Goal: Task Accomplishment & Management: Use online tool/utility

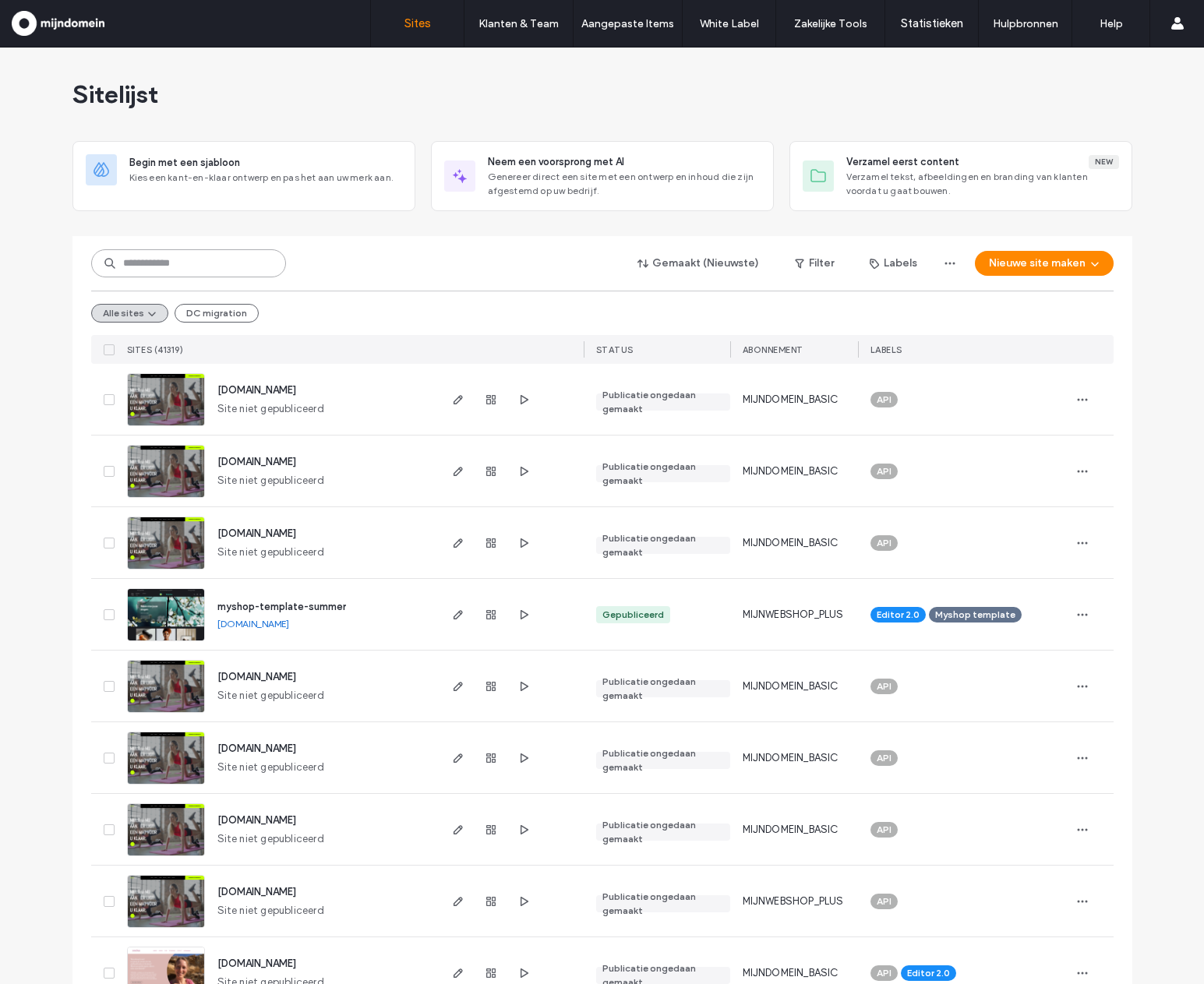
click at [233, 266] on input at bounding box center [189, 263] width 195 height 28
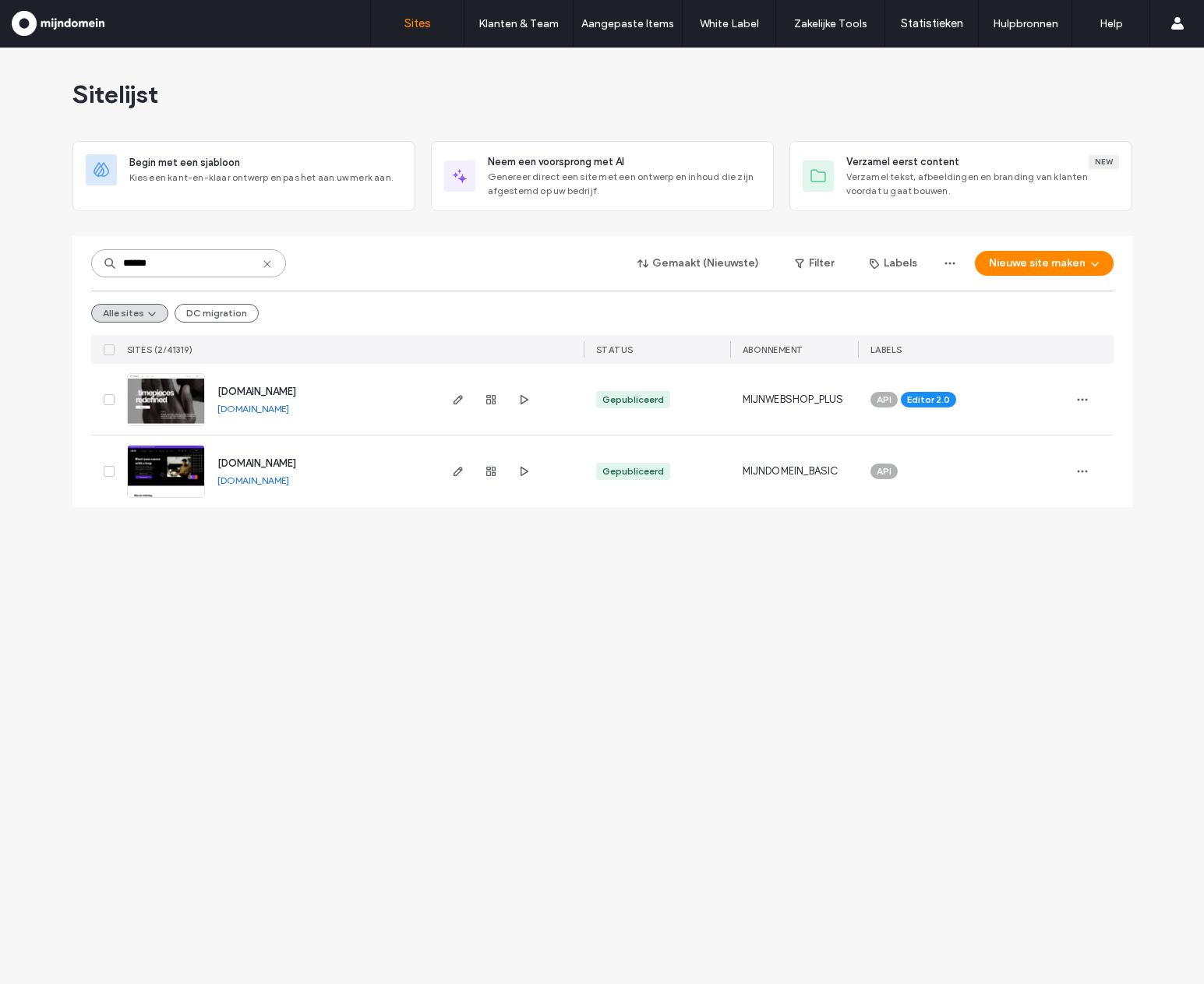
type input "******"
click at [292, 390] on span "www.mdtestdomeinnadeupdate.nl" at bounding box center [257, 391] width 79 height 11
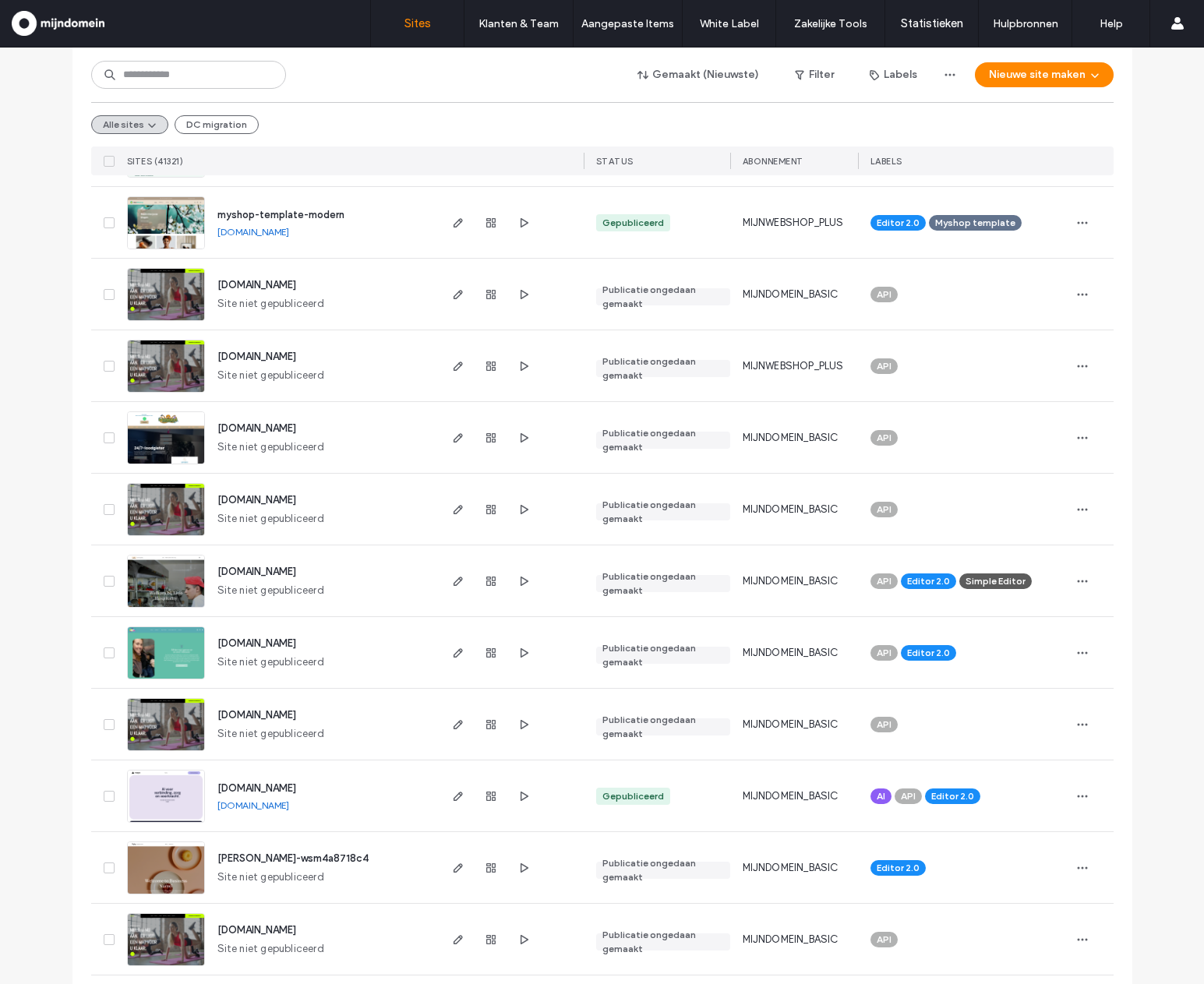
scroll to position [4813, 0]
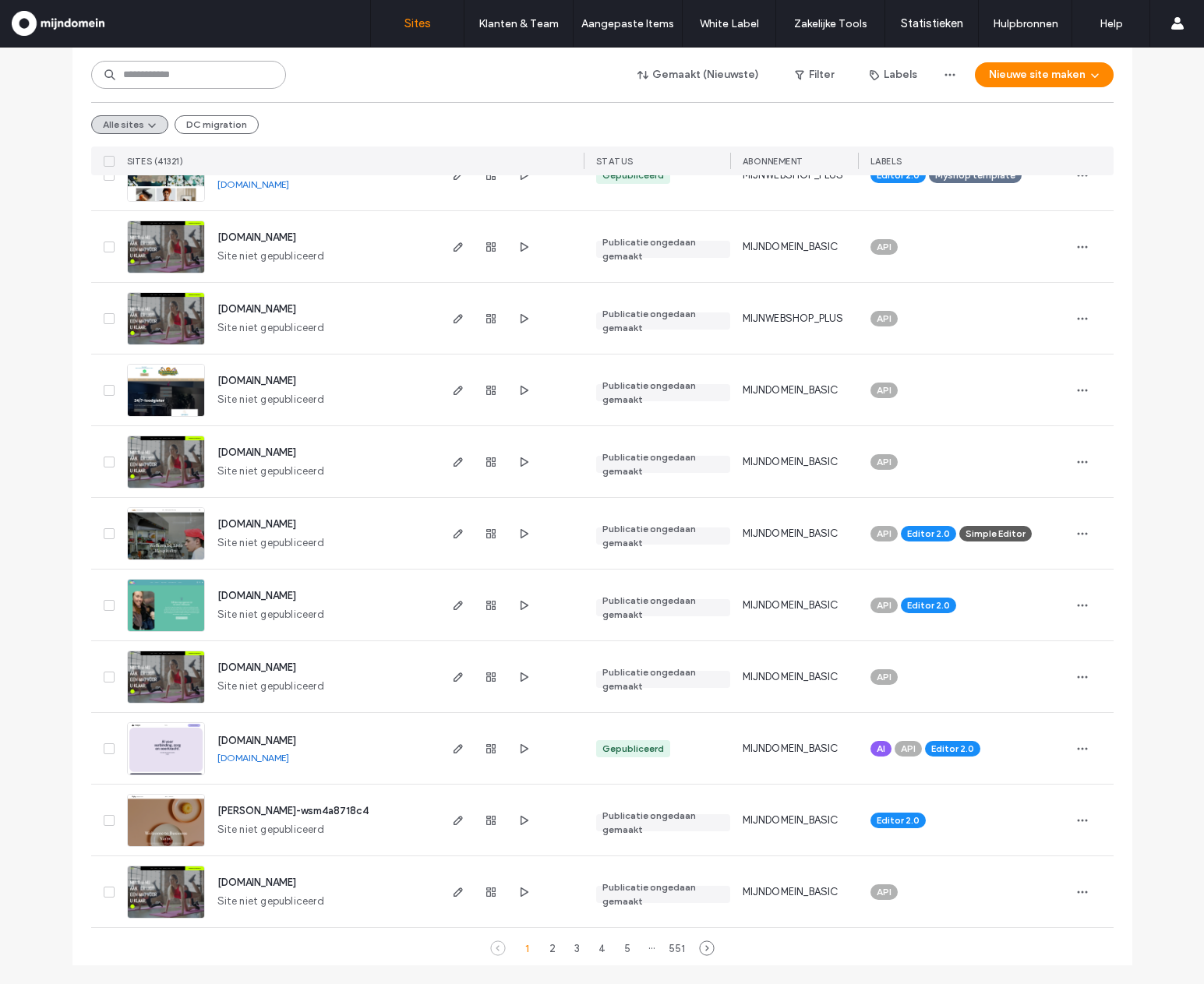
click at [194, 69] on input at bounding box center [189, 75] width 195 height 28
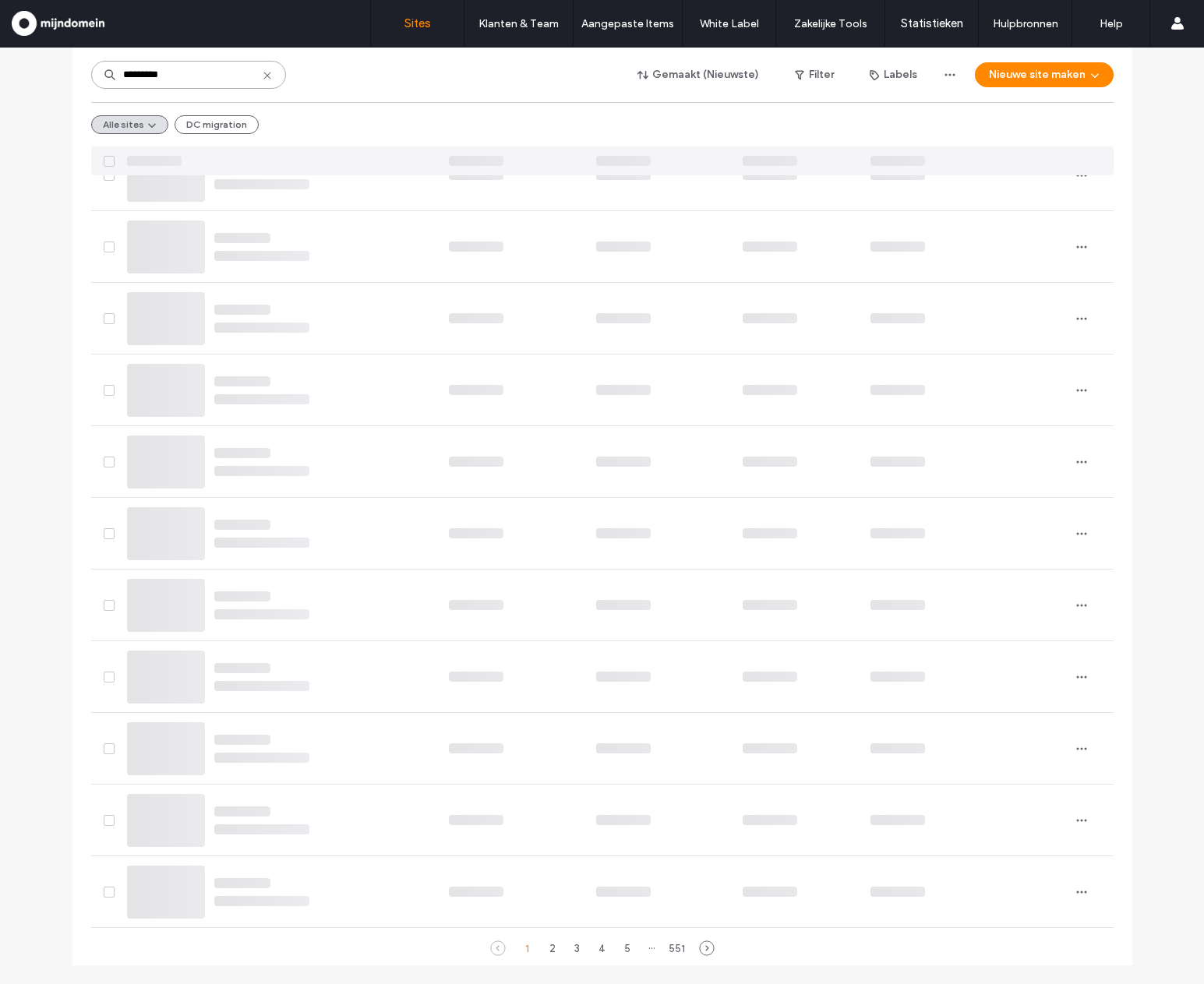
scroll to position [0, 0]
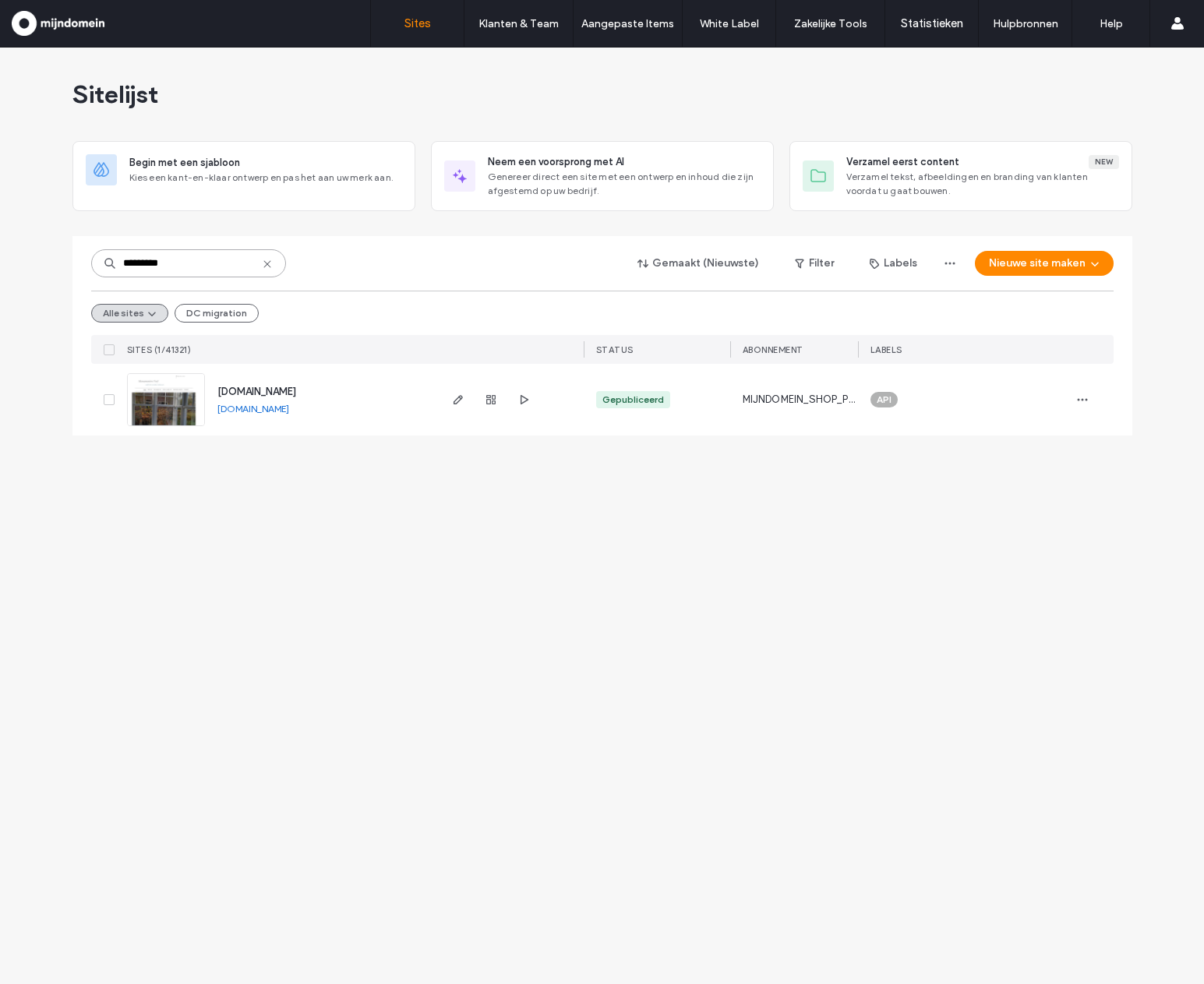
type input "*********"
click at [286, 393] on span "monumenten-verf.nl" at bounding box center [257, 391] width 79 height 11
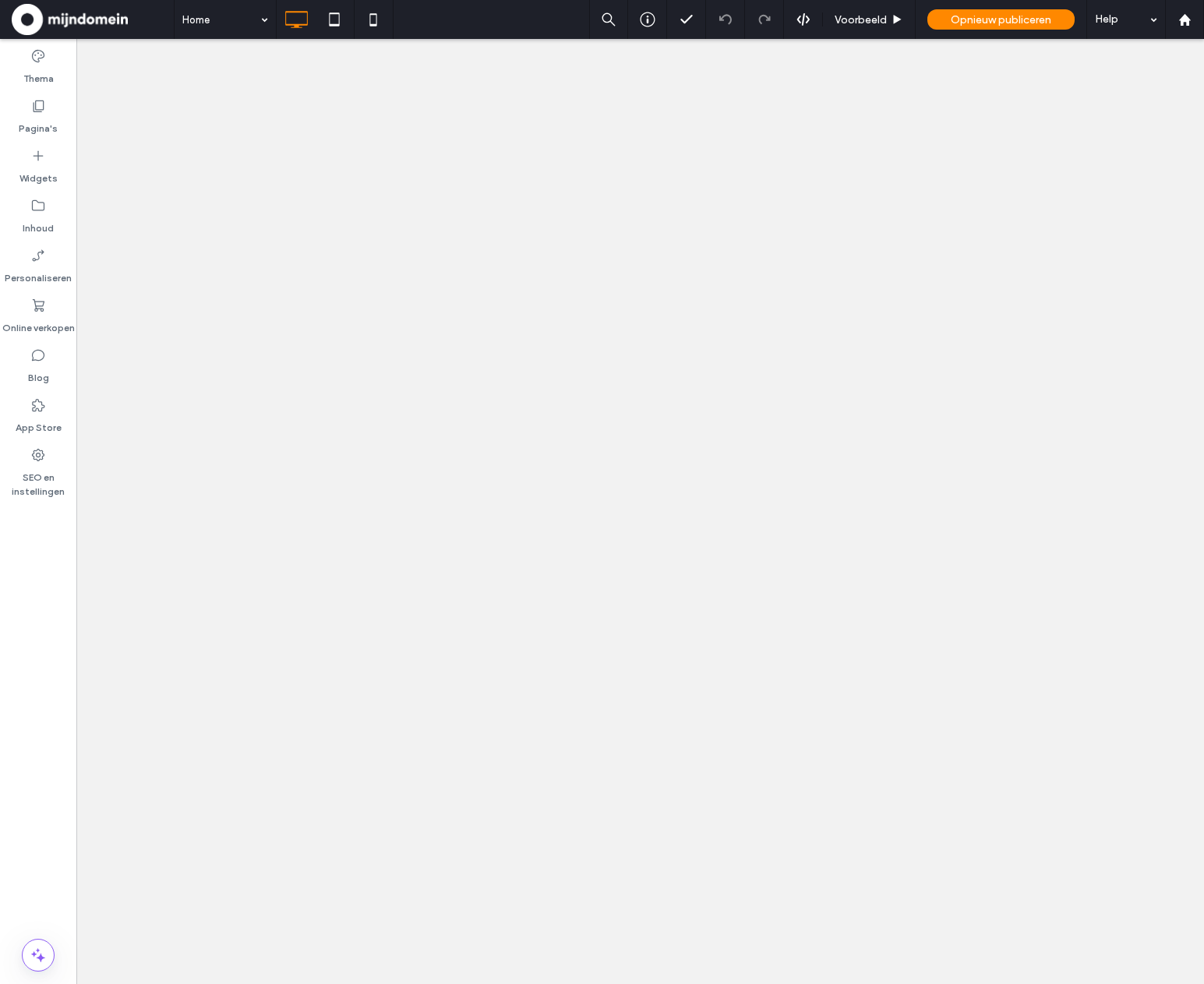
click at [42, 321] on div "Home Voorbeeld Opnieuw publiceren Help Thema Pagina's Widgets Inhoud Personalis…" at bounding box center [602, 492] width 1204 height 984
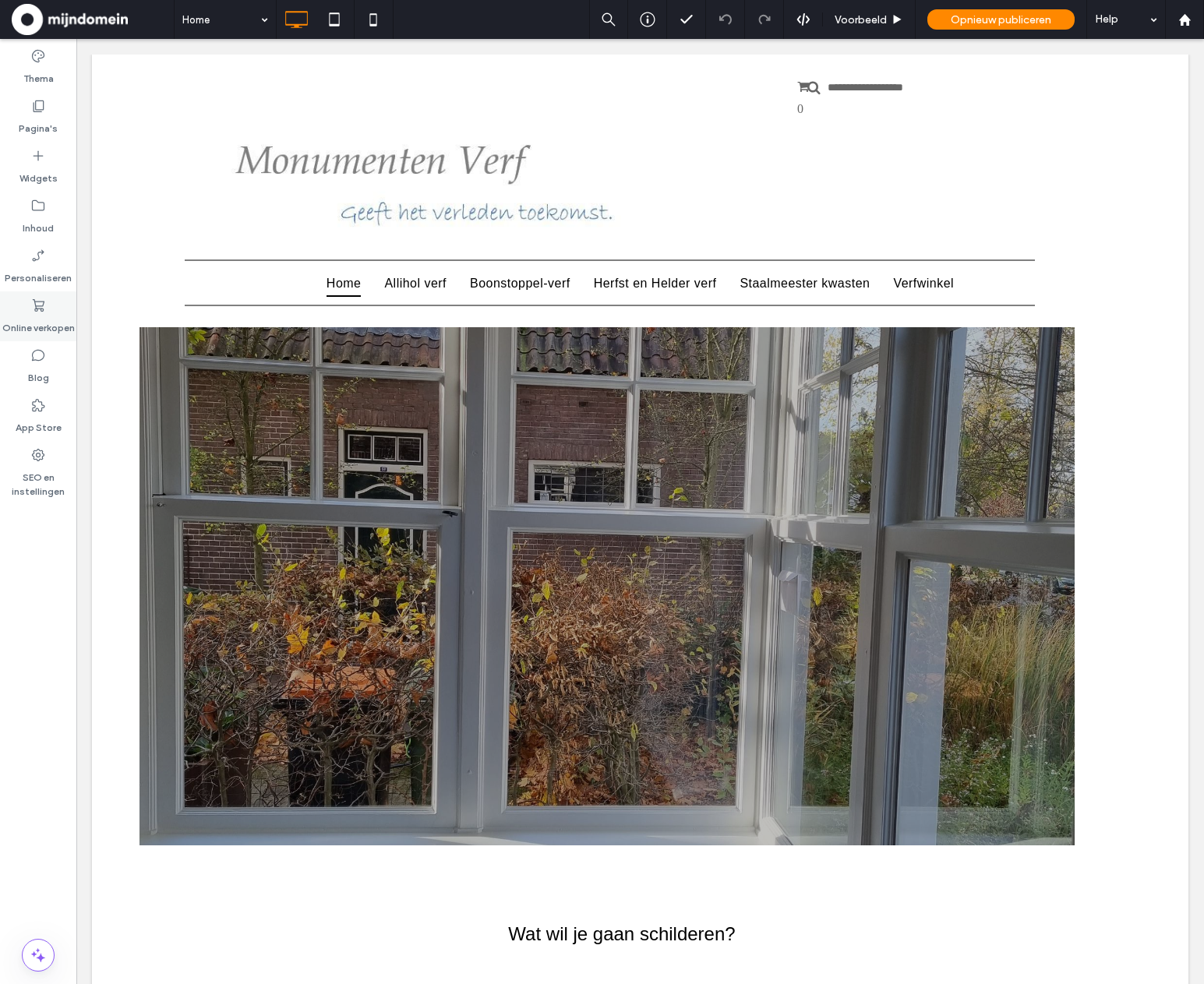
click at [43, 322] on label "Online verkopen" at bounding box center [39, 324] width 72 height 22
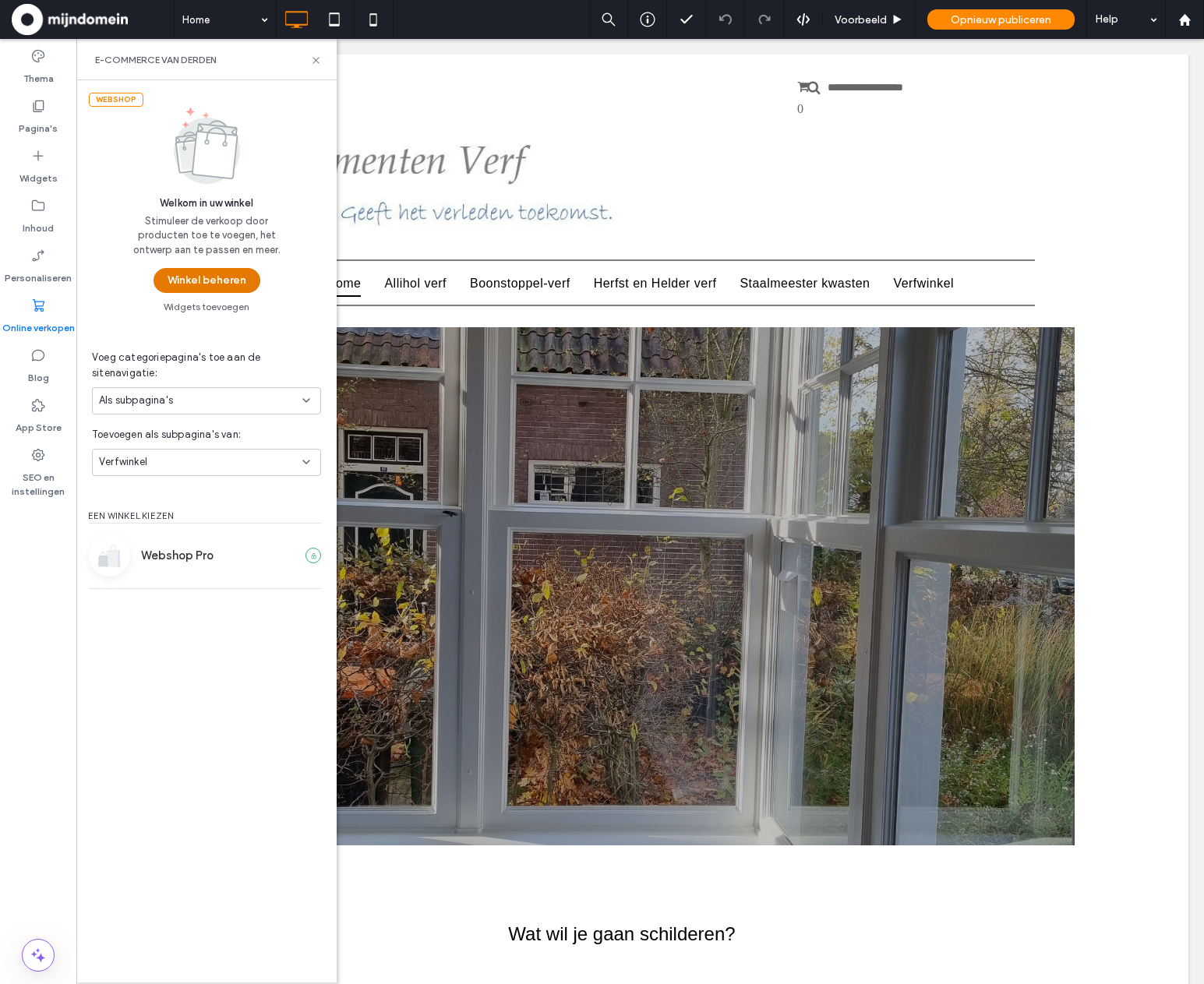
click at [173, 277] on button "Winkel beheren" at bounding box center [207, 280] width 107 height 25
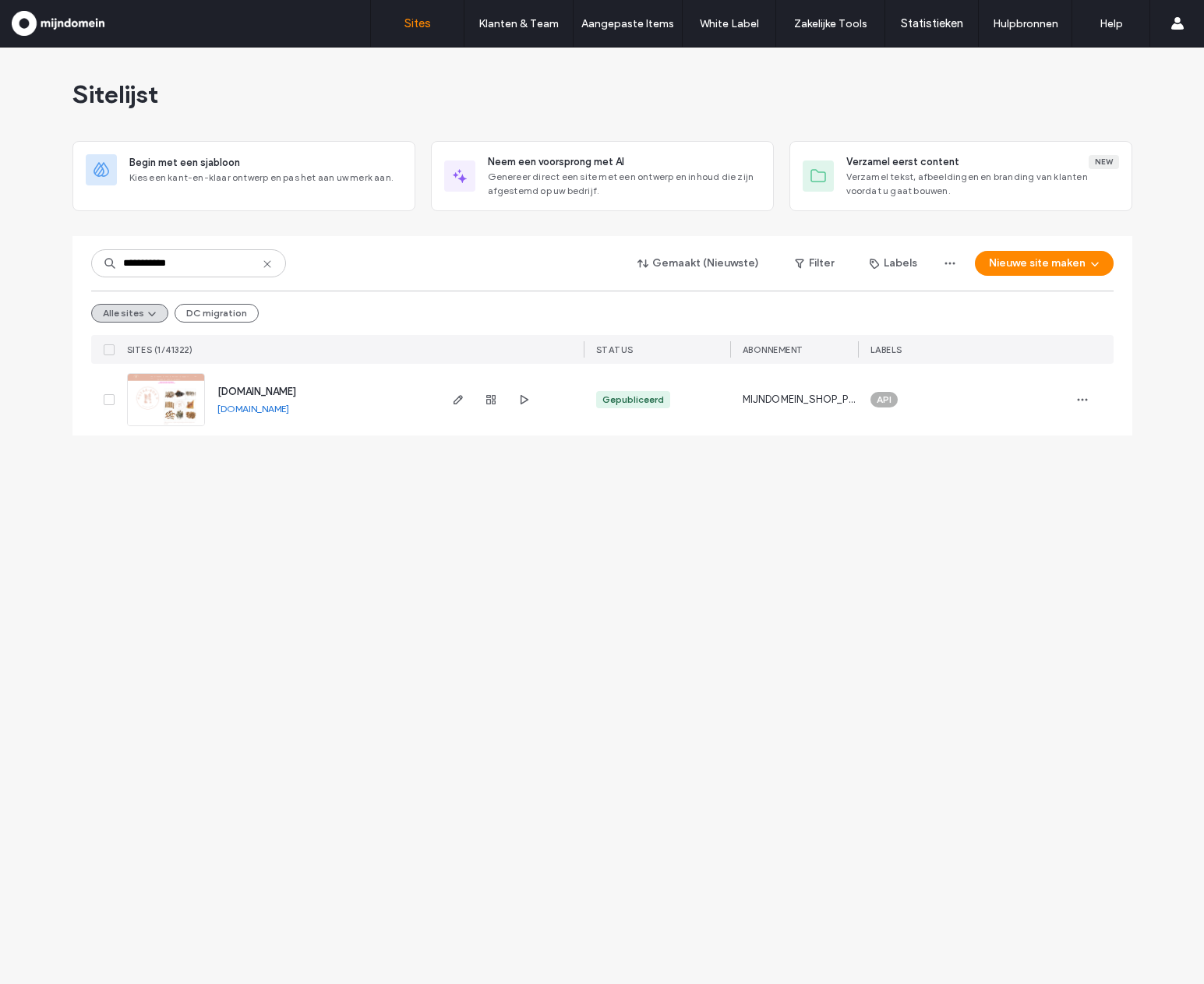
type input "**********"
drag, startPoint x: 239, startPoint y: 394, endPoint x: 255, endPoint y: 390, distance: 16.5
click at [239, 394] on span "star-box.nl" at bounding box center [257, 391] width 79 height 11
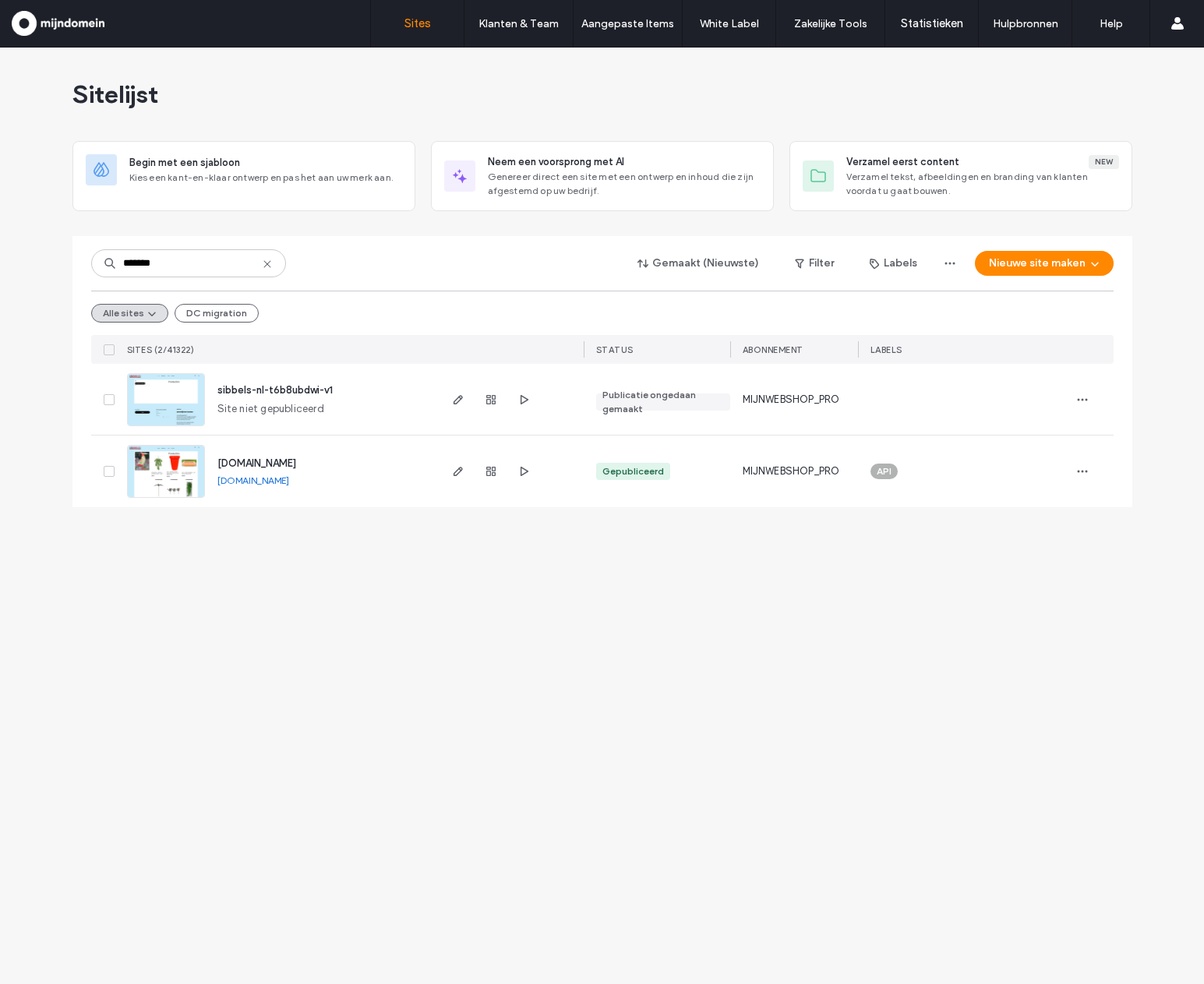
type input "*******"
click at [239, 458] on span "sibbels.nl" at bounding box center [257, 463] width 79 height 11
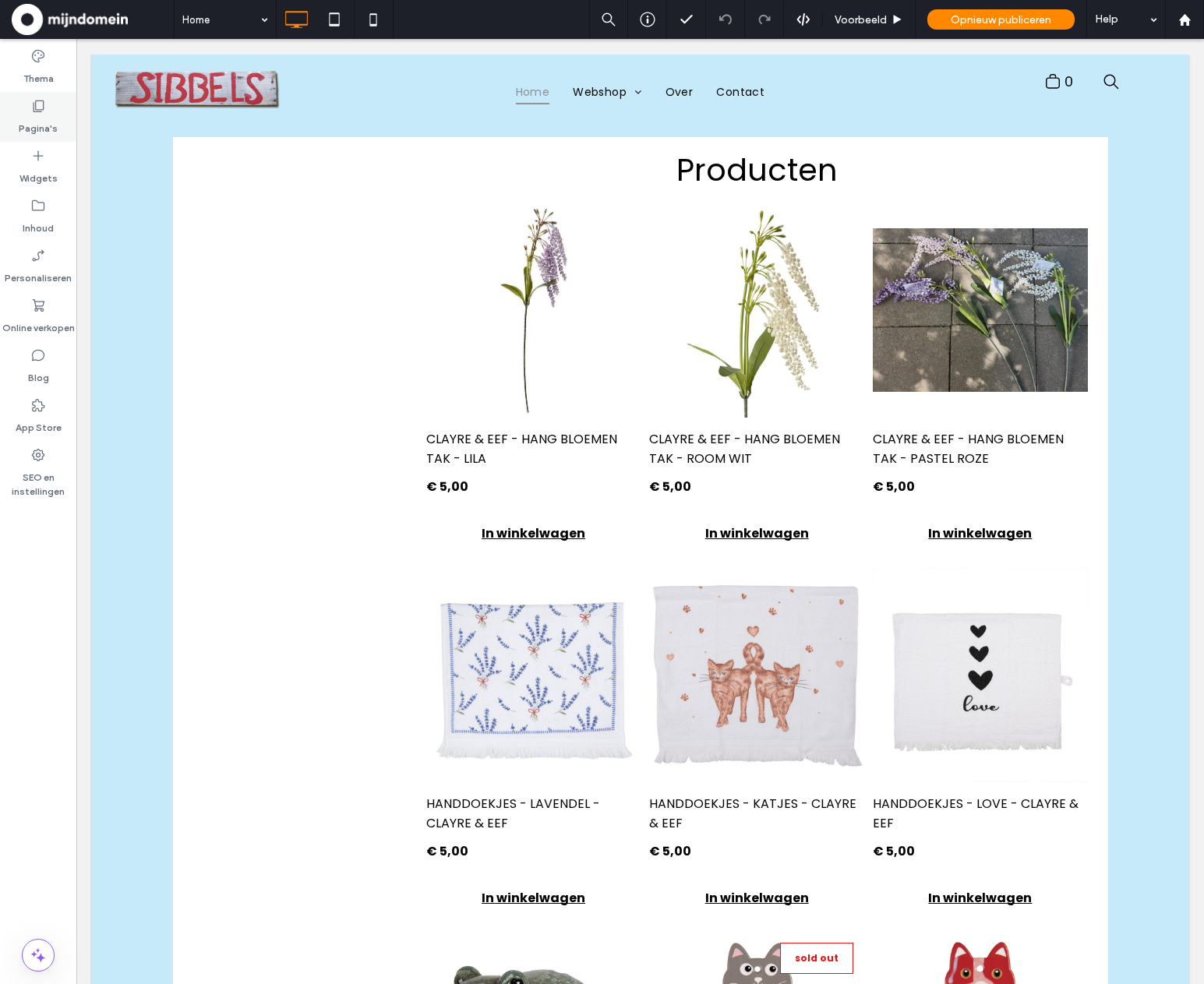
click at [40, 129] on label "Pagina's" at bounding box center [39, 125] width 39 height 22
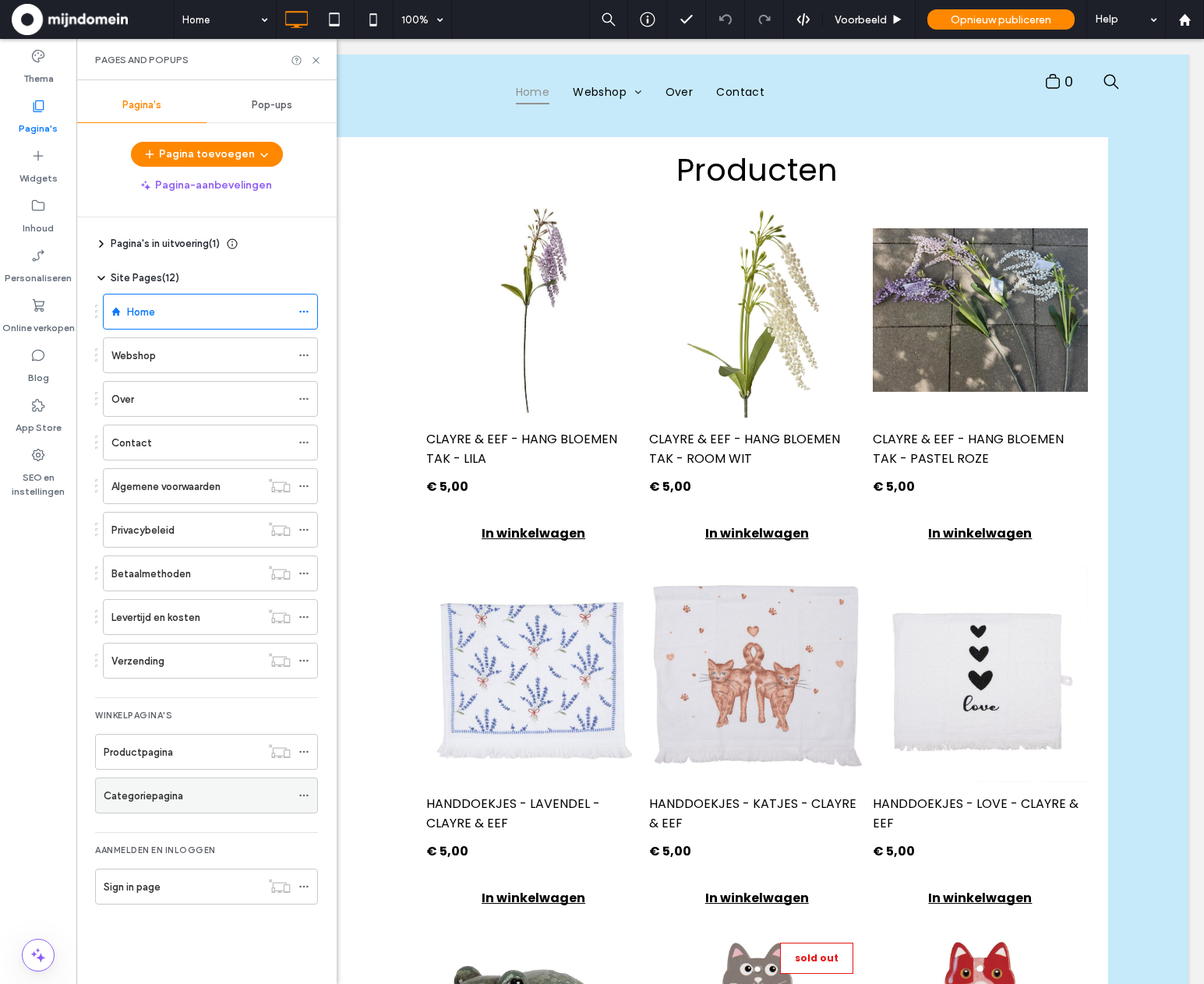
click at [146, 793] on label "Categoriepagina" at bounding box center [143, 795] width 80 height 27
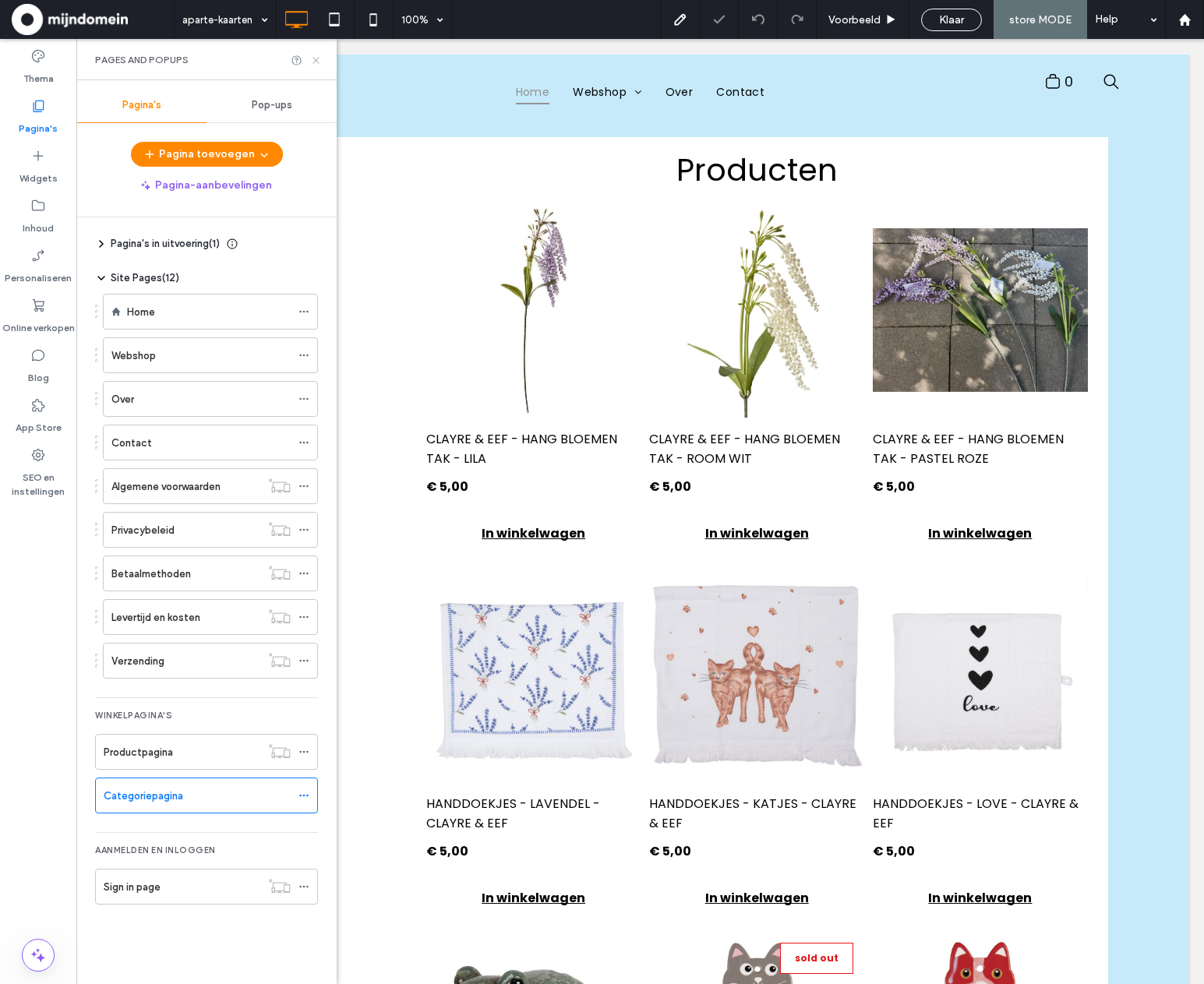
click at [312, 56] on icon at bounding box center [316, 61] width 11 height 11
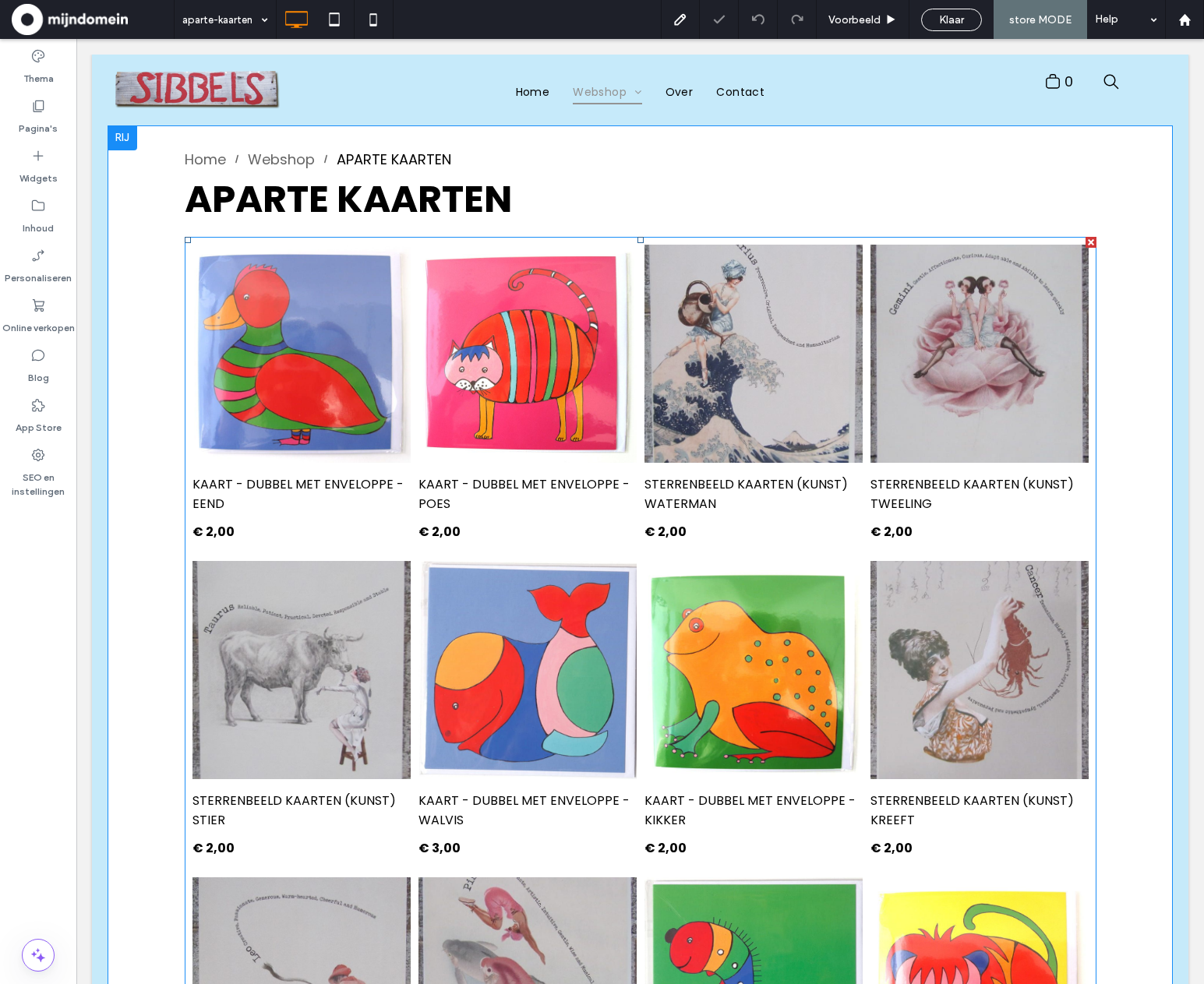
click at [867, 443] on li "STERRENBEELD KAARTEN (KUNST) TWEELING E8E3-80000 € 2,00 Button" at bounding box center [980, 399] width 226 height 317
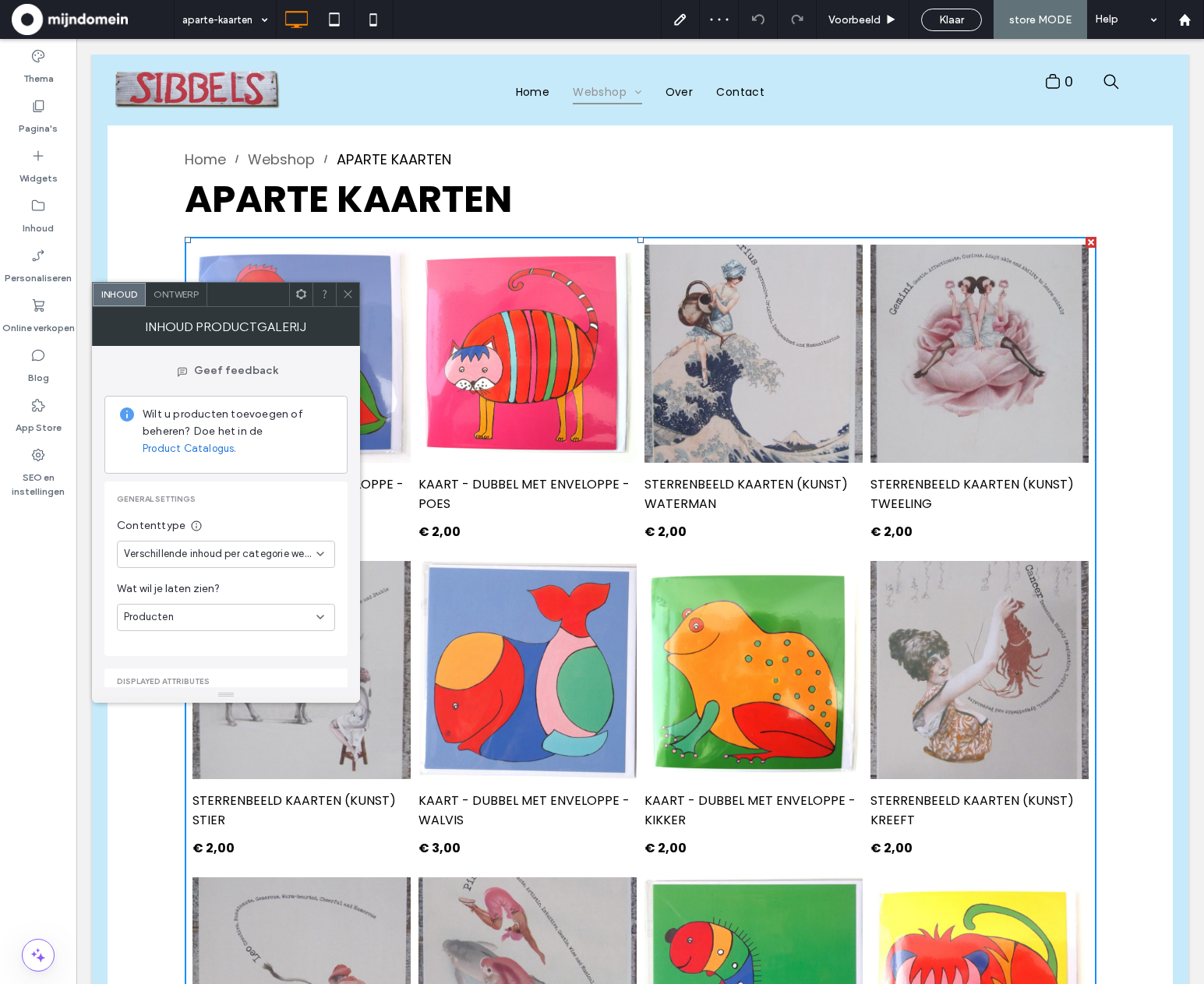
click at [177, 289] on span "Ontwerp" at bounding box center [176, 294] width 45 height 11
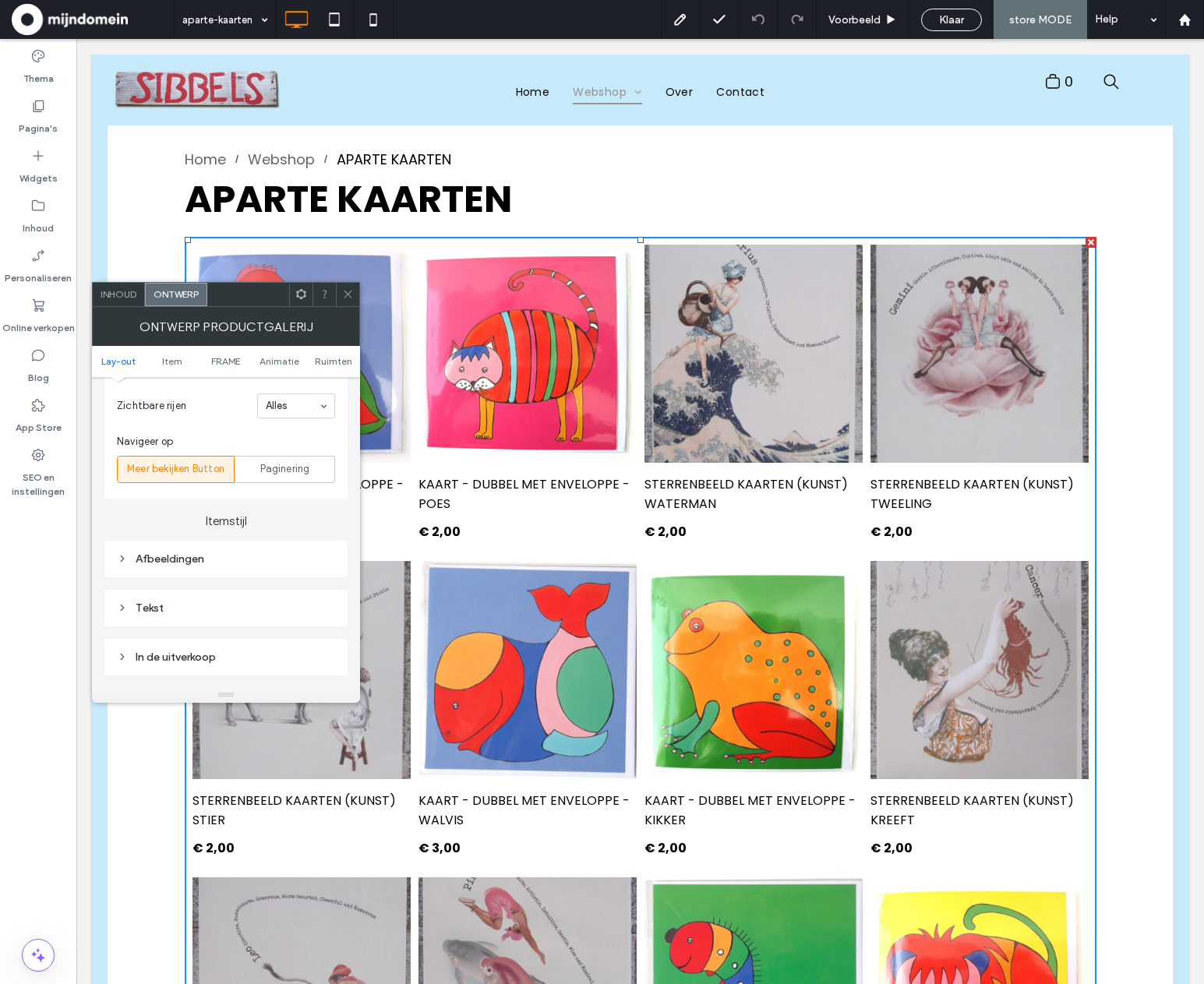
scroll to position [458, 0]
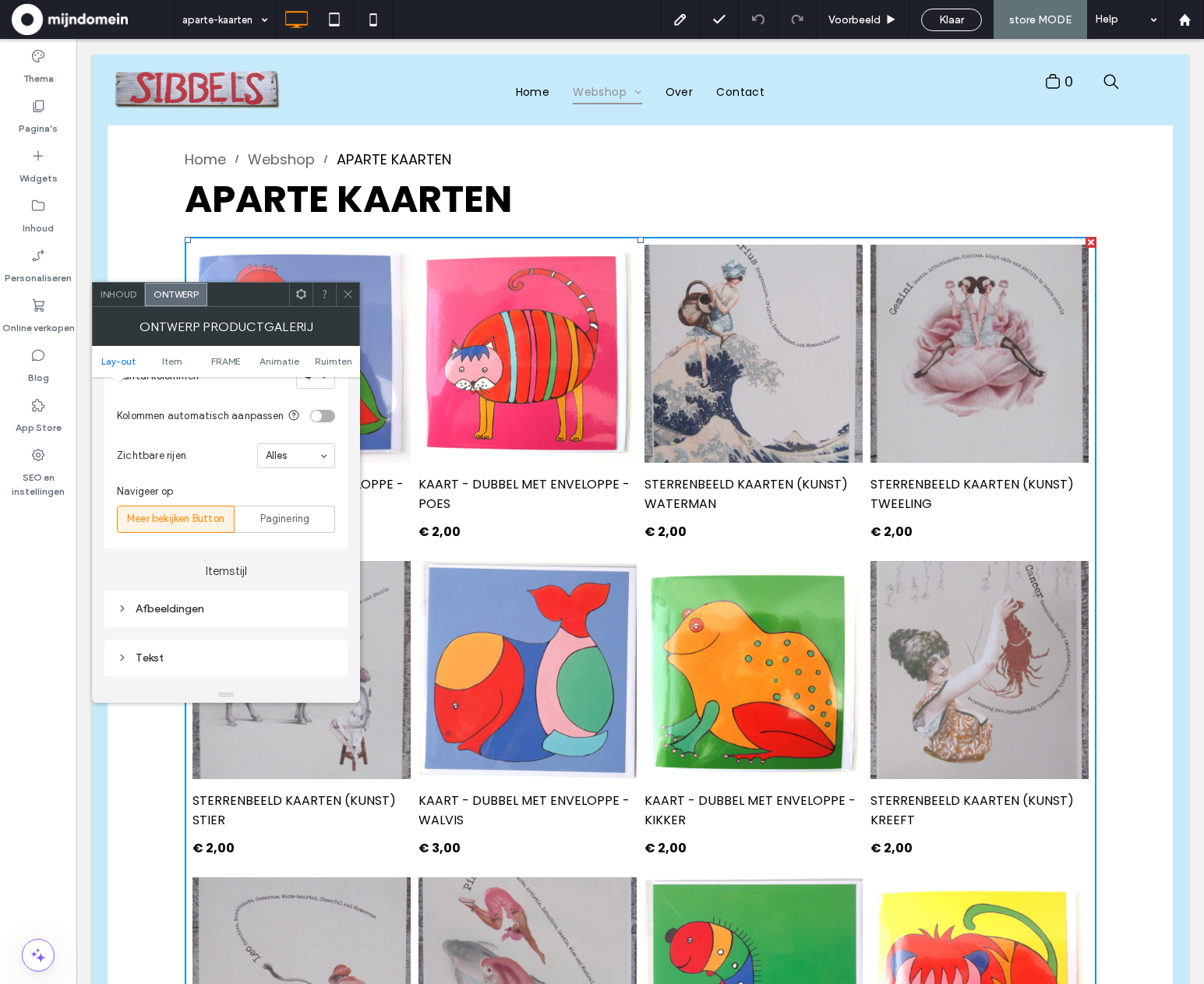
click at [347, 298] on icon at bounding box center [348, 294] width 11 height 11
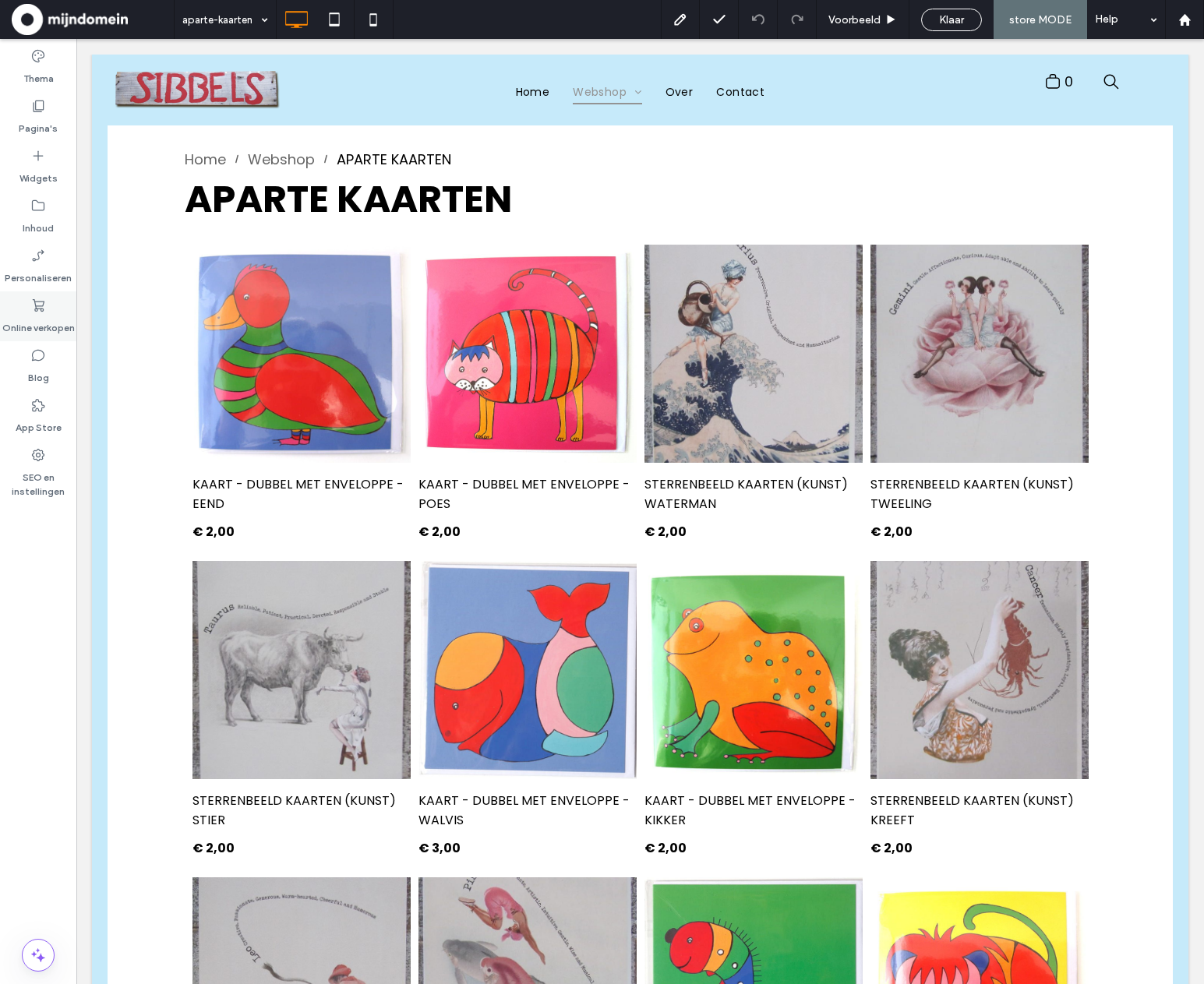
click at [31, 317] on label "Online verkopen" at bounding box center [39, 324] width 72 height 22
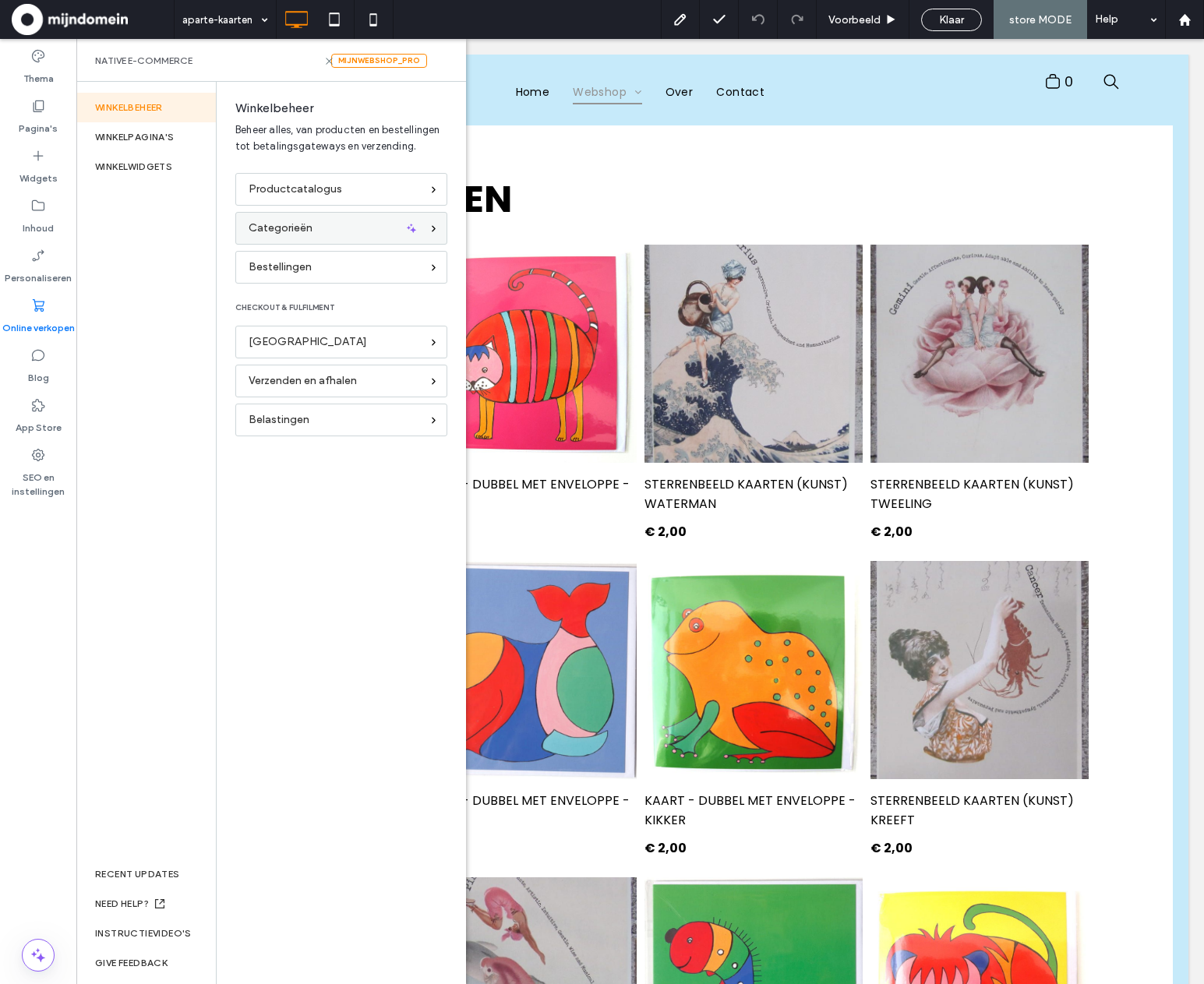
click at [269, 229] on span "Categorieën" at bounding box center [280, 228] width 64 height 17
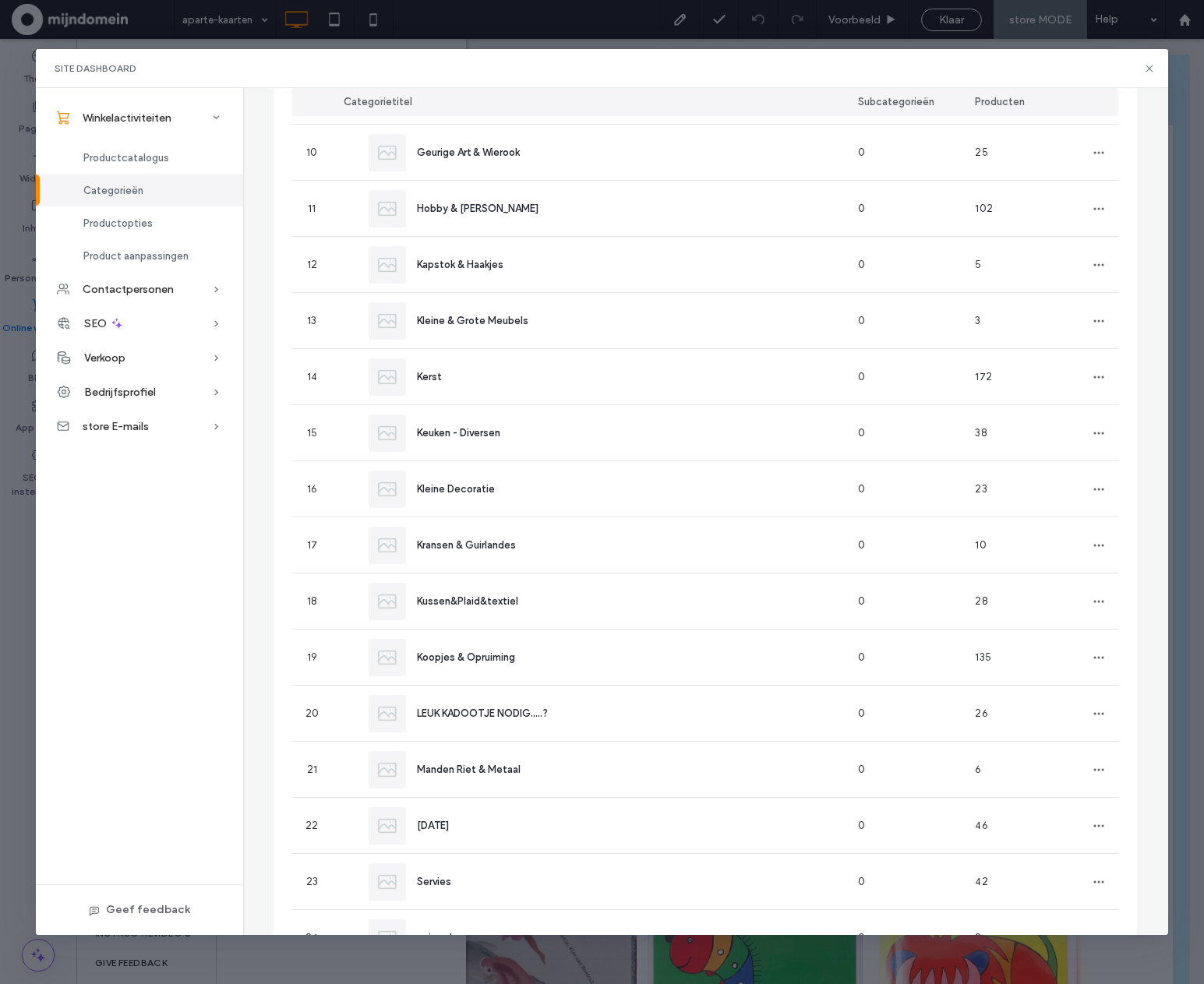
scroll to position [635, 0]
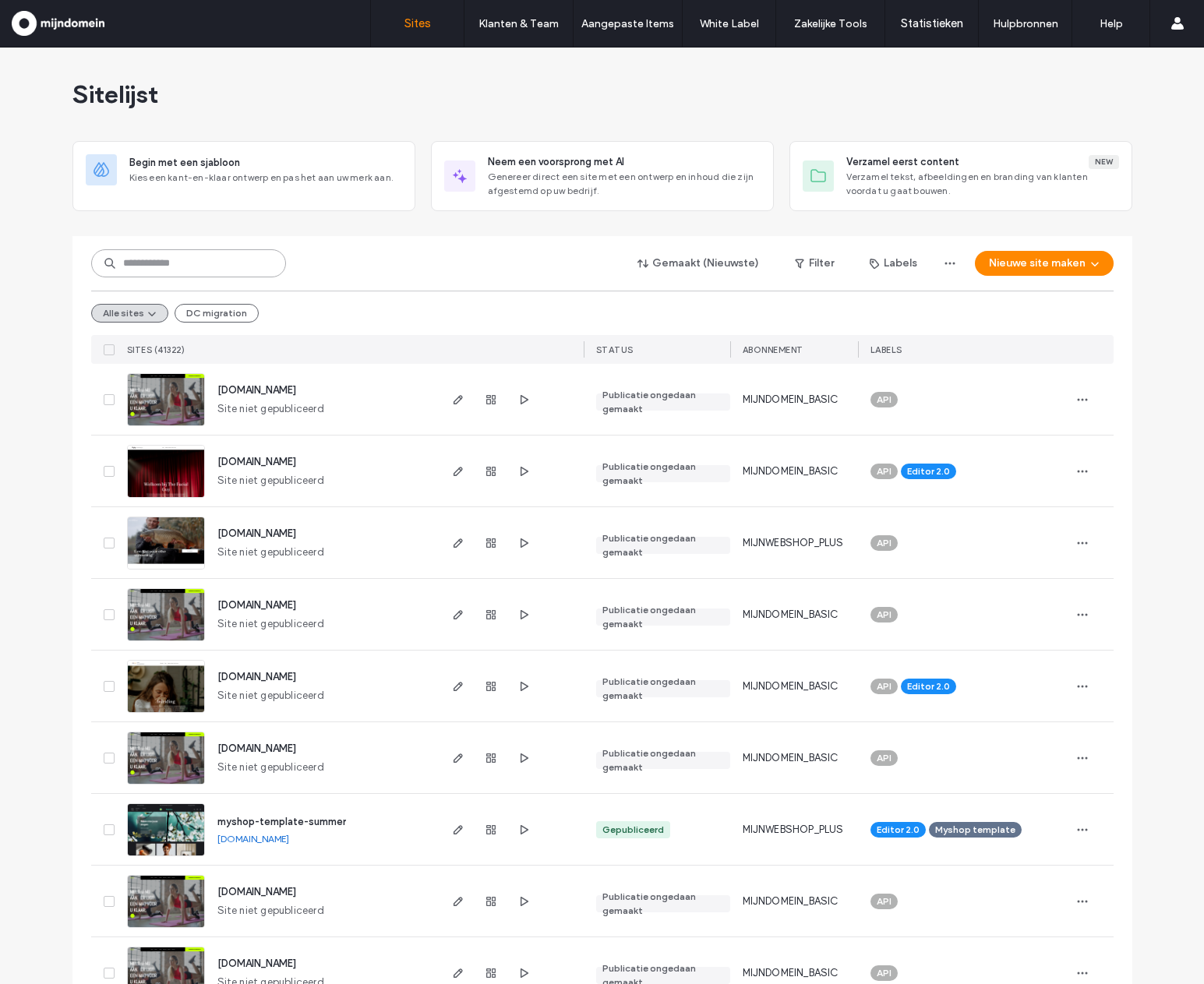
click at [180, 266] on input at bounding box center [189, 263] width 195 height 28
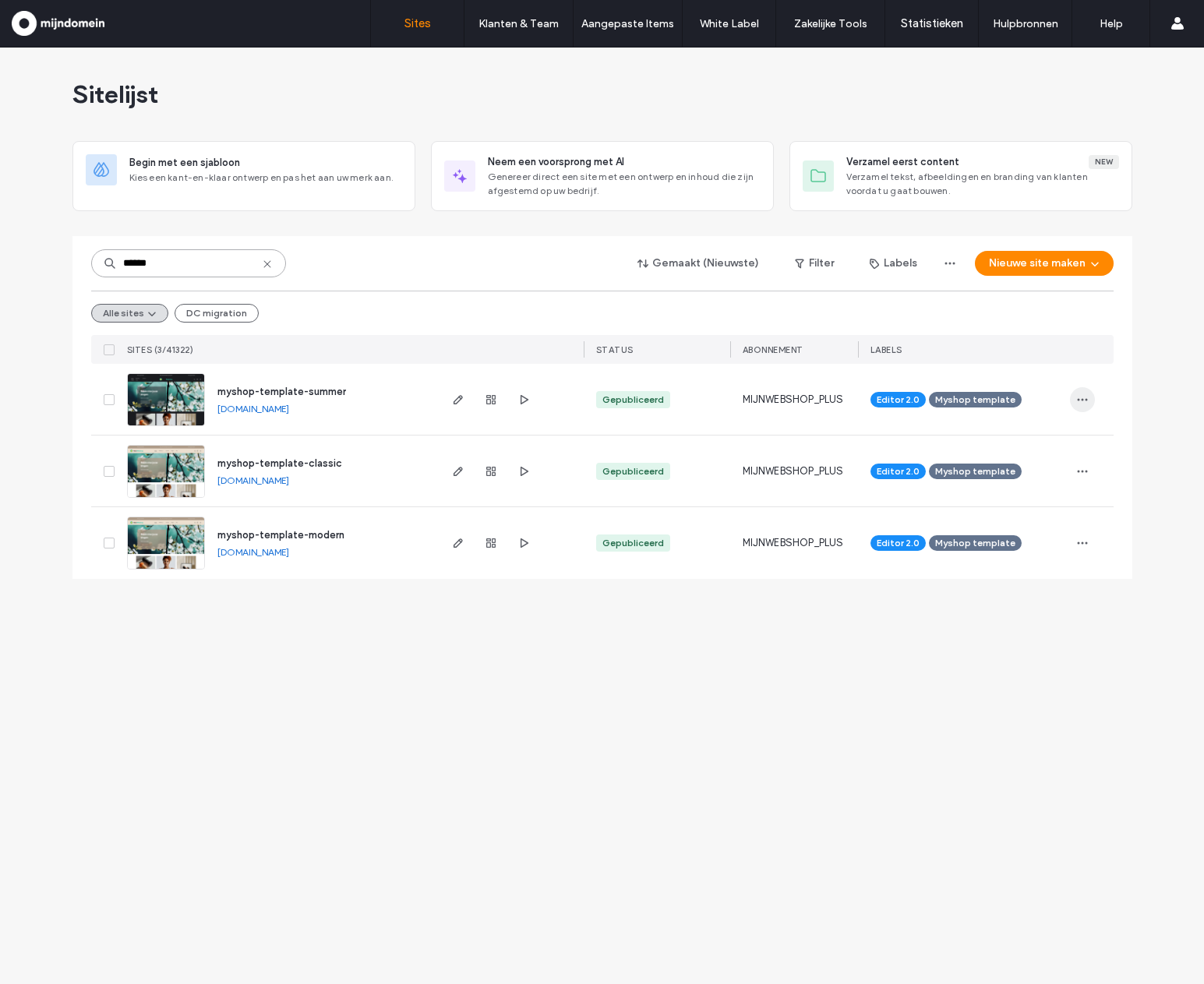
type input "******"
click at [1087, 395] on icon "button" at bounding box center [1083, 399] width 12 height 12
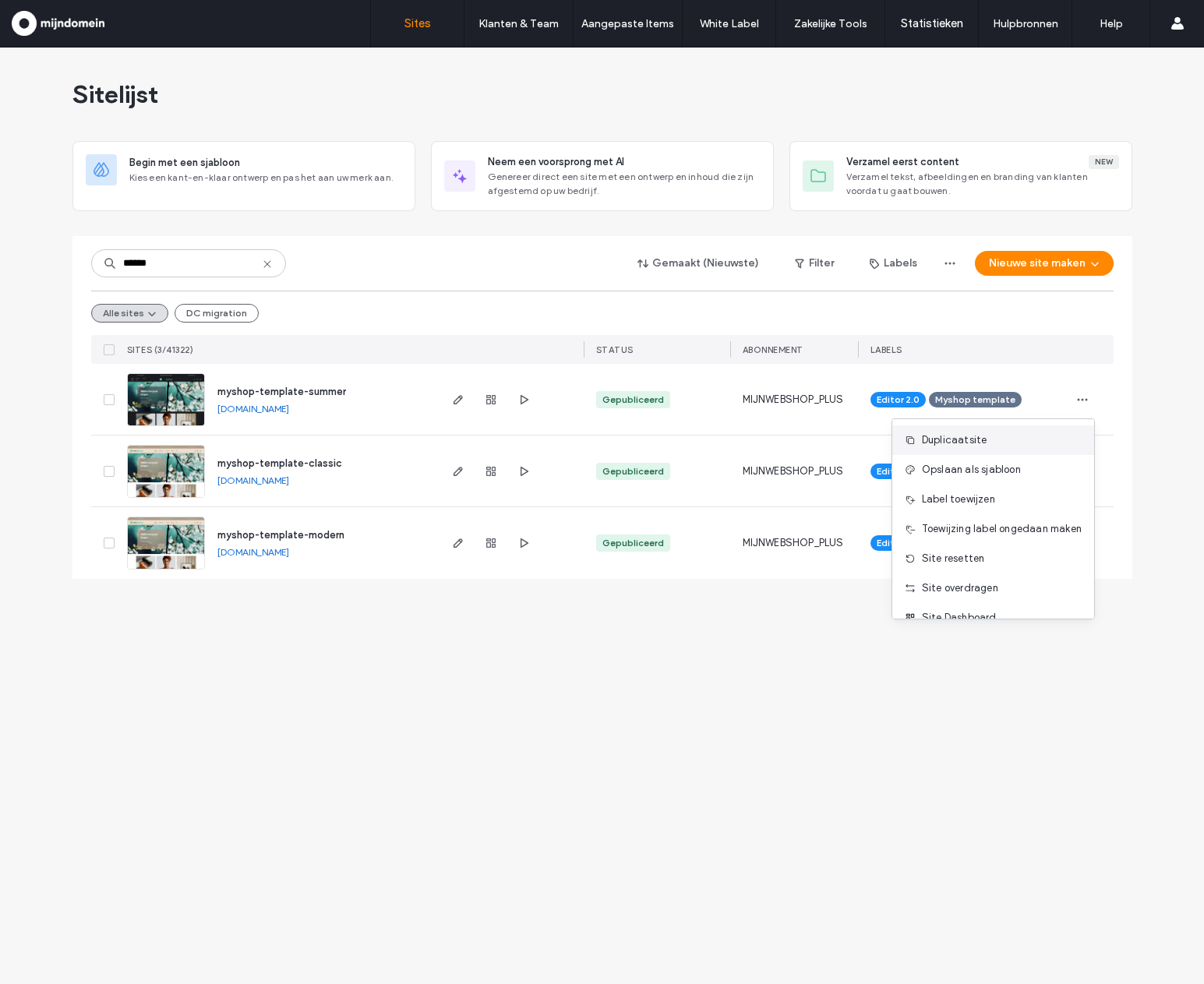
click at [1025, 449] on div "Duplicaatsite" at bounding box center [993, 440] width 202 height 30
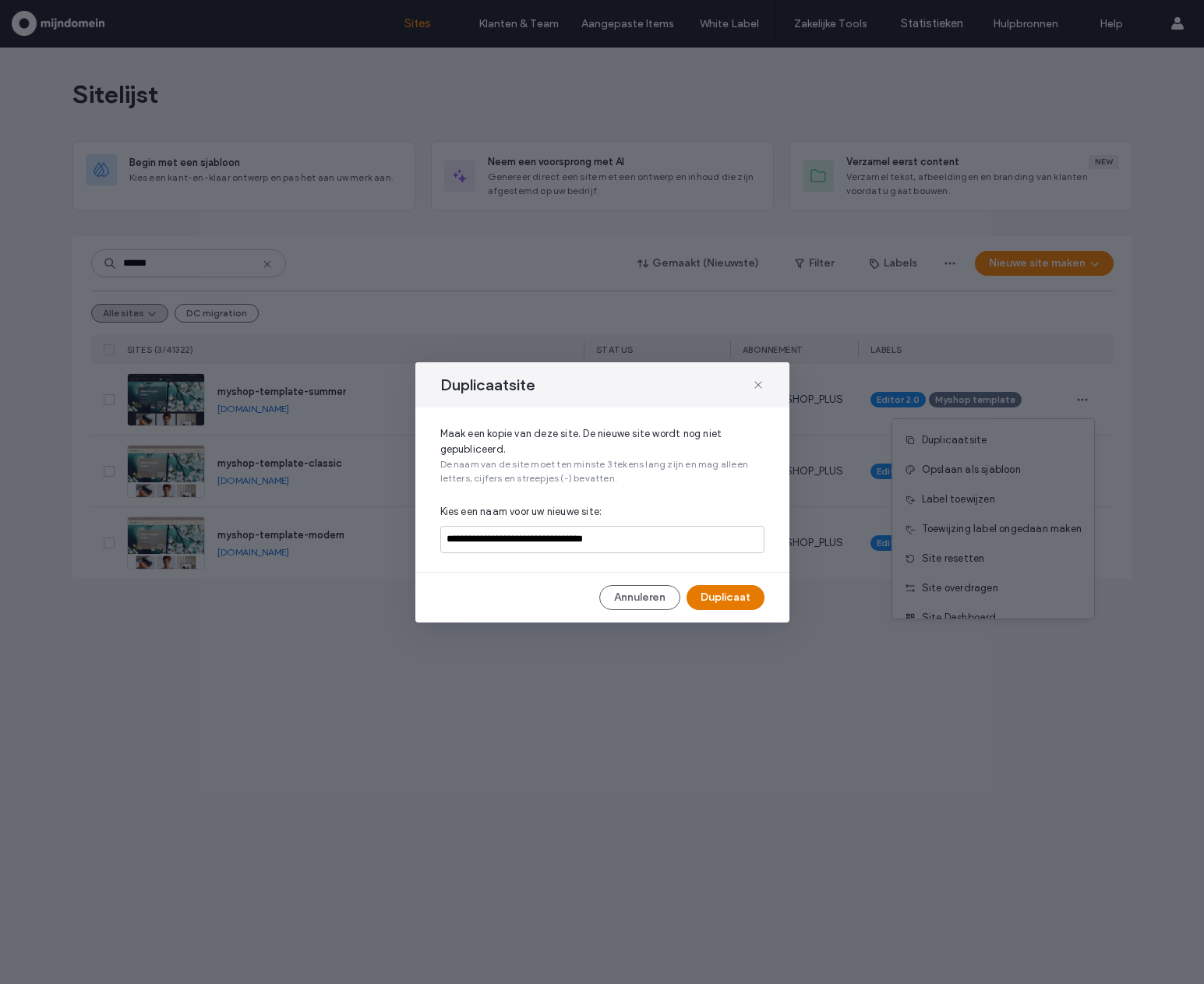
click at [753, 605] on button "Duplicaat" at bounding box center [725, 598] width 78 height 25
click at [663, 542] on input "**********" at bounding box center [602, 540] width 324 height 27
drag, startPoint x: 665, startPoint y: 542, endPoint x: 536, endPoint y: 538, distance: 129.1
click at [536, 538] on input "**********" at bounding box center [602, 540] width 324 height 27
type input "**********"
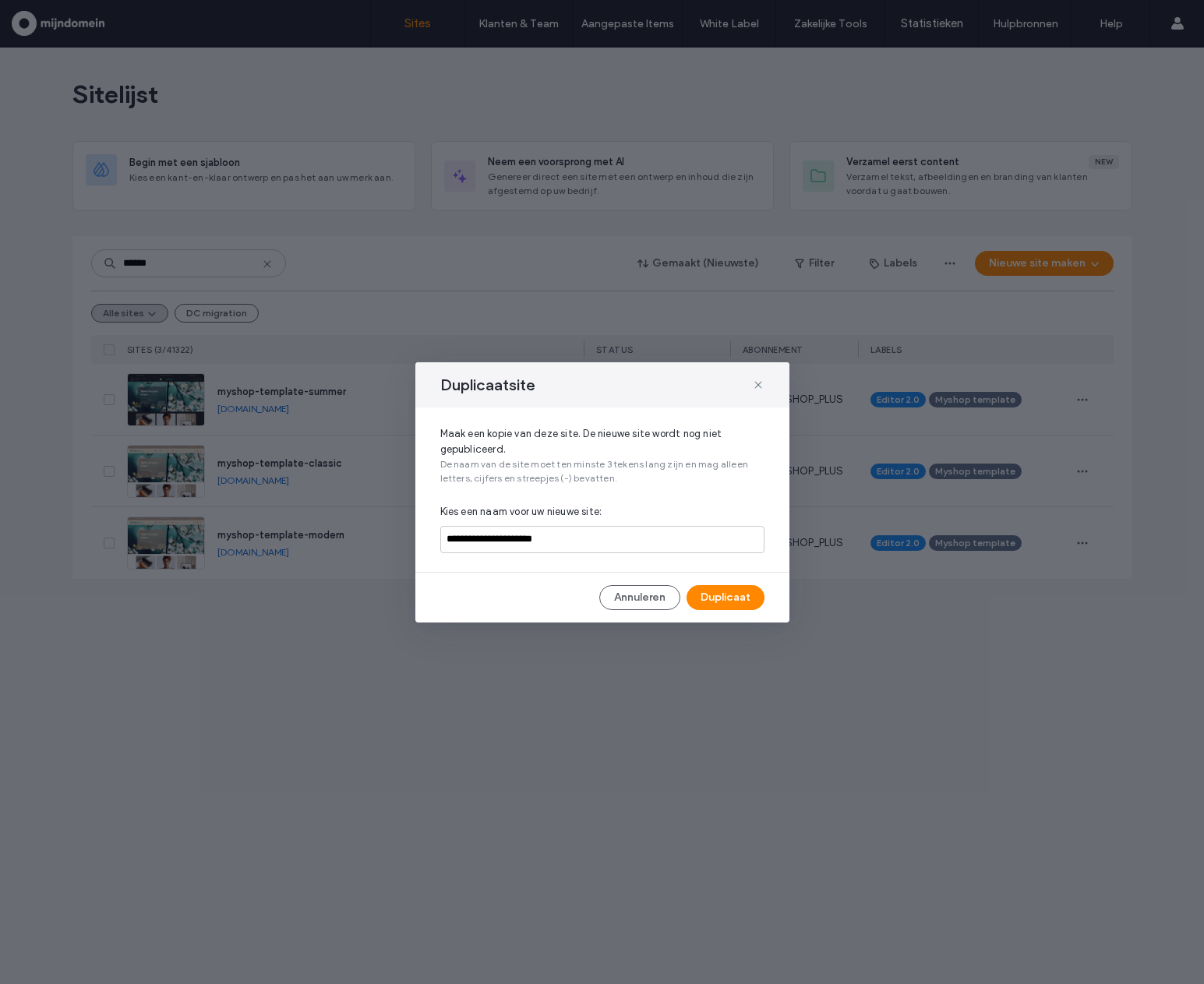
click at [747, 611] on div "**********" at bounding box center [603, 492] width 374 height 260
click at [747, 599] on button "Duplicaat" at bounding box center [725, 598] width 78 height 25
click at [756, 370] on div "Duplicaatsite" at bounding box center [603, 385] width 374 height 45
click at [758, 385] on use at bounding box center [758, 385] width 7 height 7
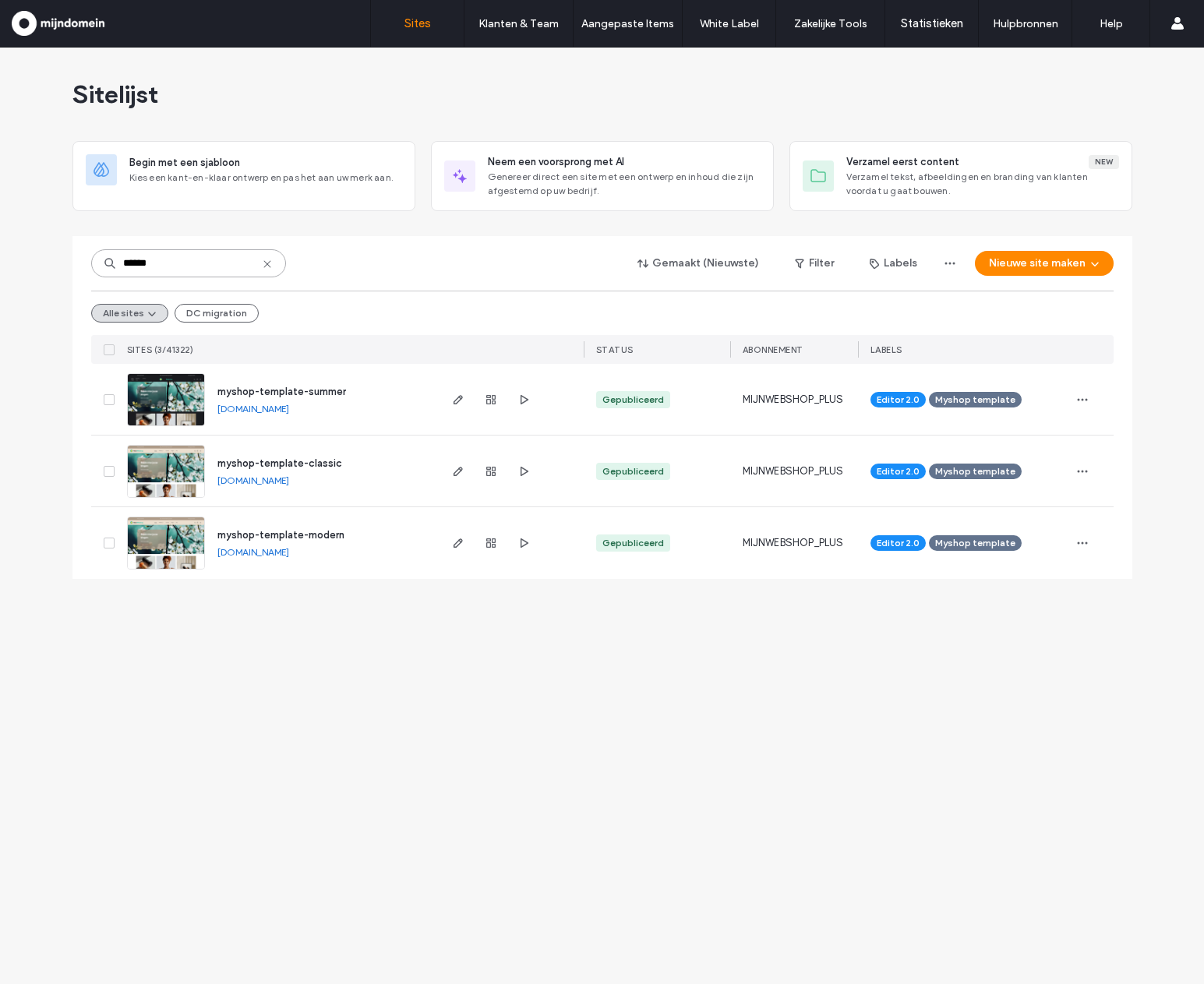
click at [187, 257] on input "******" at bounding box center [189, 263] width 195 height 28
click at [130, 314] on button "Alle sites" at bounding box center [130, 313] width 77 height 19
click at [265, 263] on icon at bounding box center [267, 264] width 12 height 12
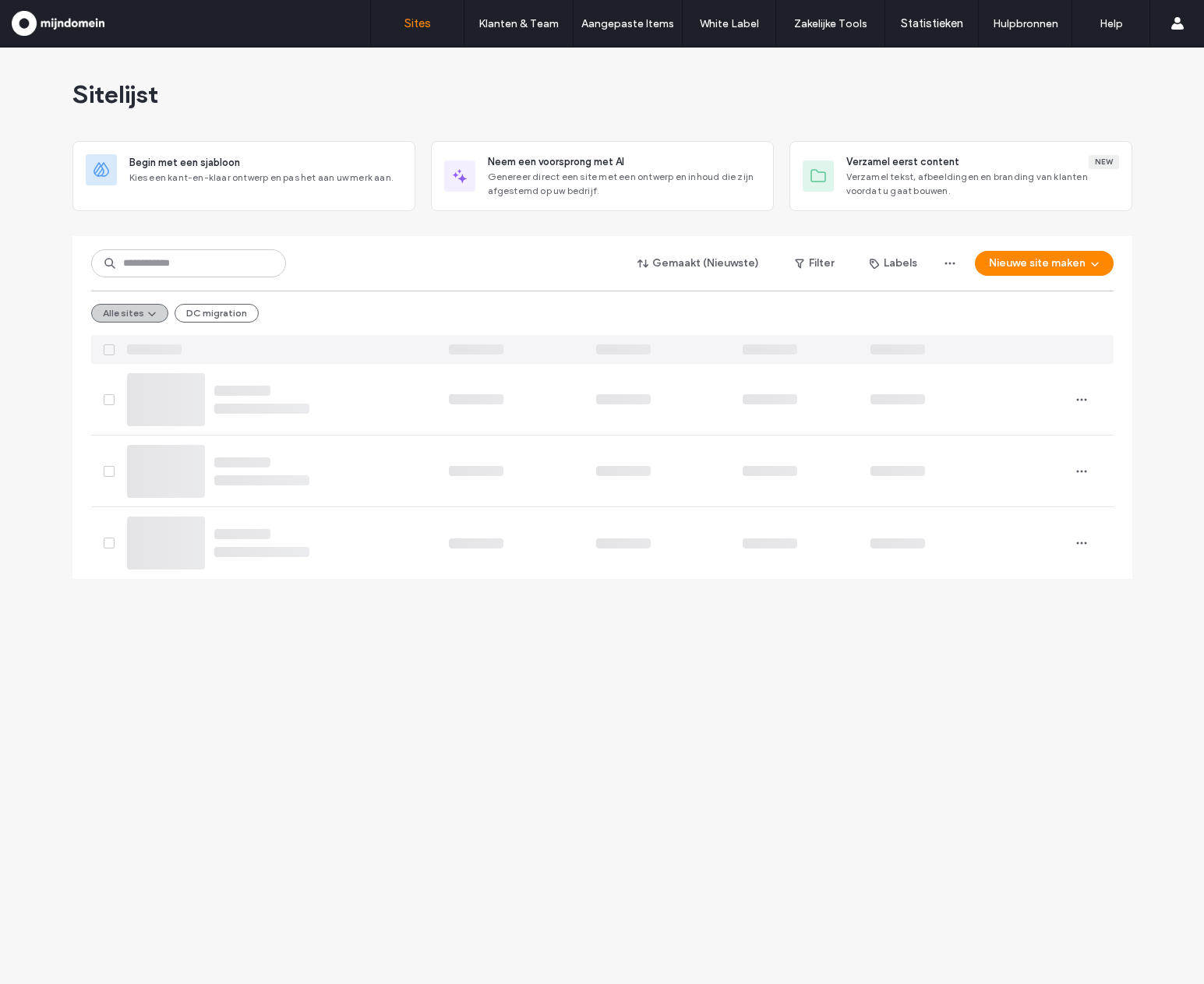
click at [109, 313] on button "Alle sites" at bounding box center [130, 313] width 77 height 19
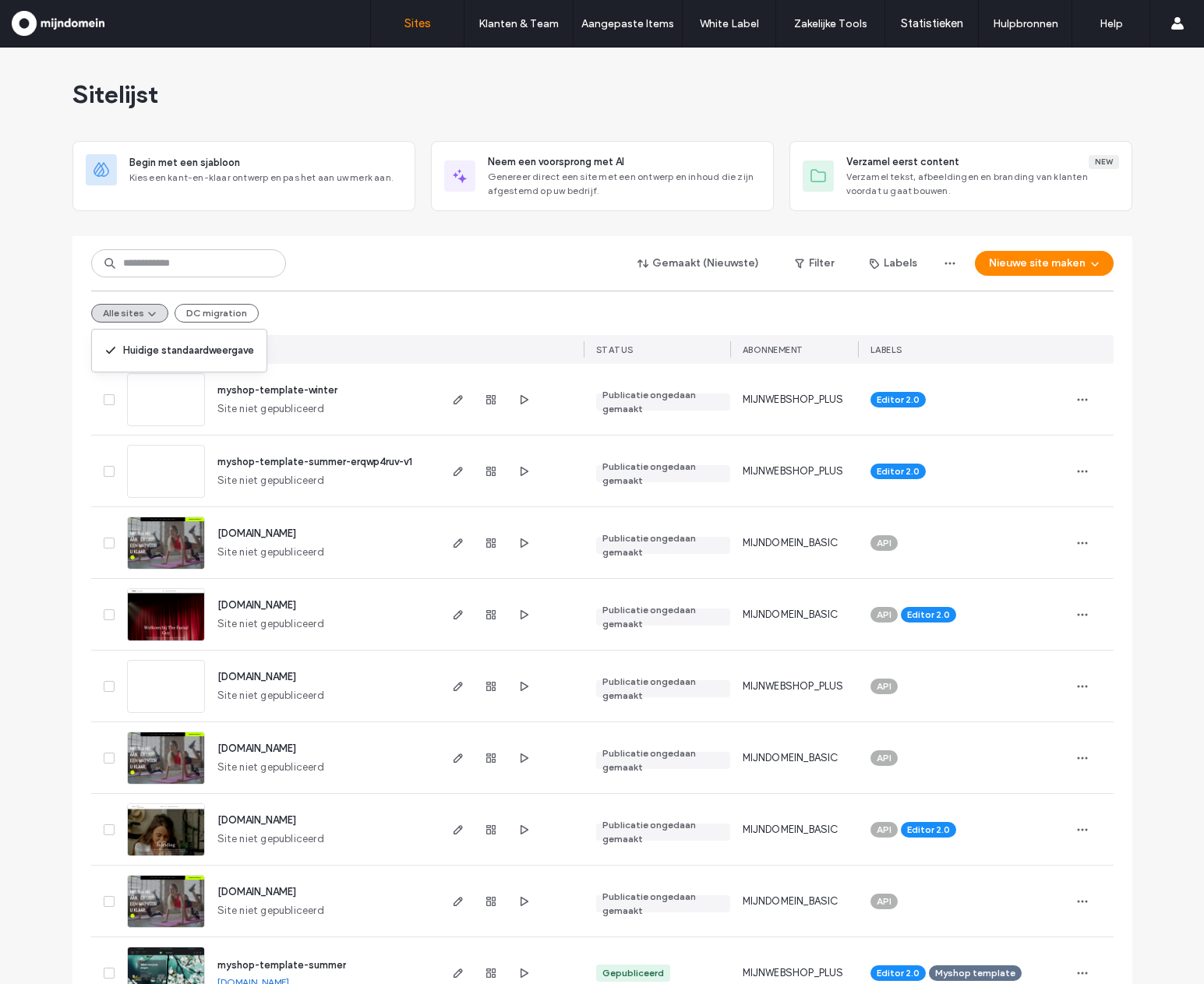
click at [262, 390] on span "myshop-template-winter" at bounding box center [277, 390] width 120 height 11
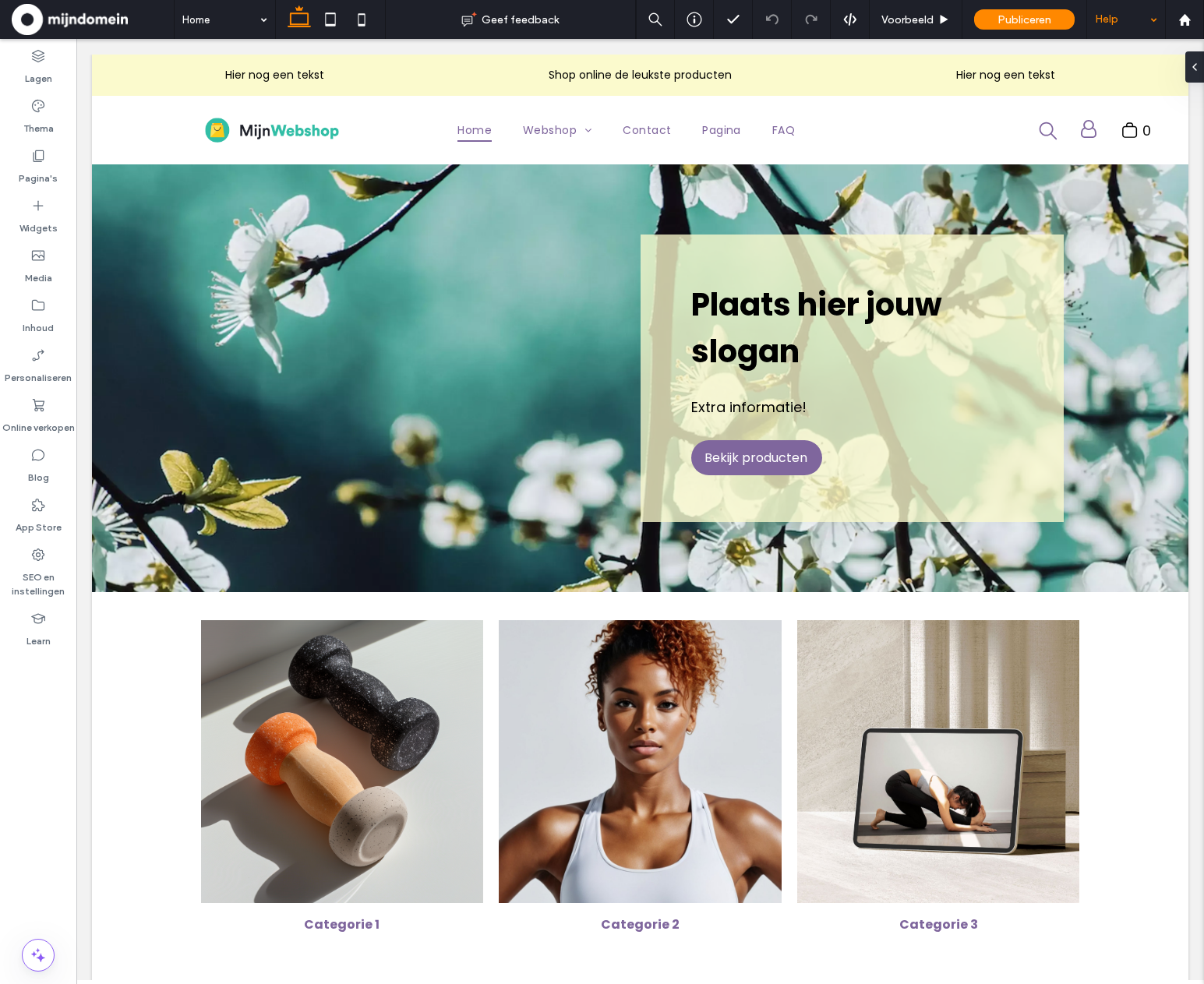
click at [1122, 20] on div "Help" at bounding box center [1126, 20] width 78 height 39
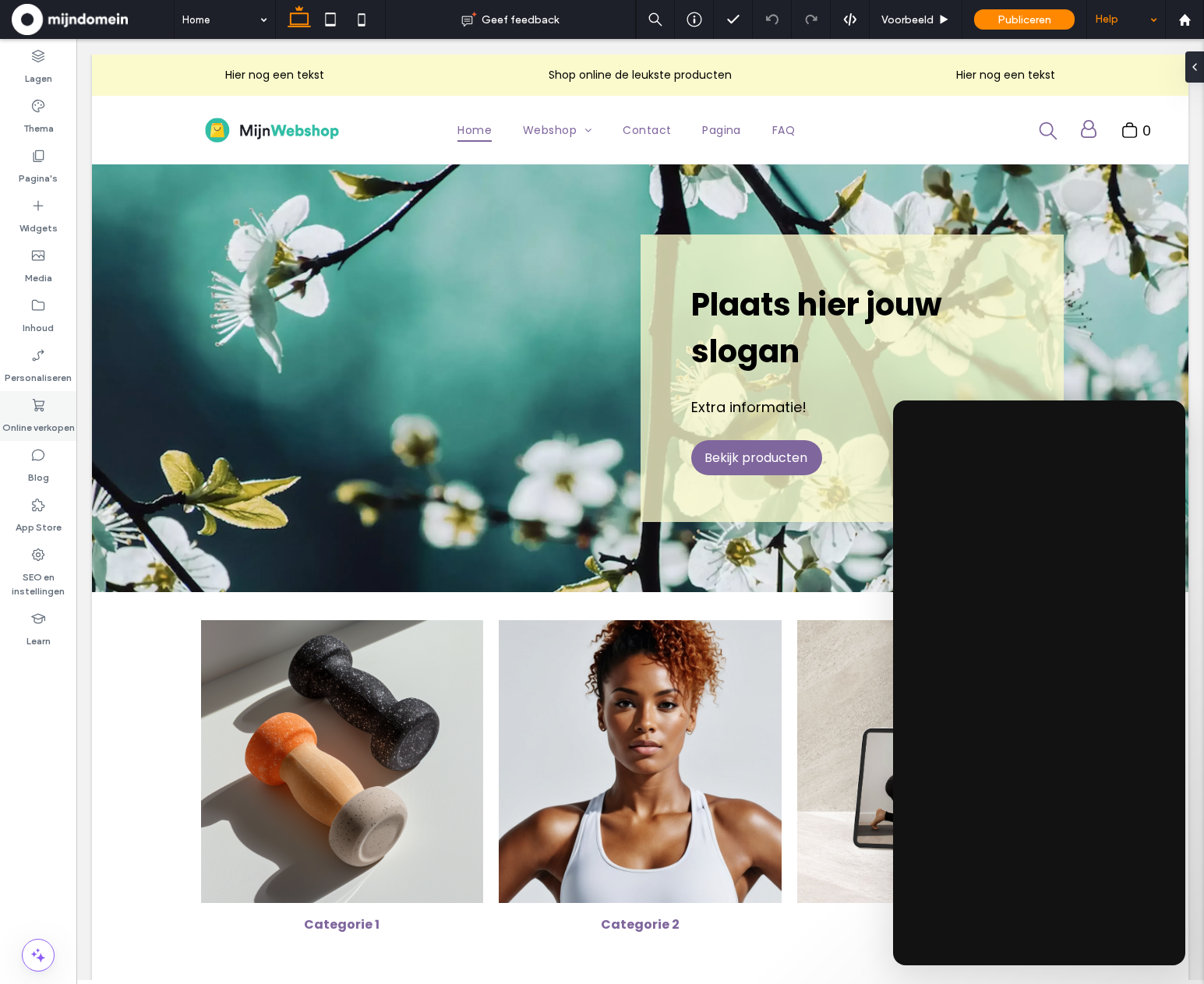
click at [18, 408] on div "Online verkopen" at bounding box center [38, 416] width 76 height 50
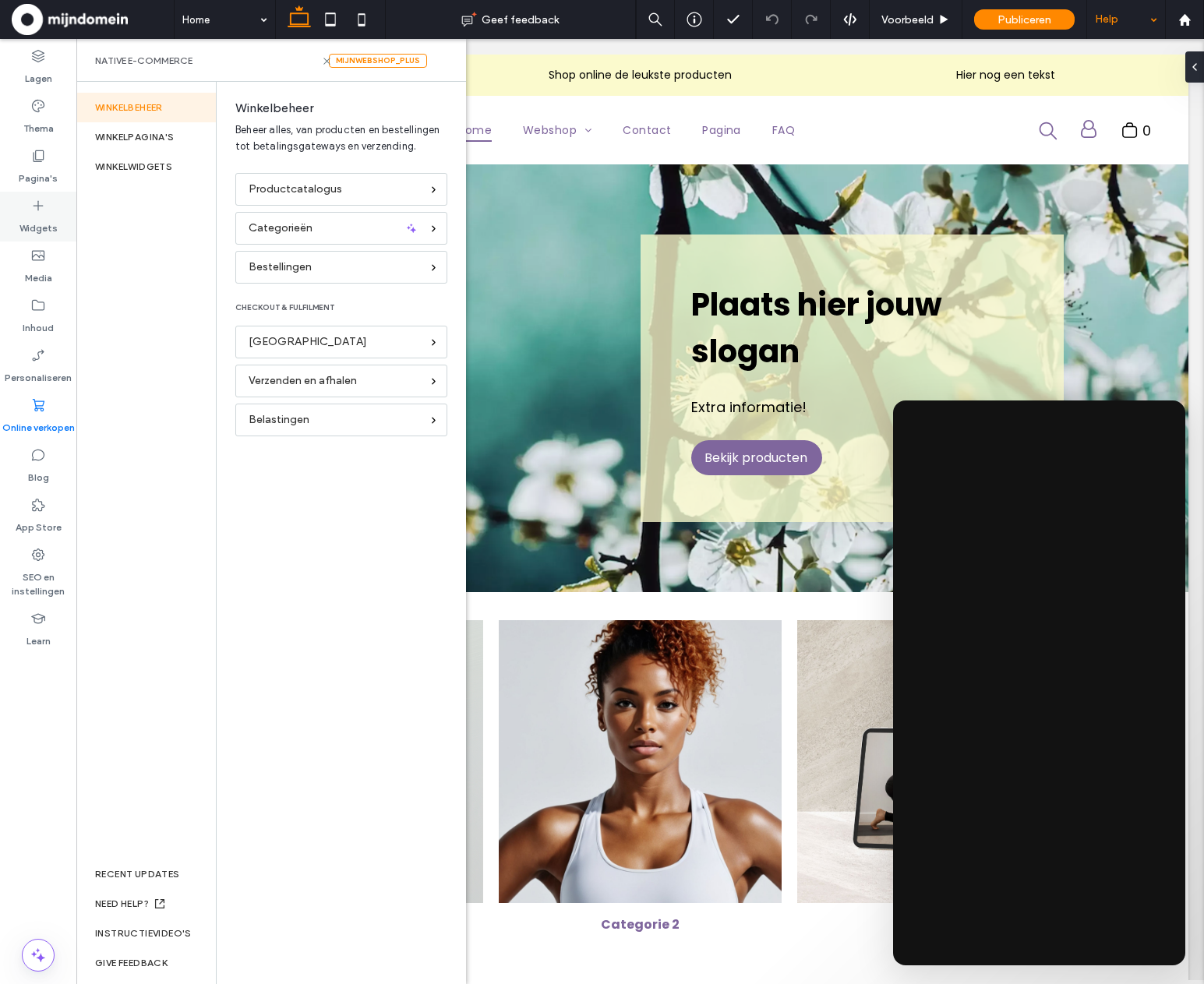
click at [40, 226] on label "Widgets" at bounding box center [39, 224] width 39 height 22
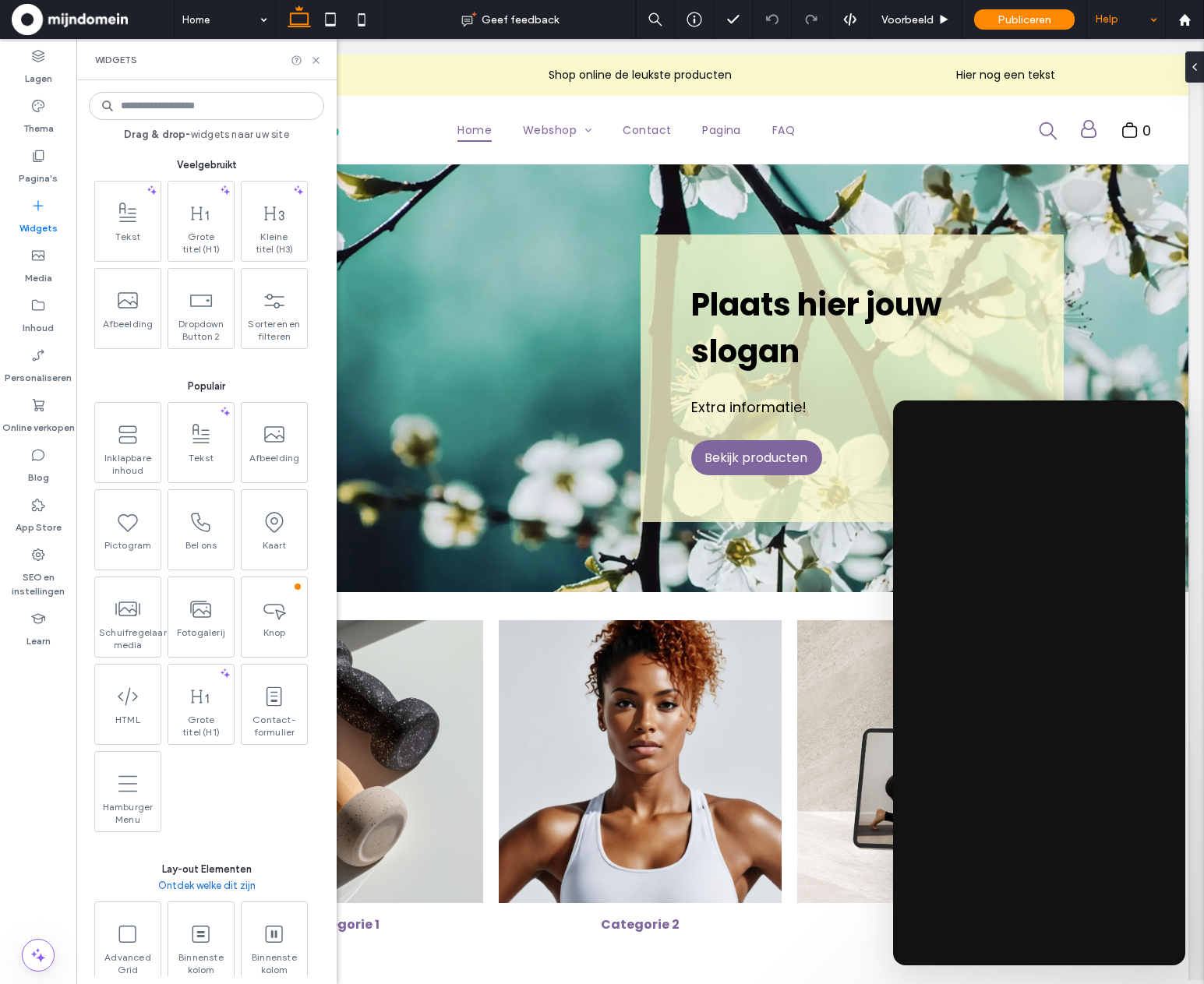
click at [152, 115] on input at bounding box center [206, 106] width 235 height 28
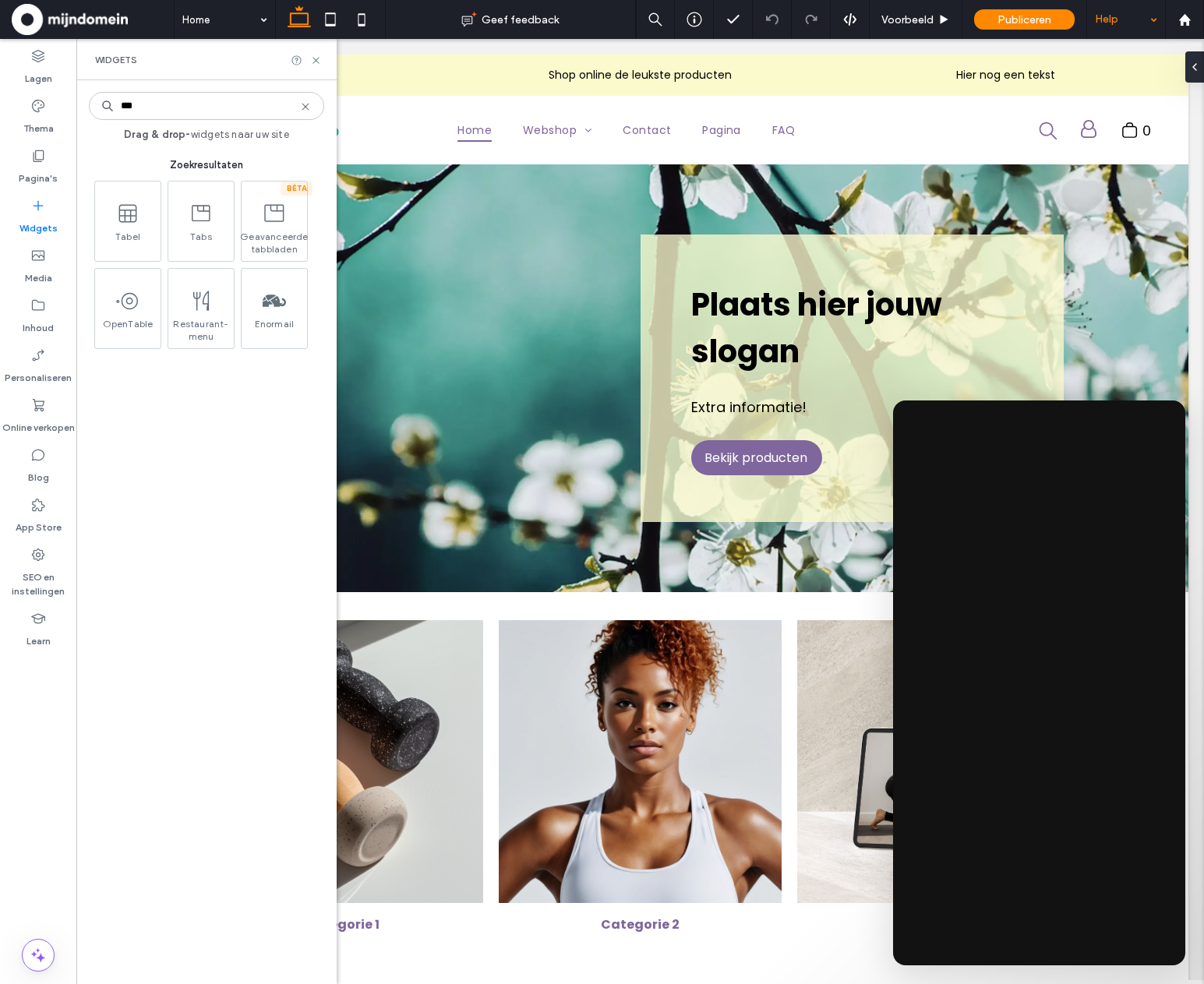
type input "***"
click at [28, 175] on label "Pagina's" at bounding box center [39, 175] width 39 height 22
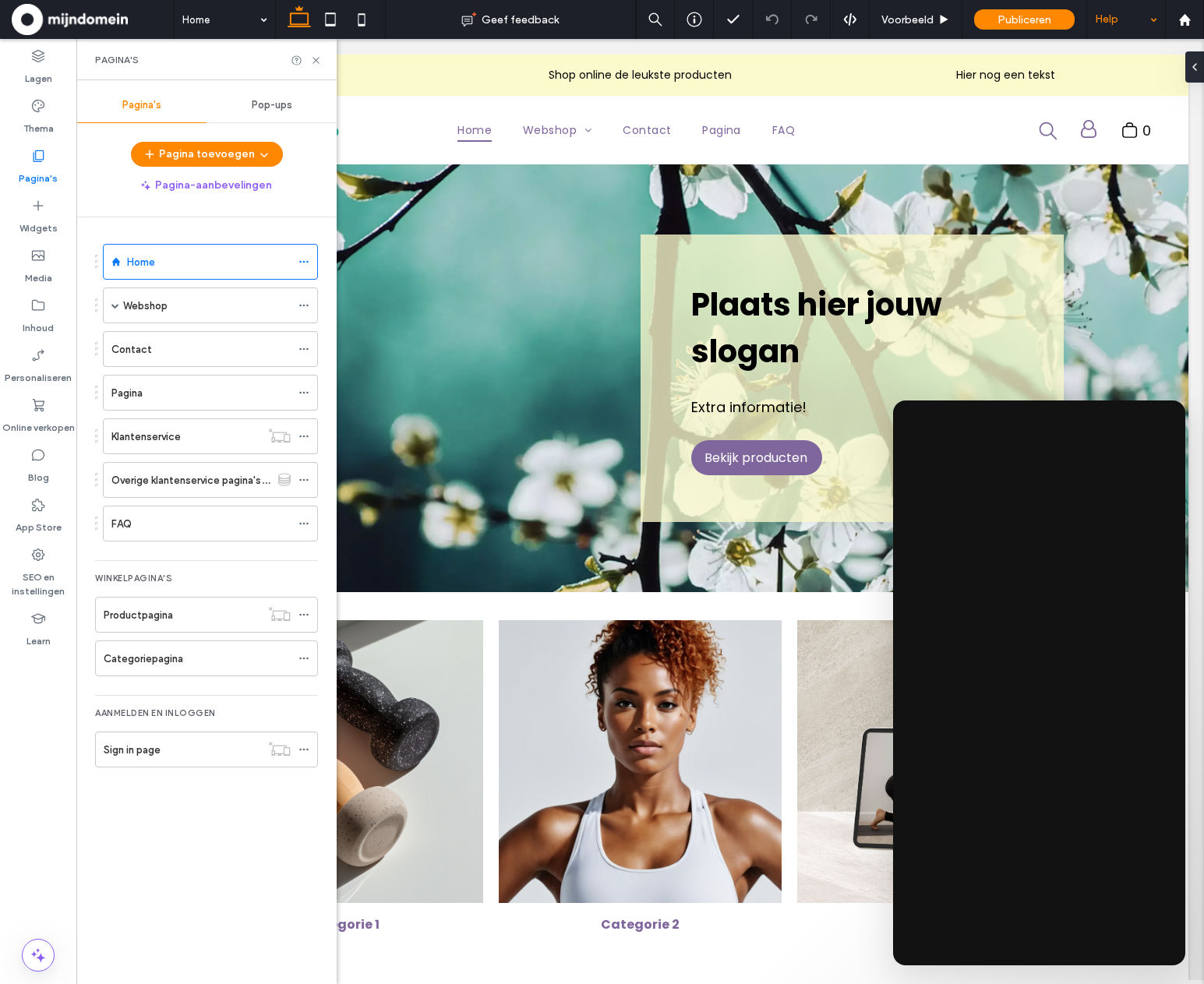
drag, startPoint x: 175, startPoint y: 616, endPoint x: 230, endPoint y: 617, distance: 55.0
click at [175, 616] on div "Productpagina" at bounding box center [181, 615] width 157 height 16
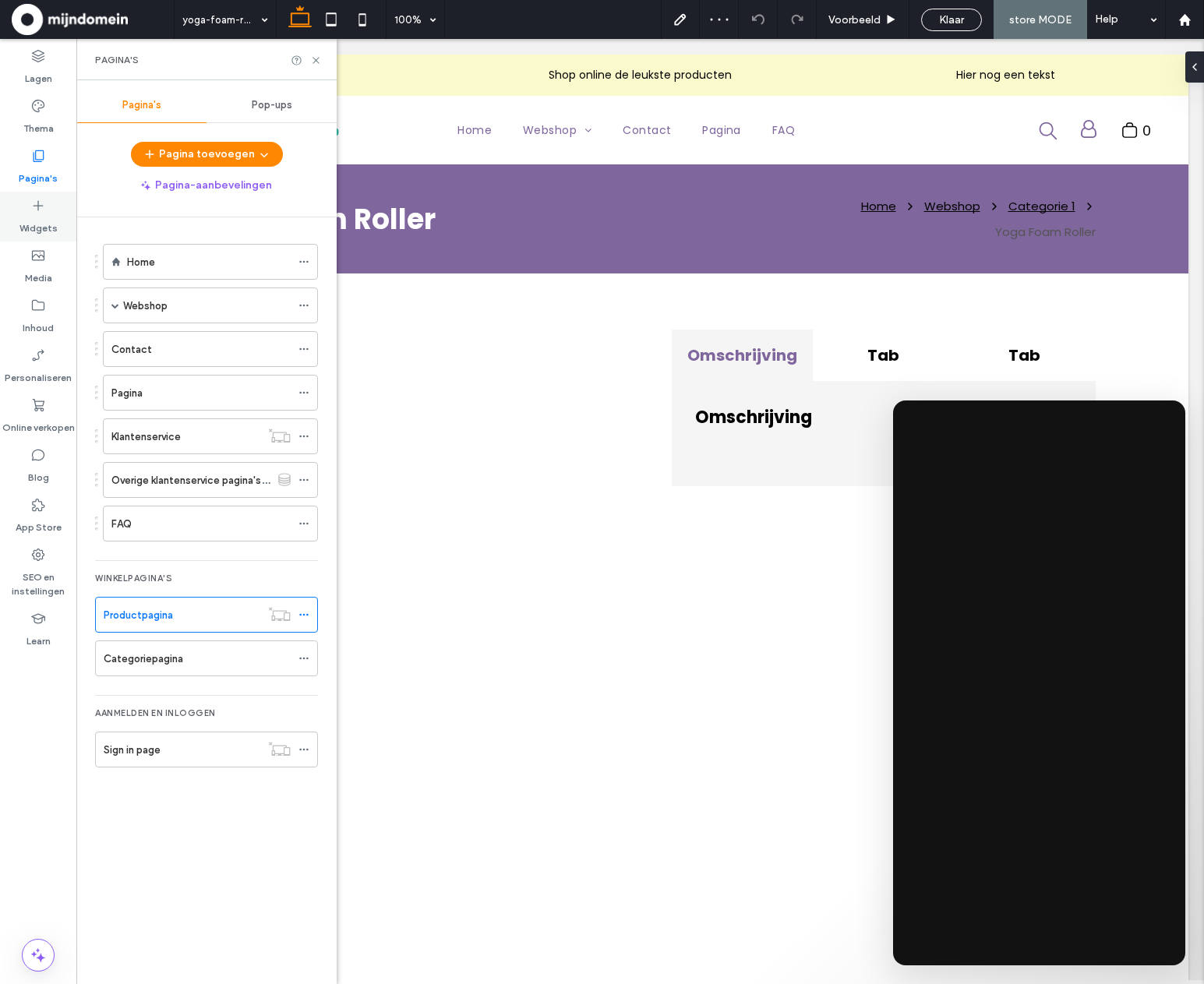
click at [41, 212] on icon at bounding box center [38, 205] width 16 height 16
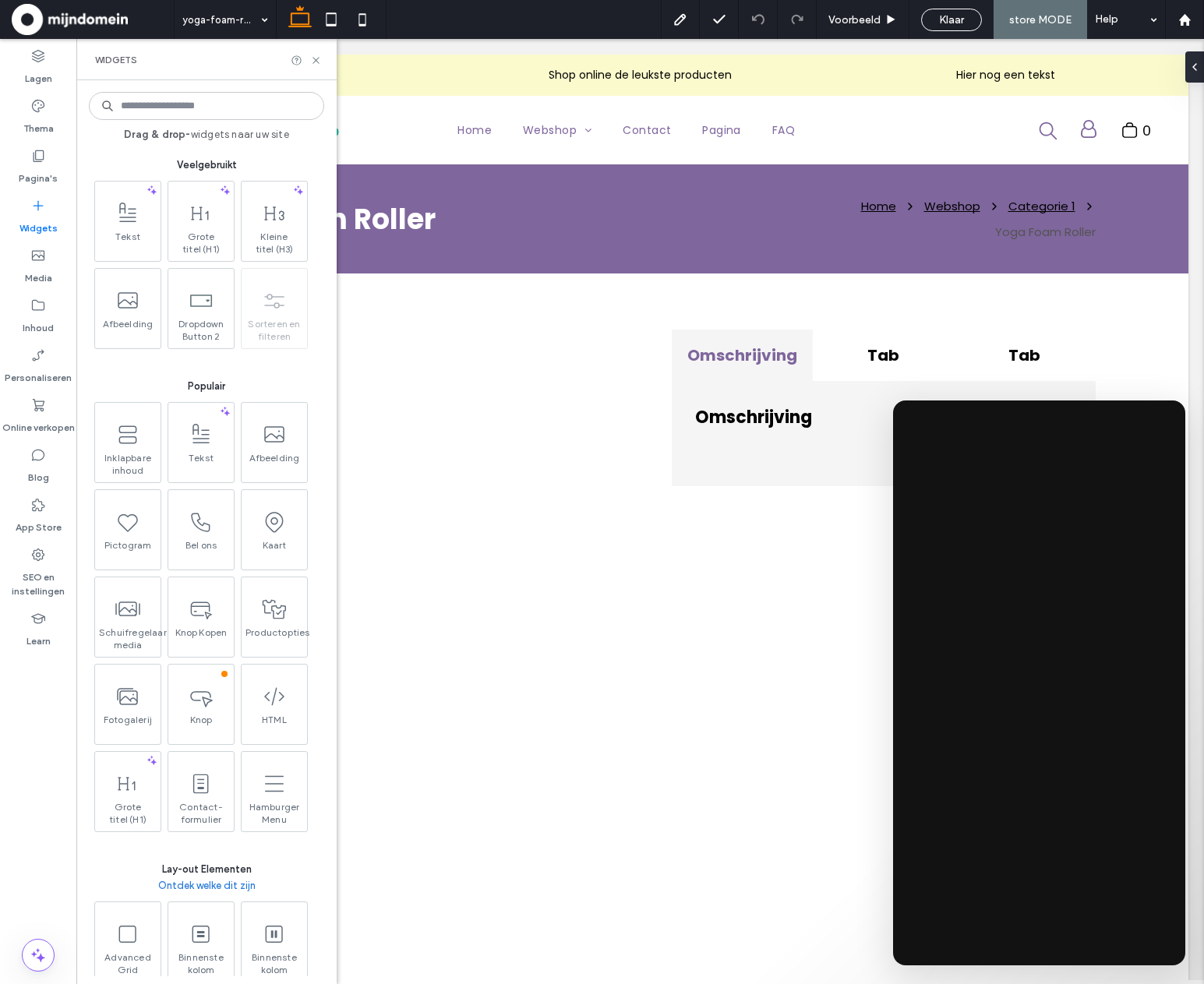
click at [149, 105] on input at bounding box center [206, 106] width 235 height 28
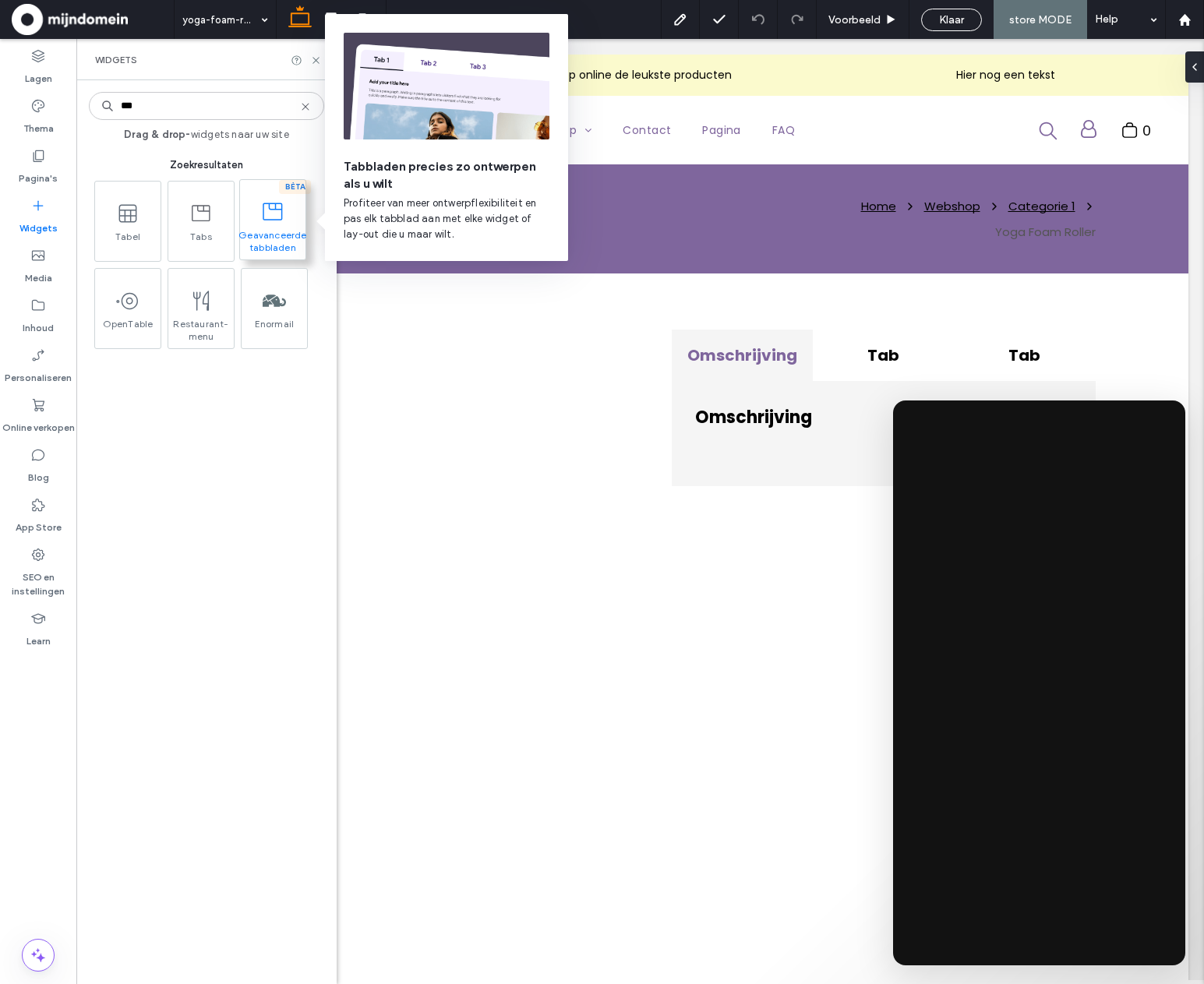
type input "***"
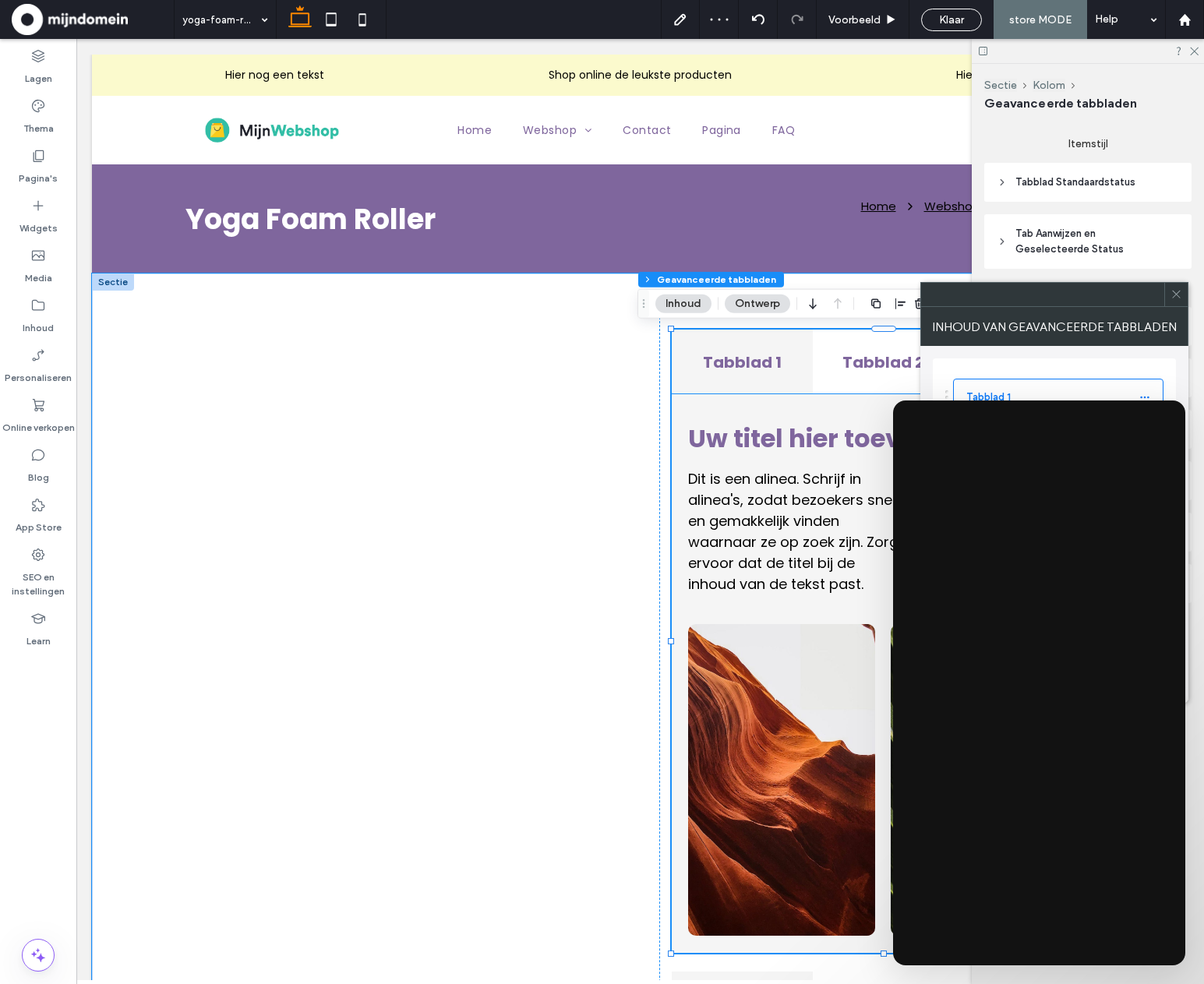
click at [867, 480] on p "Dit is een alinea. Schrijf in alinea's, zodat bezoekers snel en gemakkelijk vin…" at bounding box center [797, 531] width 218 height 126
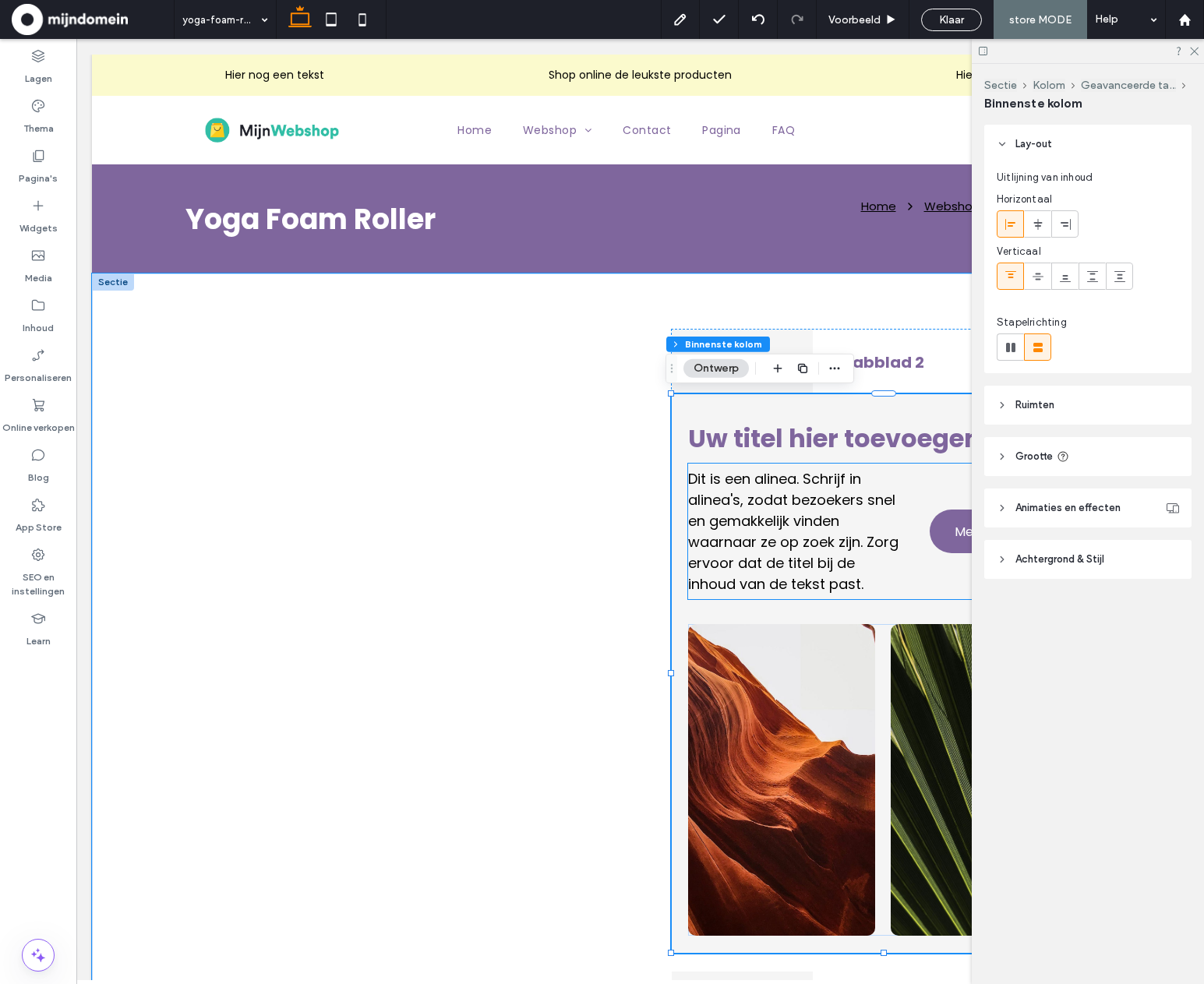
click at [855, 576] on span "Dit is een alinea. Schrijf in alinea's, zodat bezoekers snel en gemakkelijk vin…" at bounding box center [793, 531] width 211 height 125
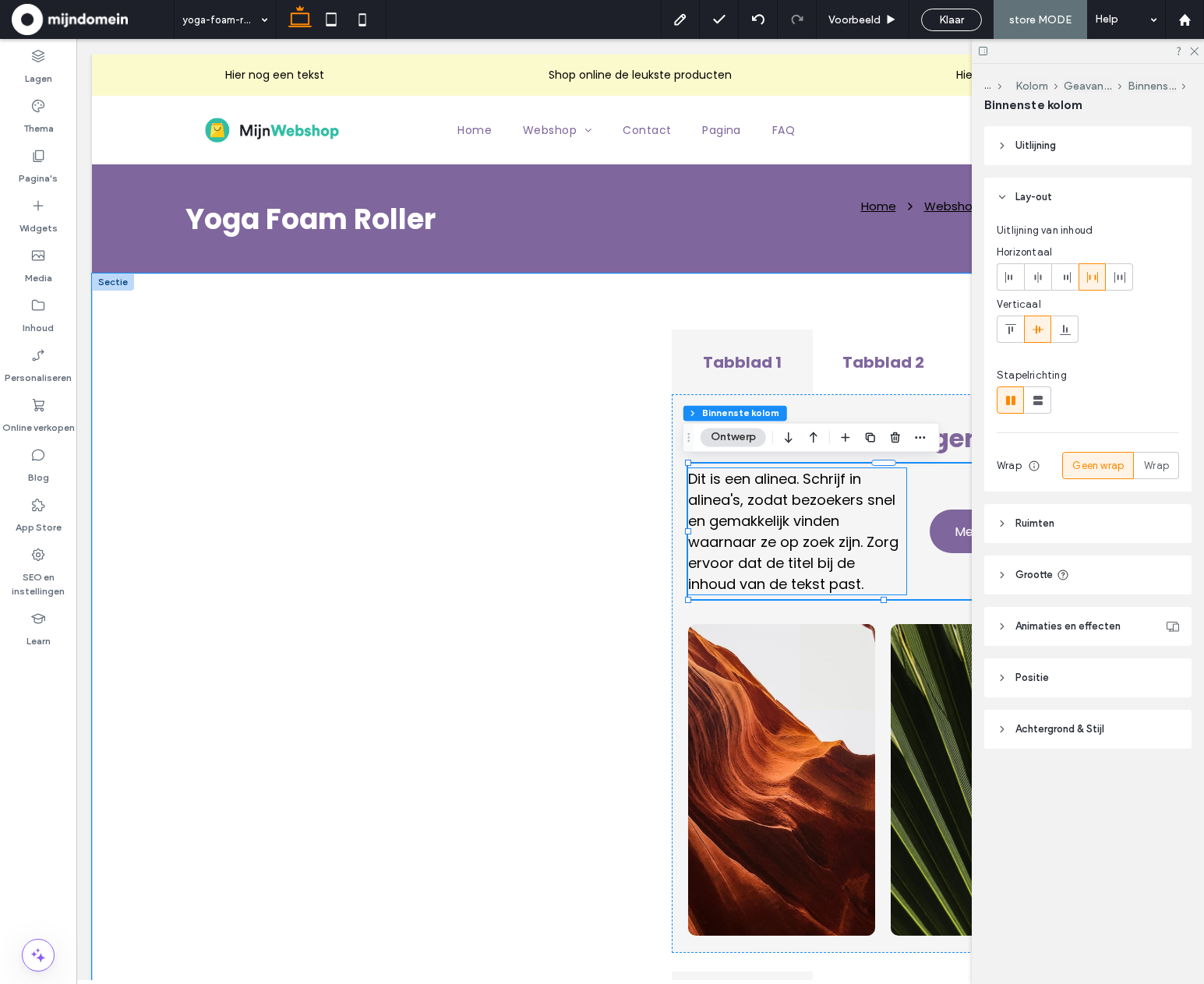
click at [846, 554] on span "Dit is een alinea. Schrijf in alinea's, zodat bezoekers snel en gemakkelijk vin…" at bounding box center [793, 531] width 211 height 125
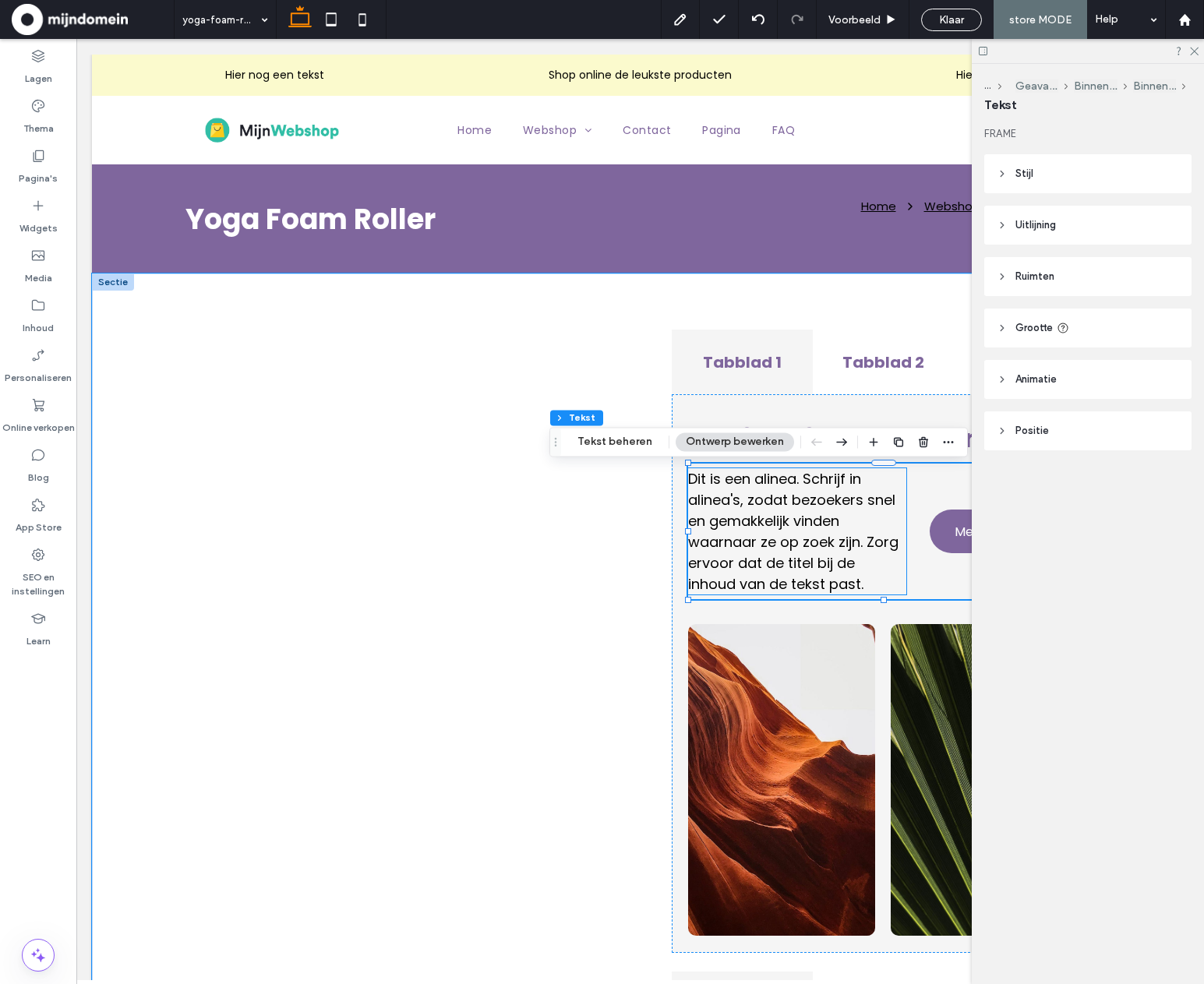
click at [846, 554] on span "Dit is een alinea. Schrijf in alinea's, zodat bezoekers snel en gemakkelijk vin…" at bounding box center [793, 531] width 211 height 125
type input "*******"
type input "**"
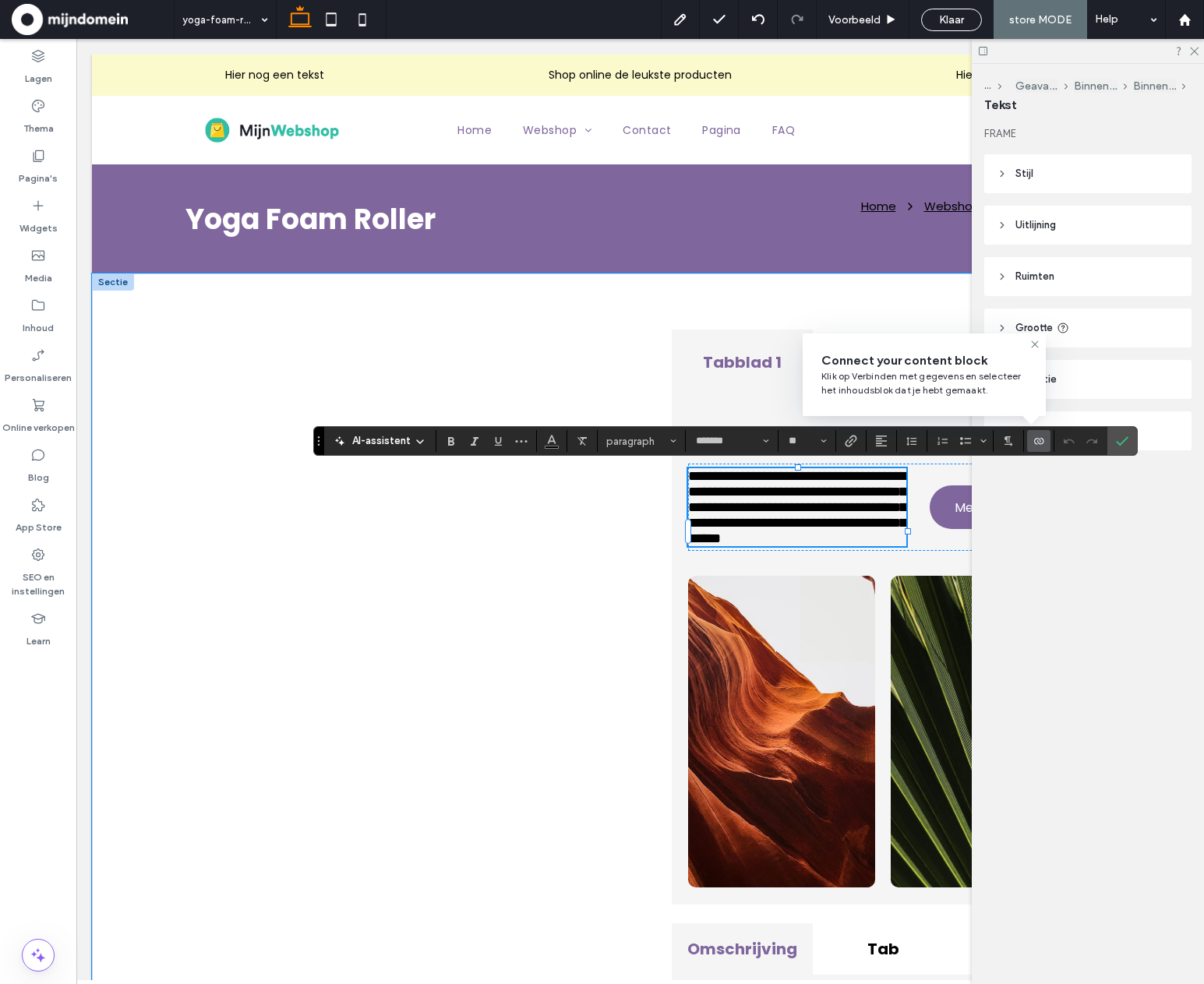
click at [1033, 444] on icon "Verbinden met gegevens" at bounding box center [1038, 440] width 12 height 12
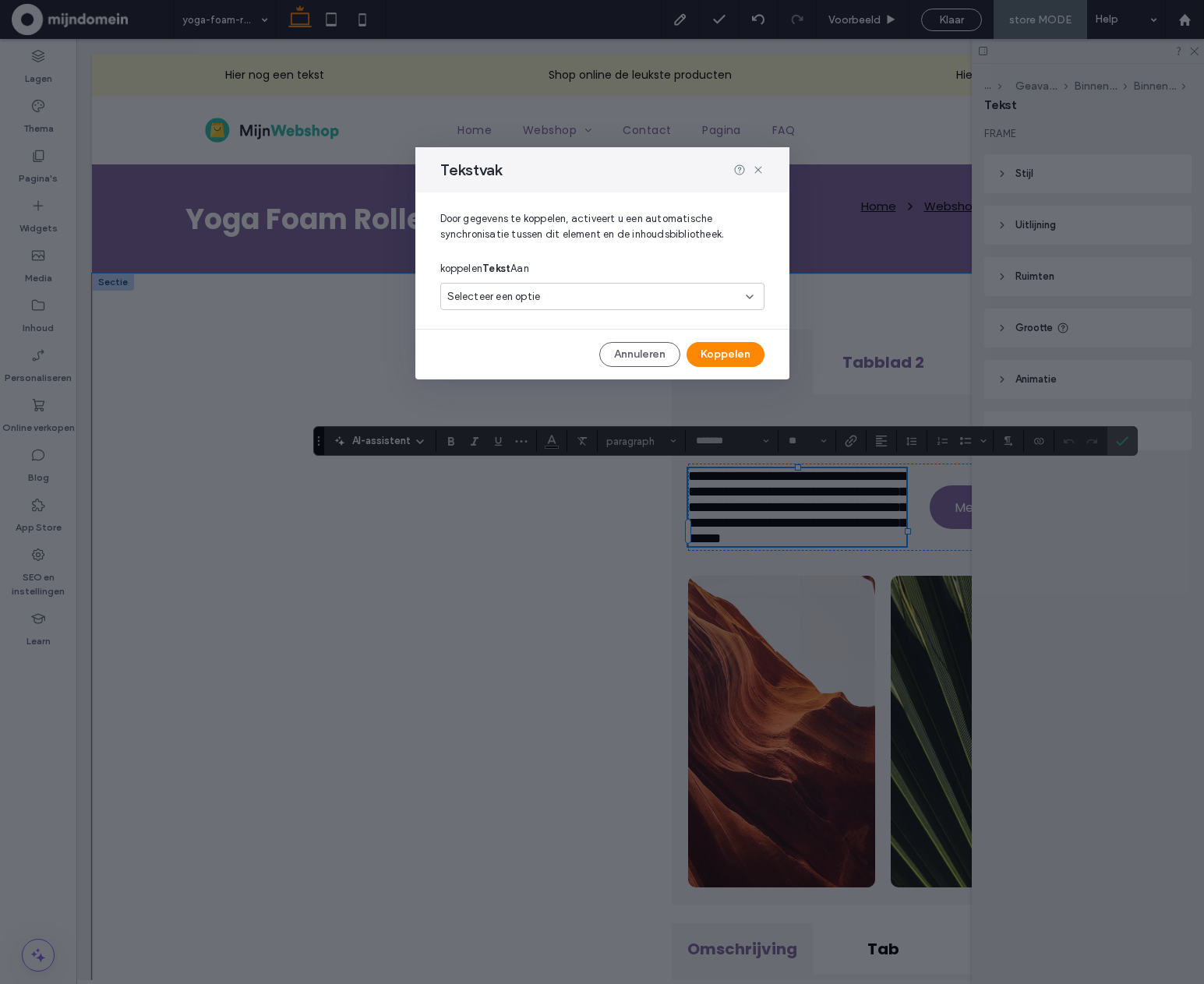
click at [548, 294] on div "Selecteer een optie" at bounding box center [593, 297] width 291 height 16
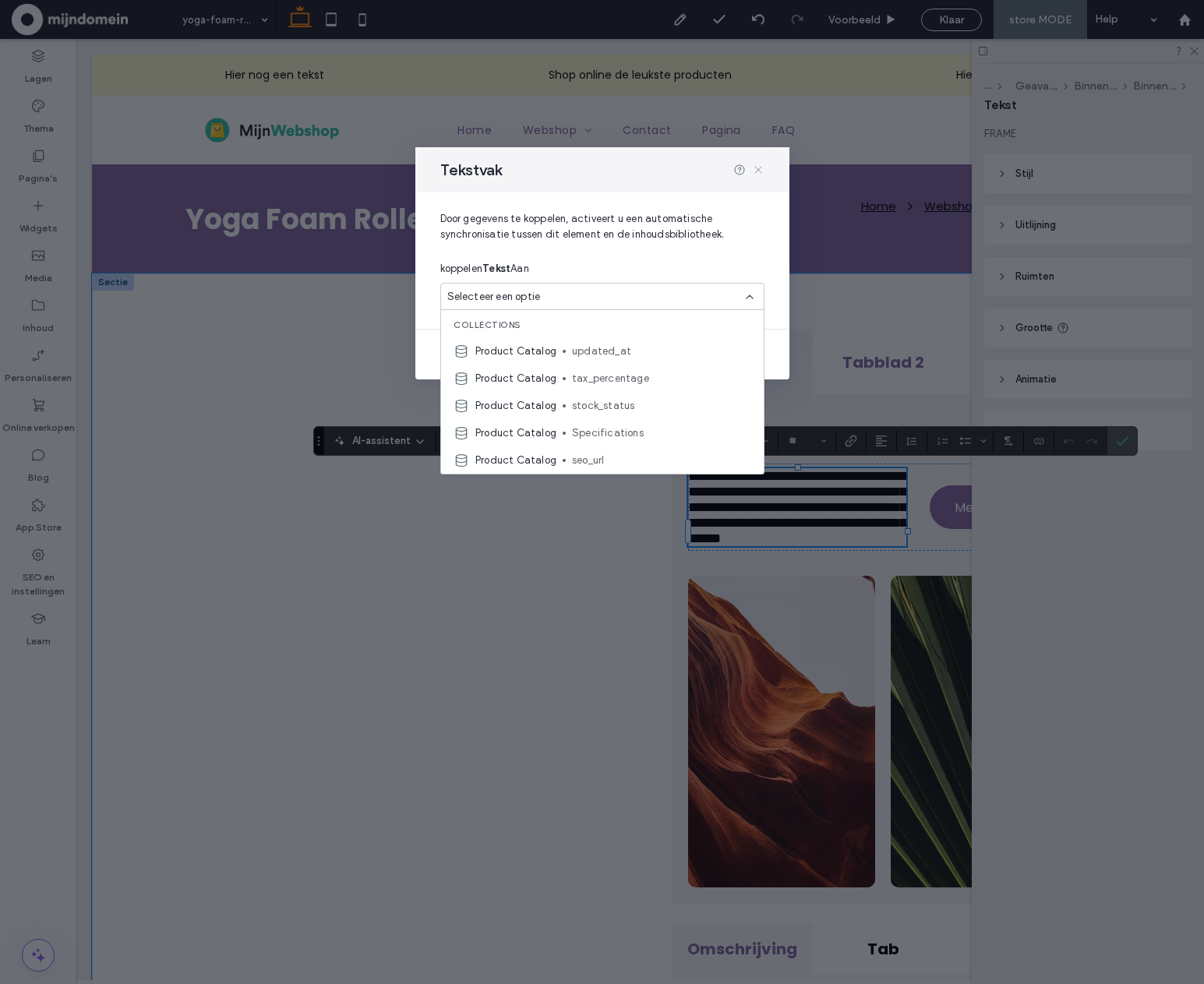
click at [759, 172] on icon at bounding box center [758, 170] width 12 height 12
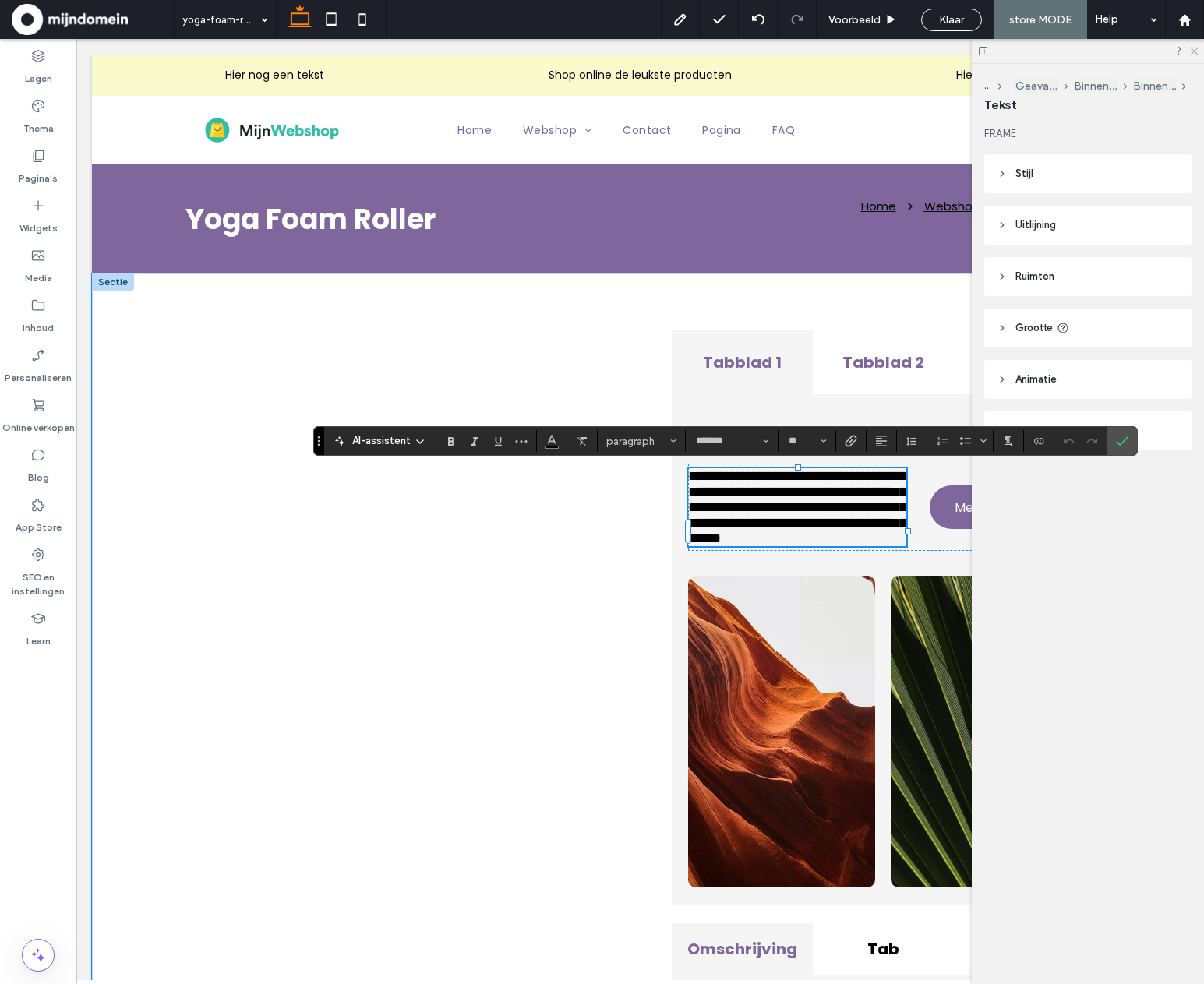
click at [1194, 50] on icon at bounding box center [1193, 50] width 10 height 10
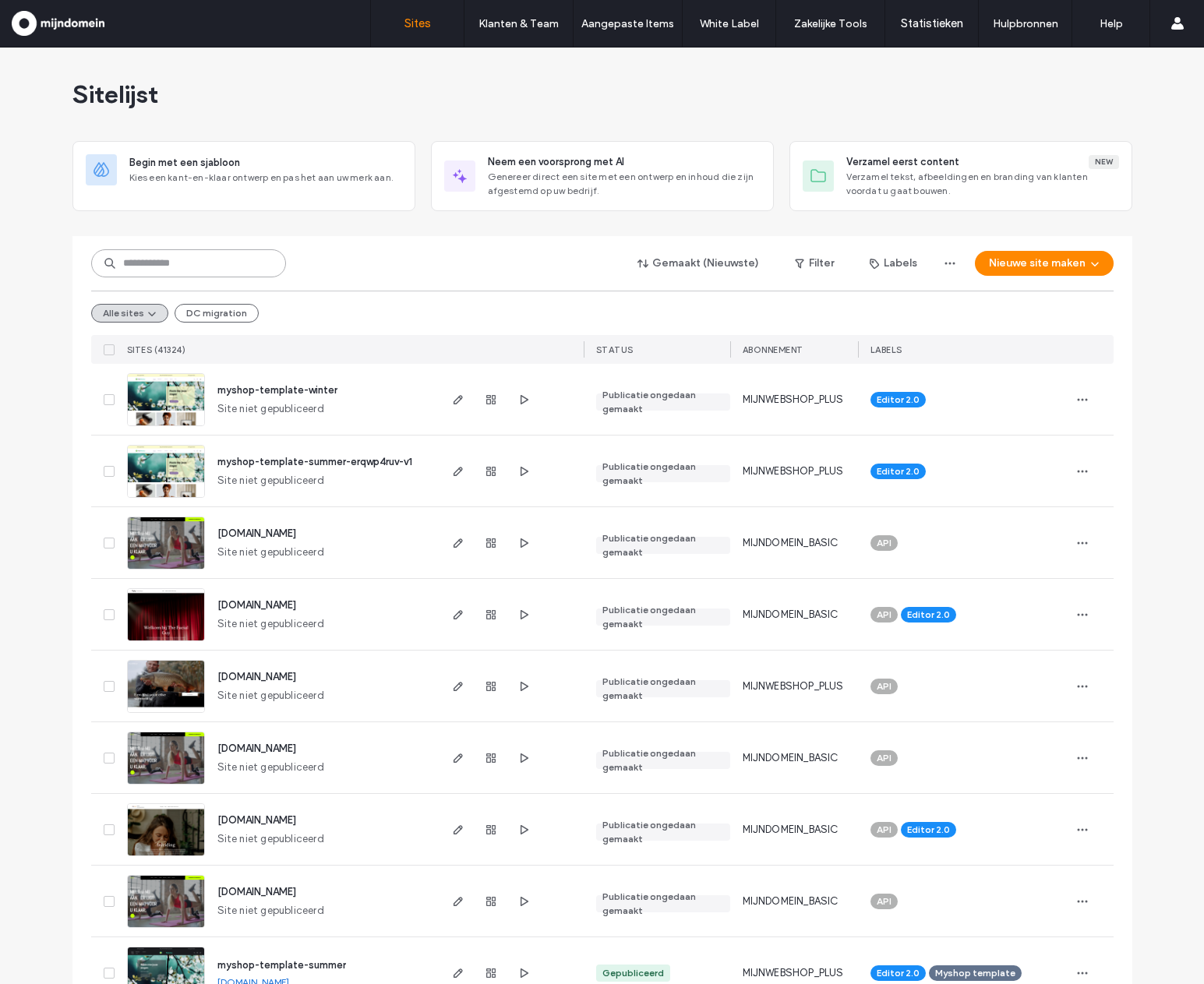
click at [214, 267] on input at bounding box center [189, 263] width 195 height 28
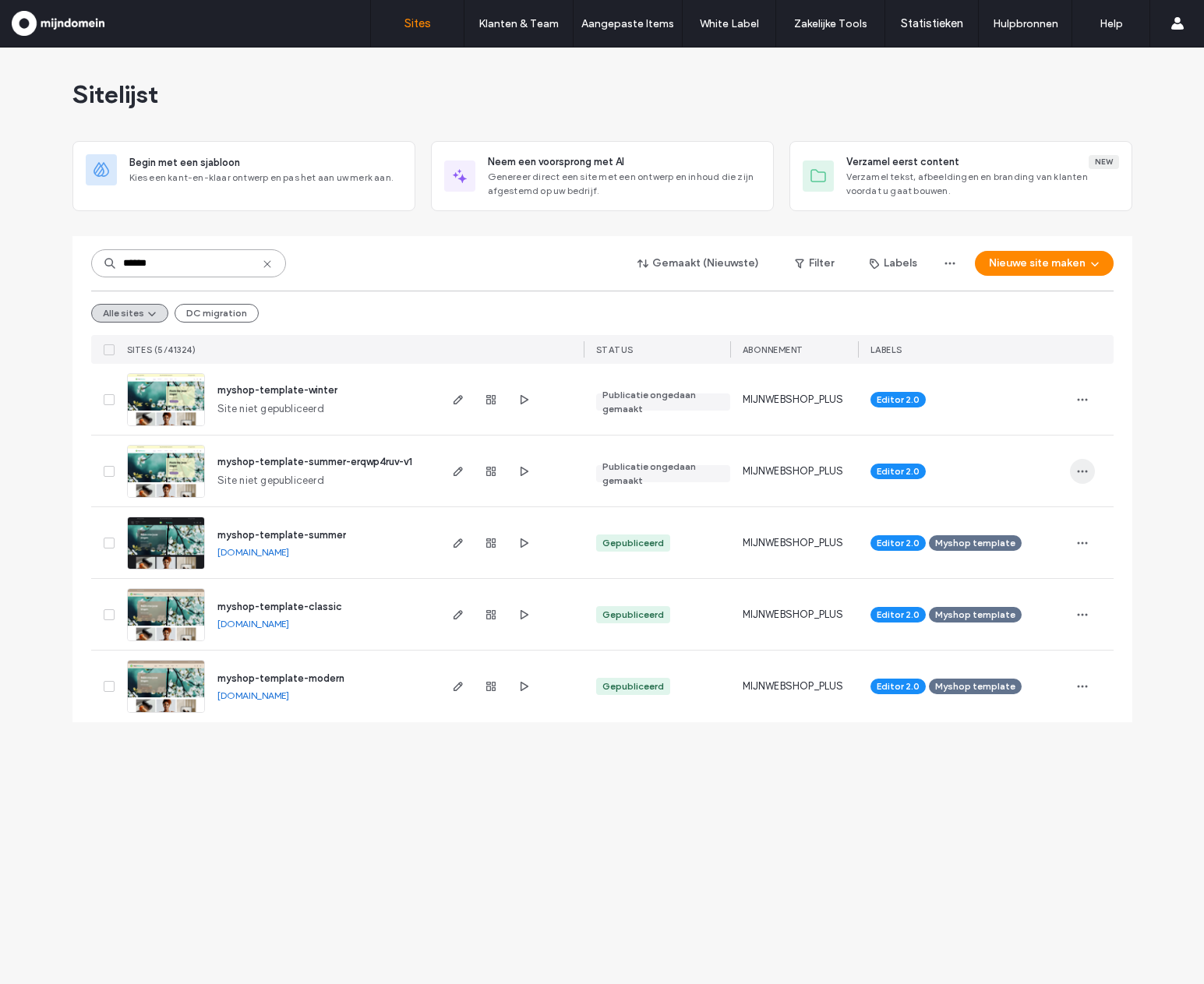
type input "******"
click at [1090, 465] on span "button" at bounding box center [1083, 472] width 25 height 25
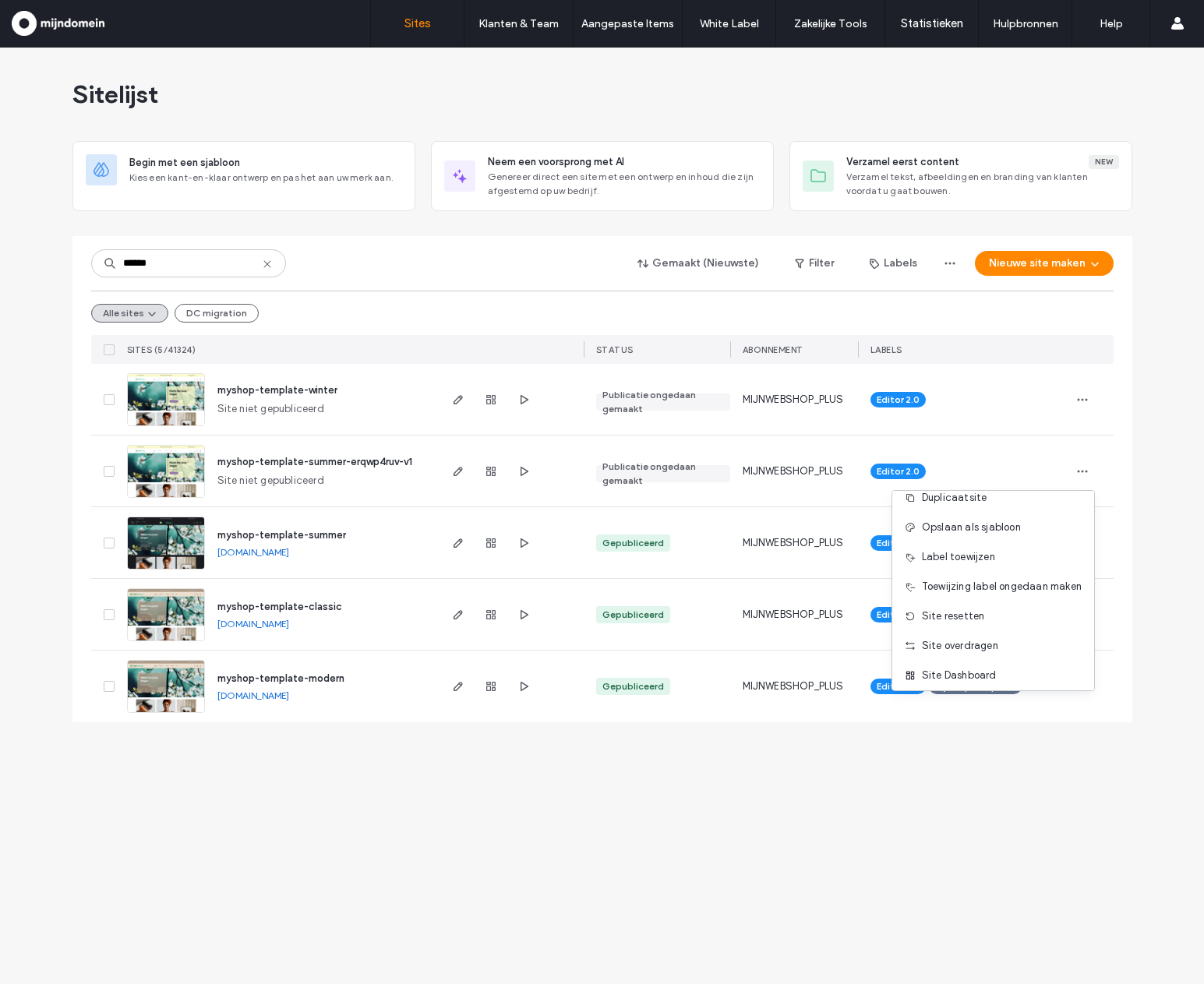
scroll to position [80, 0]
click at [1019, 677] on div "Site verwijderen" at bounding box center [993, 669] width 202 height 30
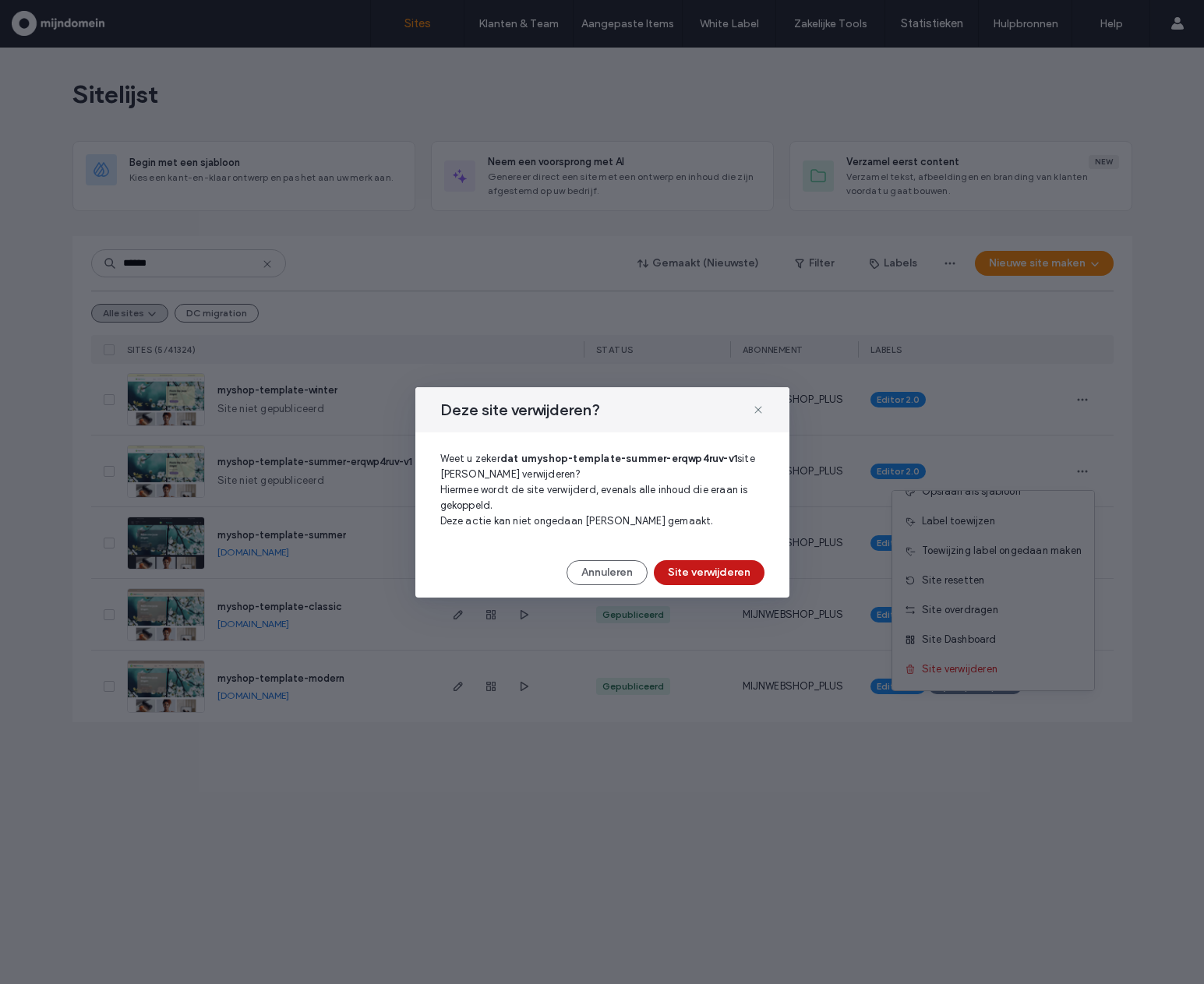
click at [750, 576] on button "Site verwijderen" at bounding box center [709, 572] width 111 height 25
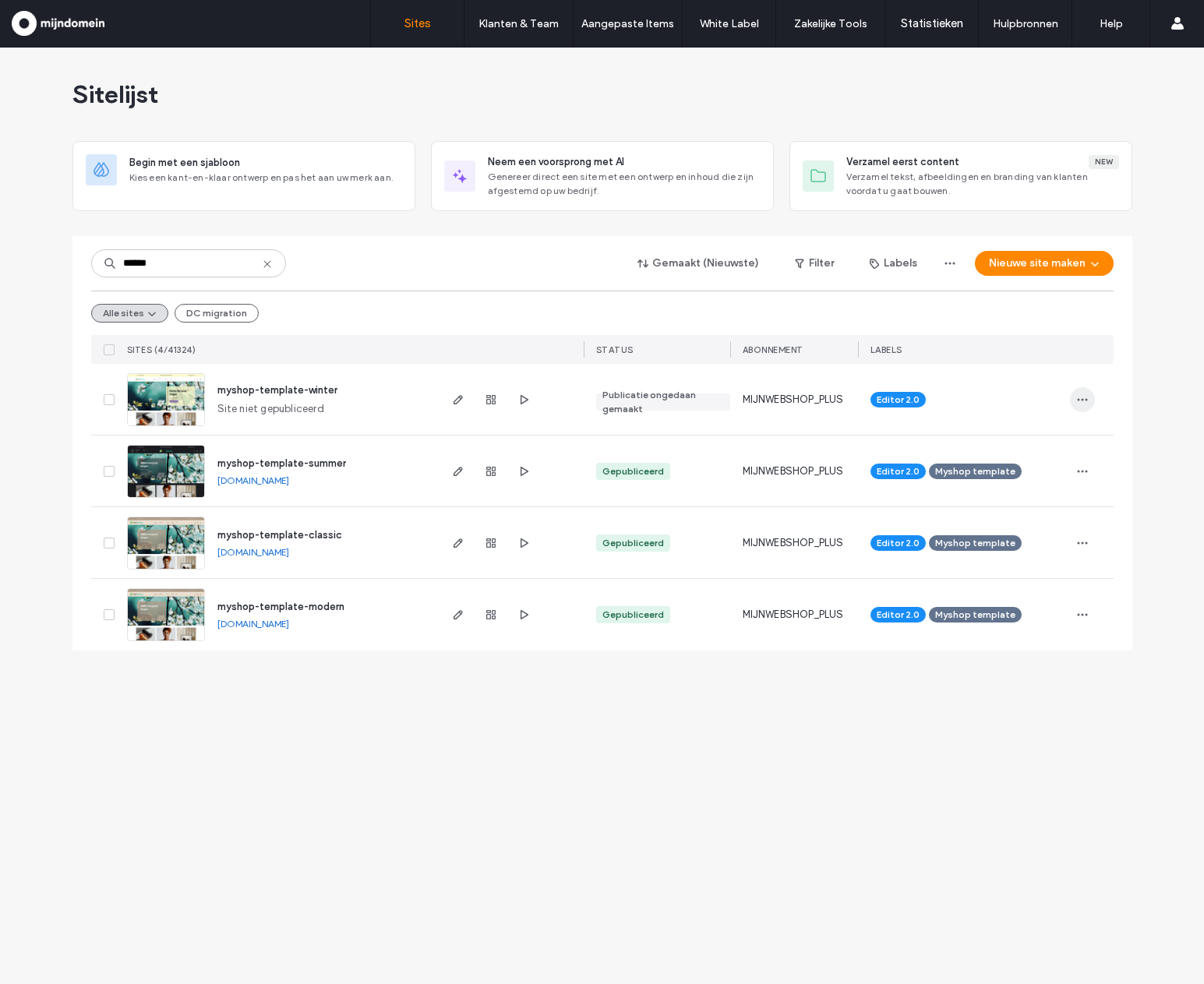
click at [1087, 403] on icon "button" at bounding box center [1083, 399] width 12 height 12
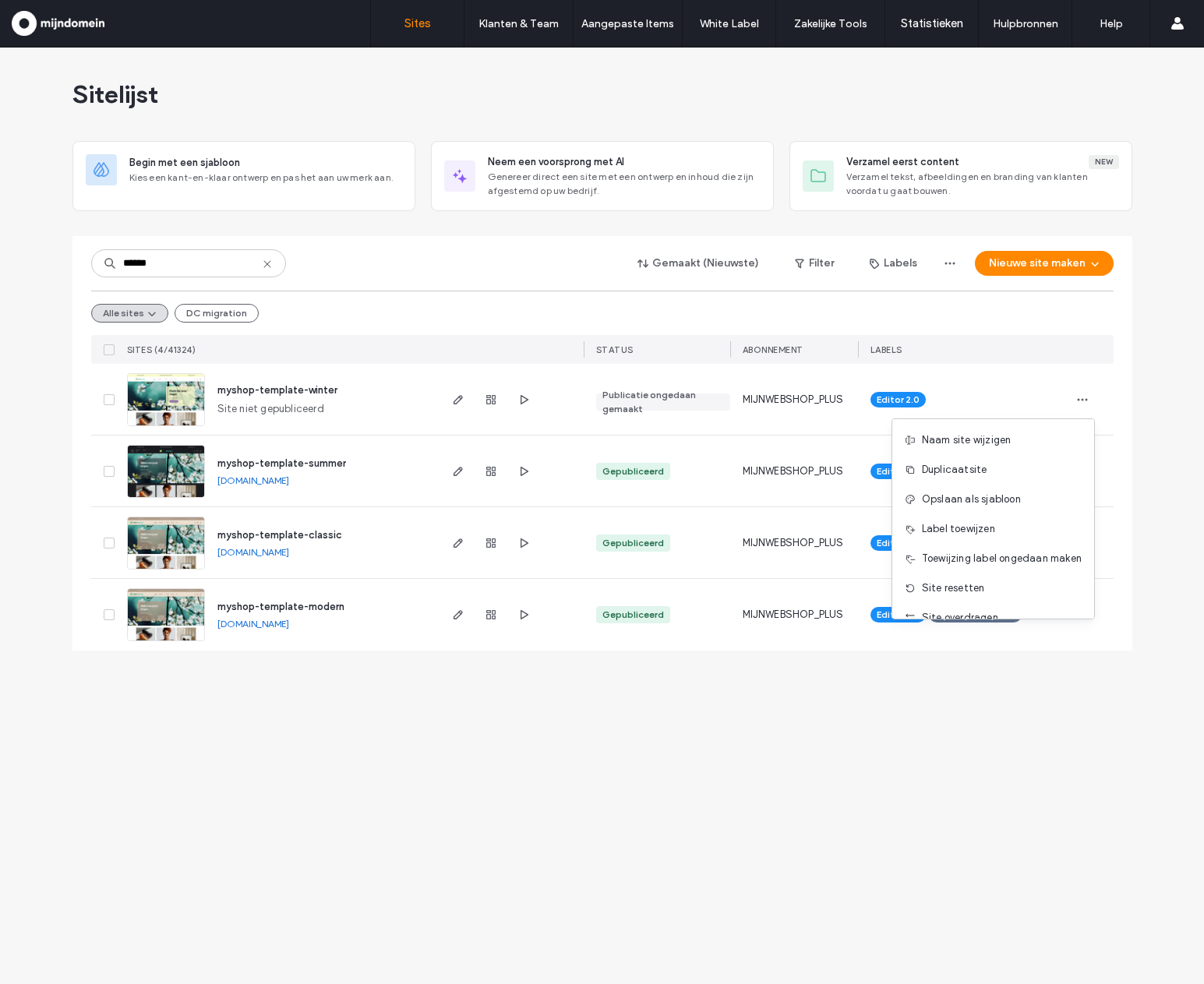
click at [268, 264] on icon at bounding box center [267, 264] width 12 height 12
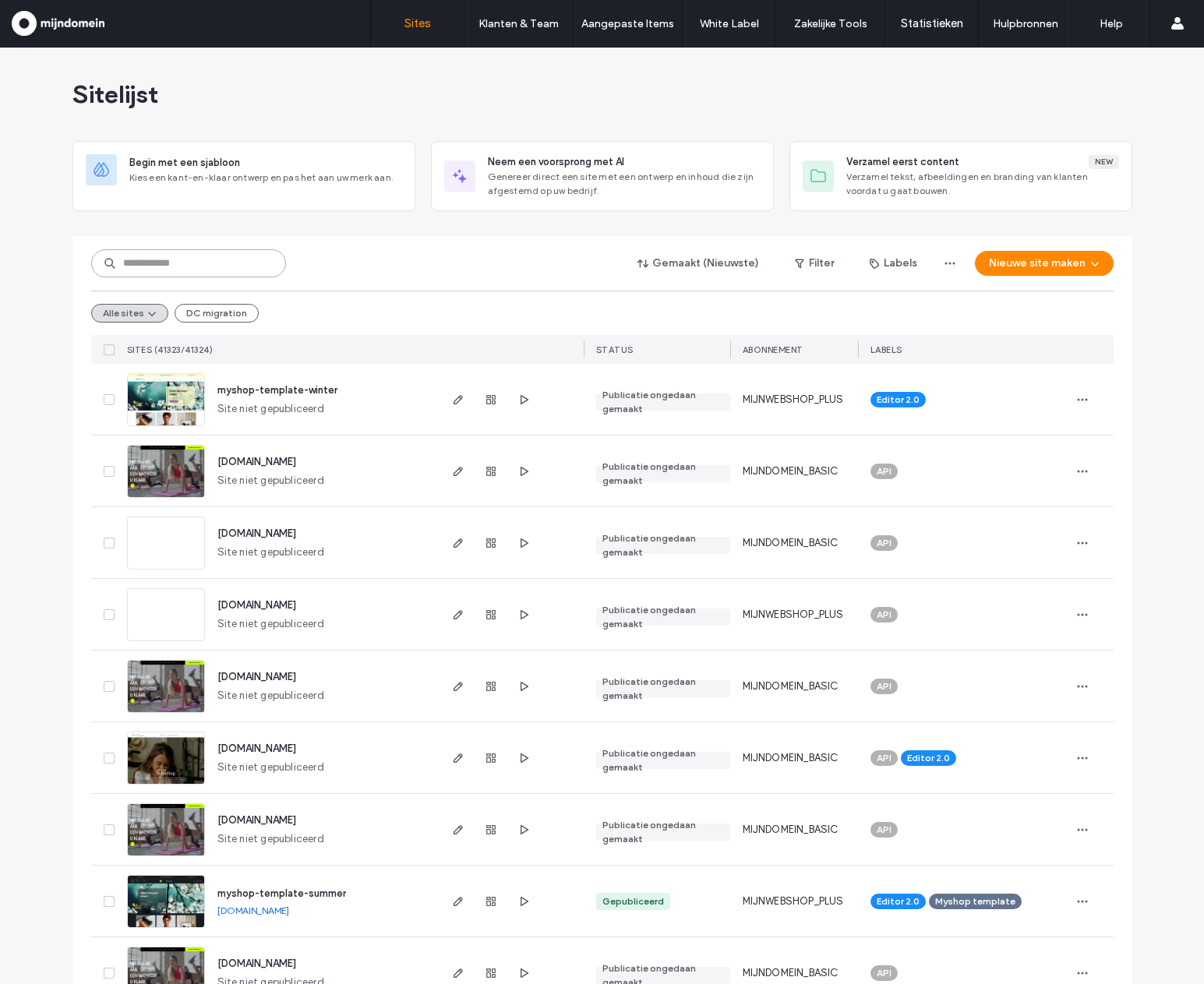
click at [169, 266] on input at bounding box center [189, 263] width 195 height 28
click at [197, 268] on input "*********" at bounding box center [189, 263] width 195 height 28
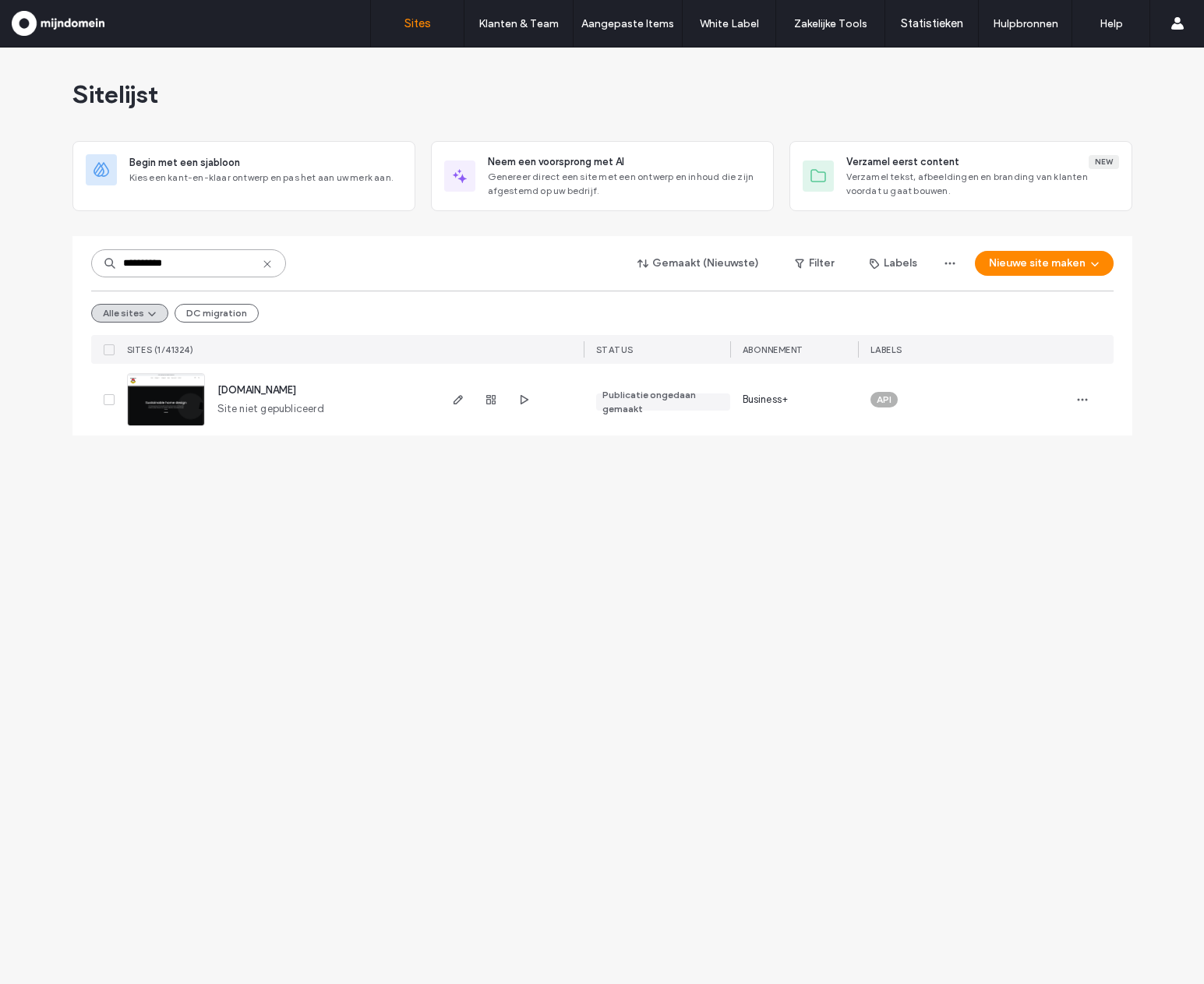
type input "**********"
click at [1081, 401] on icon "button" at bounding box center [1083, 399] width 12 height 12
click at [965, 581] on span "Site resetten" at bounding box center [953, 588] width 63 height 16
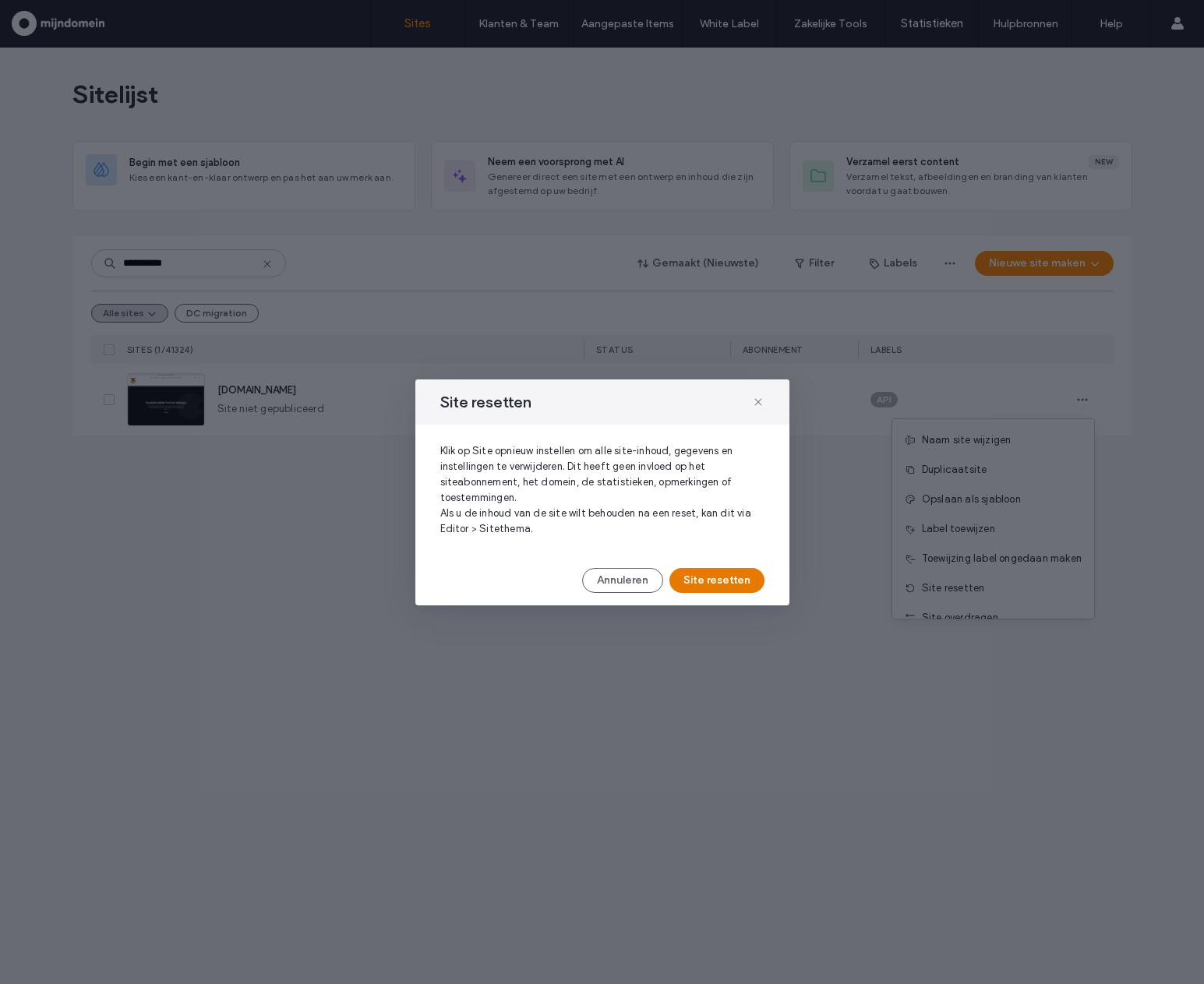
click at [741, 581] on button "Site resetten" at bounding box center [717, 581] width 95 height 25
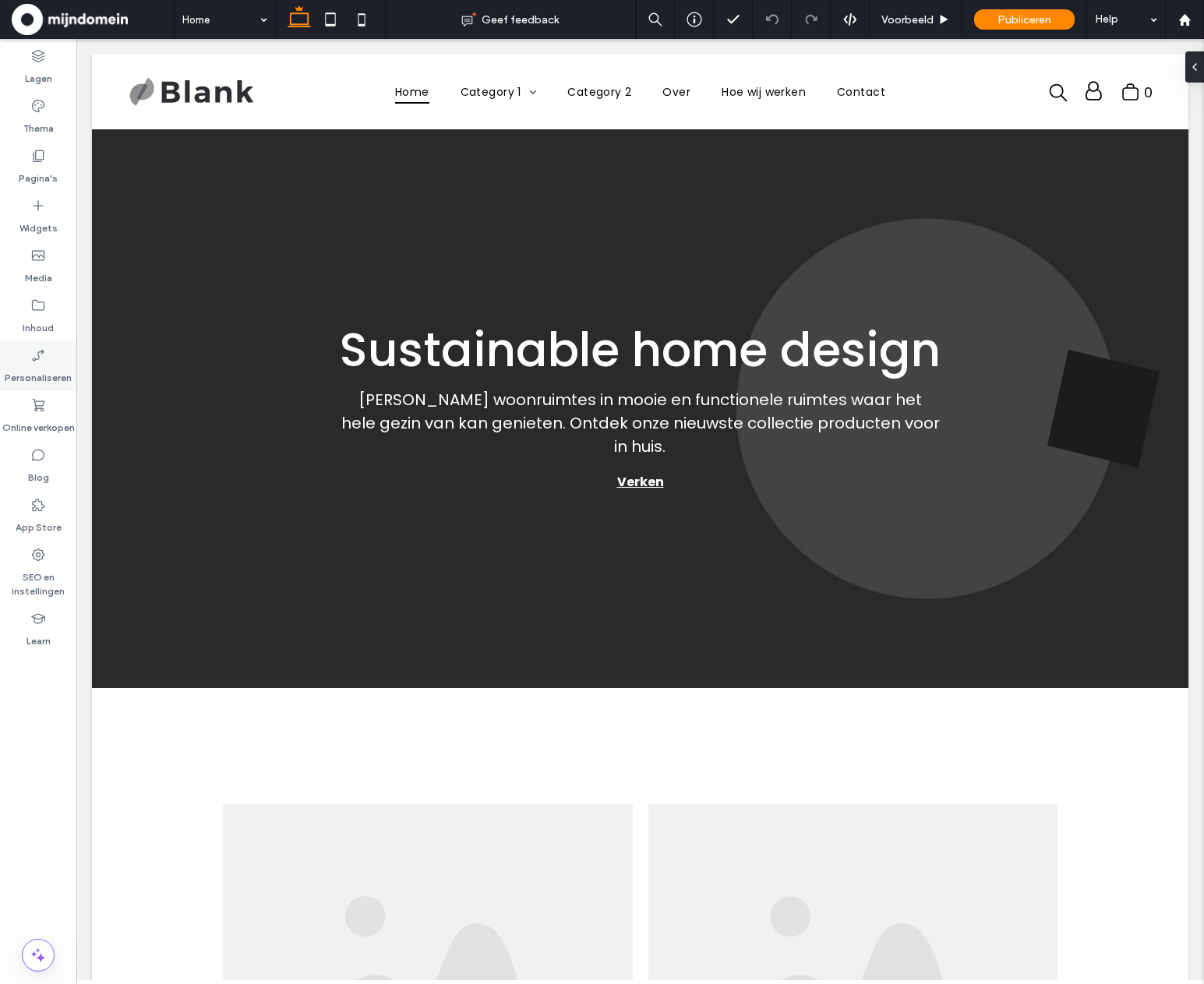
click at [41, 387] on div "Personaliseren" at bounding box center [38, 366] width 76 height 50
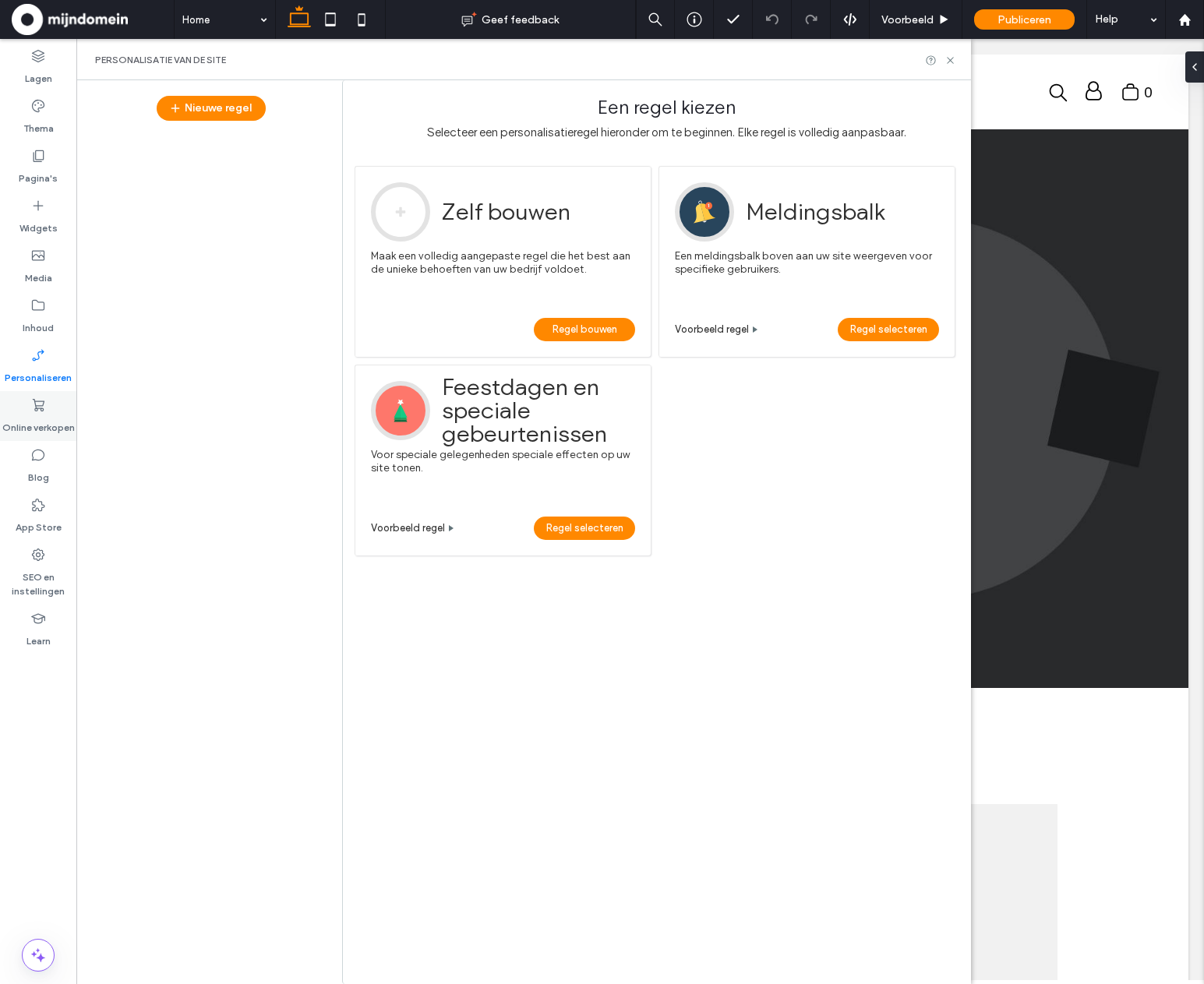
click at [48, 407] on div "Online verkopen" at bounding box center [38, 416] width 76 height 50
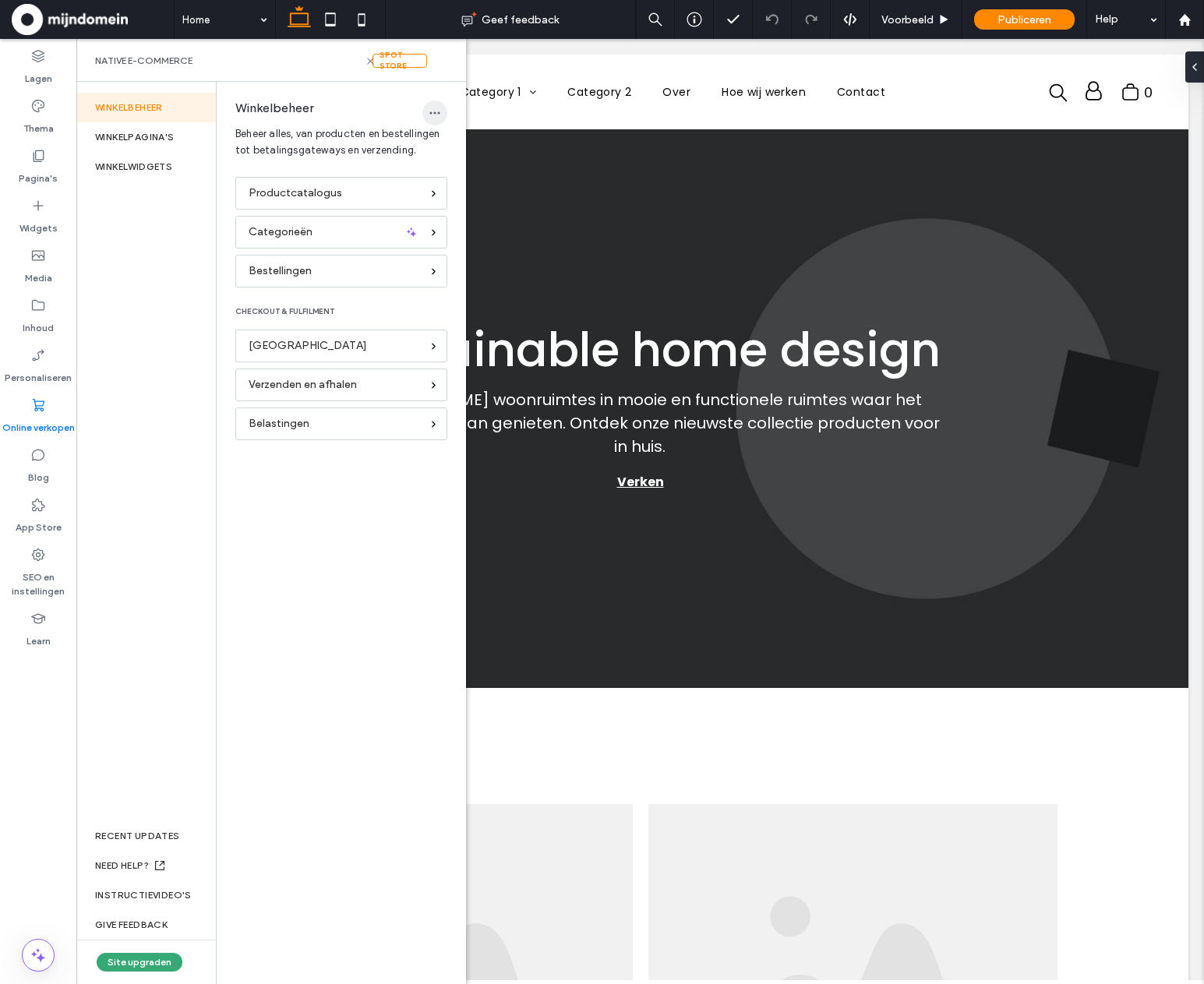
click at [431, 104] on span "button" at bounding box center [435, 113] width 25 height 25
click at [473, 154] on span "Winkel verwijderen" at bounding box center [497, 153] width 86 height 16
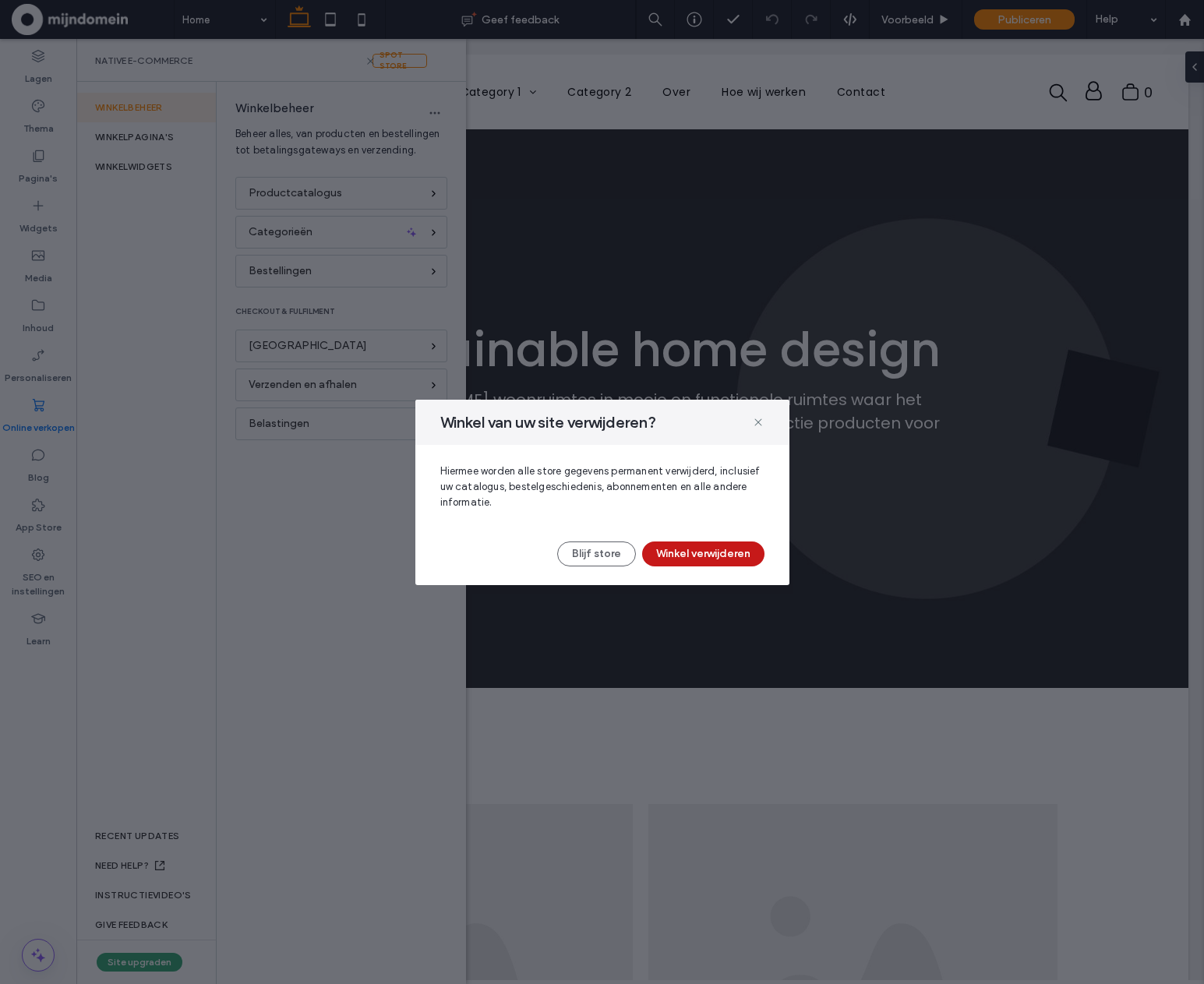
click at [719, 551] on button "Winkel verwijderen" at bounding box center [703, 554] width 122 height 25
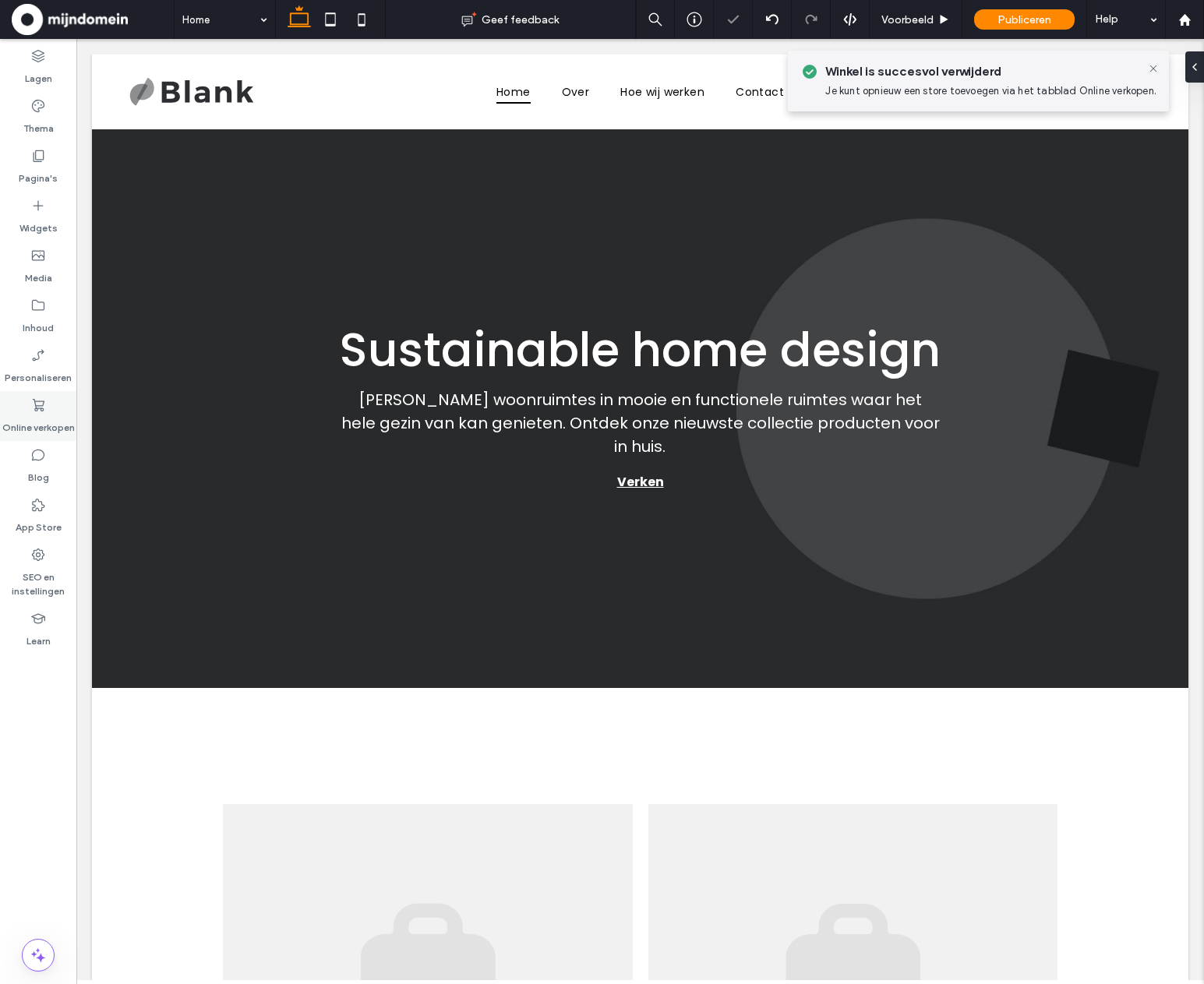
click at [62, 417] on label "Online verkopen" at bounding box center [39, 424] width 72 height 22
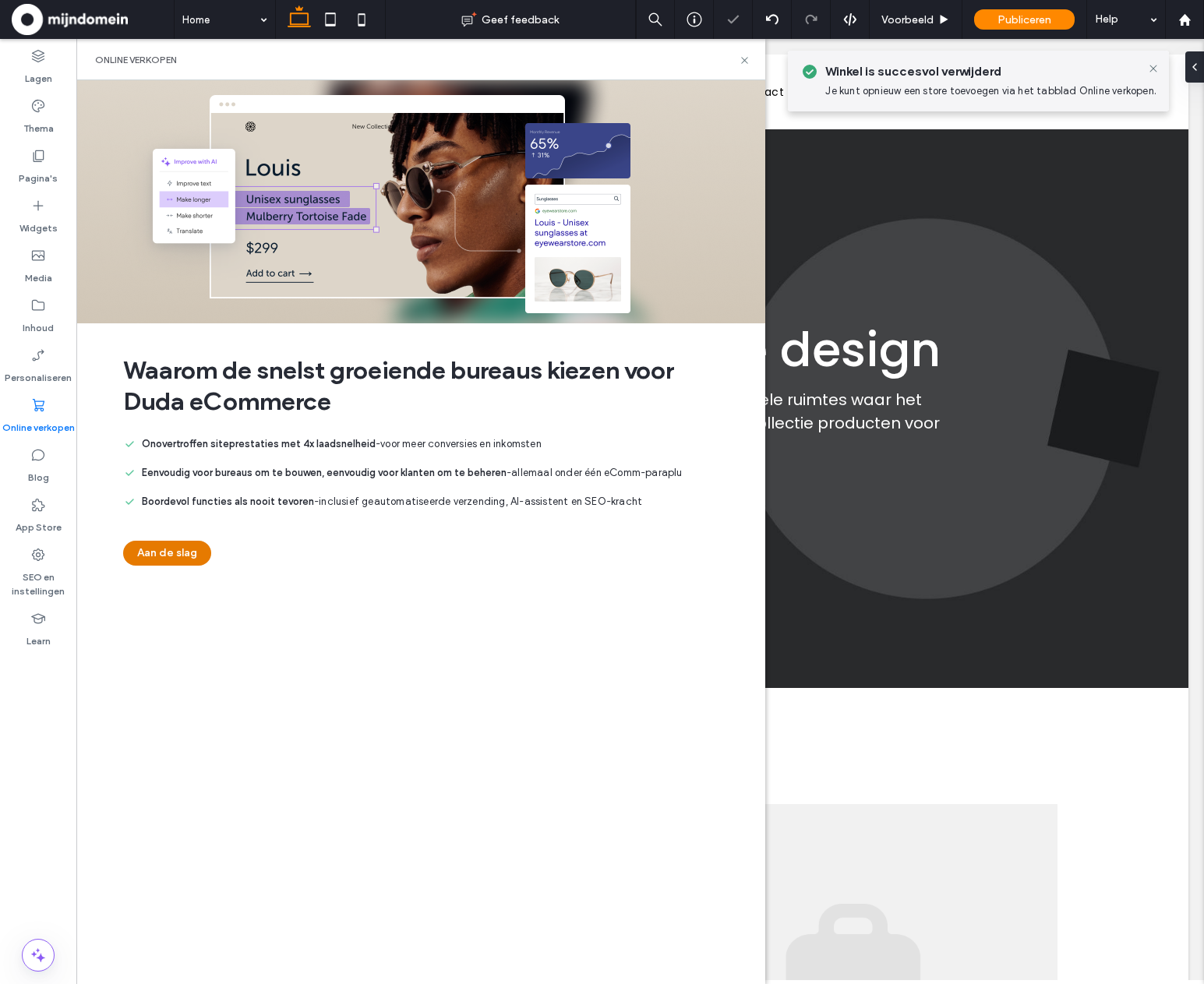
click at [165, 556] on button "Aan de slag" at bounding box center [166, 554] width 88 height 25
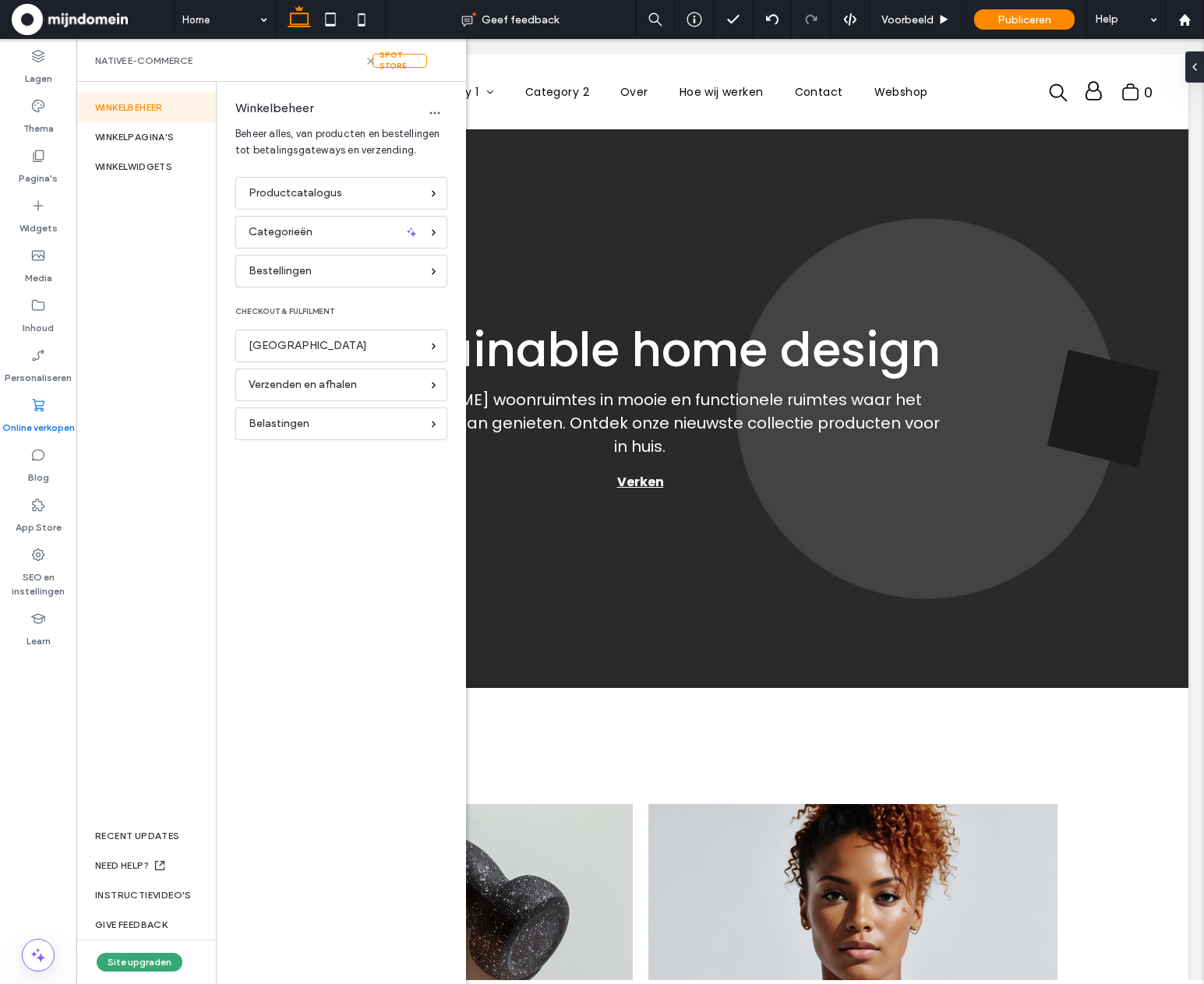
click at [450, 60] on div "Spot store Native e-commerce" at bounding box center [271, 61] width 390 height 43
click at [28, 169] on label "Pagina's" at bounding box center [39, 175] width 39 height 22
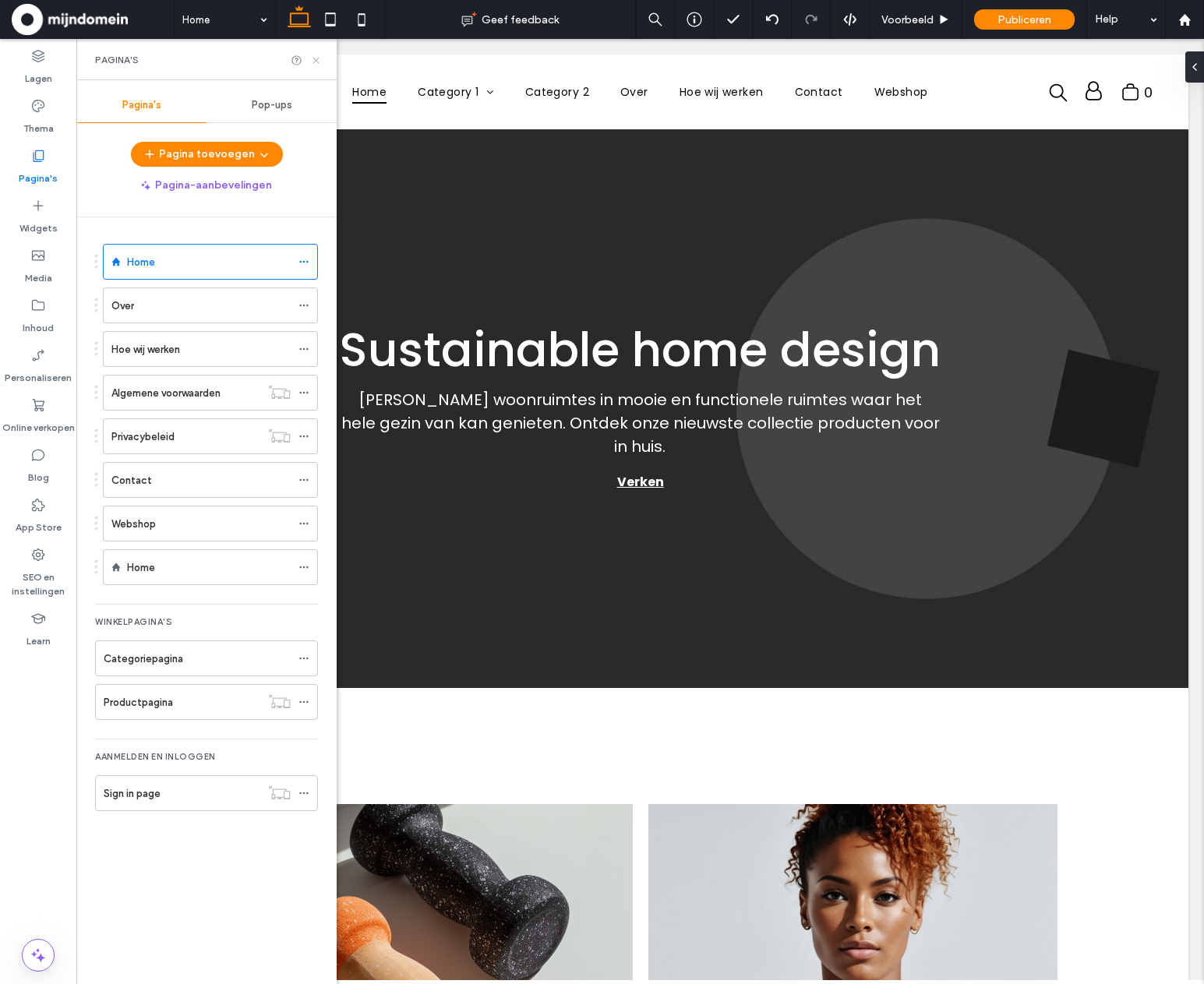
click at [319, 60] on icon at bounding box center [316, 61] width 11 height 11
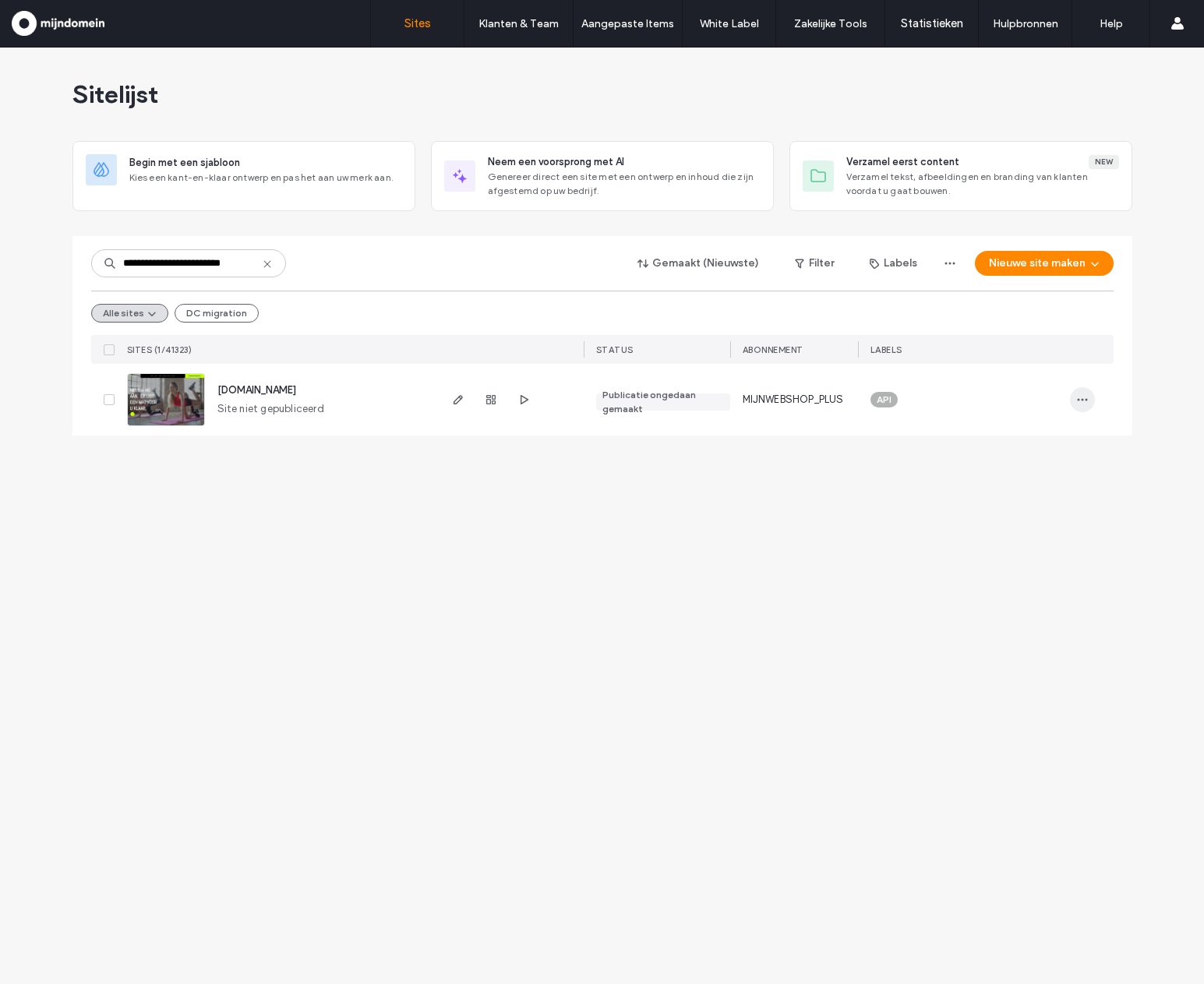
type input "**********"
click at [1087, 403] on icon "button" at bounding box center [1083, 399] width 12 height 12
click at [980, 579] on div "Site resetten" at bounding box center [993, 589] width 202 height 30
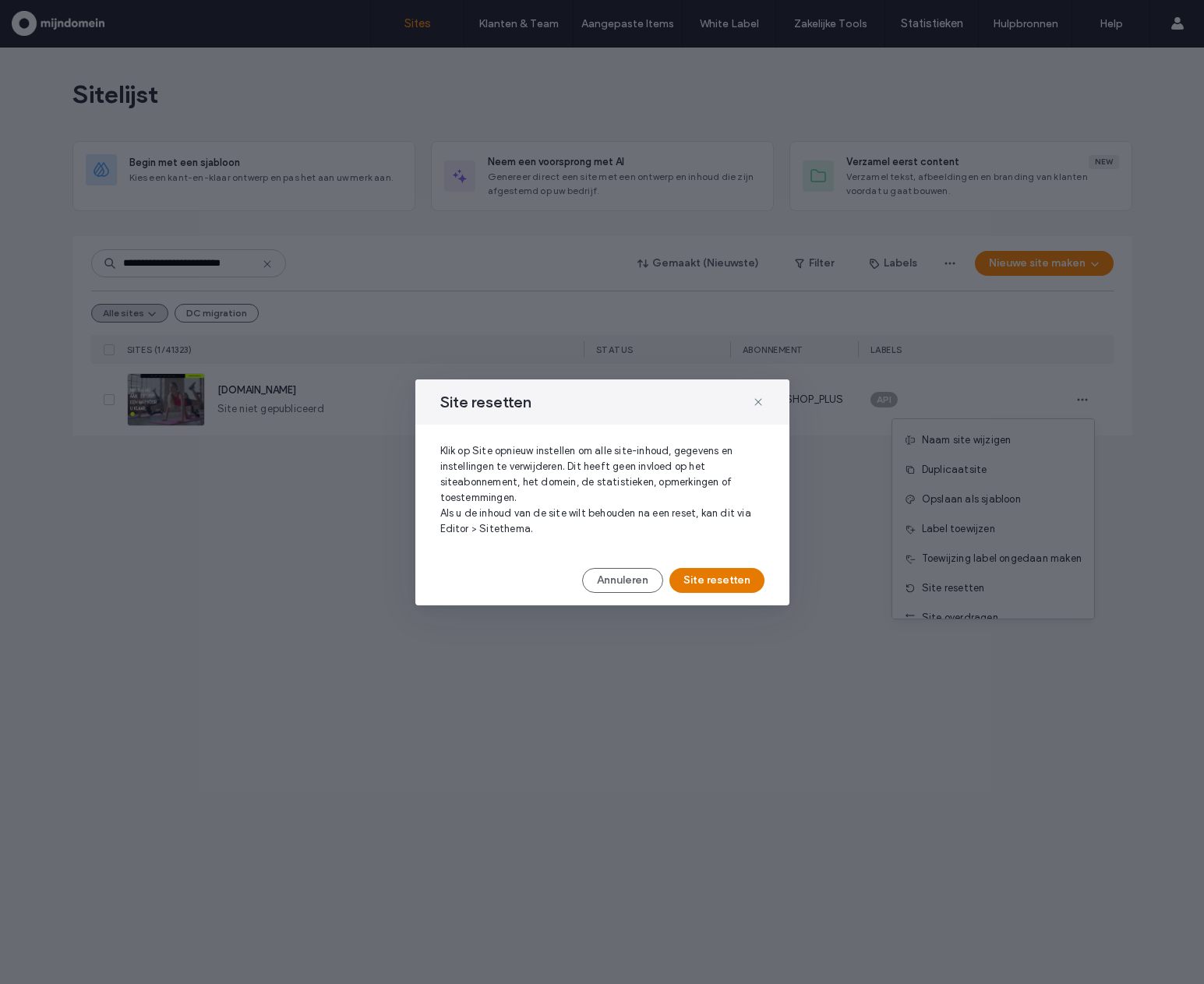
click at [744, 578] on button "Site resetten" at bounding box center [717, 581] width 95 height 25
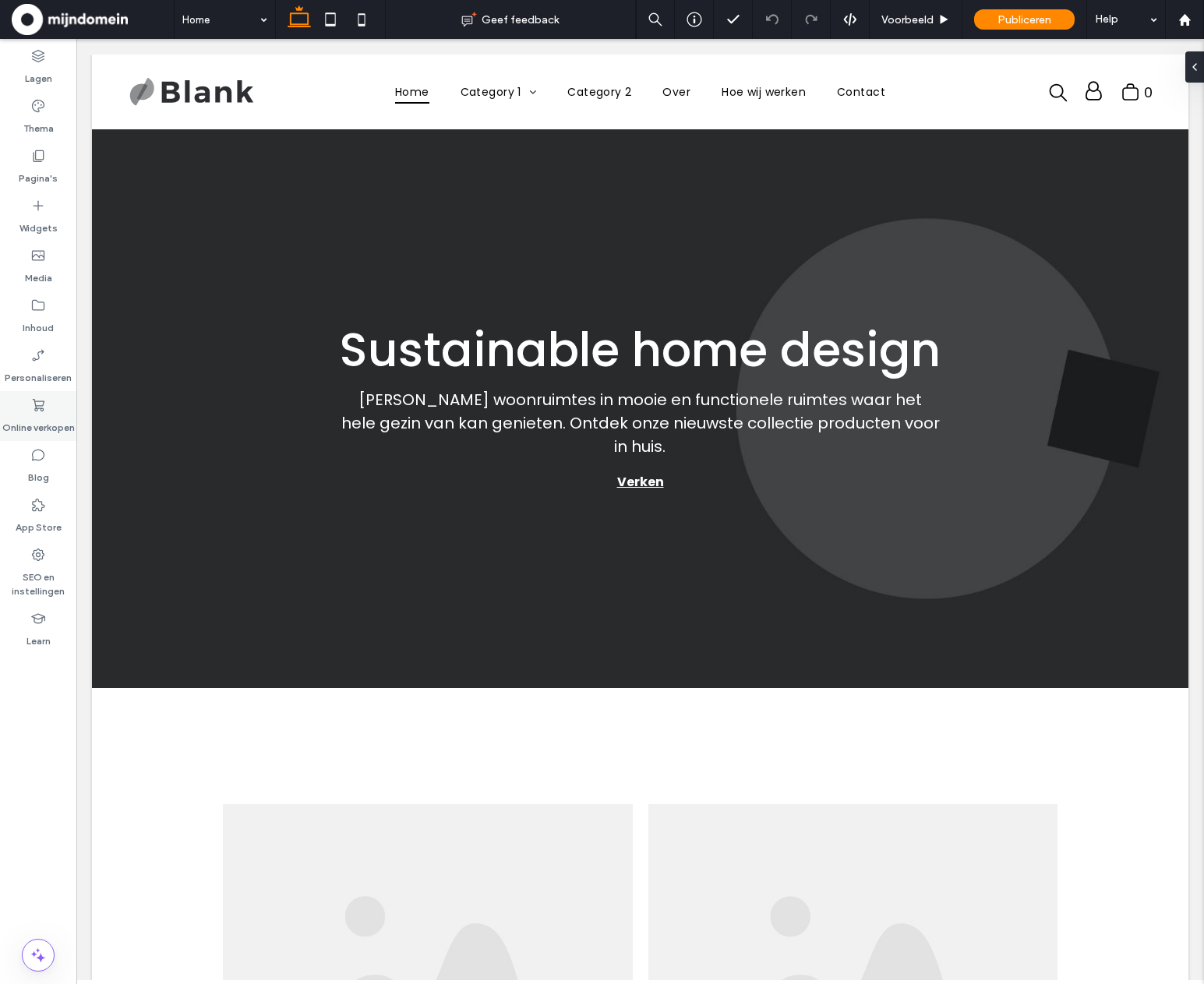
click at [40, 424] on label "Online verkopen" at bounding box center [39, 424] width 72 height 22
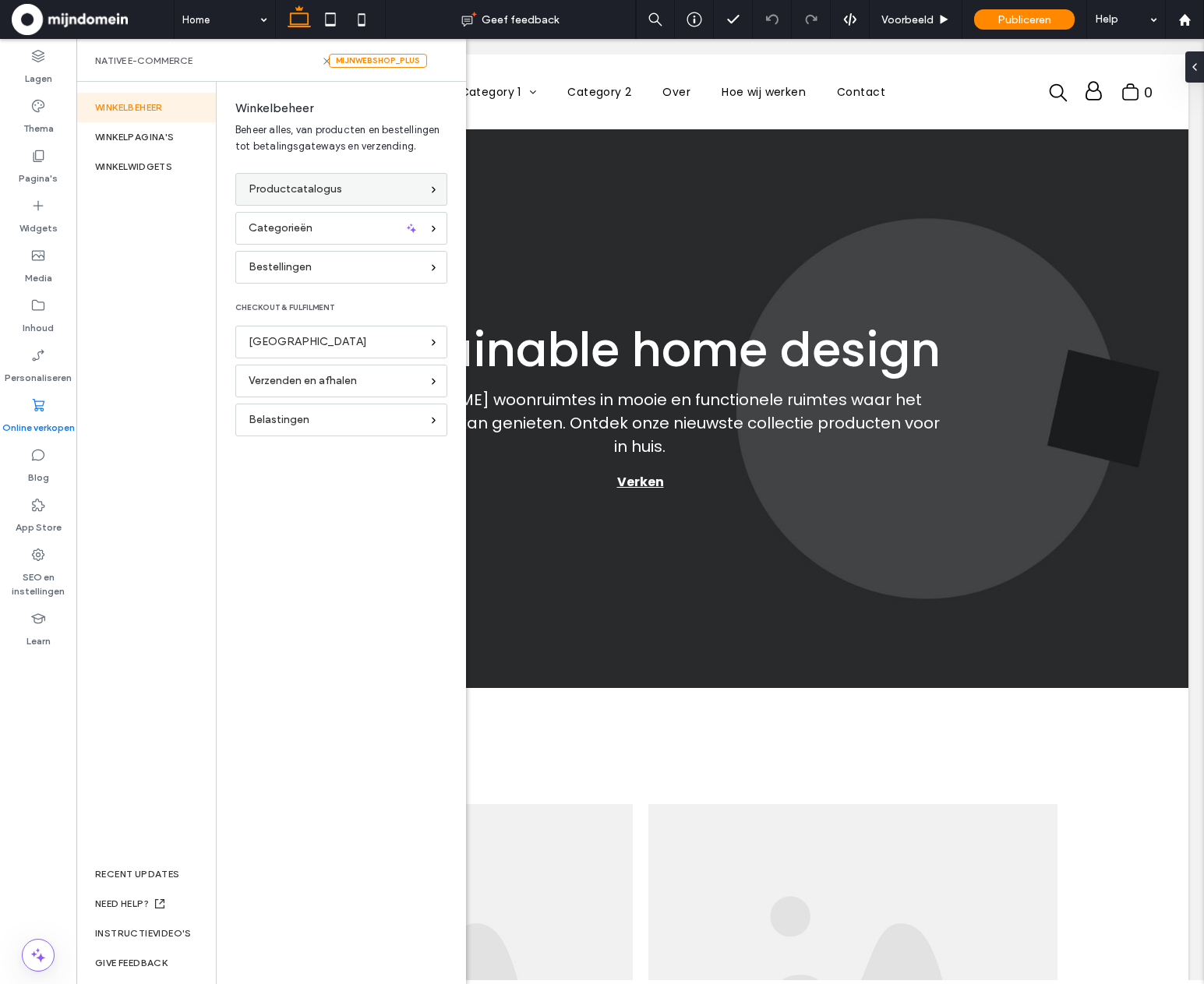
click at [326, 182] on span "Productcatalogus" at bounding box center [295, 189] width 93 height 17
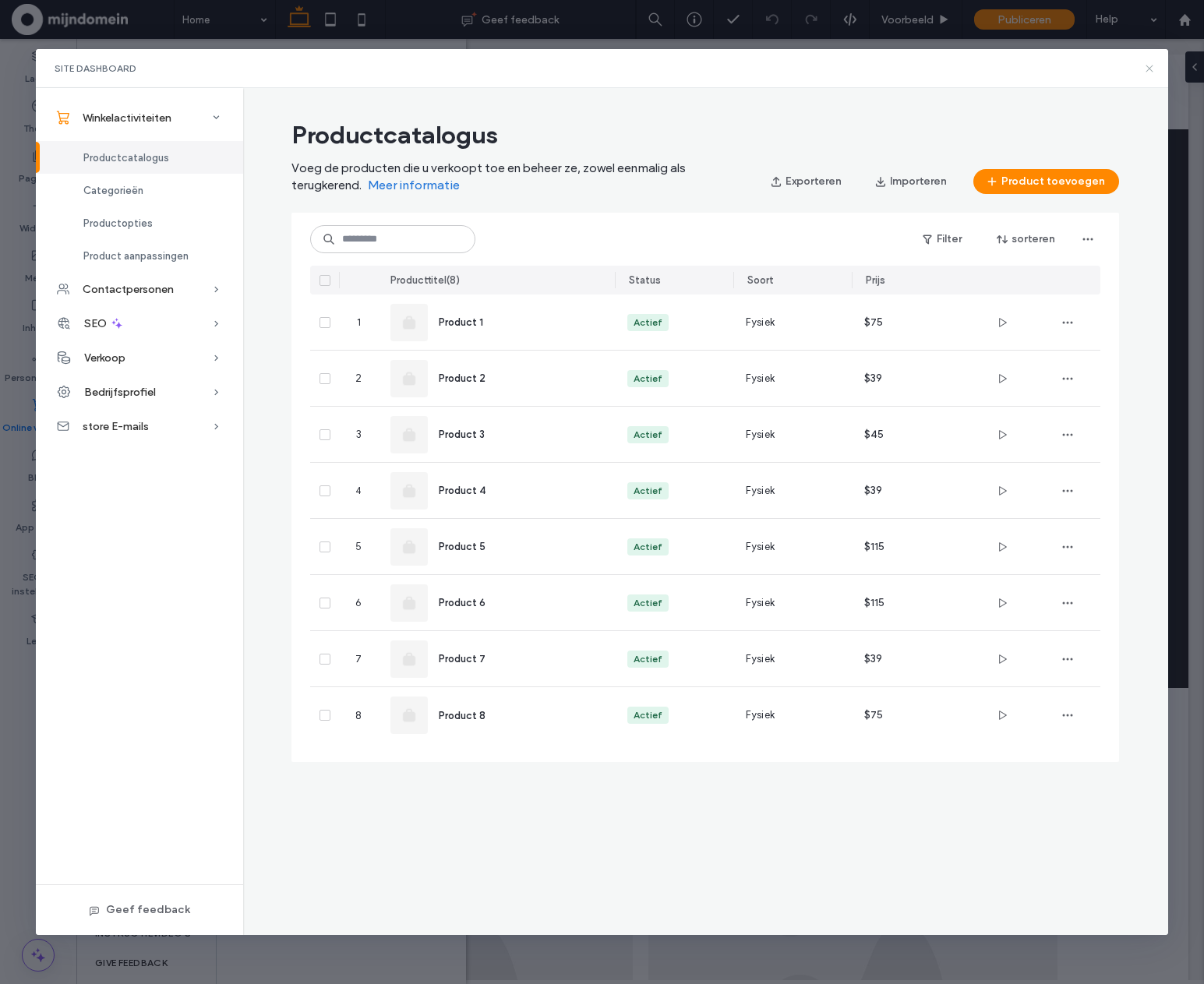
click at [1156, 67] on div "Site Dashboard" at bounding box center [602, 69] width 1132 height 39
click at [1152, 68] on icon at bounding box center [1149, 68] width 12 height 12
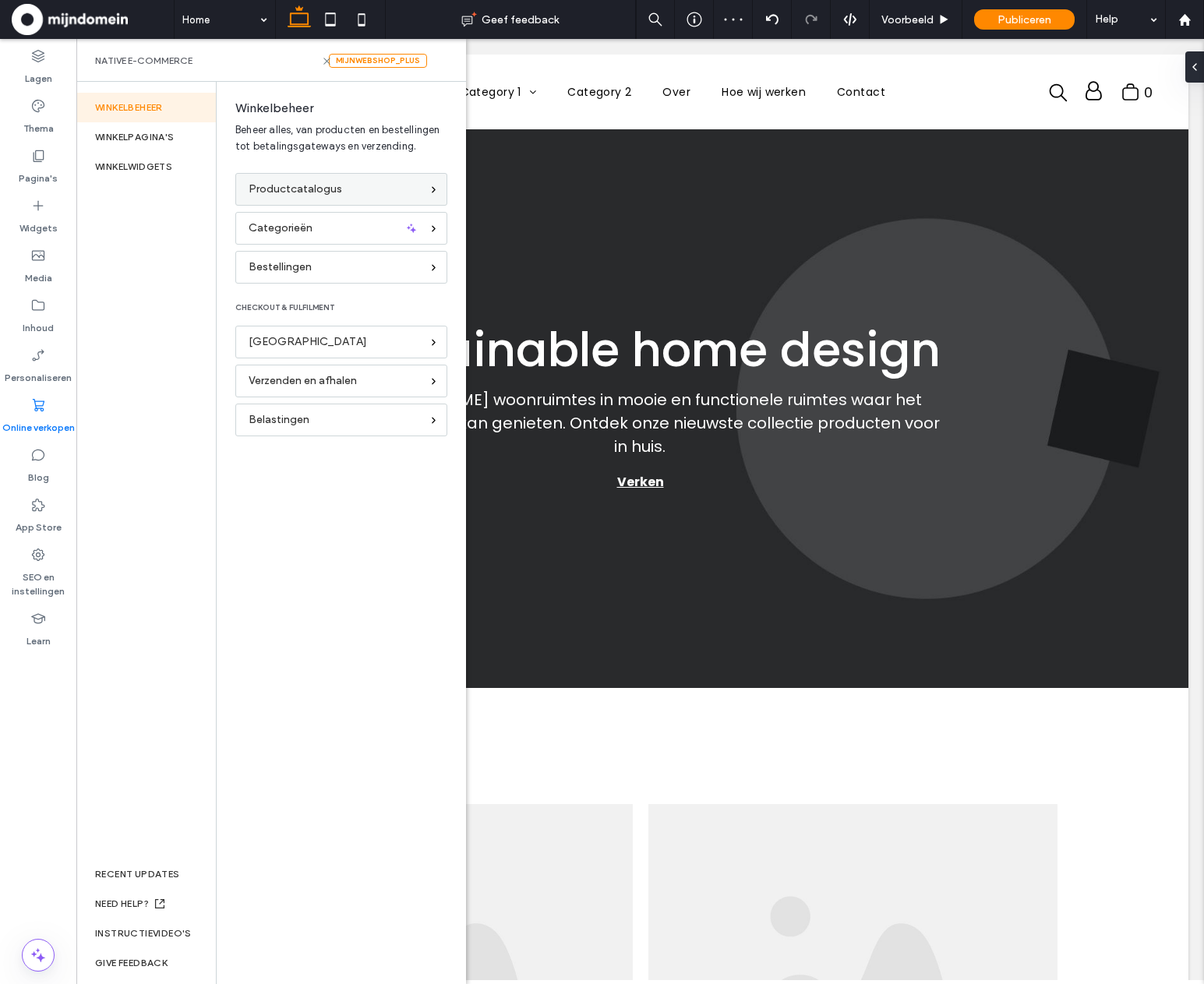
click at [298, 189] on span "Productcatalogus" at bounding box center [295, 189] width 93 height 17
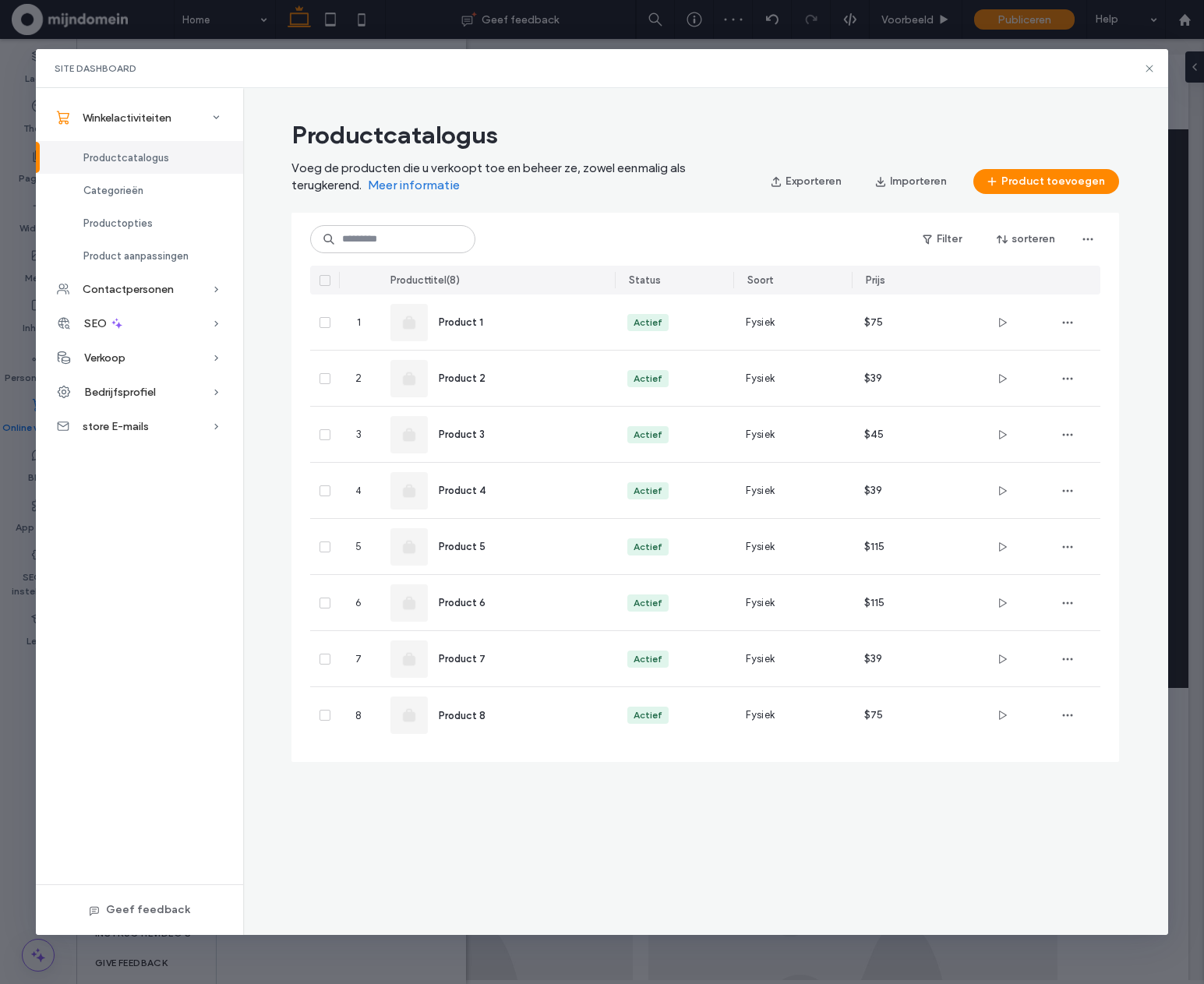
click at [322, 281] on icon at bounding box center [326, 280] width 7 height 5
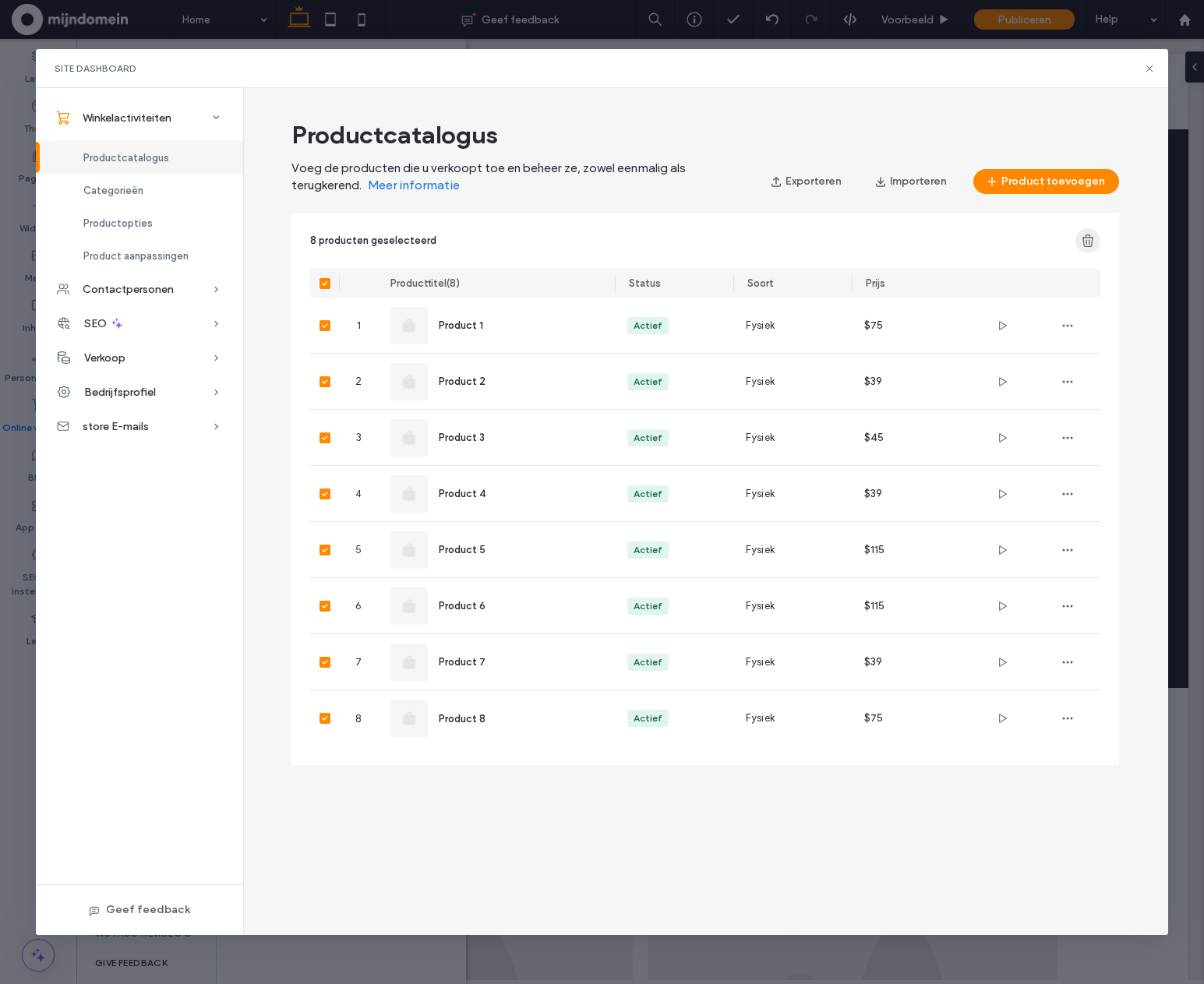
click at [1088, 237] on use "button" at bounding box center [1088, 240] width 11 height 12
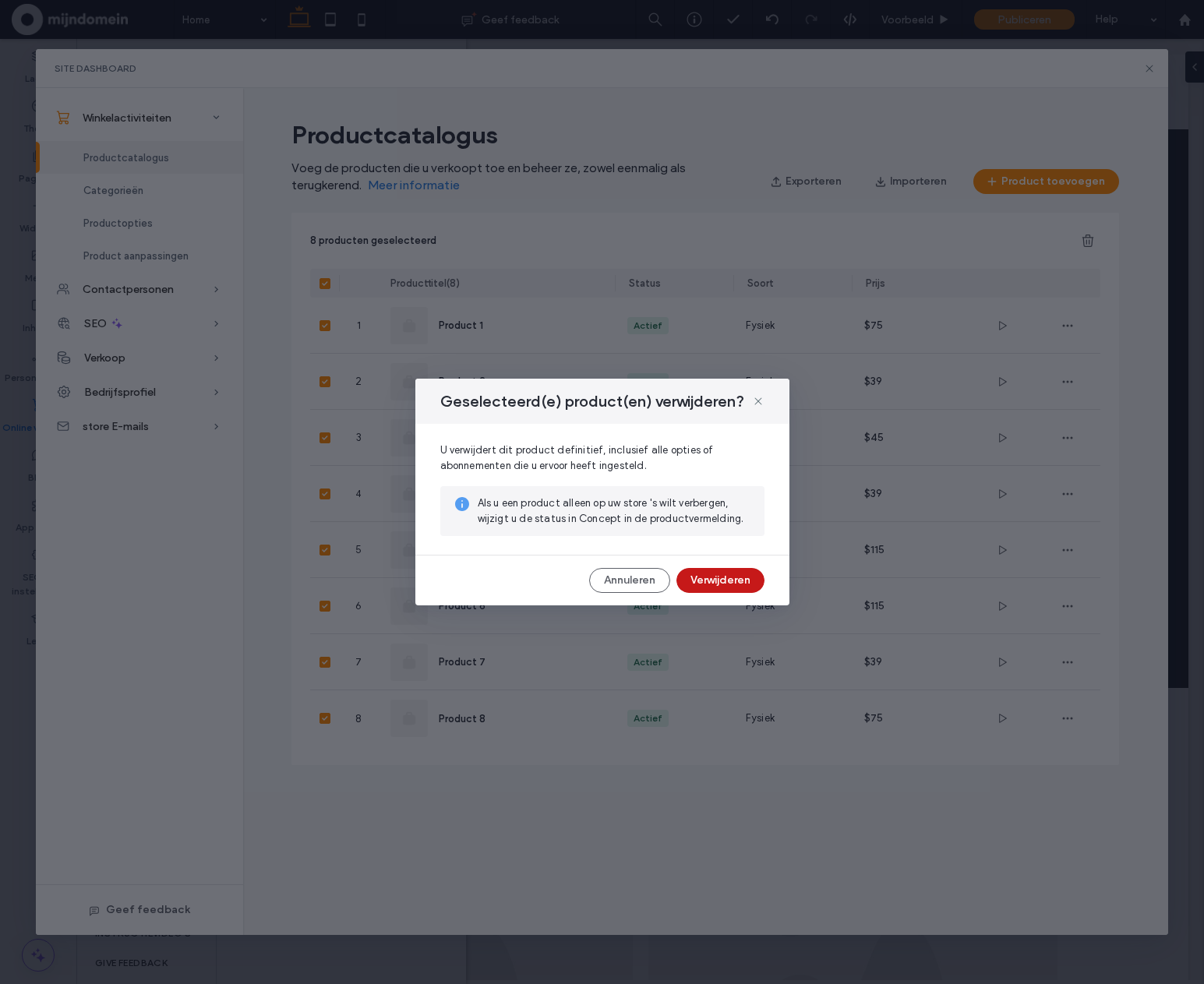
click at [727, 590] on button "Verwijderen" at bounding box center [720, 581] width 88 height 25
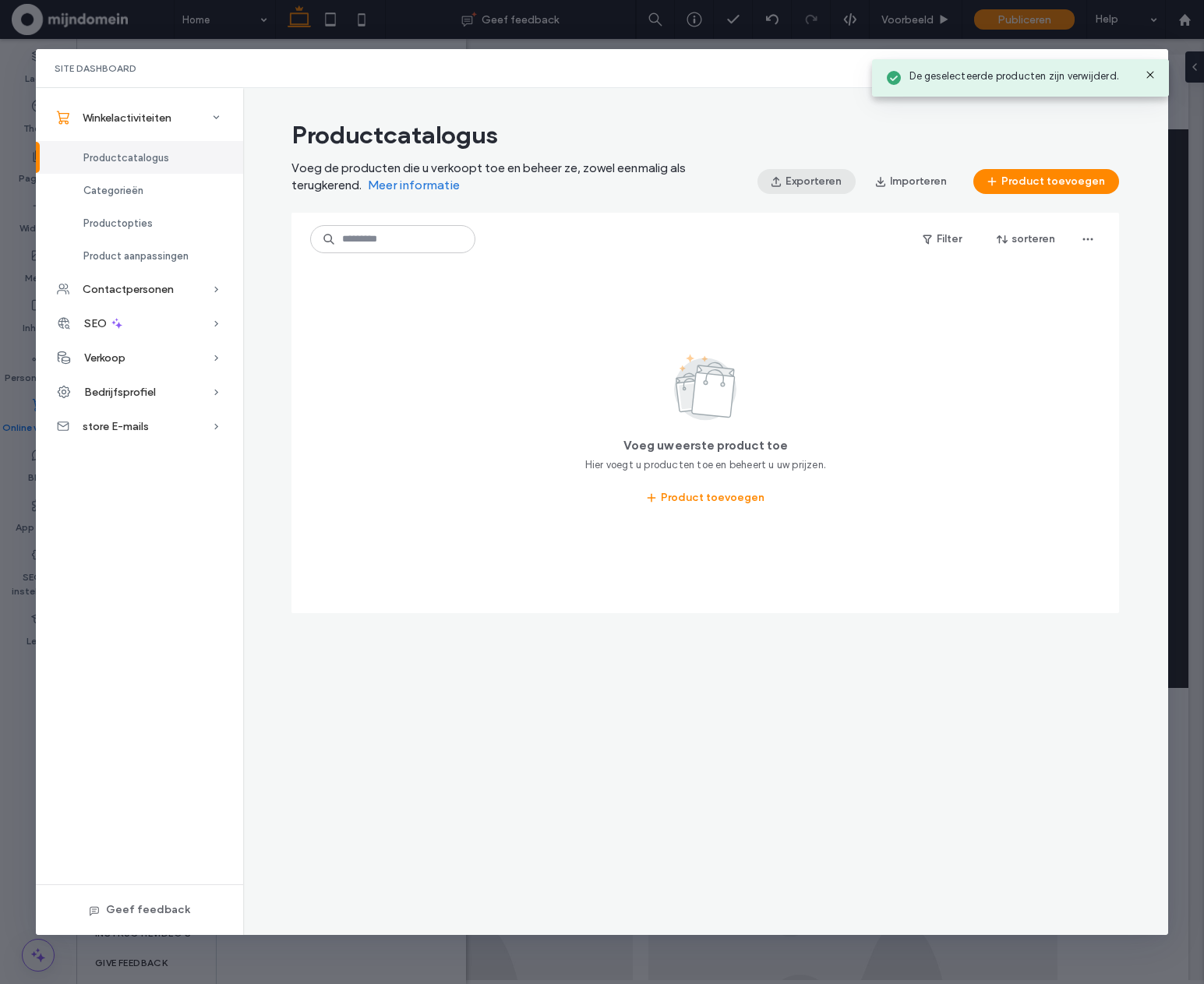
click at [838, 181] on button "Exporteren" at bounding box center [807, 181] width 98 height 25
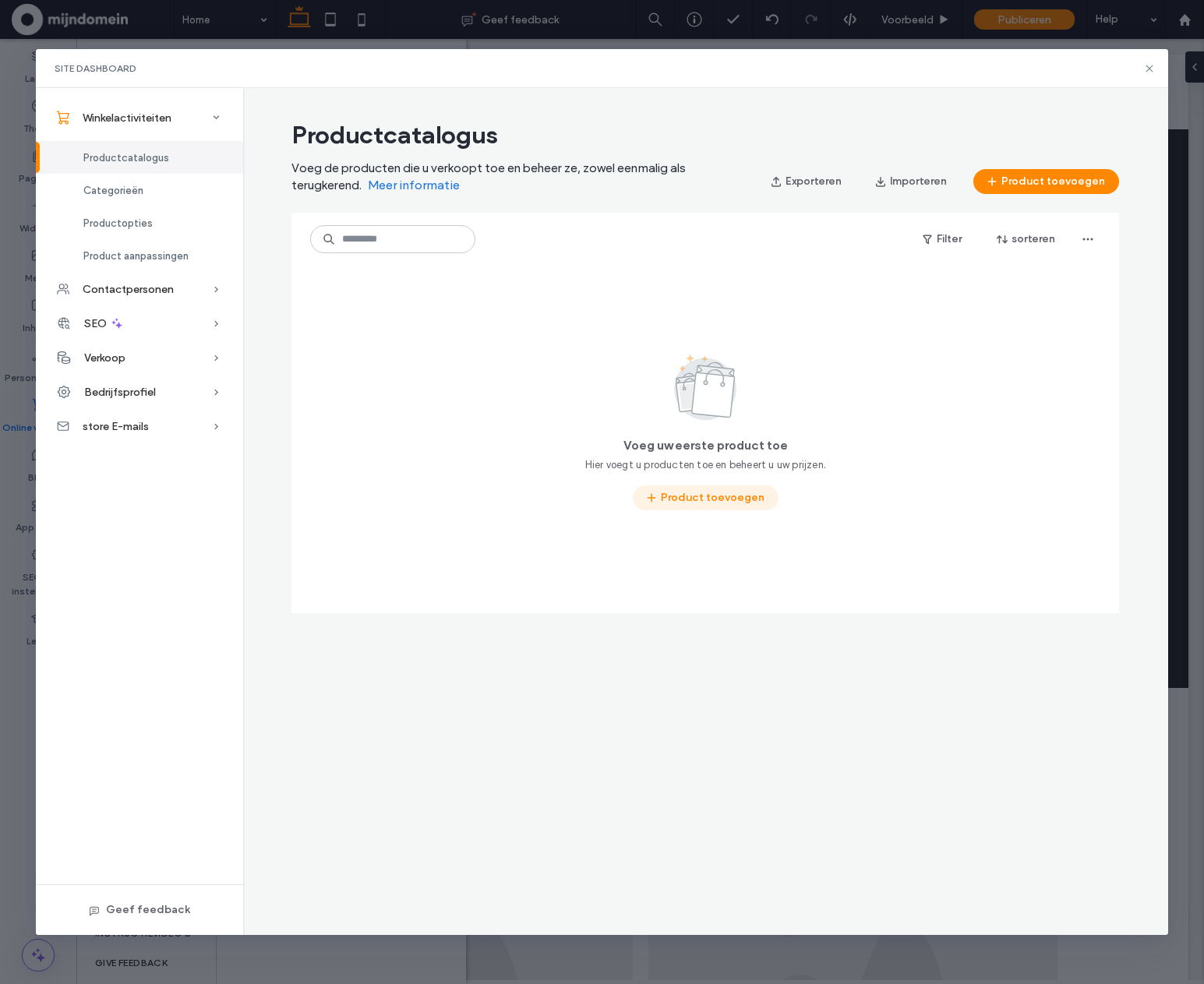
click at [680, 495] on button "Product toevoegen" at bounding box center [706, 498] width 146 height 25
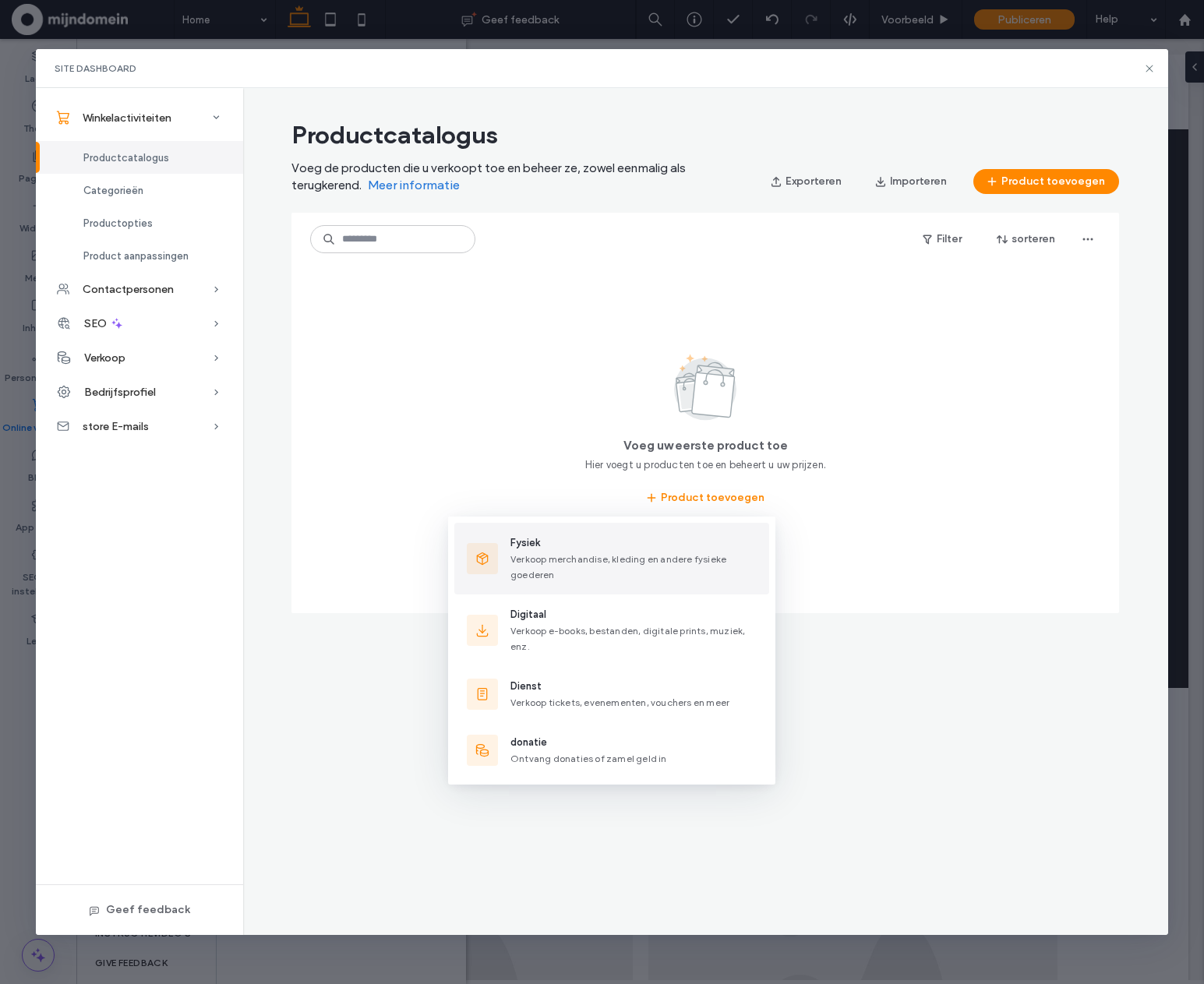
click at [554, 554] on span "Verkoop merchandise, kleding en andere fysieke goederen" at bounding box center [618, 567] width 216 height 27
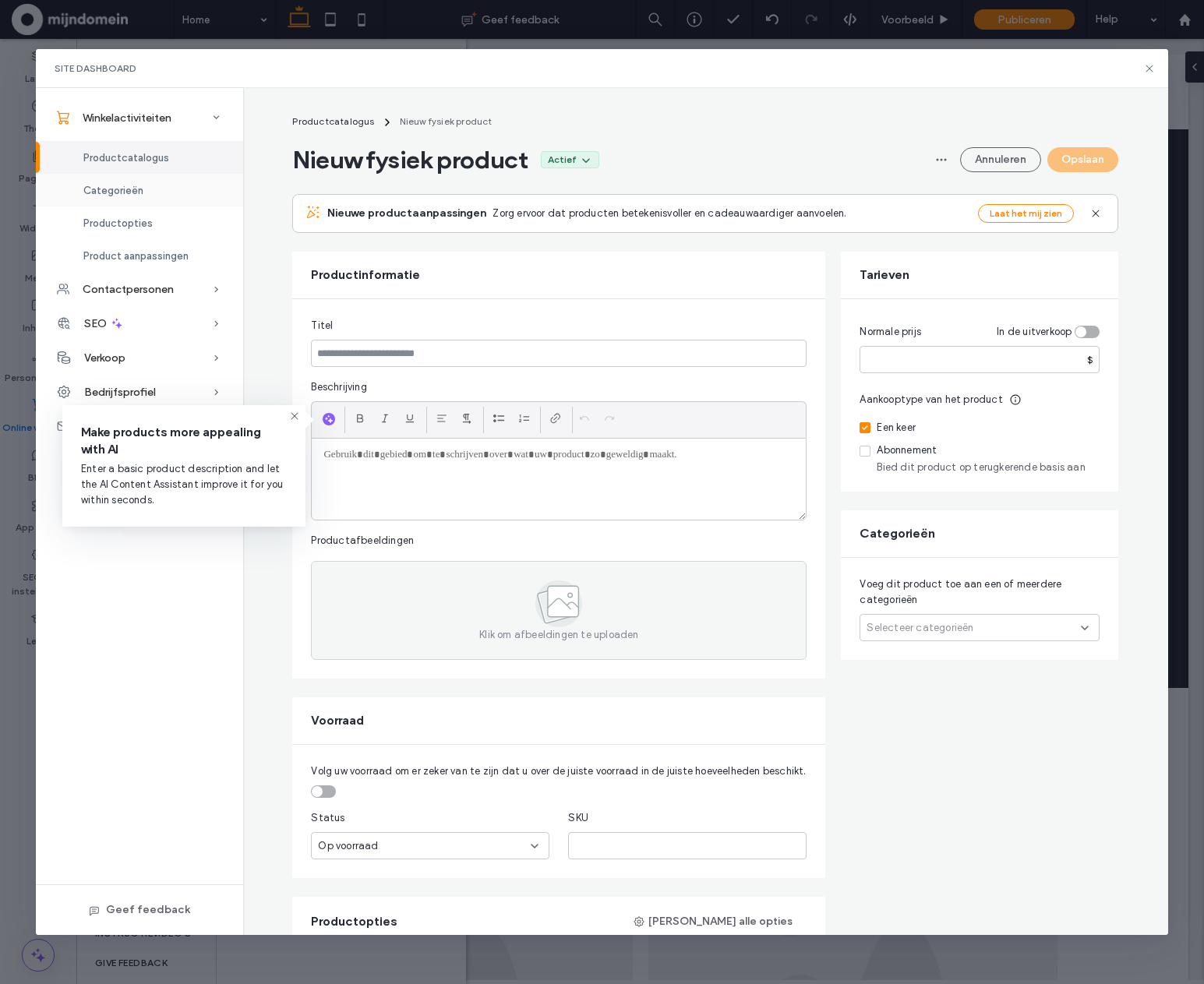
click at [130, 197] on div "Categorieën" at bounding box center [139, 190] width 208 height 33
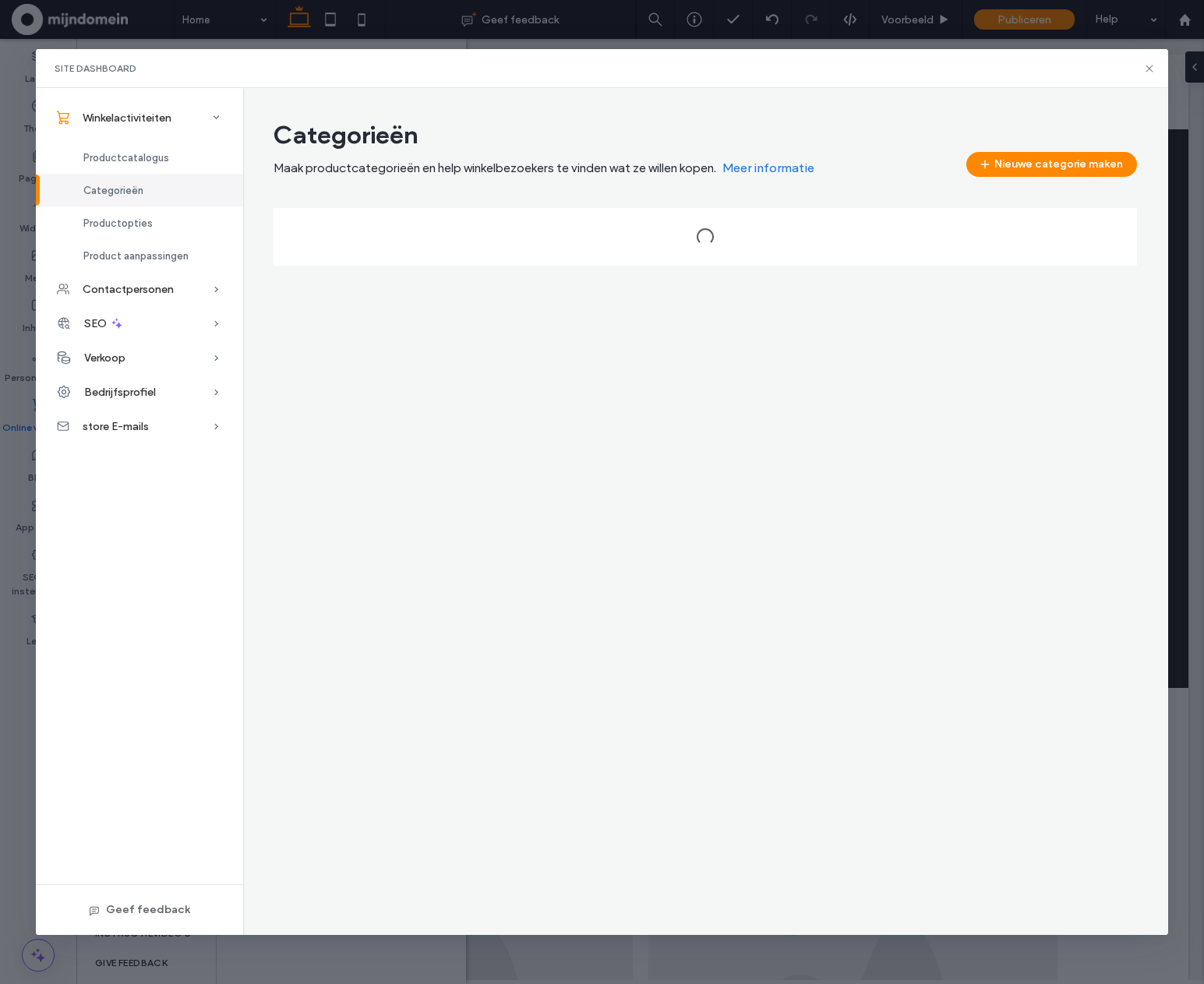
click at [130, 197] on div "Categorieën" at bounding box center [139, 190] width 208 height 33
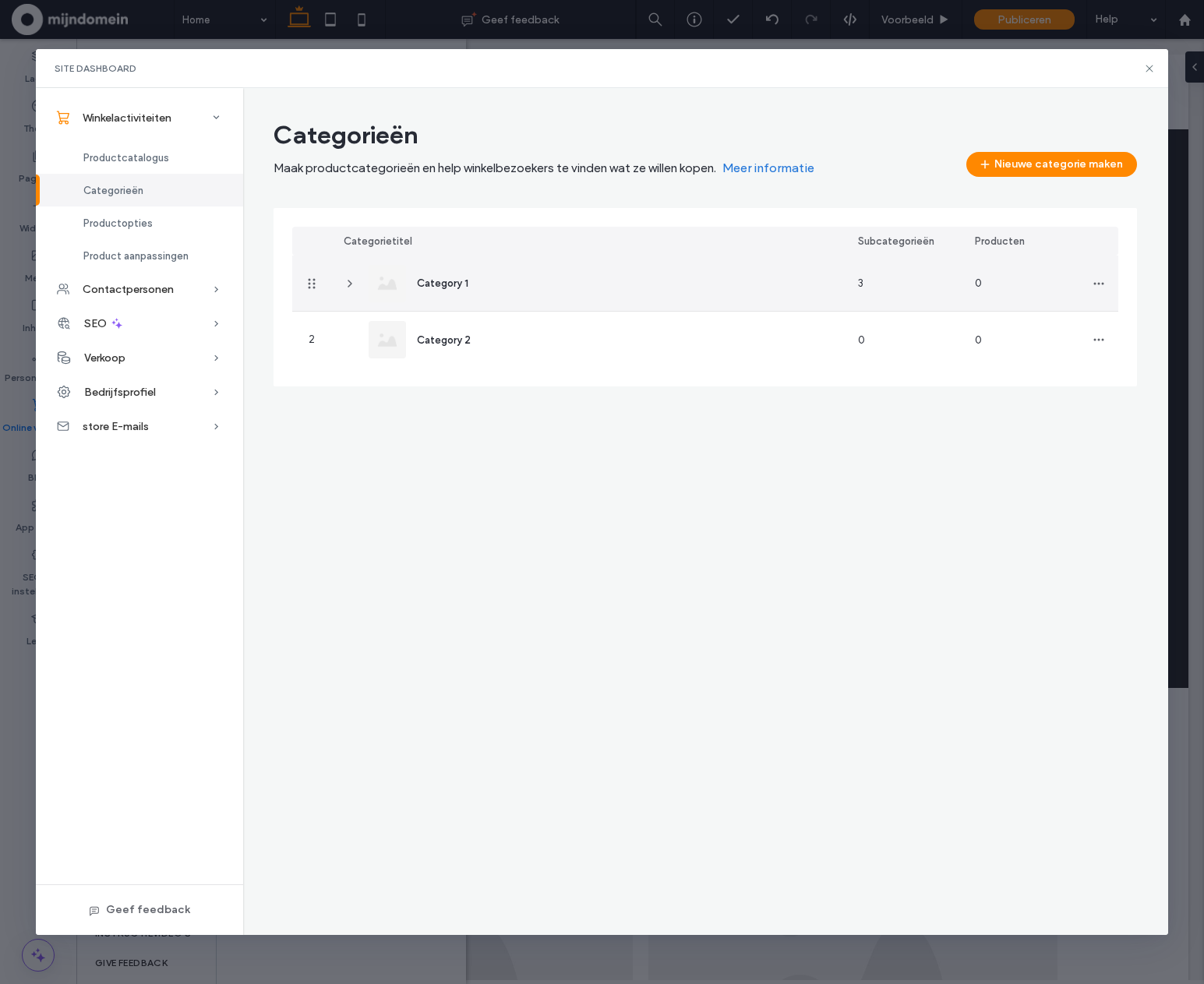
click at [452, 293] on div "Category 1" at bounding box center [425, 284] width 112 height 38
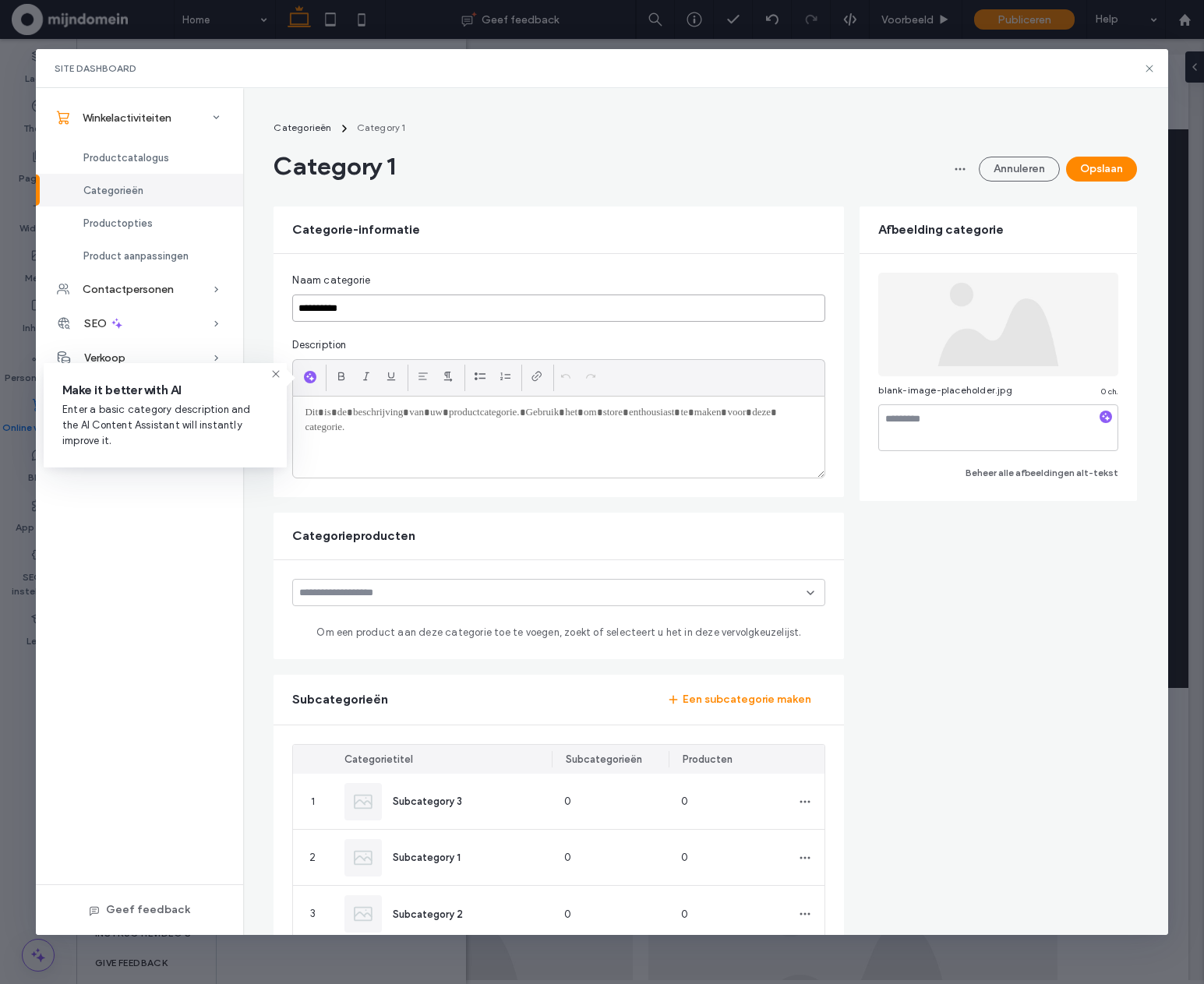
drag, startPoint x: 289, startPoint y: 310, endPoint x: 229, endPoint y: 304, distance: 60.3
click at [257, 306] on div "**********" at bounding box center [705, 646] width 901 height 1066
type input "**********"
click at [363, 427] on div at bounding box center [559, 437] width 531 height 81
click at [305, 376] on icon "button" at bounding box center [310, 376] width 11 height 12
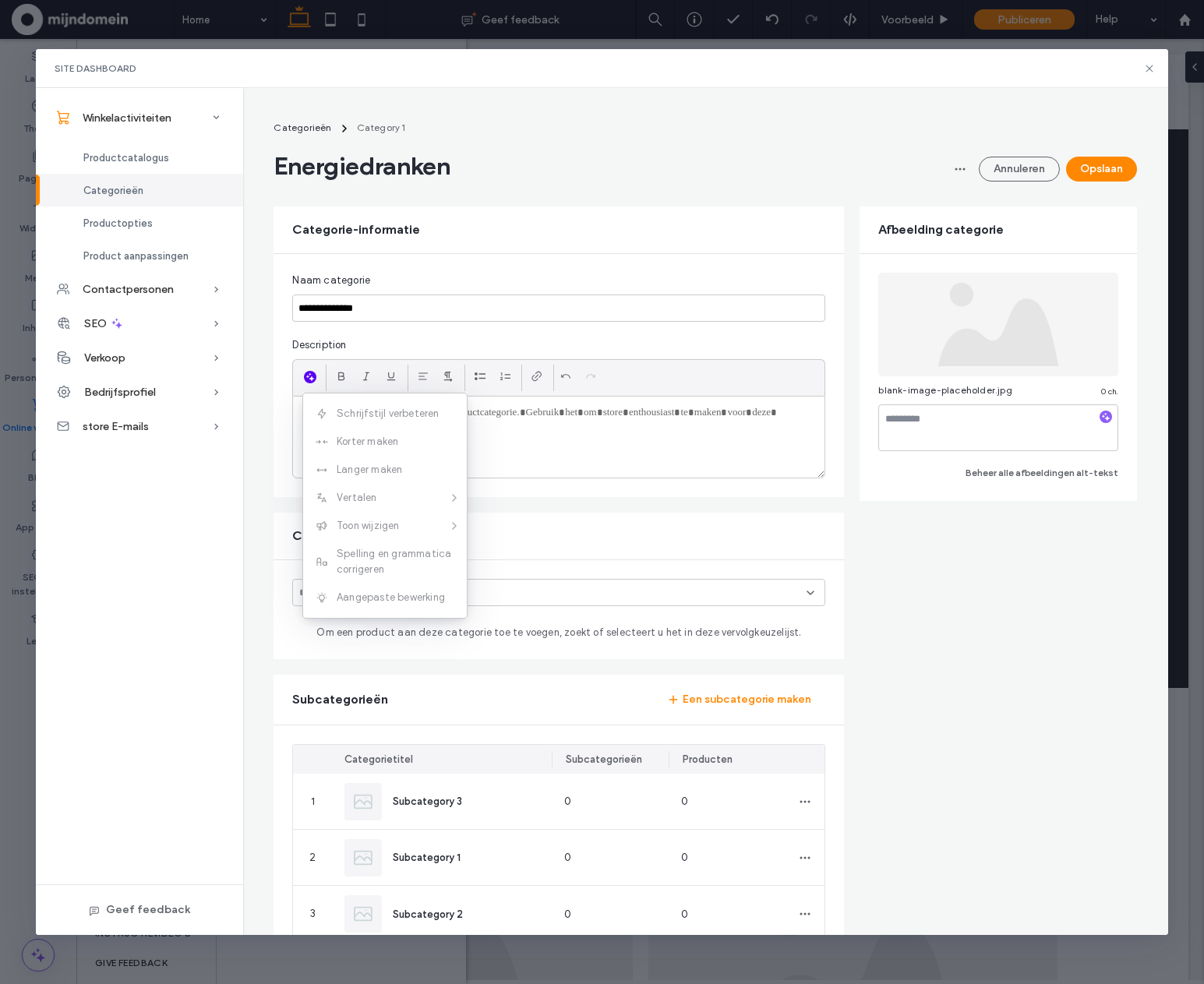
click at [313, 380] on div at bounding box center [312, 376] width 22 height 24
click at [305, 381] on icon "button" at bounding box center [310, 376] width 11 height 12
click at [338, 409] on p at bounding box center [559, 412] width 509 height 14
click at [305, 372] on icon "button" at bounding box center [310, 376] width 11 height 12
click at [547, 462] on div at bounding box center [559, 437] width 531 height 81
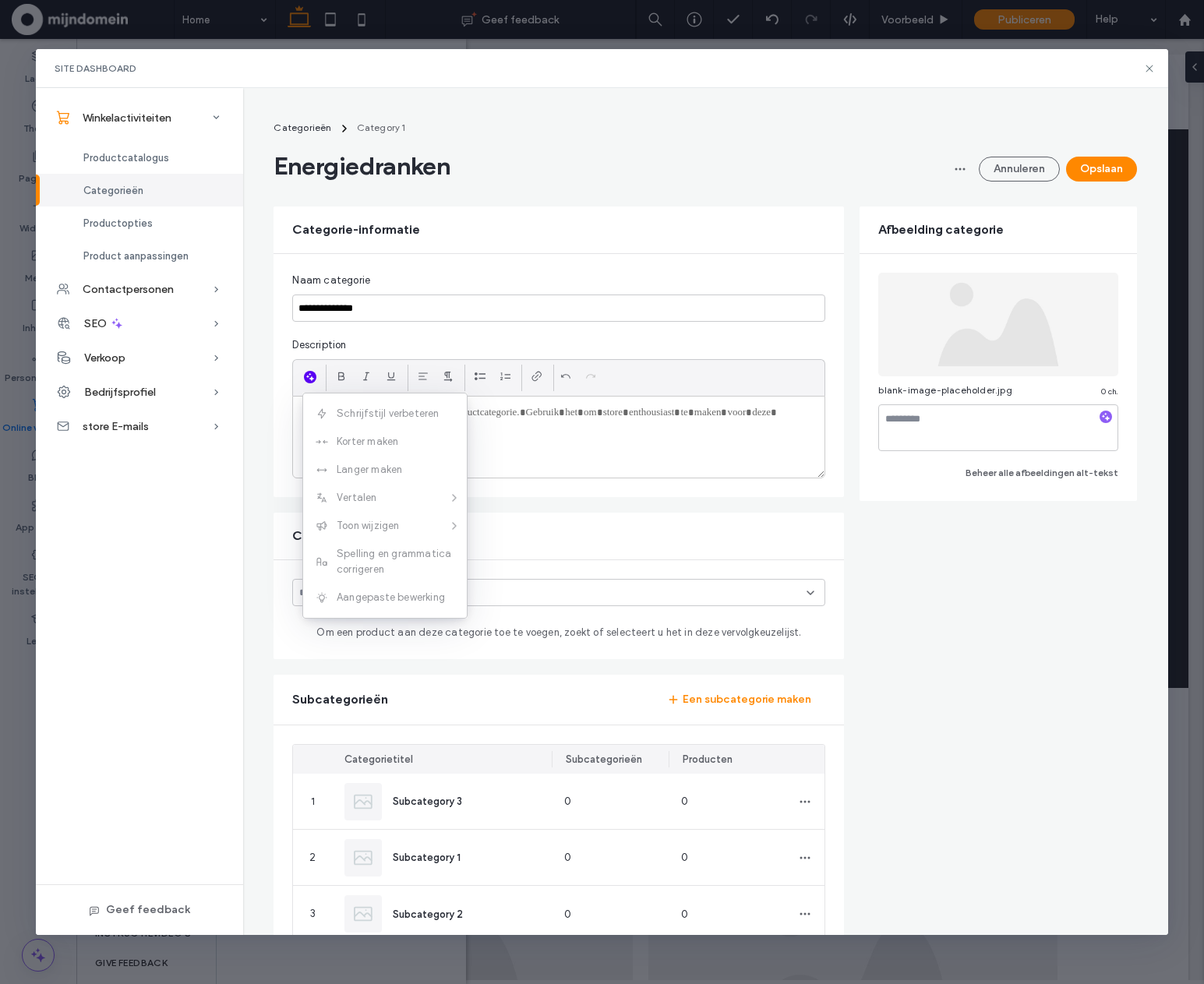
click at [305, 375] on icon "button" at bounding box center [310, 376] width 11 height 12
click at [311, 383] on div at bounding box center [312, 376] width 22 height 24
click at [308, 382] on icon "button" at bounding box center [310, 376] width 11 height 12
click at [480, 434] on div at bounding box center [559, 437] width 531 height 81
click at [495, 430] on div at bounding box center [559, 437] width 531 height 81
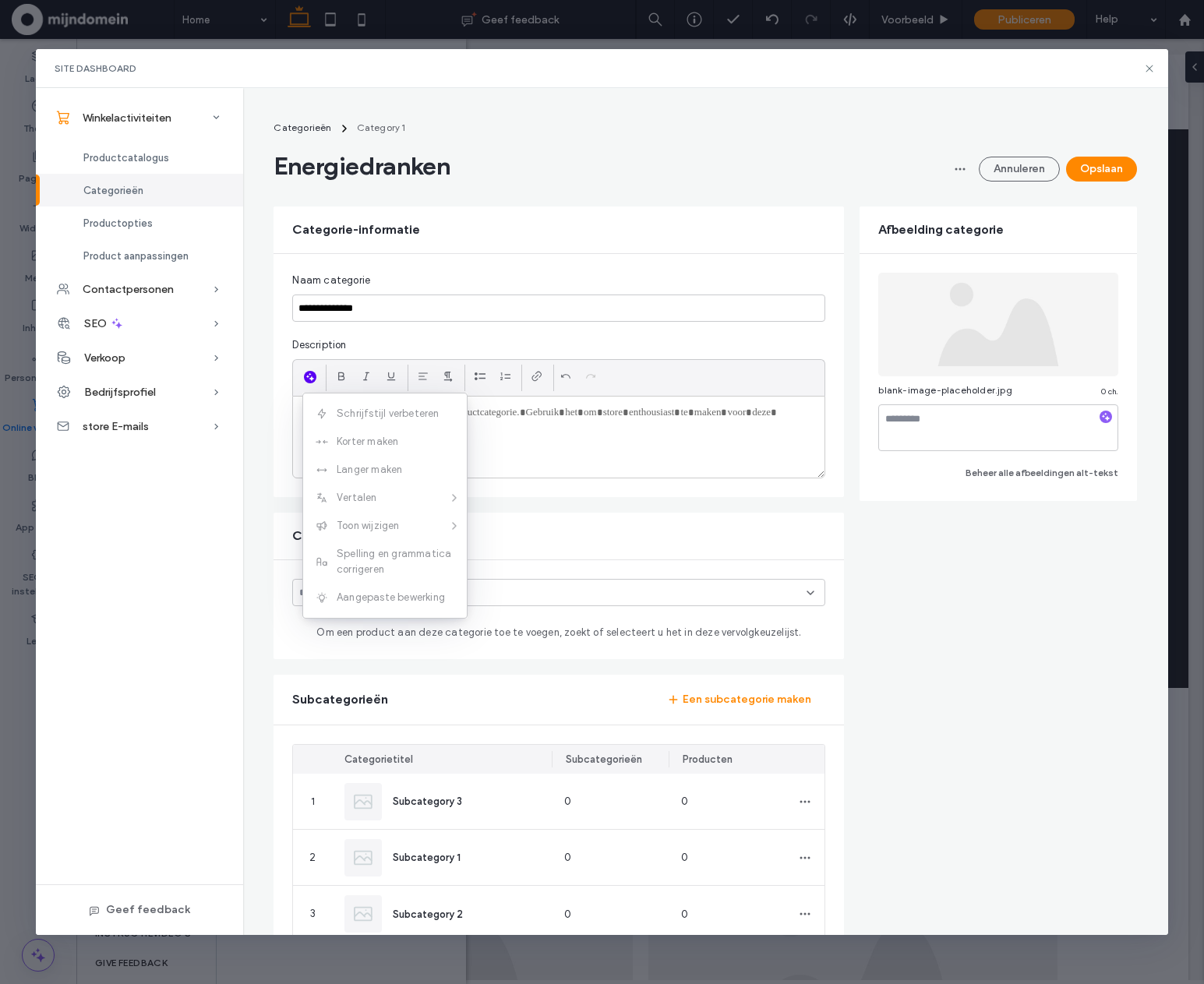
click at [499, 430] on div at bounding box center [559, 437] width 531 height 81
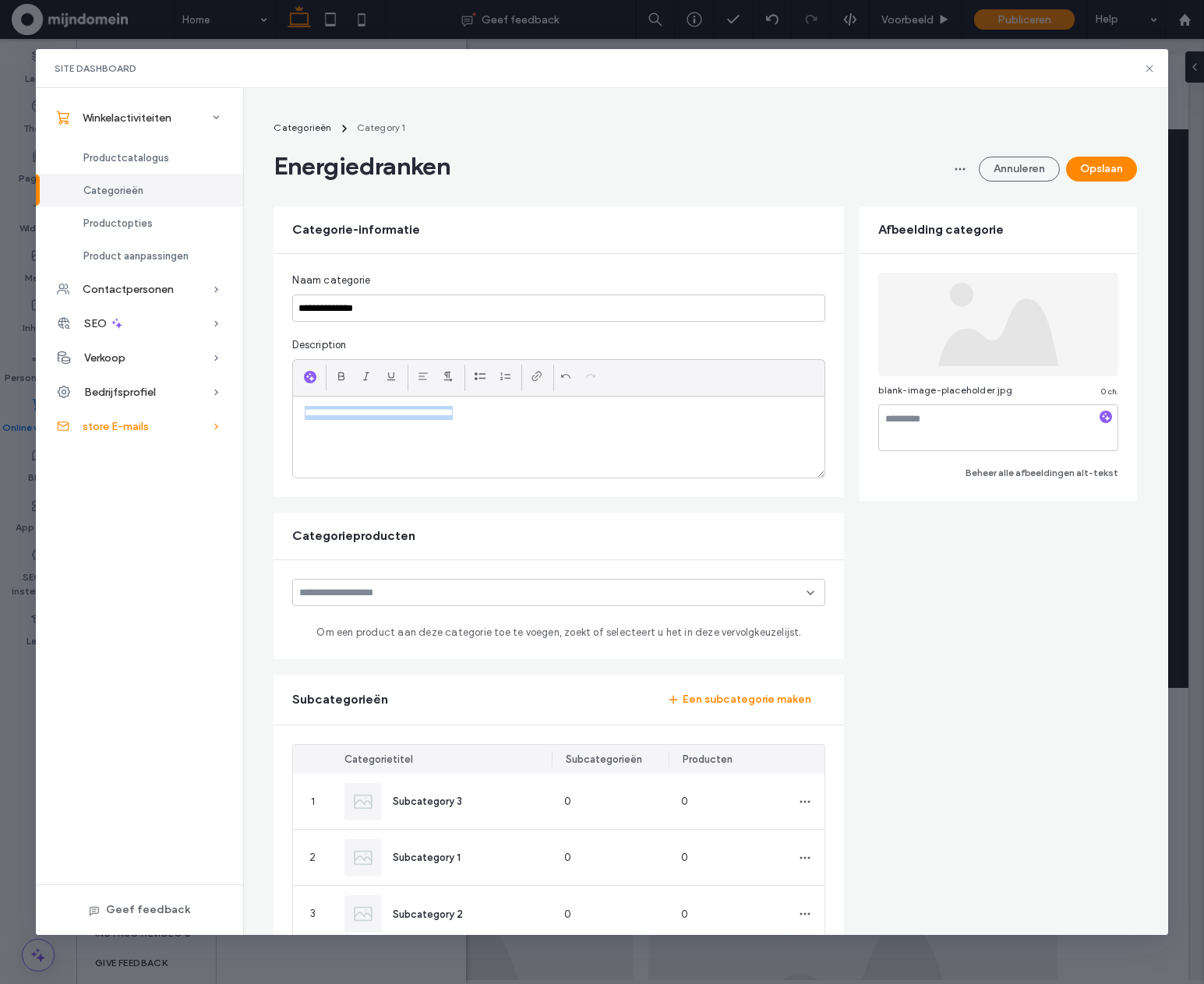
drag, startPoint x: 489, startPoint y: 417, endPoint x: 212, endPoint y: 412, distance: 277.0
click at [212, 412] on div "**********" at bounding box center [602, 511] width 1132 height 847
click at [305, 379] on icon "button" at bounding box center [310, 376] width 11 height 12
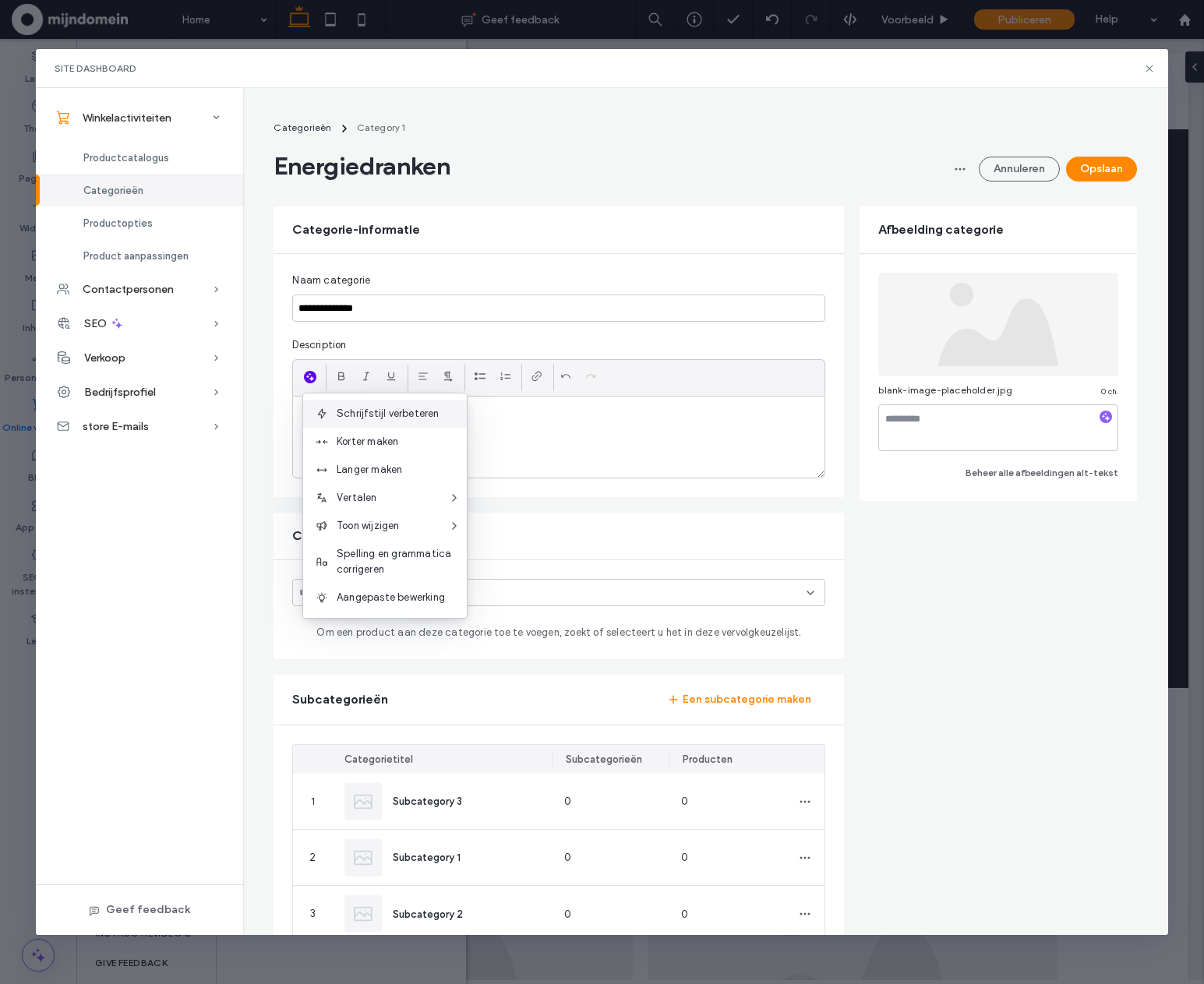
click at [404, 406] on span "Schrijfstijl verbeteren" at bounding box center [402, 413] width 130 height 16
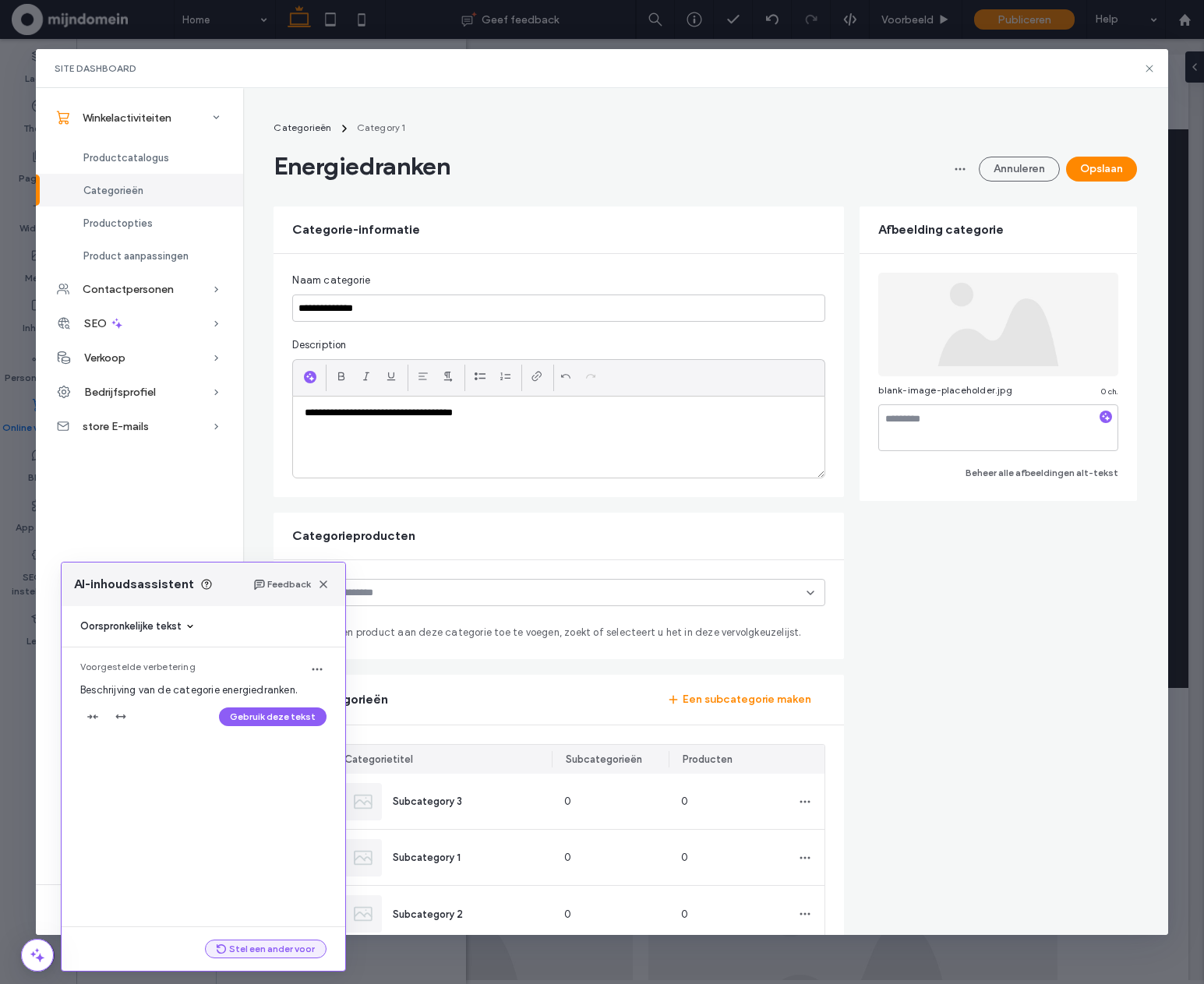
click at [314, 941] on button "Stel een ander voor" at bounding box center [266, 949] width 121 height 19
click at [323, 581] on icon "button" at bounding box center [323, 584] width 12 height 12
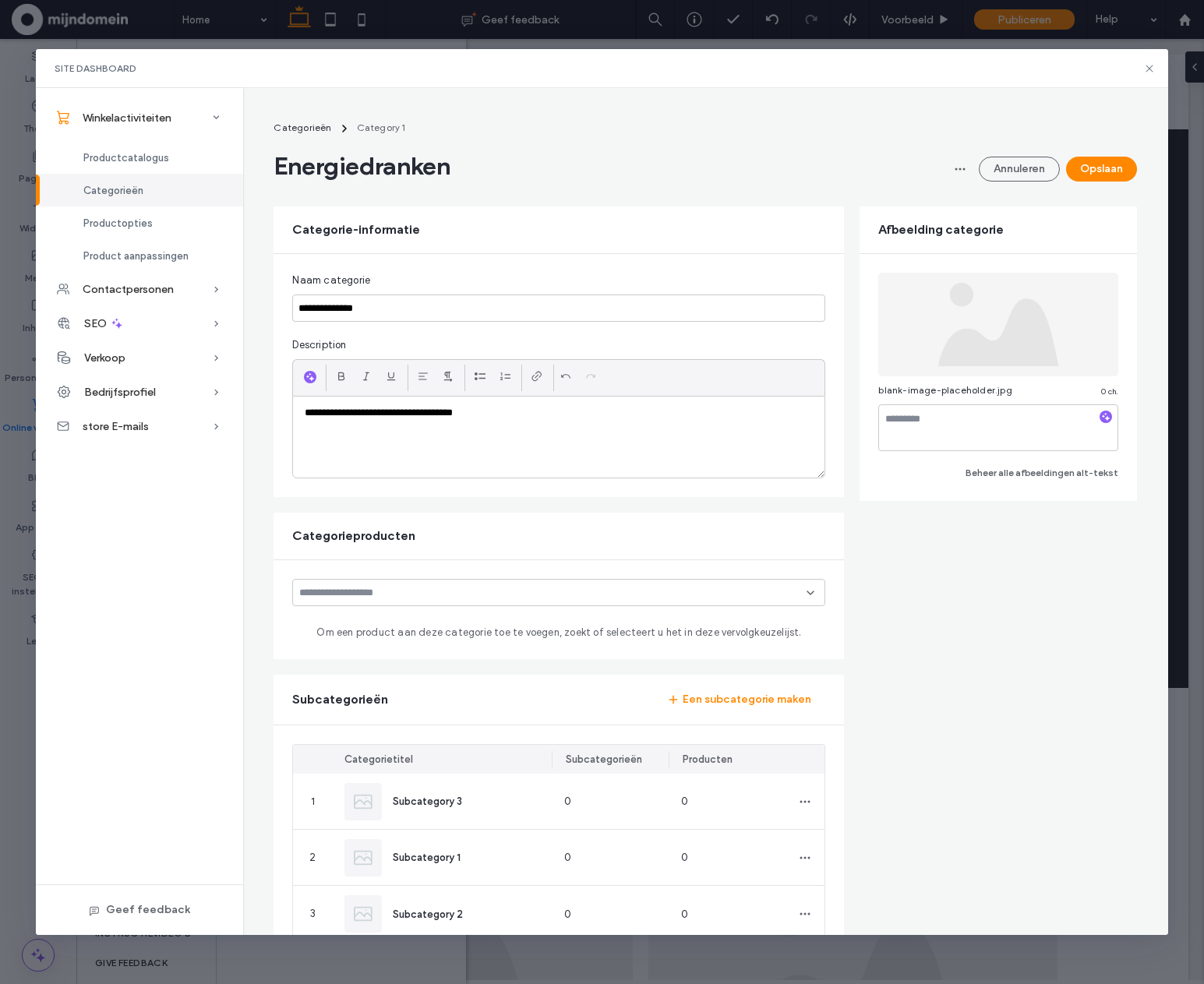
click at [345, 412] on p "**********" at bounding box center [559, 412] width 509 height 14
drag, startPoint x: 519, startPoint y: 416, endPoint x: 275, endPoint y: 402, distance: 244.4
click at [275, 402] on div "**********" at bounding box center [559, 376] width 571 height 244
click at [305, 373] on icon "button" at bounding box center [310, 376] width 11 height 12
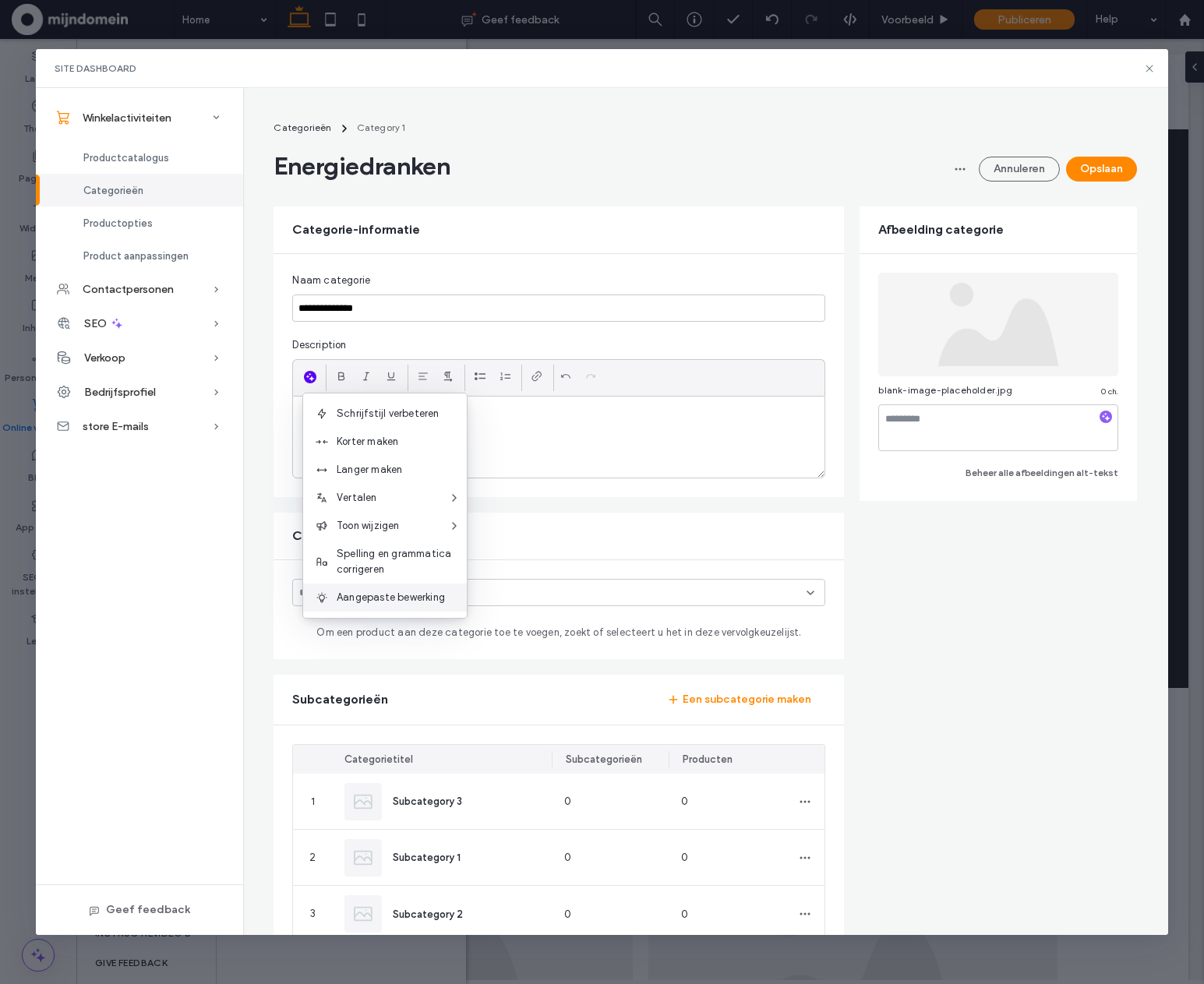
click at [416, 599] on span "Aangepaste bewerking" at bounding box center [402, 597] width 130 height 16
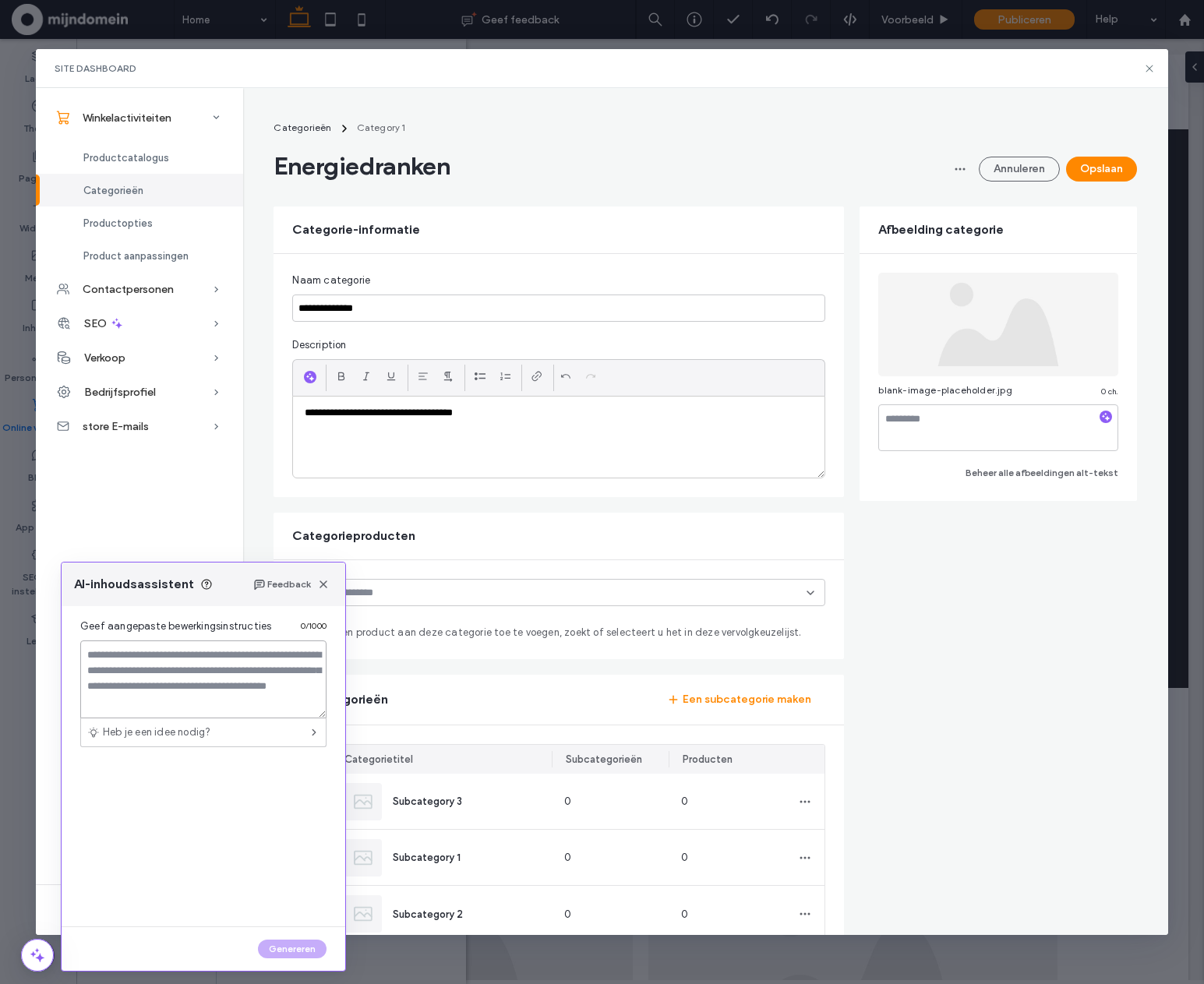
click at [194, 691] on textarea at bounding box center [203, 679] width 246 height 78
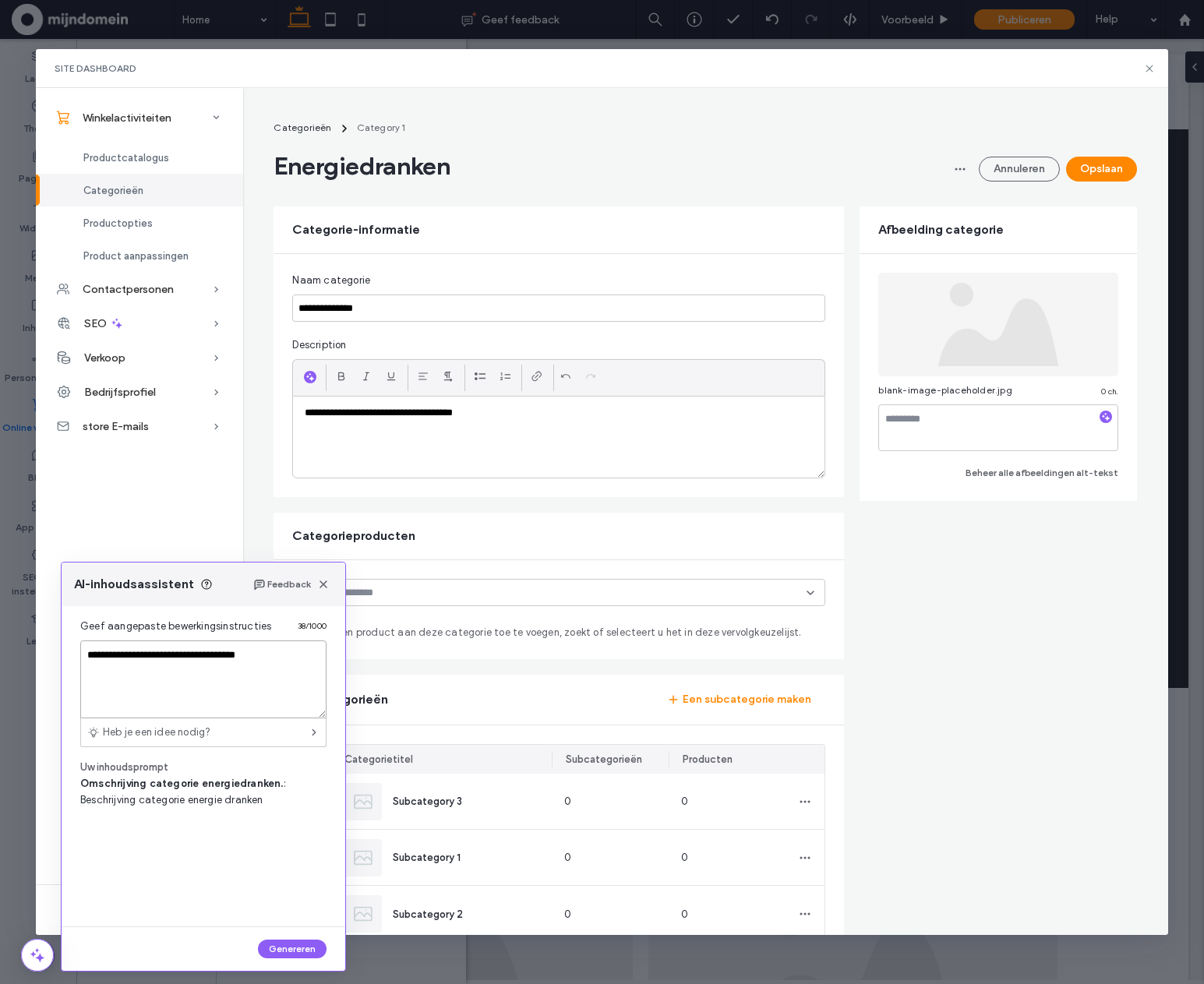
type textarea "**********"
click at [317, 945] on button "Genereren" at bounding box center [293, 949] width 69 height 19
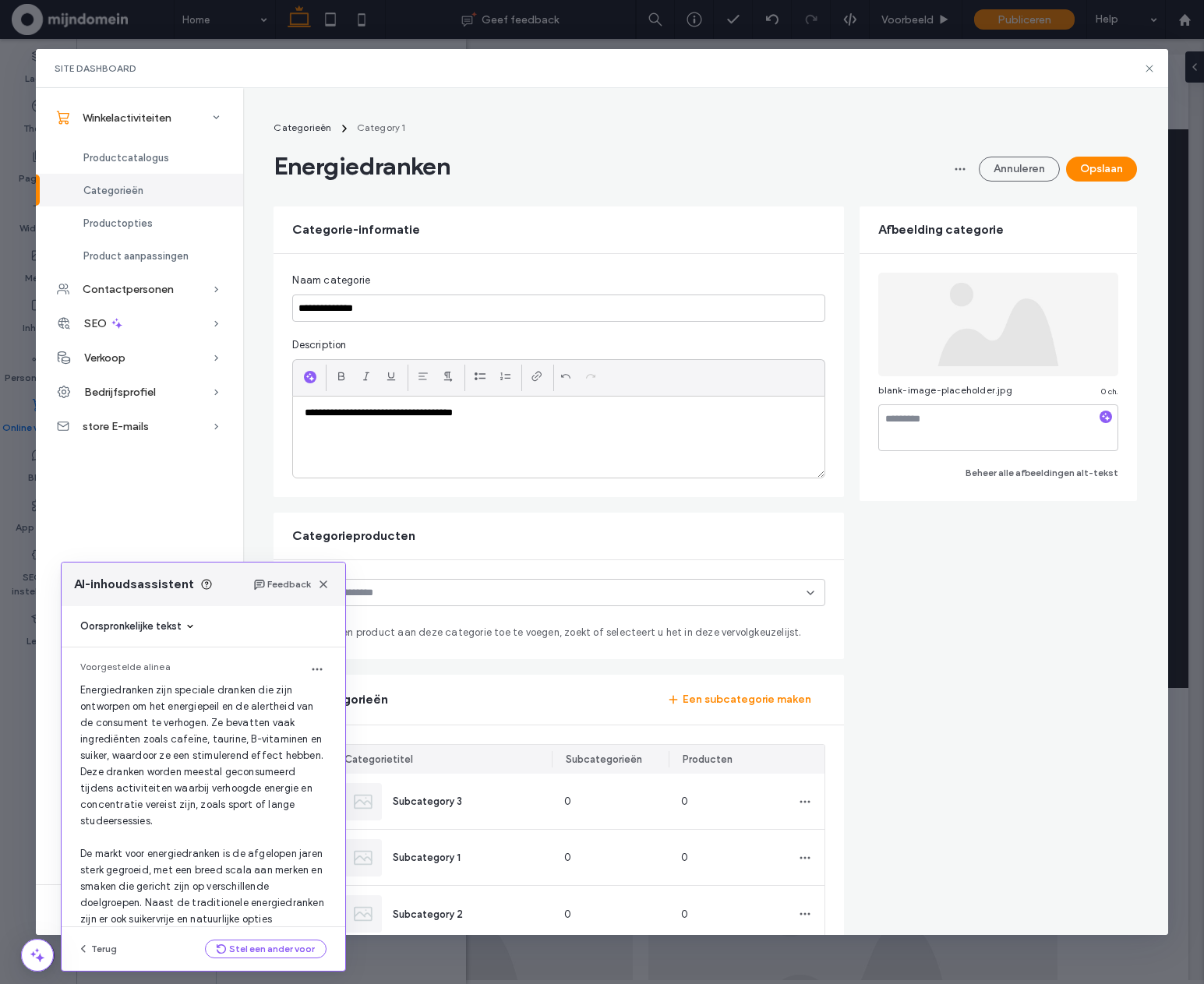
scroll to position [41, 0]
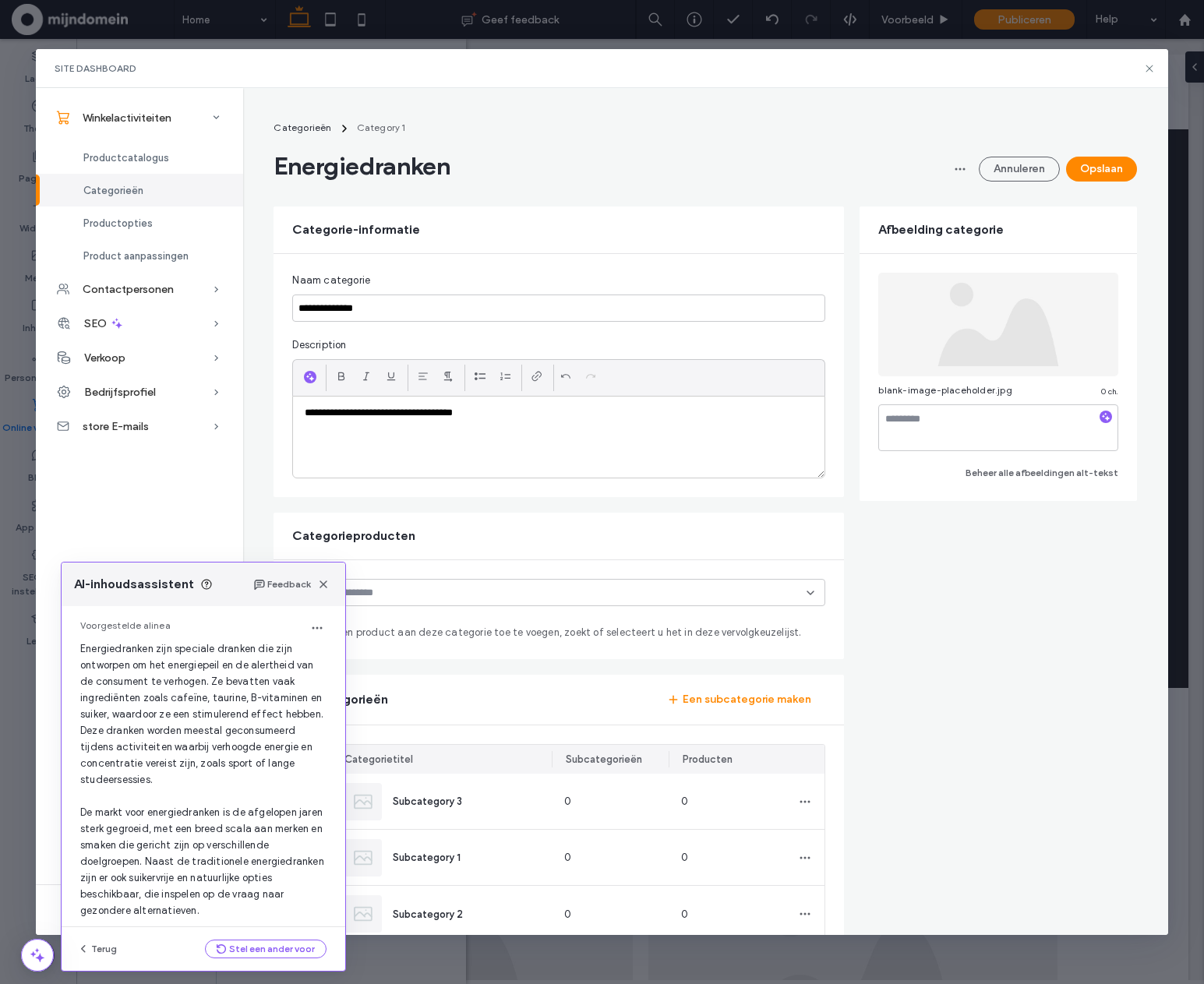
click at [321, 722] on div "Voorgestelde alinea Gebruik deze tekst" at bounding box center [203, 861] width 284 height 510
drag, startPoint x: 293, startPoint y: 780, endPoint x: 290, endPoint y: 735, distance: 45.1
click at [291, 746] on div "Voorgestelde alinea Gebruik deze tekst" at bounding box center [203, 861] width 284 height 510
click at [302, 625] on div "Voorgestelde alinea" at bounding box center [203, 628] width 246 height 19
click at [311, 624] on icon "button" at bounding box center [317, 627] width 12 height 12
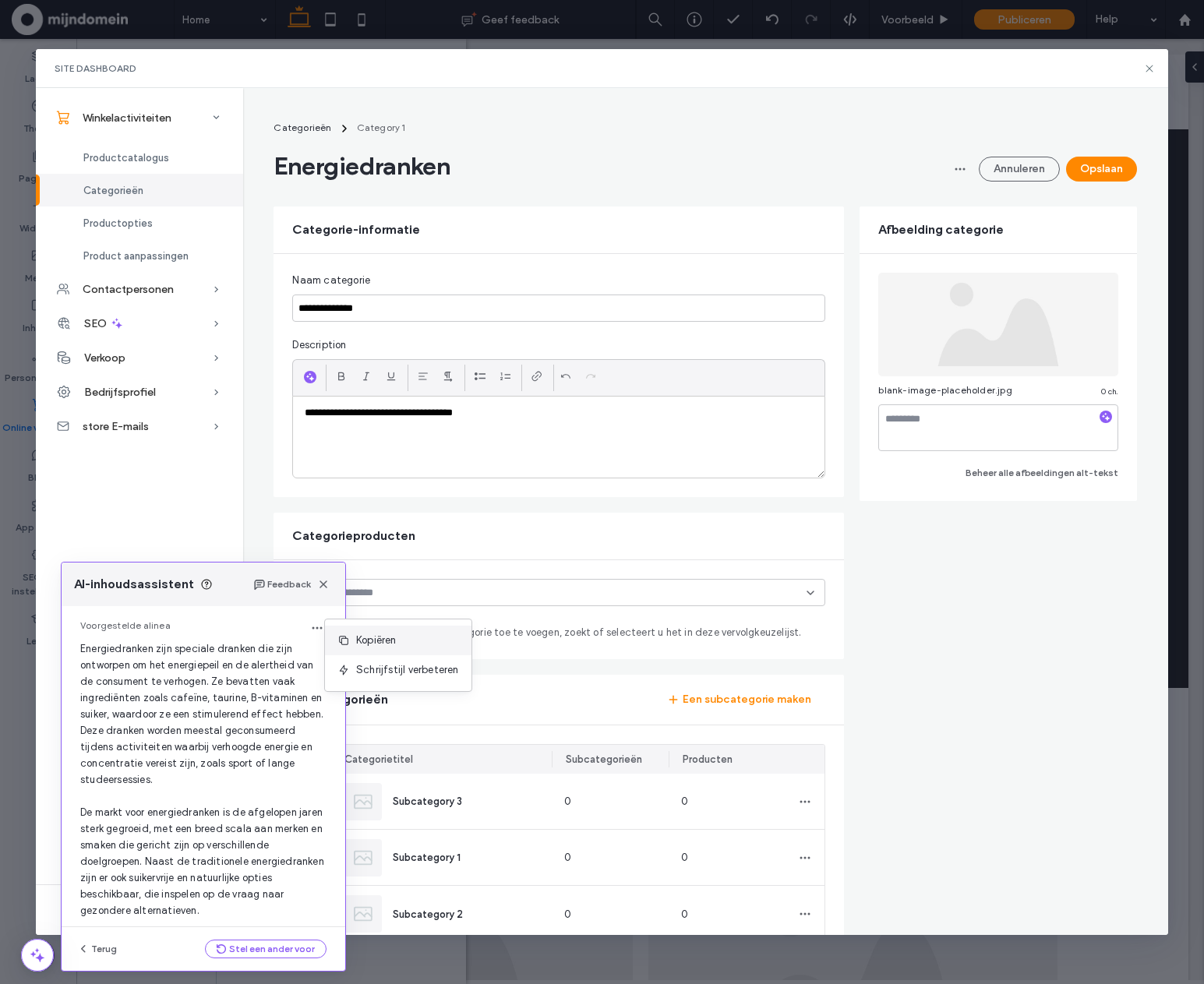
click at [362, 634] on span "Kopiëren" at bounding box center [376, 640] width 40 height 16
click at [367, 464] on div "**********" at bounding box center [559, 437] width 531 height 81
drag, startPoint x: 451, startPoint y: 410, endPoint x: 203, endPoint y: 406, distance: 248.0
click at [203, 406] on div "**********" at bounding box center [602, 511] width 1132 height 847
paste div
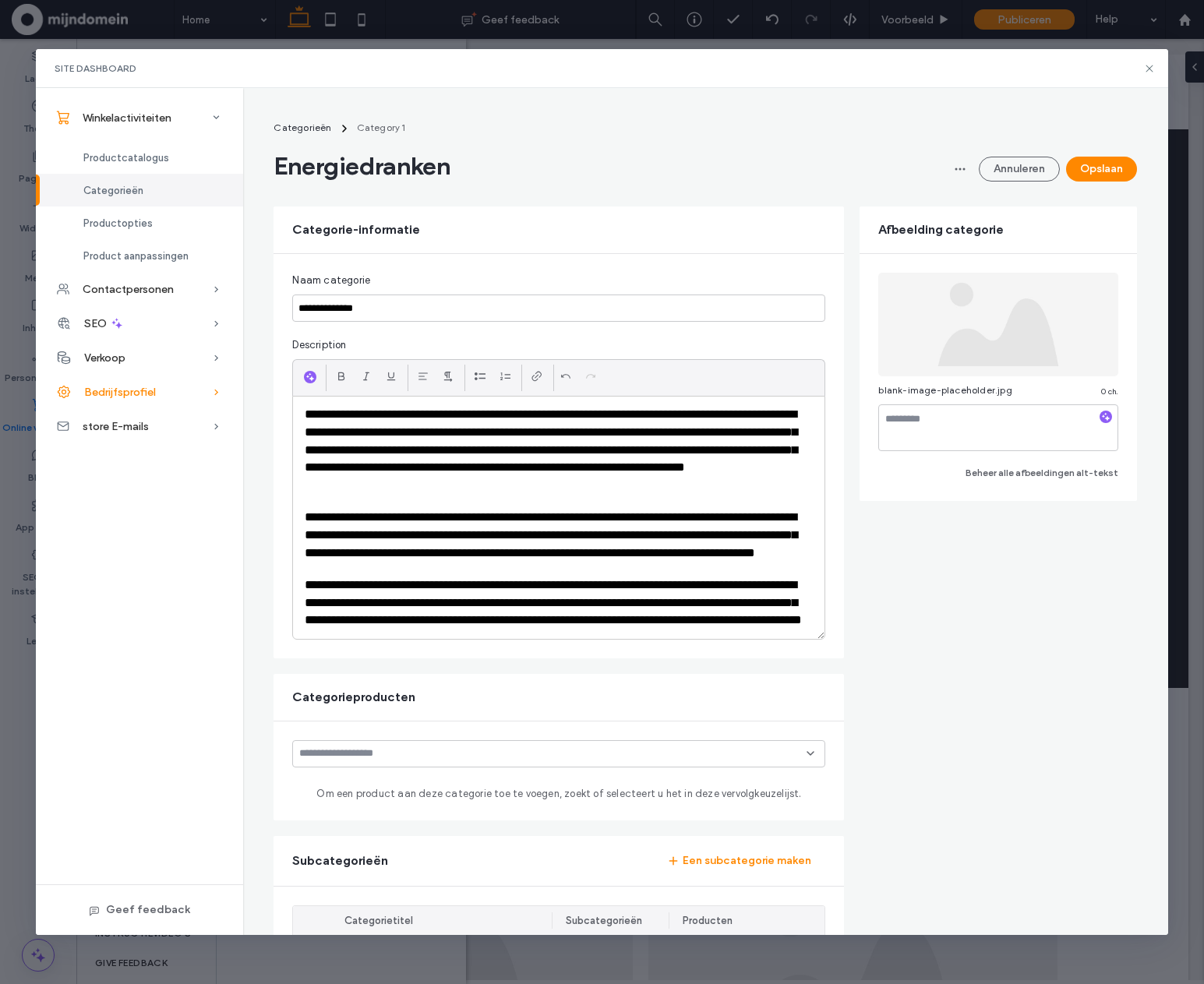
scroll to position [0, 0]
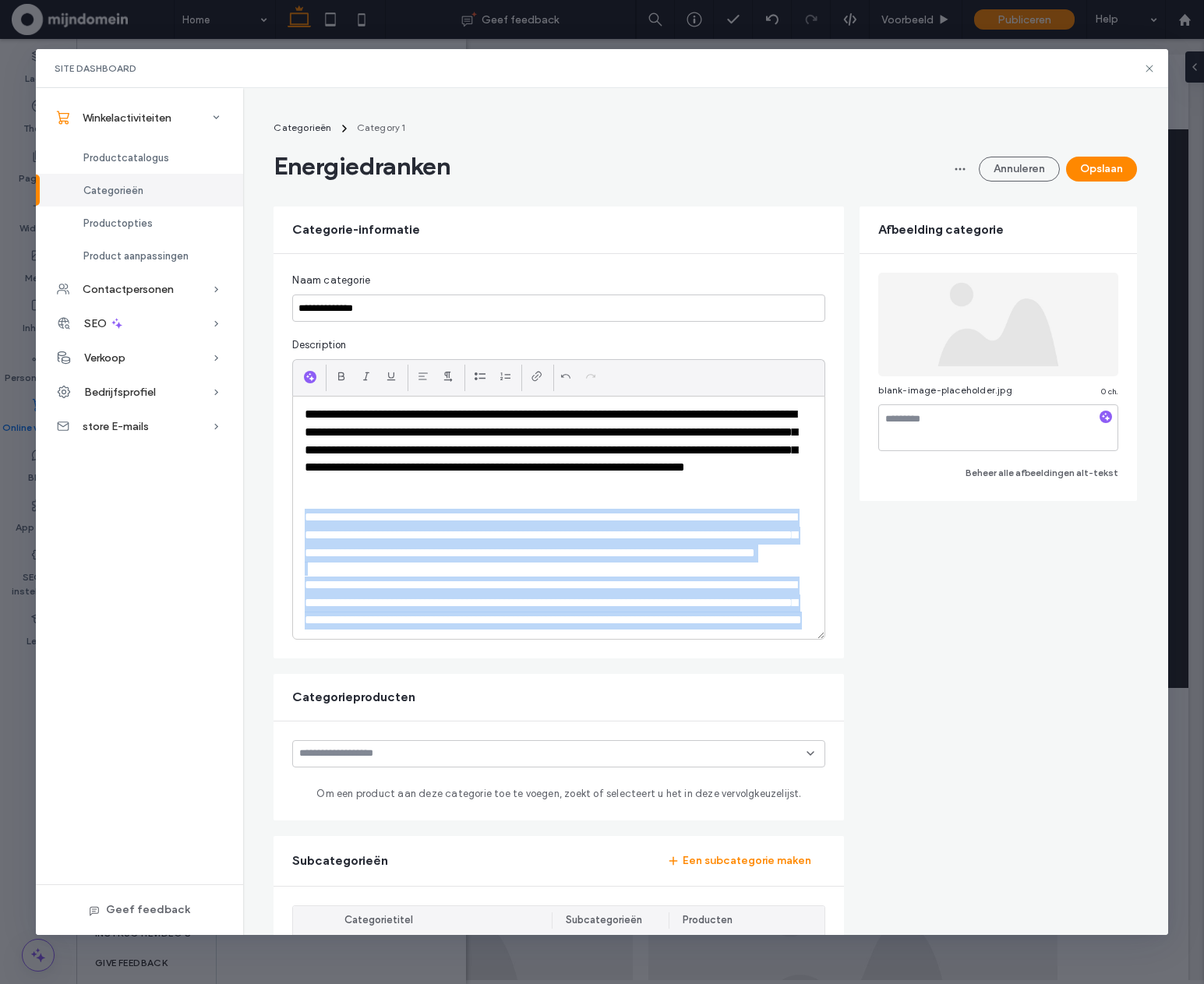
drag, startPoint x: 795, startPoint y: 653, endPoint x: 271, endPoint y: 517, distance: 541.4
click at [274, 517] on div "**********" at bounding box center [559, 456] width 571 height 404
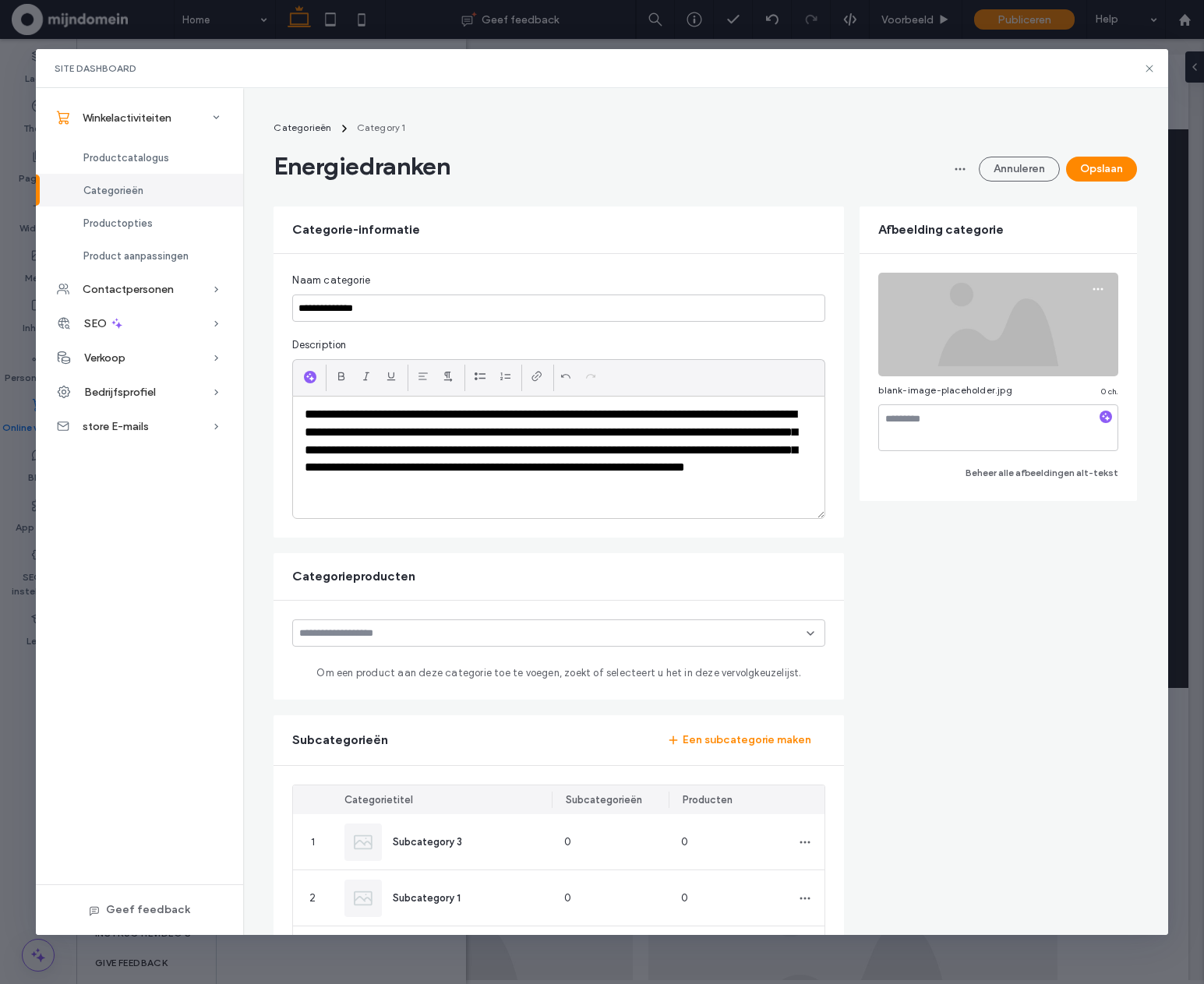
click at [1006, 297] on img at bounding box center [998, 325] width 240 height 103
click at [1015, 329] on img at bounding box center [998, 325] width 240 height 103
click at [1100, 291] on span "button" at bounding box center [1098, 289] width 25 height 25
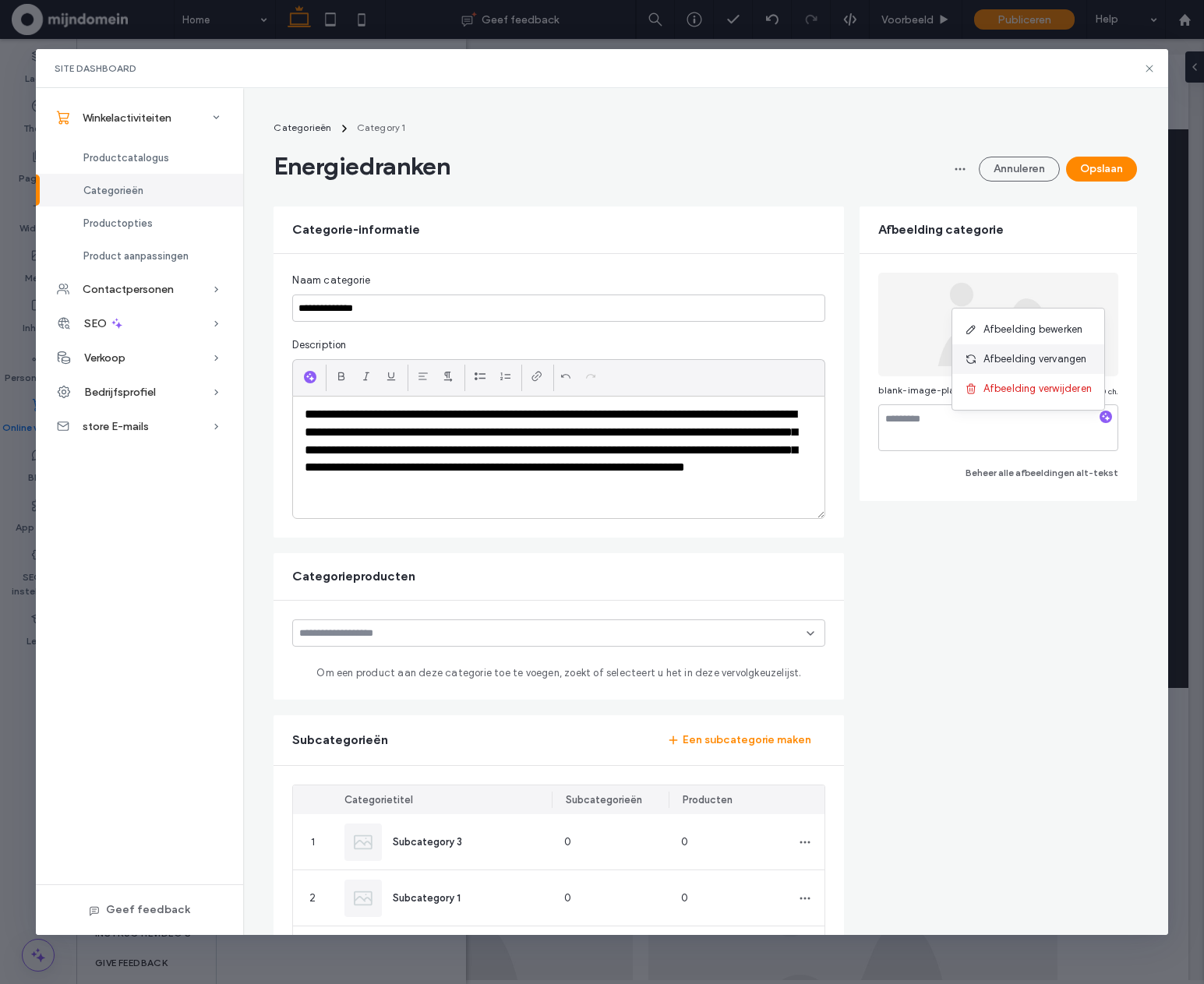
click at [1020, 355] on span "Afbeelding vervangen" at bounding box center [1035, 359] width 103 height 16
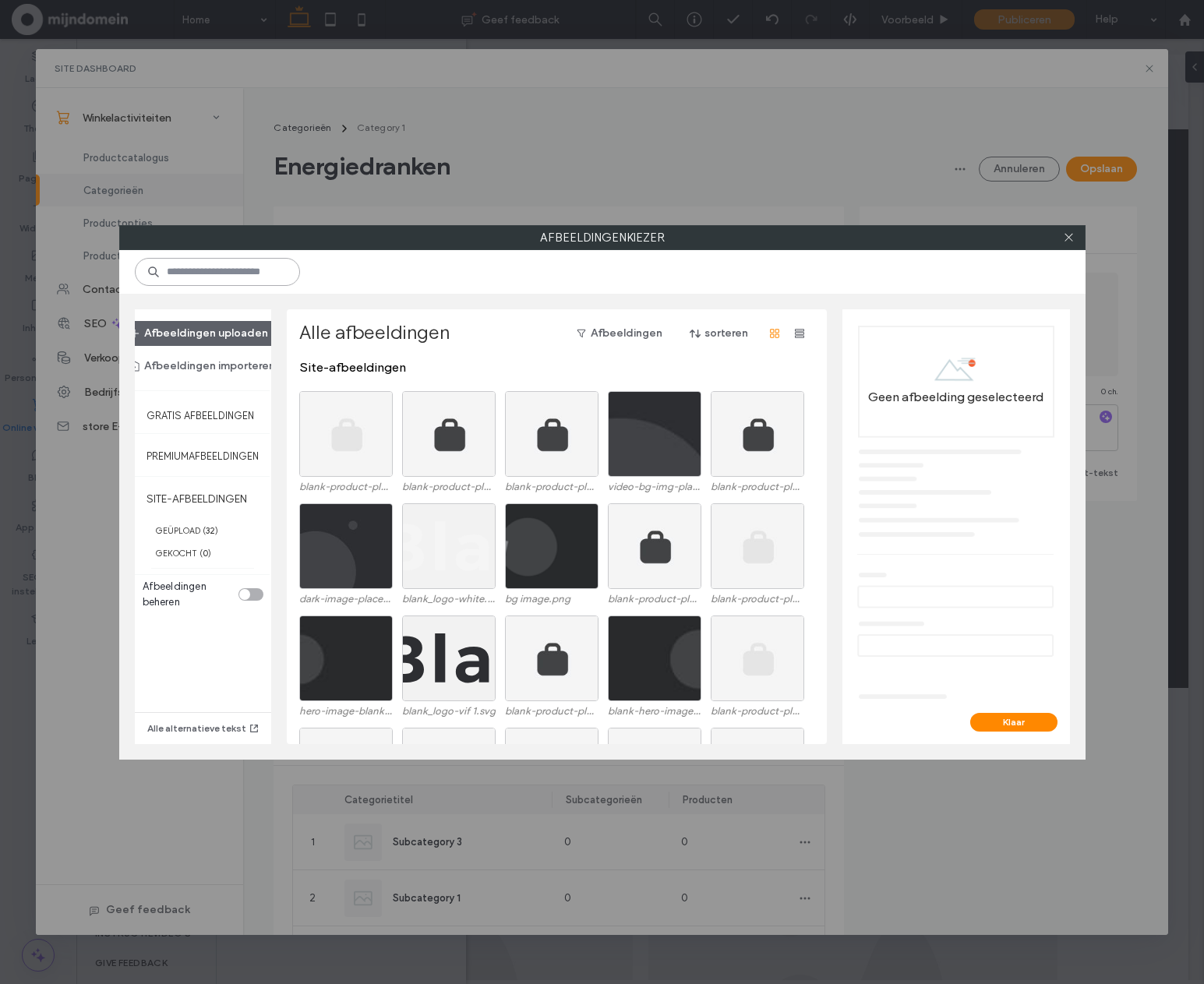
click at [218, 273] on input at bounding box center [217, 272] width 165 height 28
type input "*"
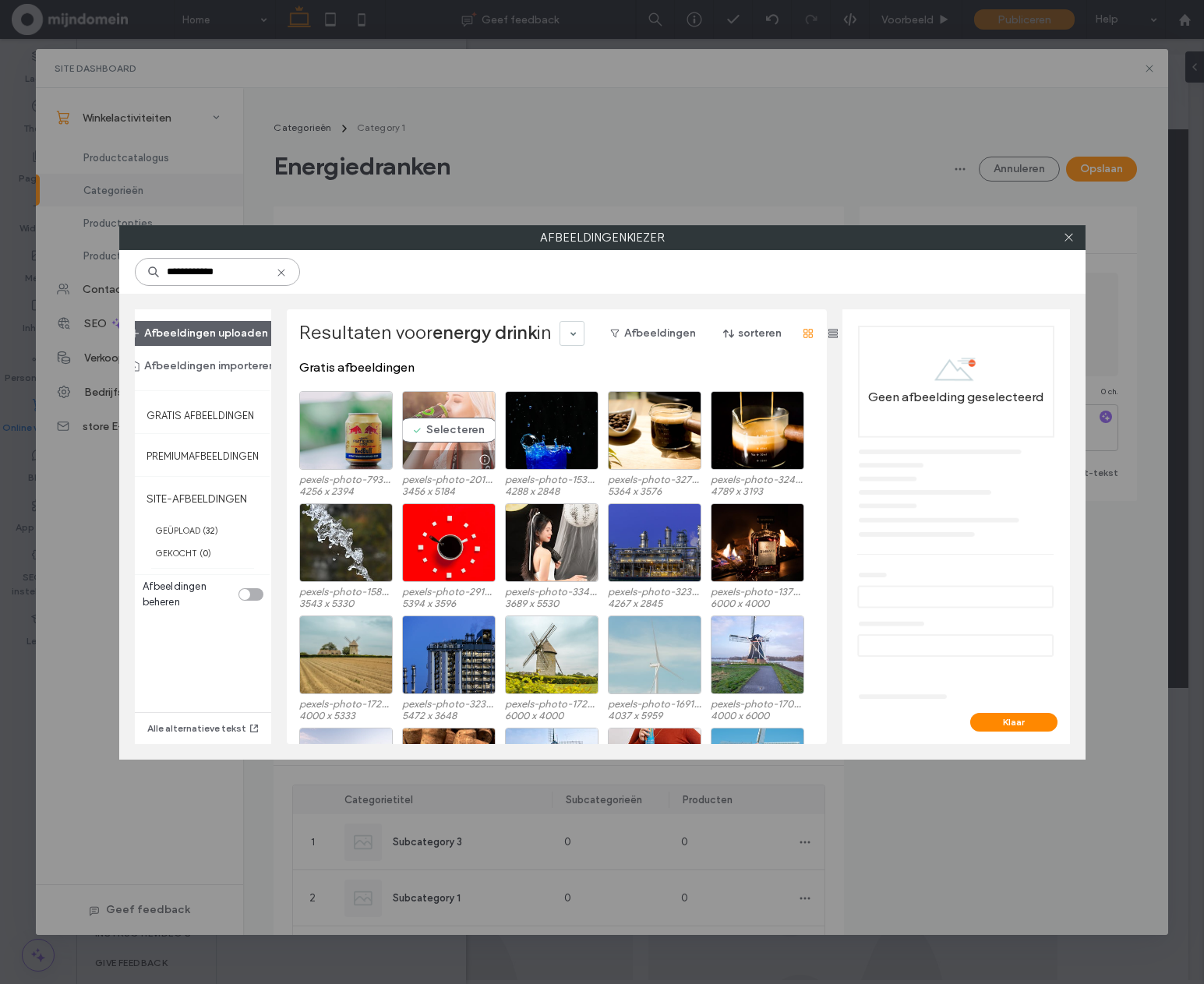
type input "**********"
click at [448, 437] on div "Selecteren" at bounding box center [449, 430] width 93 height 79
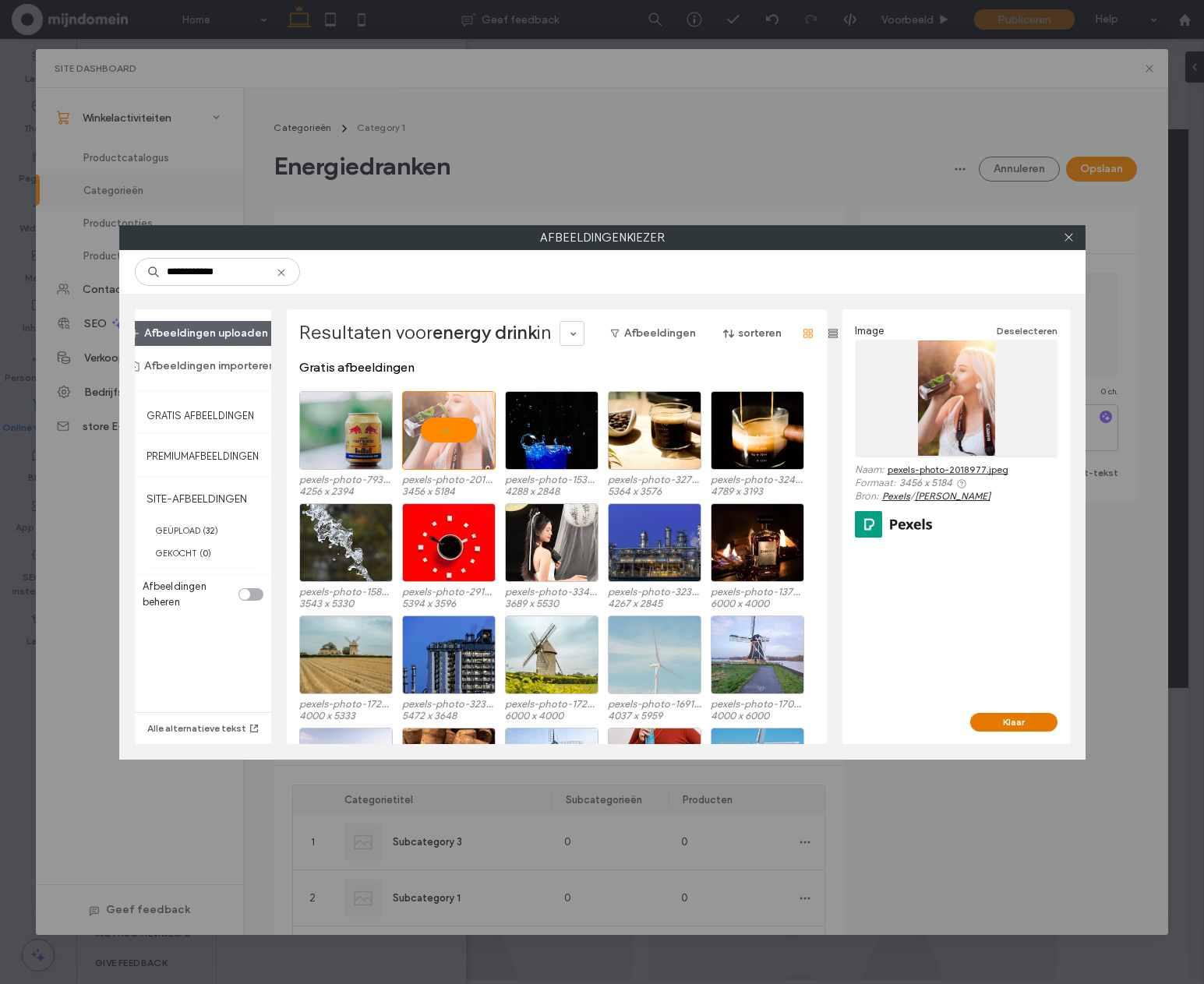
click at [1010, 725] on button "Klaar" at bounding box center [1014, 722] width 87 height 19
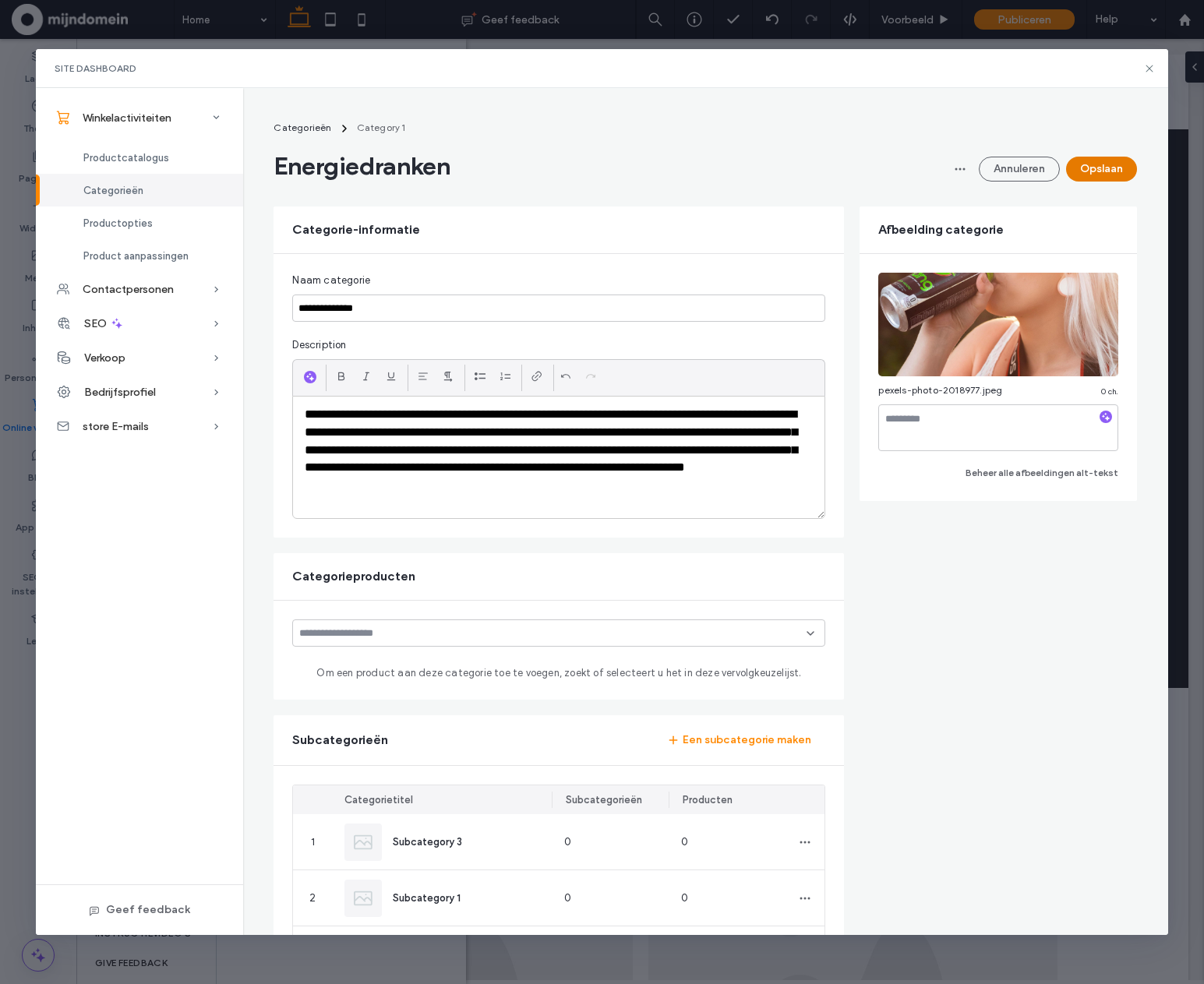
click at [1069, 161] on button "Opslaan" at bounding box center [1101, 169] width 71 height 25
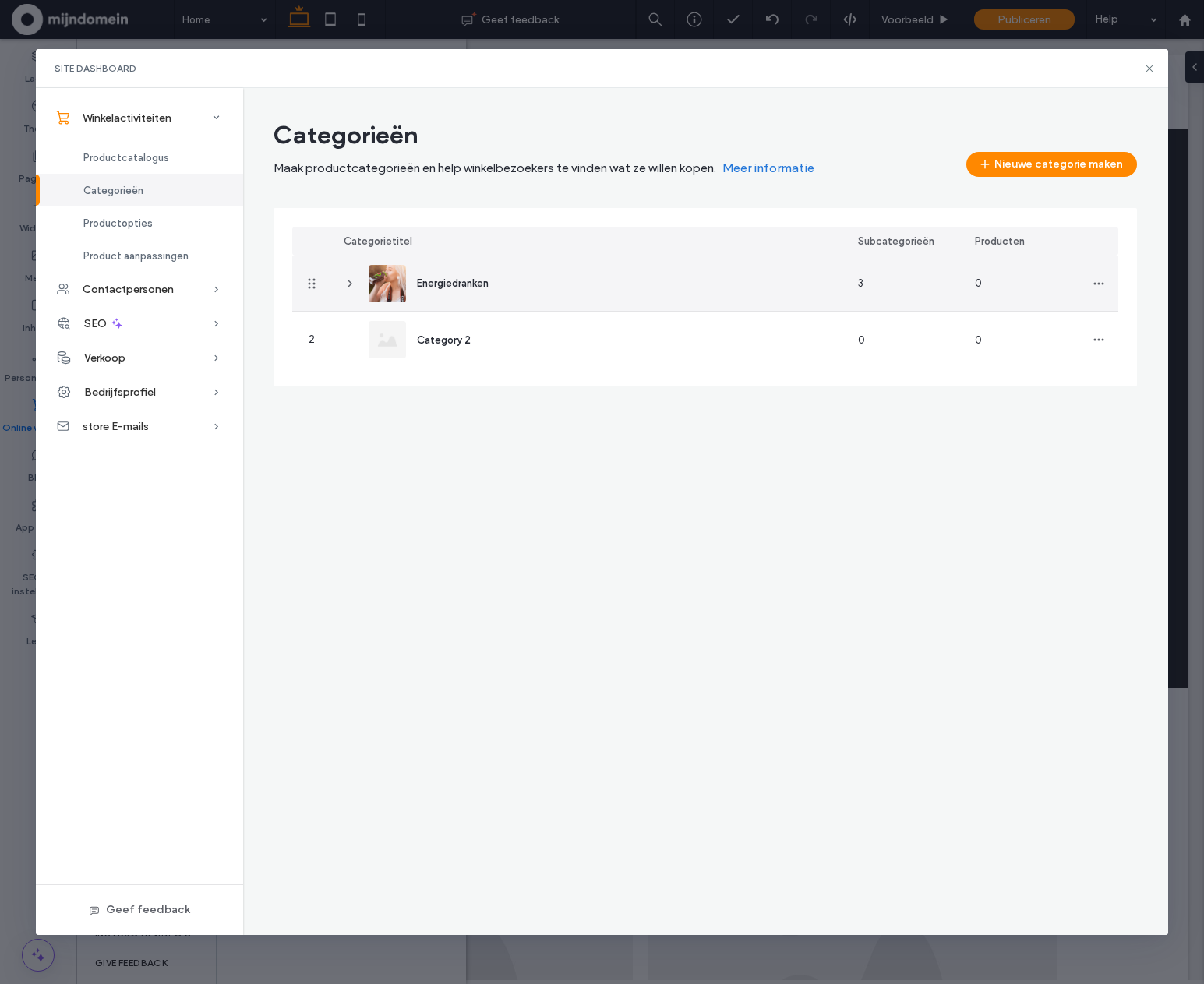
click at [344, 283] on icon at bounding box center [349, 283] width 12 height 12
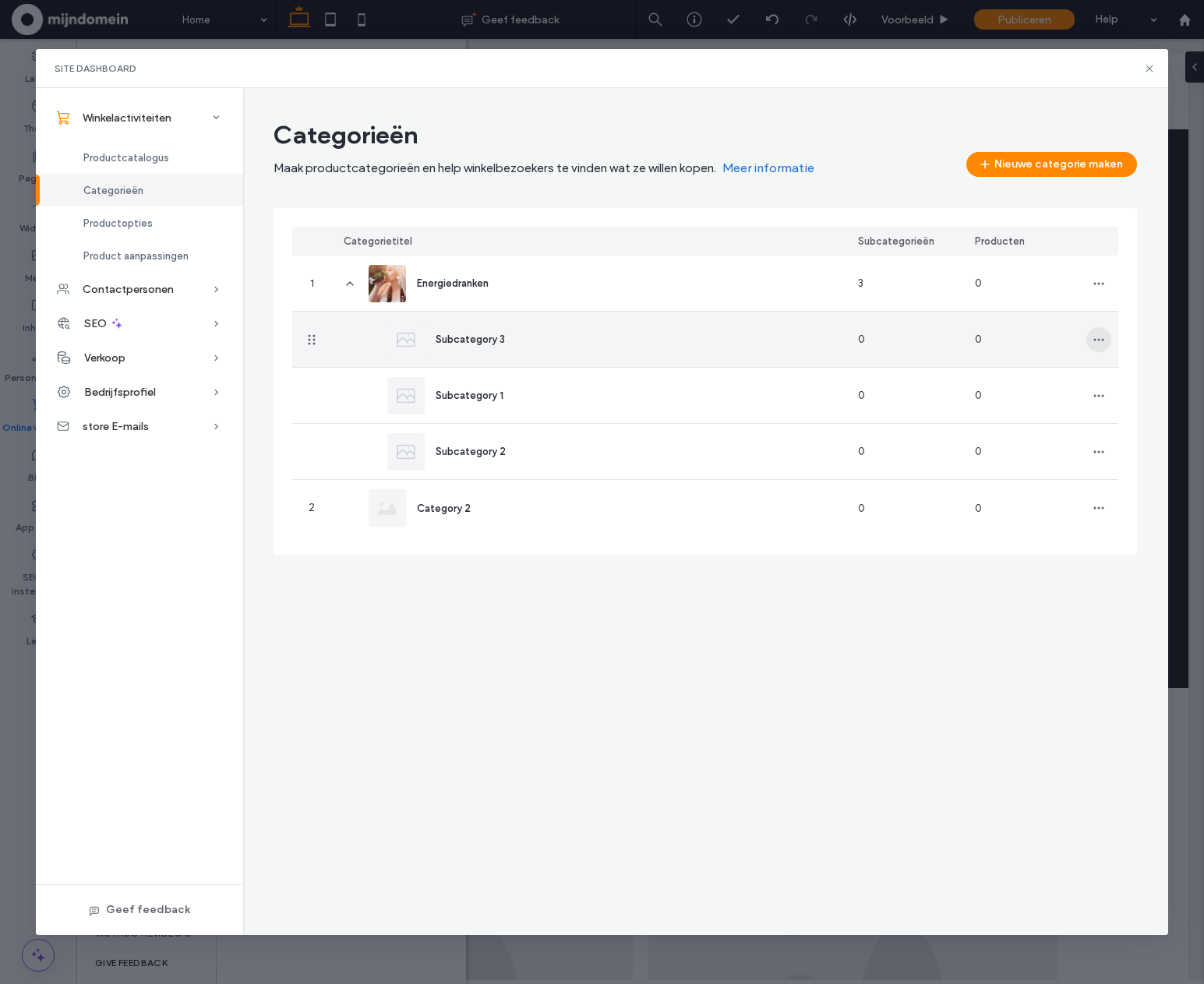
click at [1107, 346] on span "button" at bounding box center [1099, 339] width 25 height 25
click at [1079, 409] on span "Categorie verwijderen" at bounding box center [1047, 409] width 103 height 16
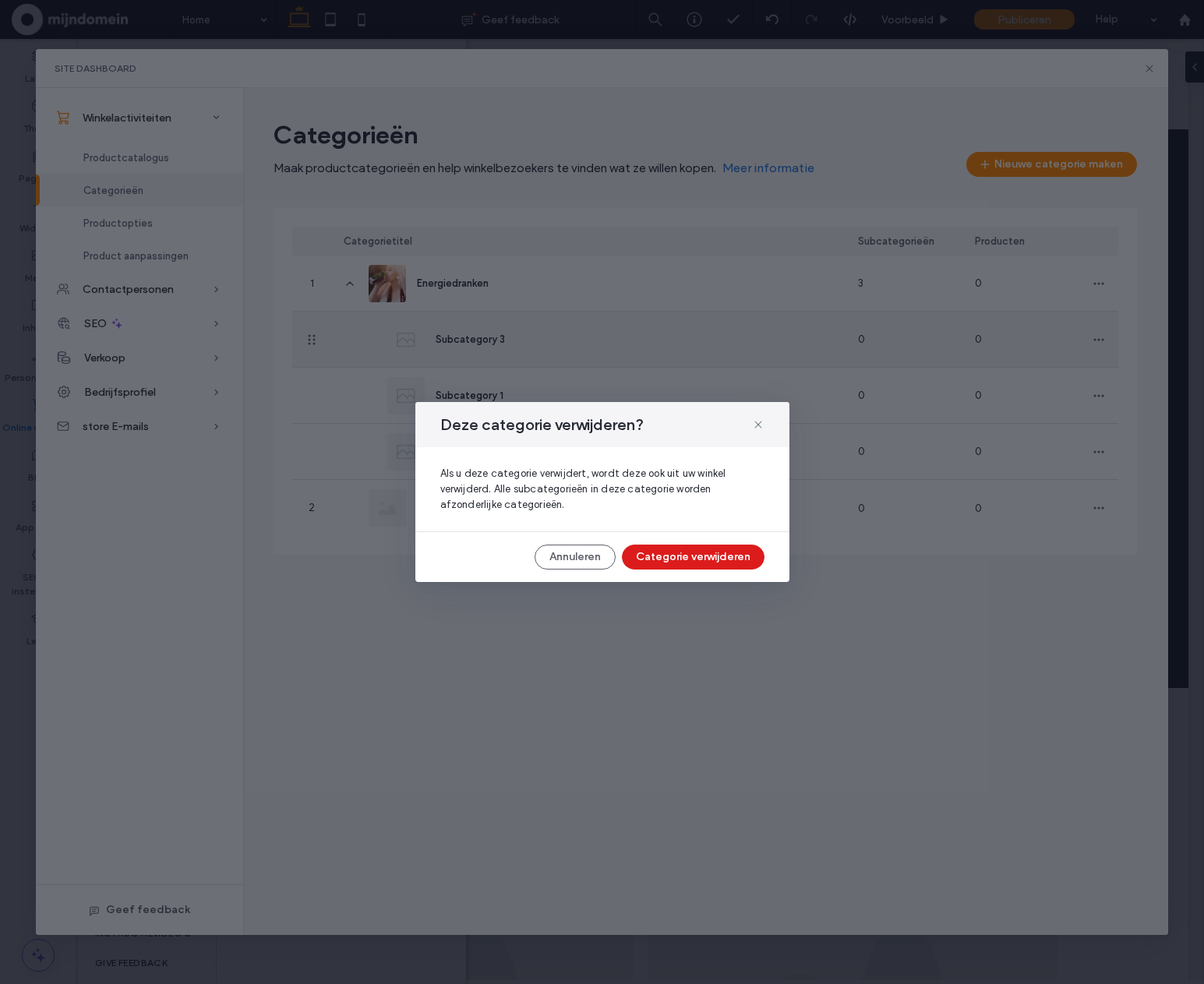
drag, startPoint x: 732, startPoint y: 554, endPoint x: 853, endPoint y: 504, distance: 130.9
click at [732, 554] on button "Categorie verwijderen" at bounding box center [693, 557] width 143 height 25
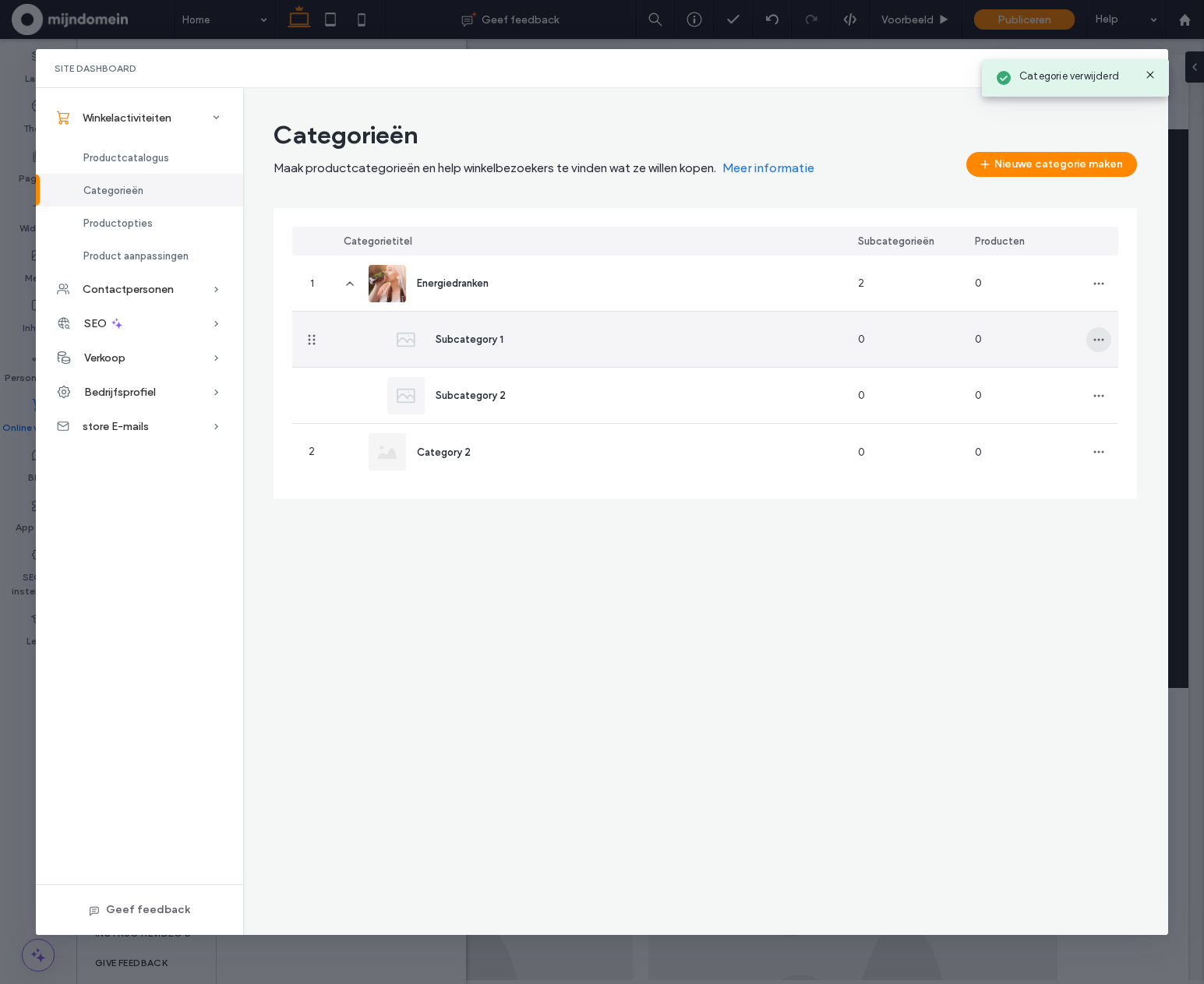
click at [1106, 343] on icon "button" at bounding box center [1099, 339] width 12 height 12
click at [1069, 418] on div "Categorie verwijderen" at bounding box center [1038, 410] width 148 height 30
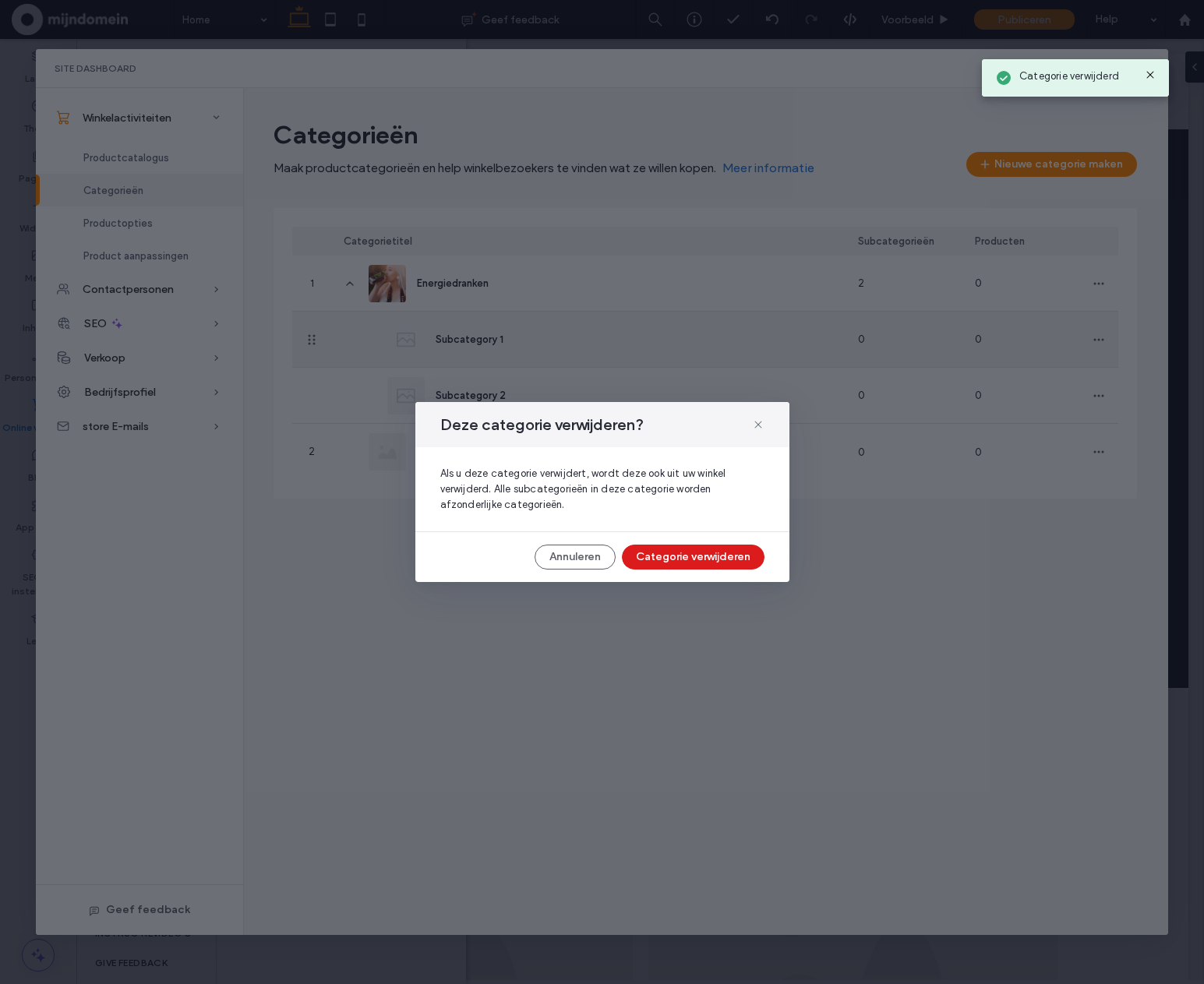
click at [752, 548] on button "Categorie verwijderen" at bounding box center [693, 557] width 143 height 25
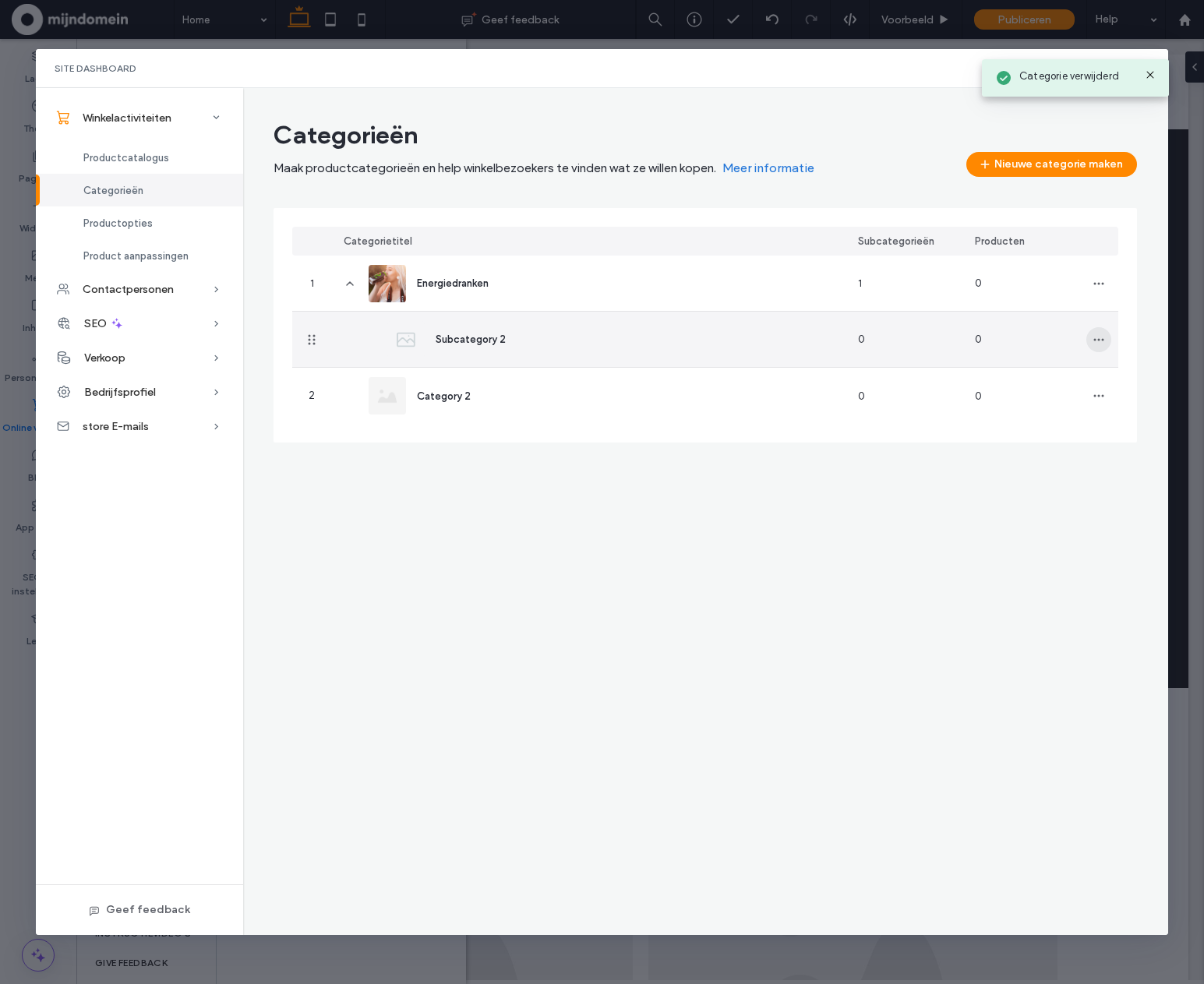
click at [1103, 344] on icon "button" at bounding box center [1099, 339] width 12 height 12
click at [1060, 402] on span "Categorie verwijderen" at bounding box center [1047, 409] width 103 height 16
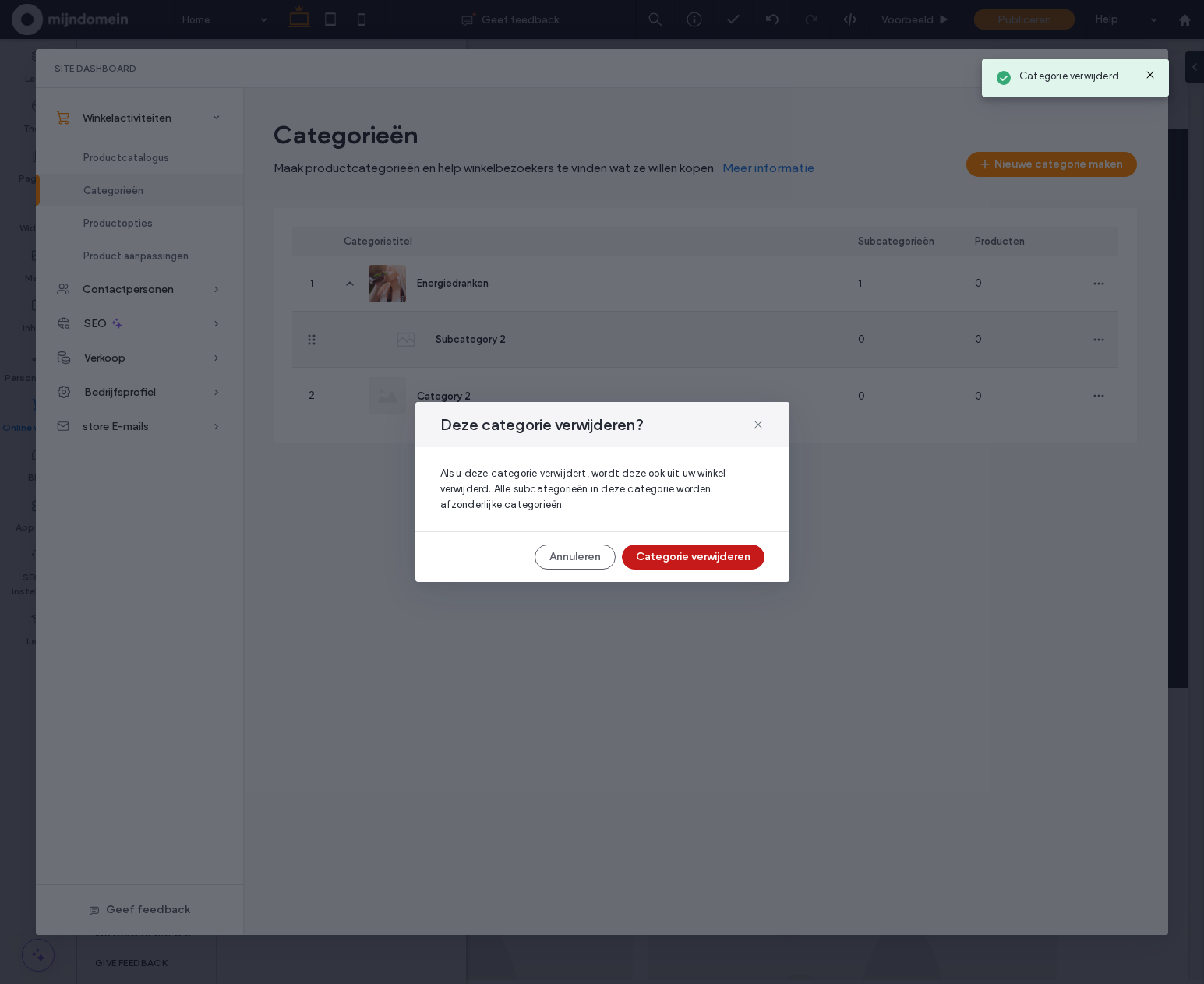
click at [744, 539] on div "Deze categorie verwijderen? Als u deze categorie verwijdert, wordt deze ook uit…" at bounding box center [603, 492] width 374 height 180
click at [735, 554] on button "Categorie verwijderen" at bounding box center [693, 557] width 143 height 25
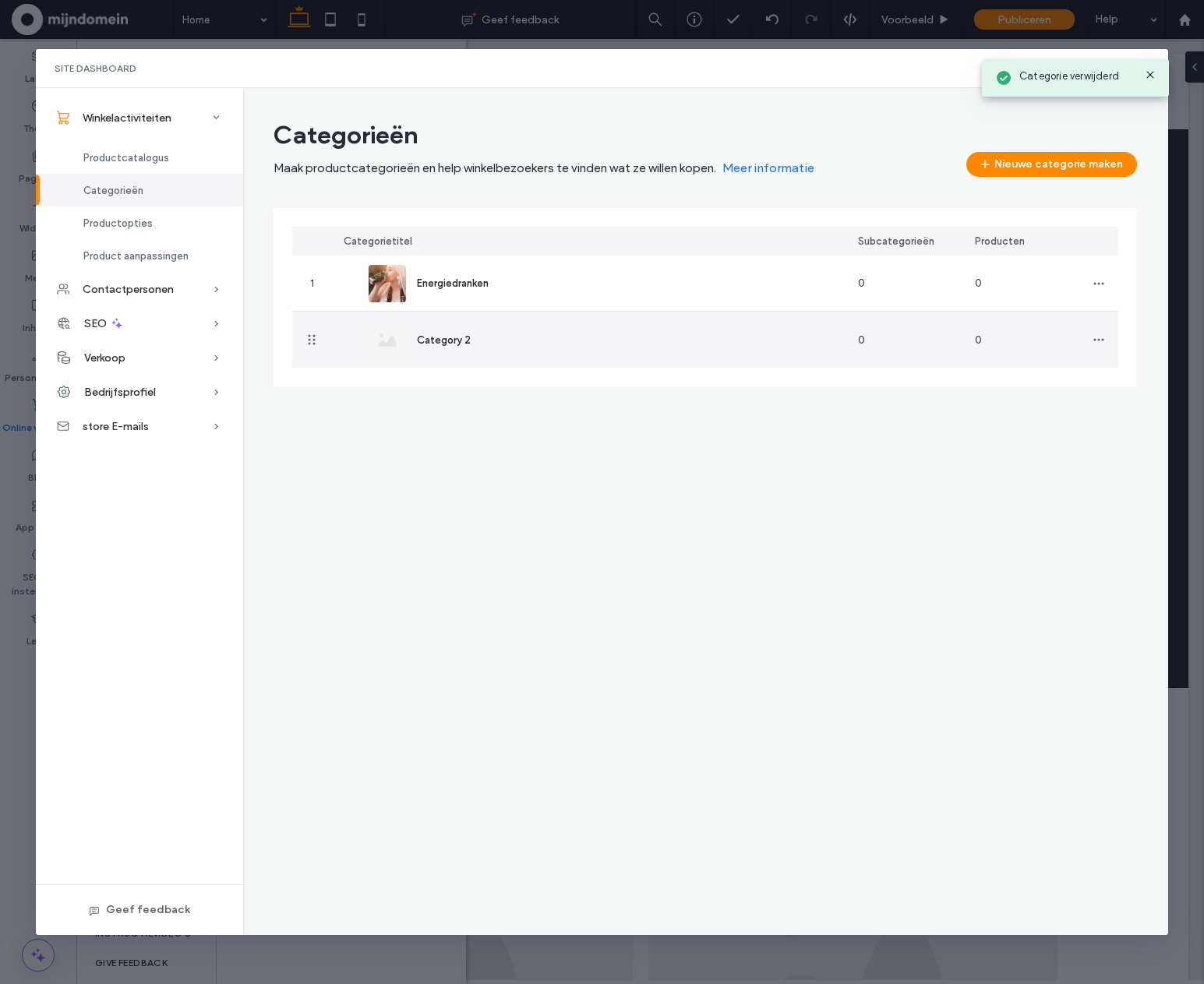
click at [581, 347] on div "Category 2" at bounding box center [588, 339] width 514 height 56
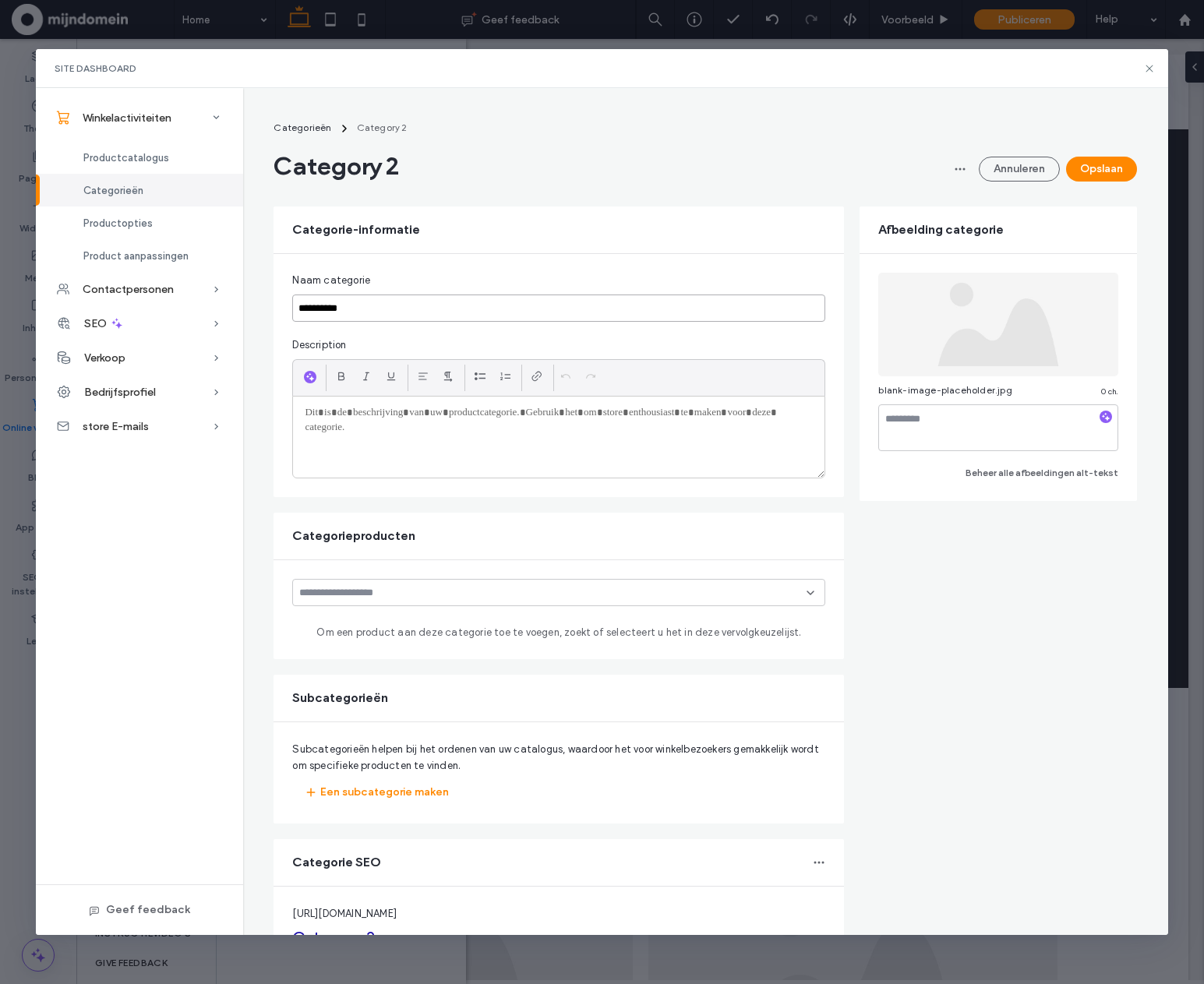
click at [374, 318] on input "**********" at bounding box center [559, 308] width 533 height 27
drag, startPoint x: 270, startPoint y: 293, endPoint x: 250, endPoint y: 280, distance: 23.9
click at [255, 291] on div "**********" at bounding box center [705, 577] width 901 height 928
type input "*"
type input "*********"
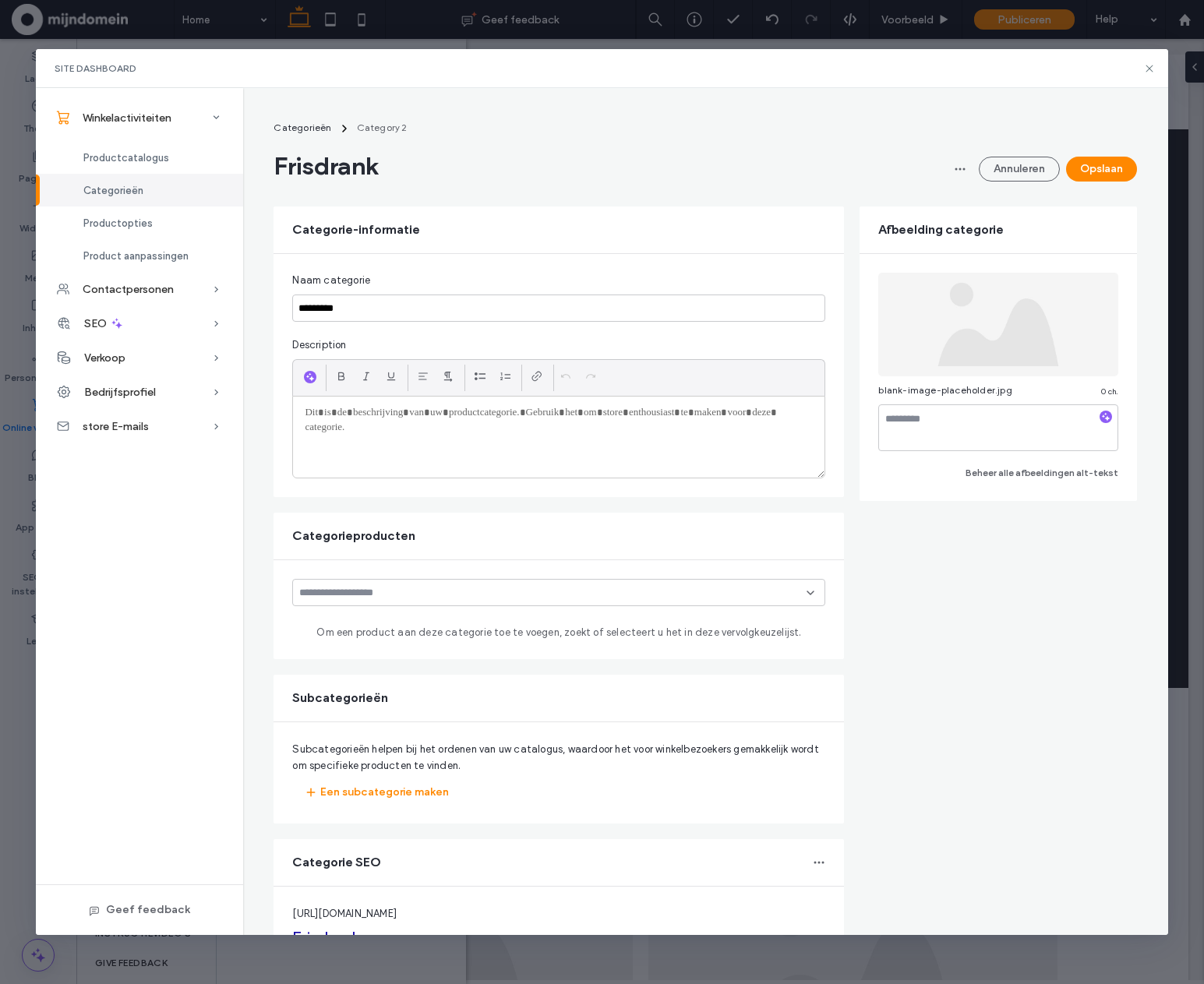
click at [375, 421] on div at bounding box center [559, 437] width 531 height 81
click at [305, 373] on icon "button" at bounding box center [310, 376] width 11 height 12
click at [531, 447] on div at bounding box center [559, 437] width 531 height 81
click at [307, 378] on use "button" at bounding box center [311, 377] width 8 height 8
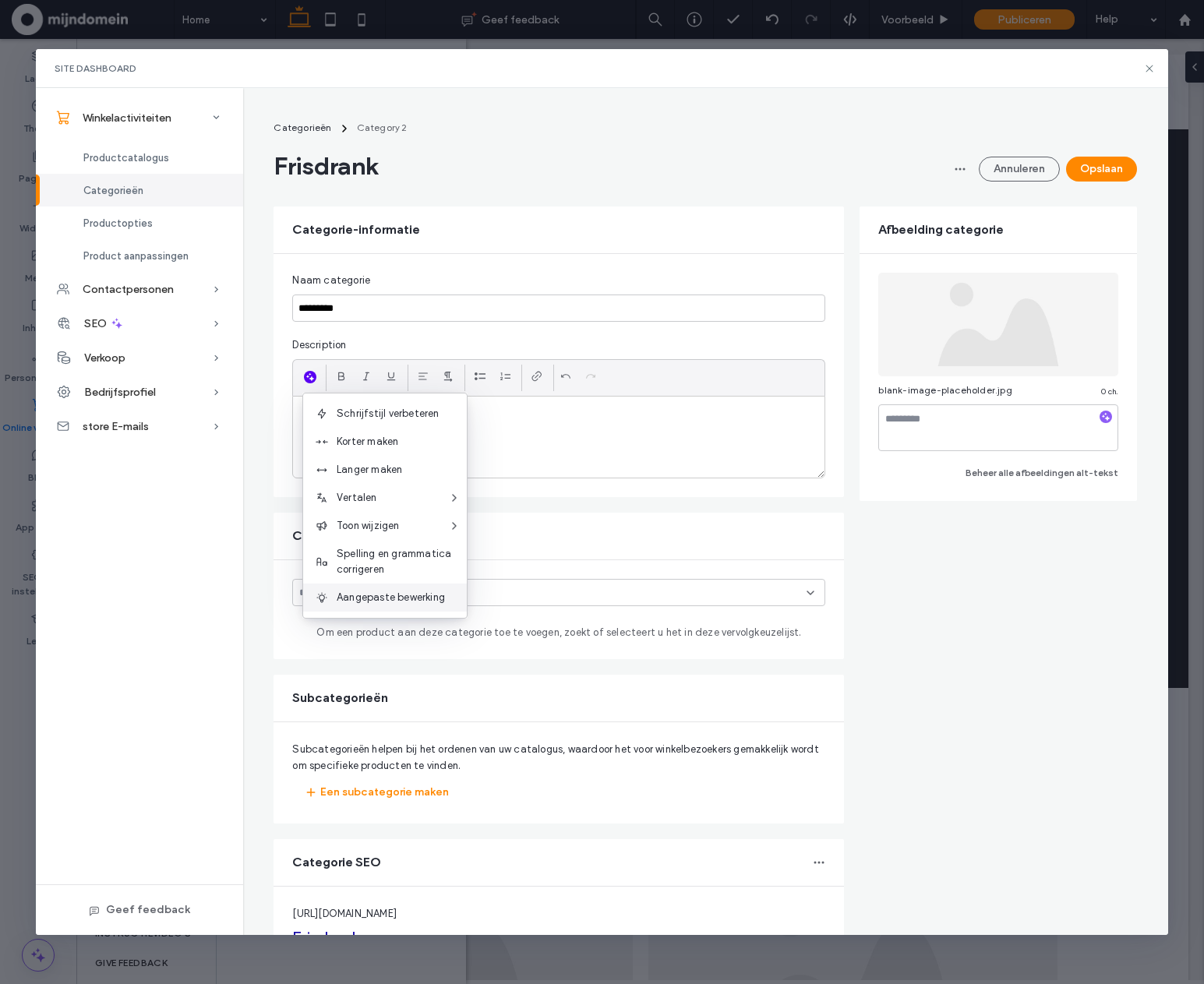
click at [372, 595] on span "Aangepaste bewerking" at bounding box center [402, 597] width 130 height 16
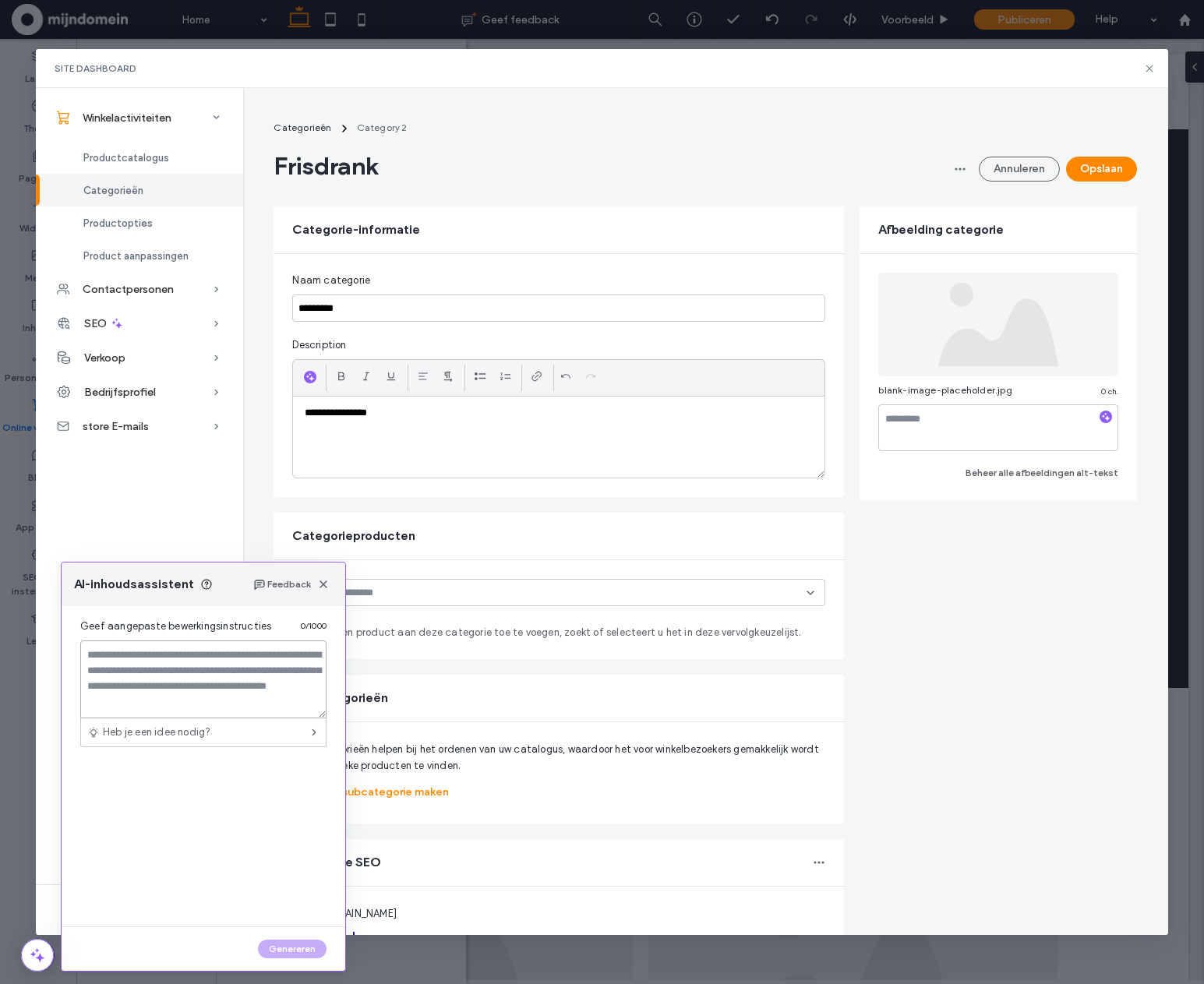
click at [189, 670] on textarea at bounding box center [203, 679] width 246 height 78
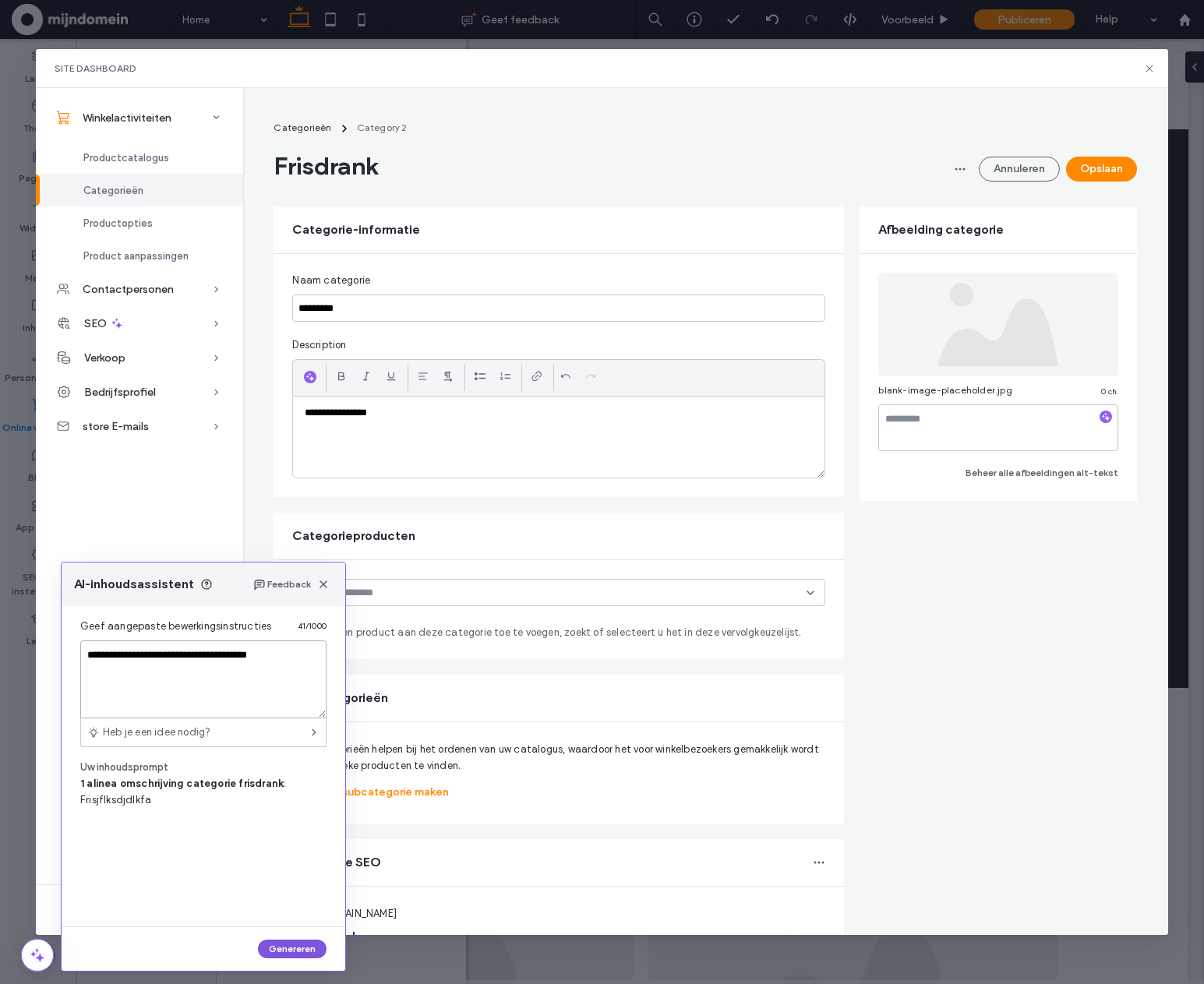
type textarea "**********"
click at [276, 941] on button "Genereren" at bounding box center [293, 949] width 69 height 19
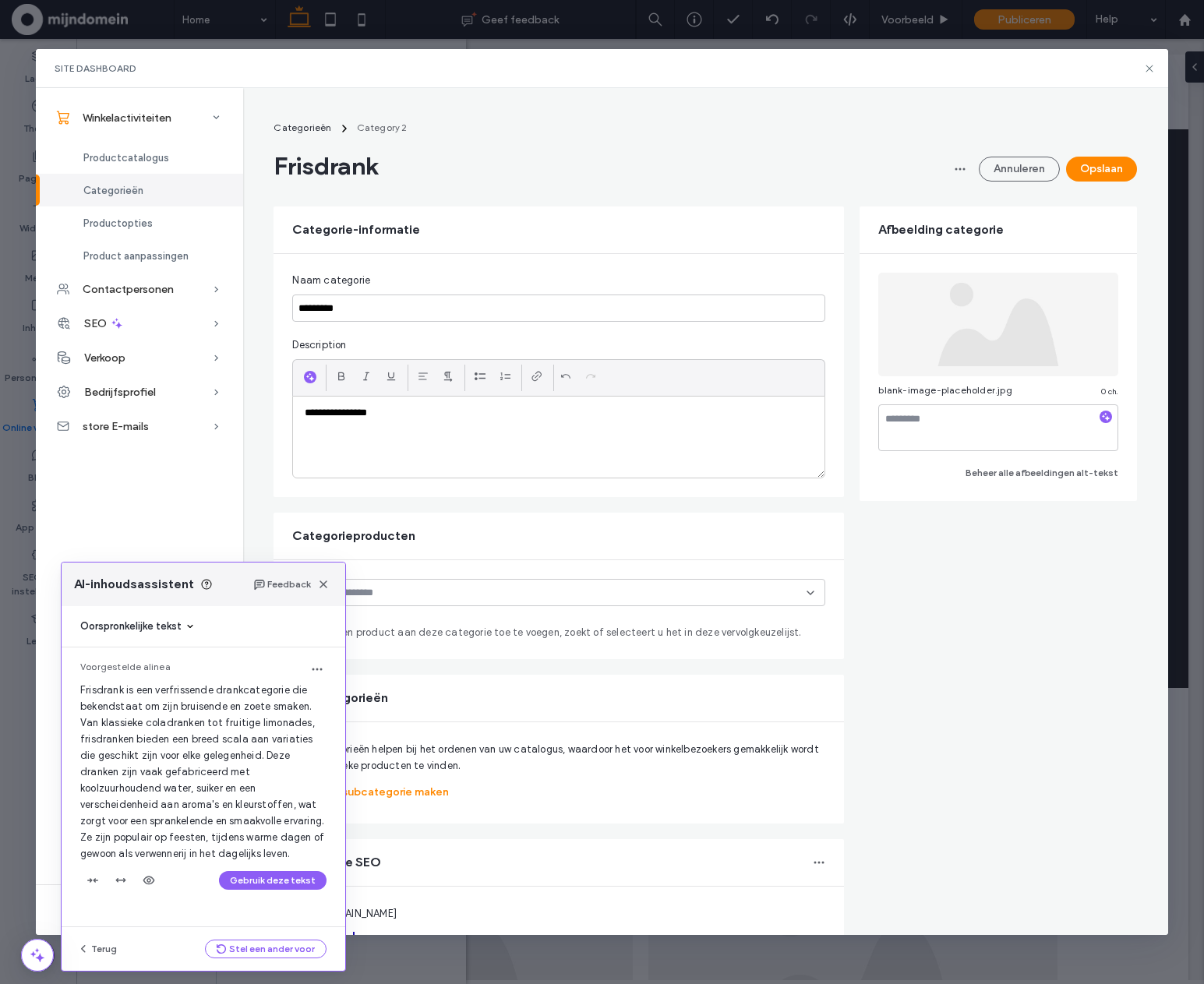
scroll to position [2, 0]
click at [291, 890] on button "Gebruik deze tekst" at bounding box center [272, 881] width 107 height 19
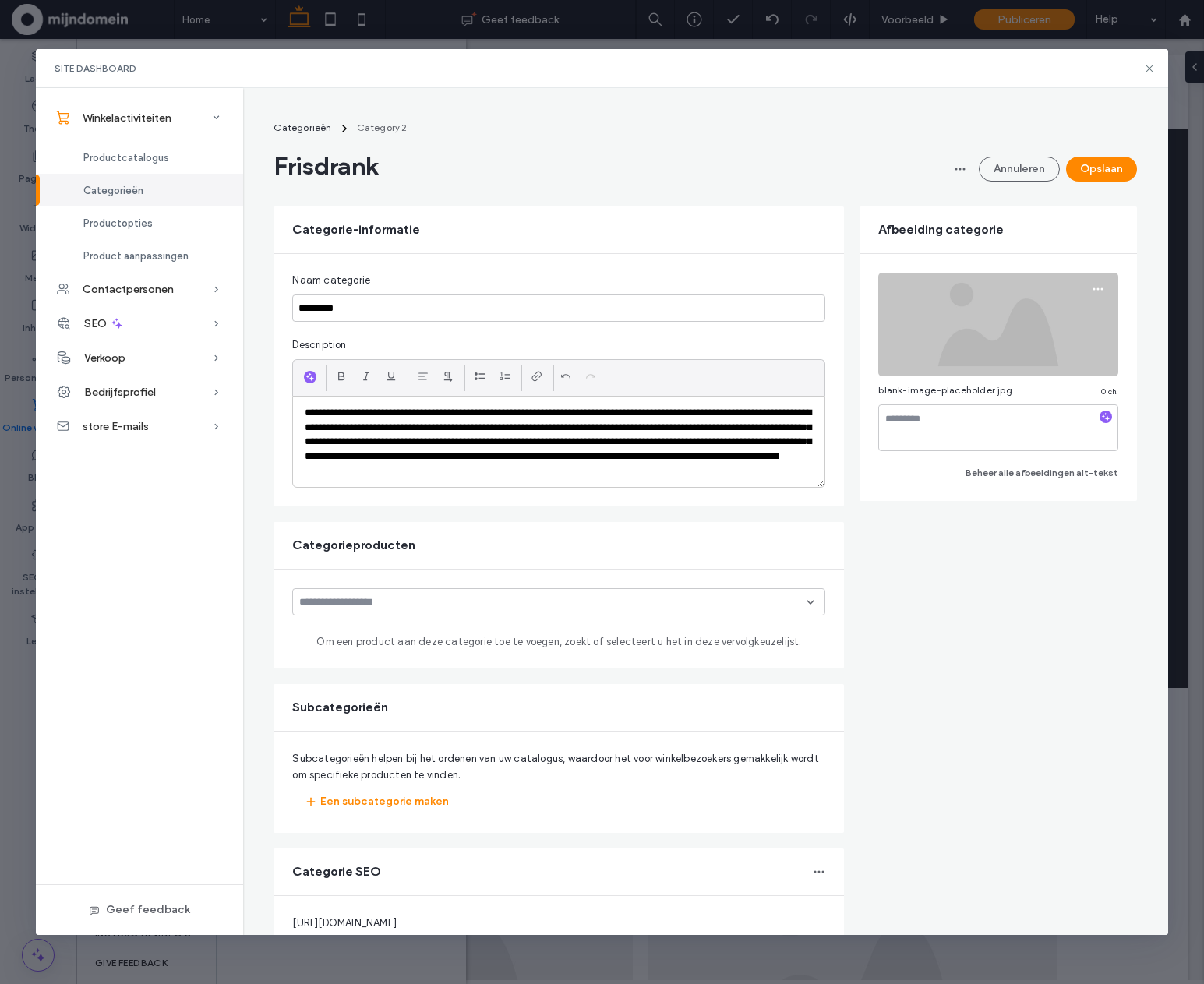
click at [1019, 313] on img at bounding box center [998, 325] width 240 height 103
click at [1027, 334] on img at bounding box center [998, 325] width 240 height 103
click at [1092, 283] on icon "button" at bounding box center [1098, 289] width 12 height 12
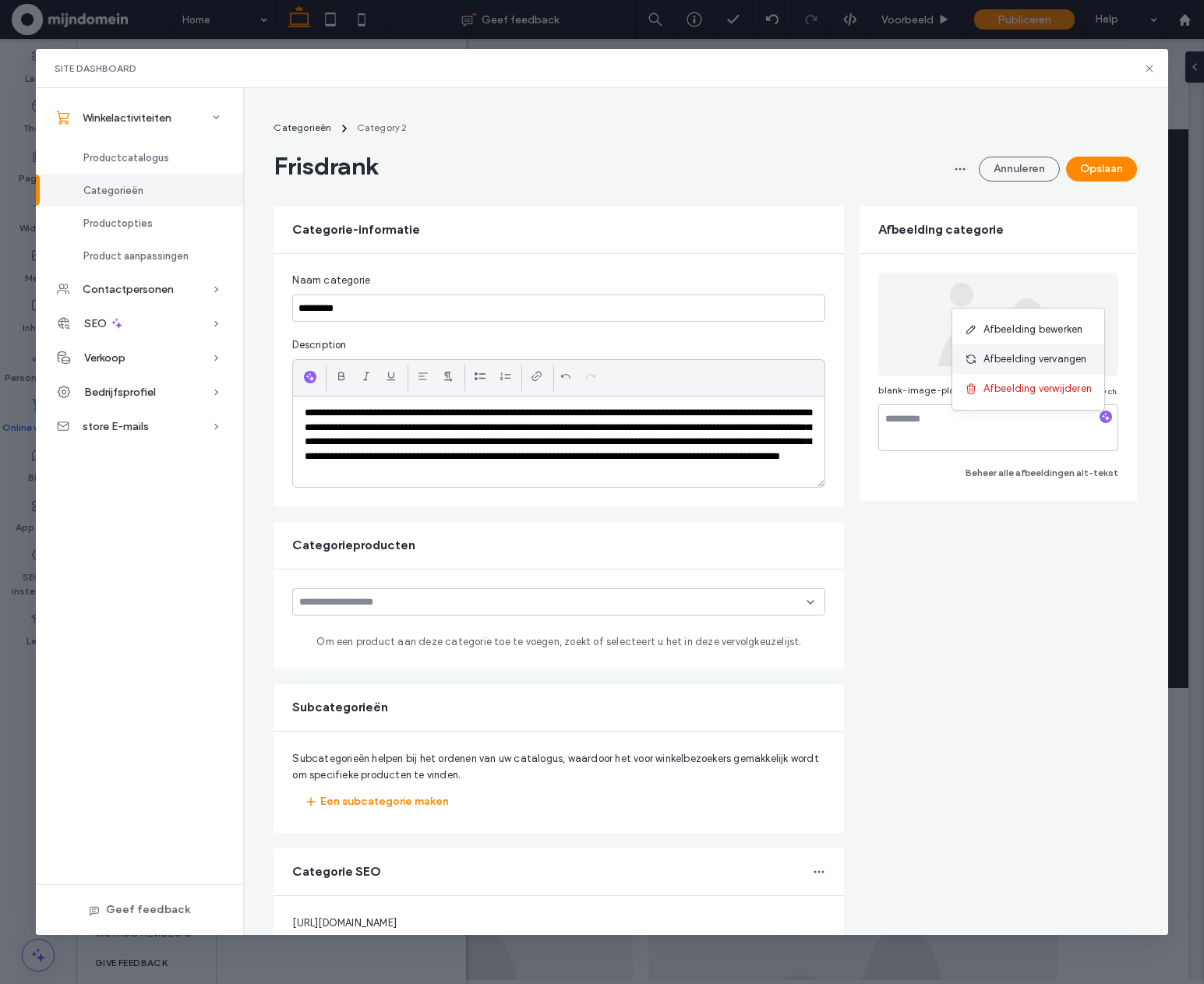
click at [1018, 359] on span "Afbeelding vervangen" at bounding box center [1035, 359] width 103 height 16
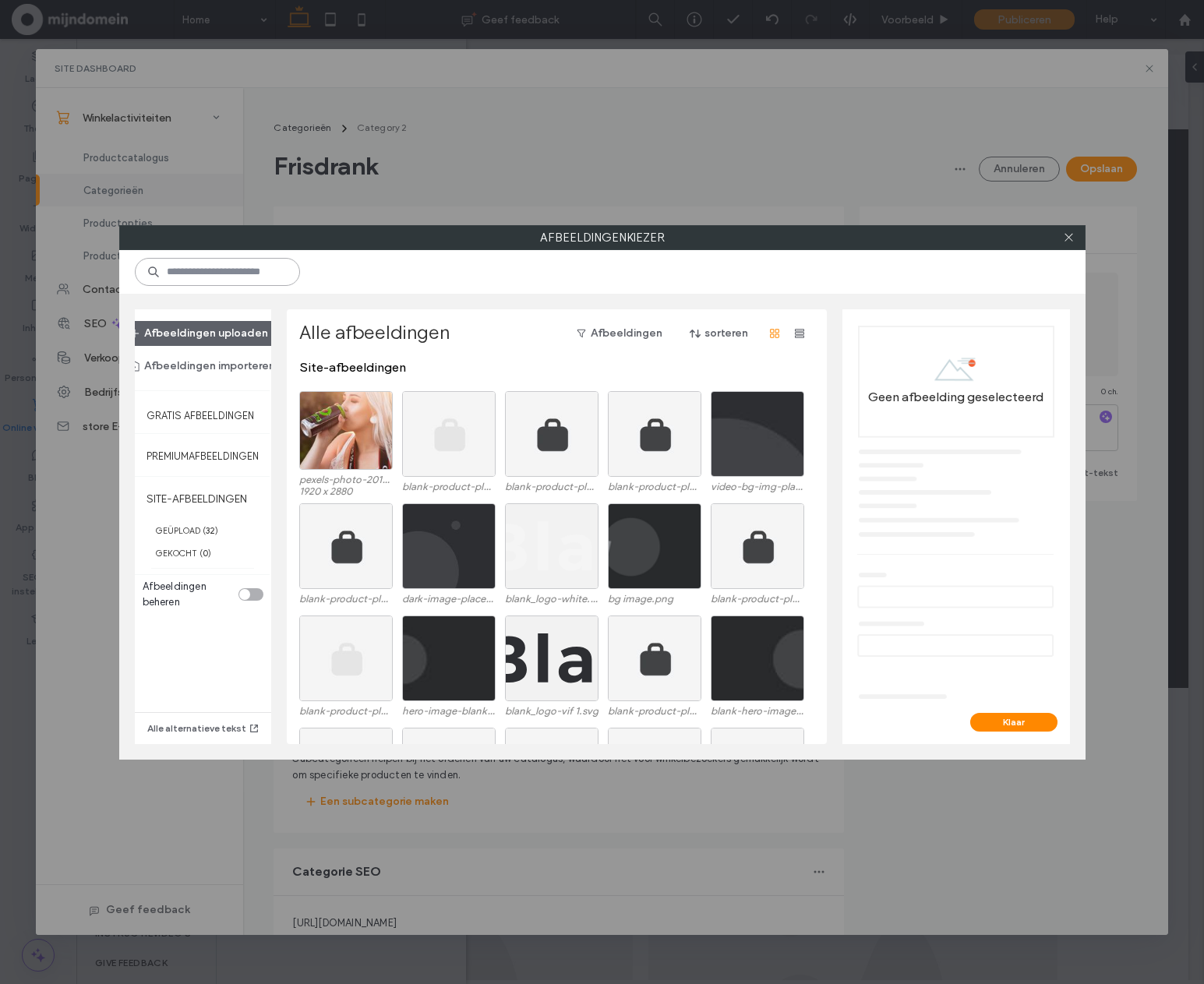
click at [200, 276] on input at bounding box center [217, 272] width 165 height 28
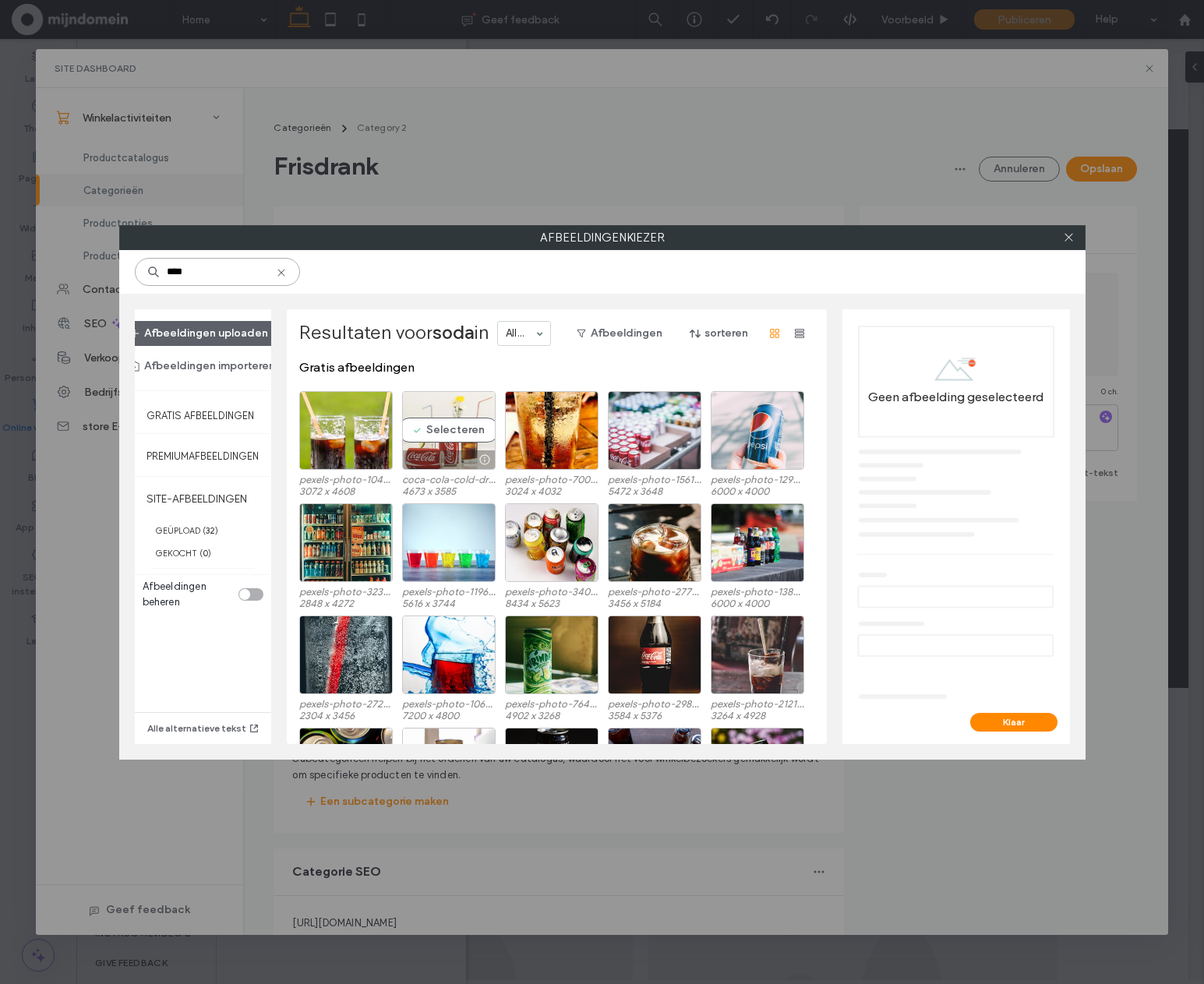
type input "****"
click at [445, 430] on div "Selecteren" at bounding box center [449, 430] width 93 height 79
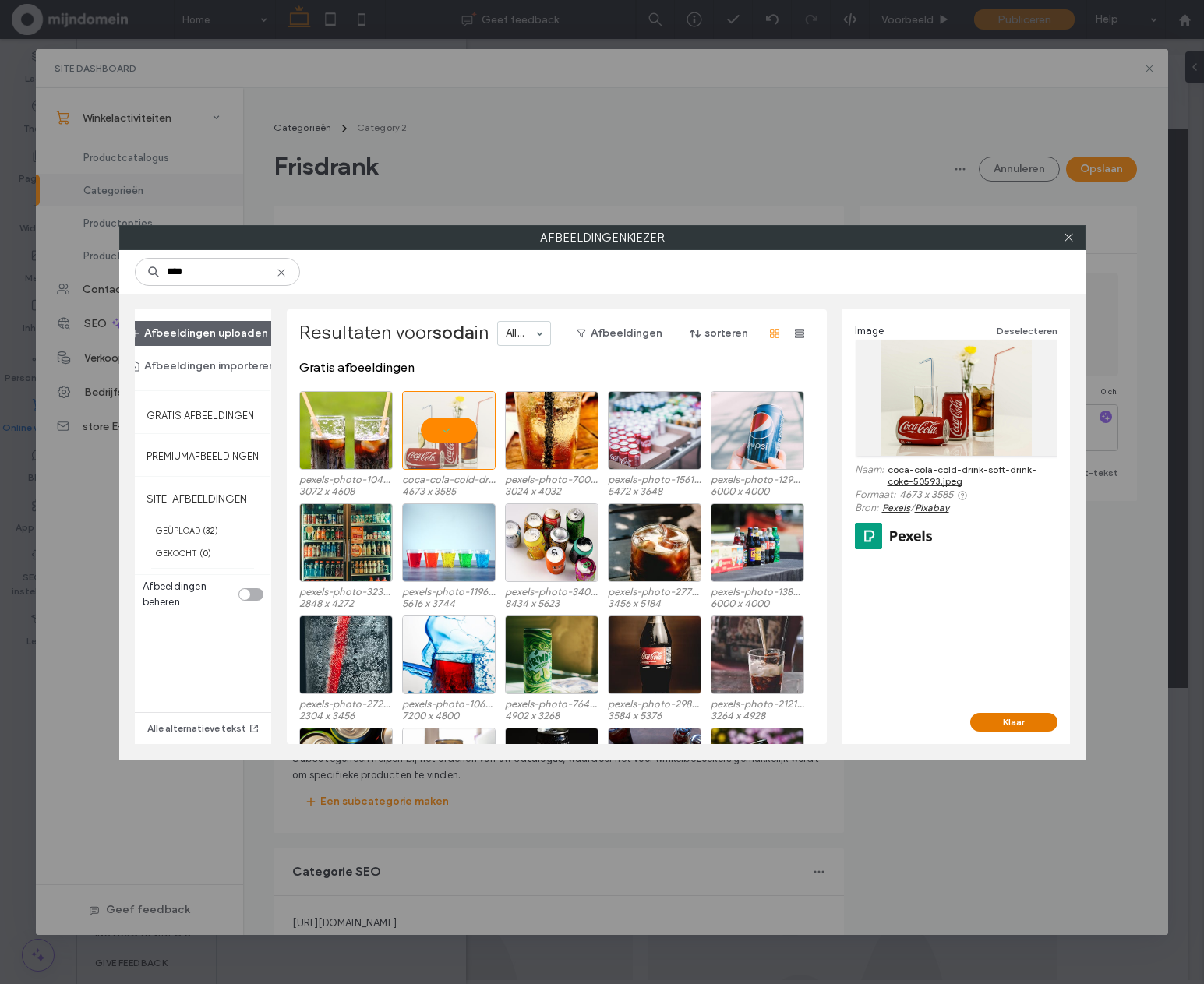
click at [999, 723] on button "Klaar" at bounding box center [1014, 722] width 87 height 19
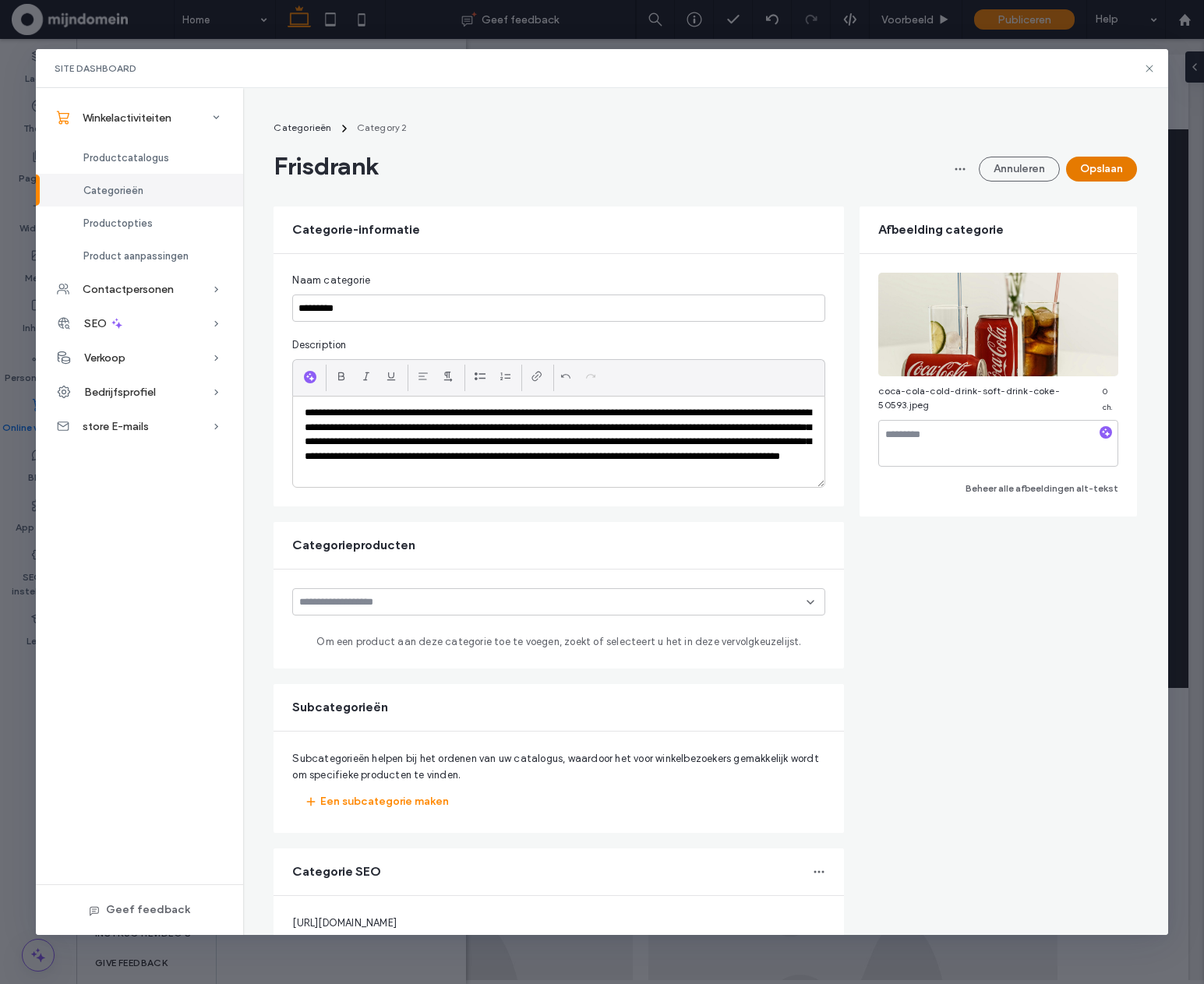
click at [1120, 175] on button "Opslaan" at bounding box center [1101, 169] width 71 height 25
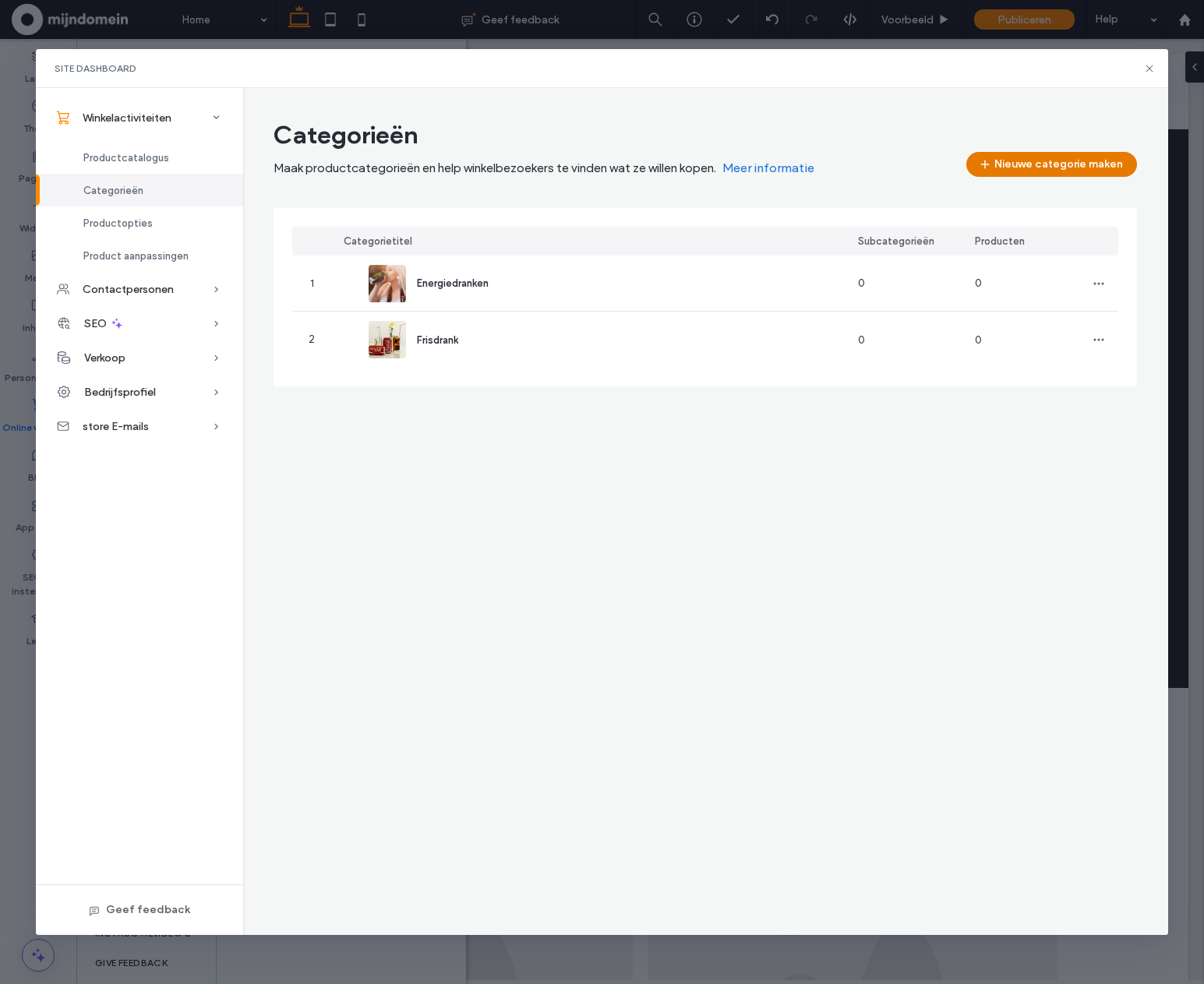
click at [1096, 165] on button "Nieuwe categorie maken" at bounding box center [1052, 164] width 171 height 25
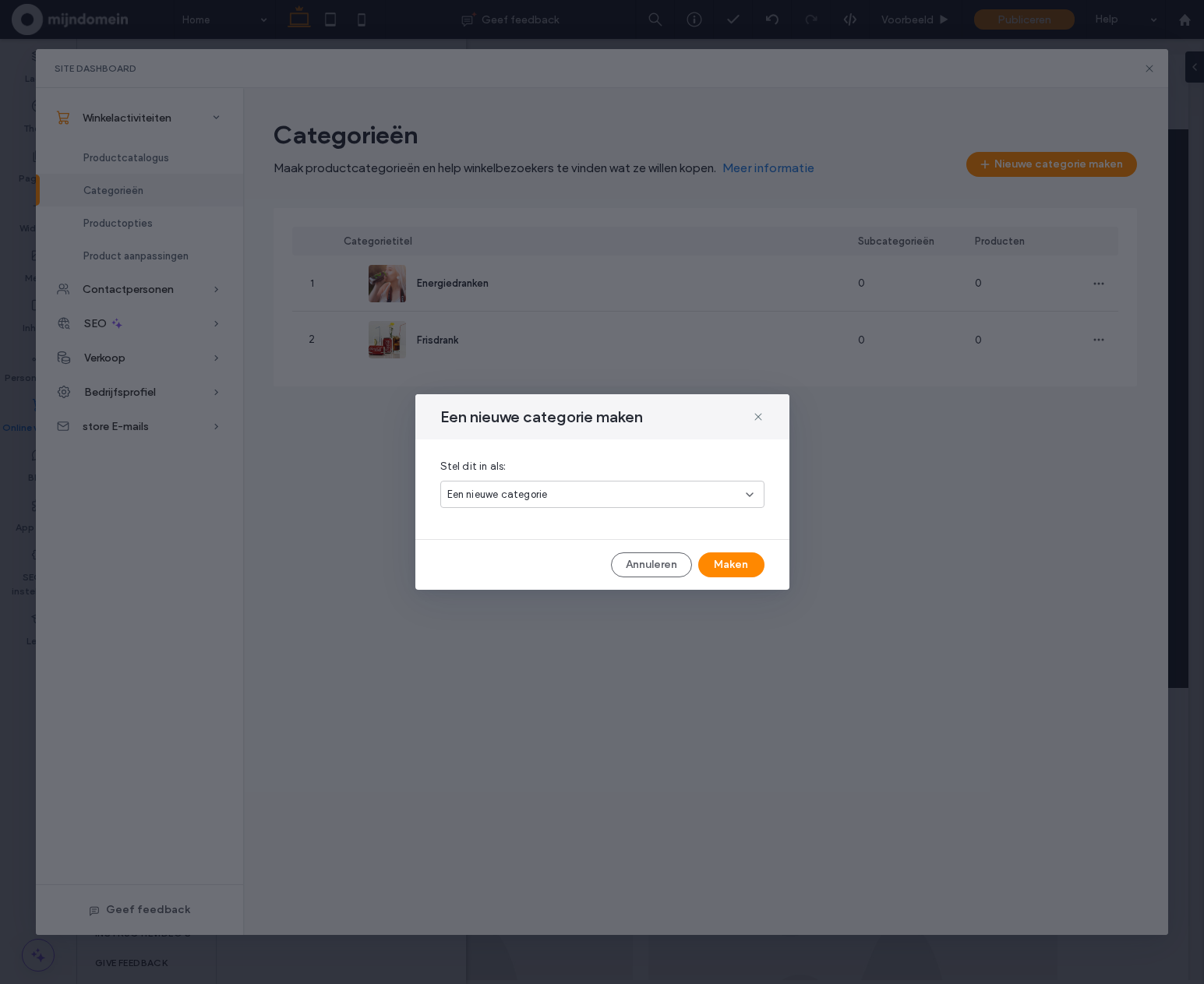
click at [562, 495] on div "Een nieuwe categorie" at bounding box center [597, 494] width 299 height 16
click at [560, 517] on div "Een nieuwe categorie" at bounding box center [602, 522] width 322 height 27
click at [732, 564] on button "Maken" at bounding box center [732, 565] width 66 height 25
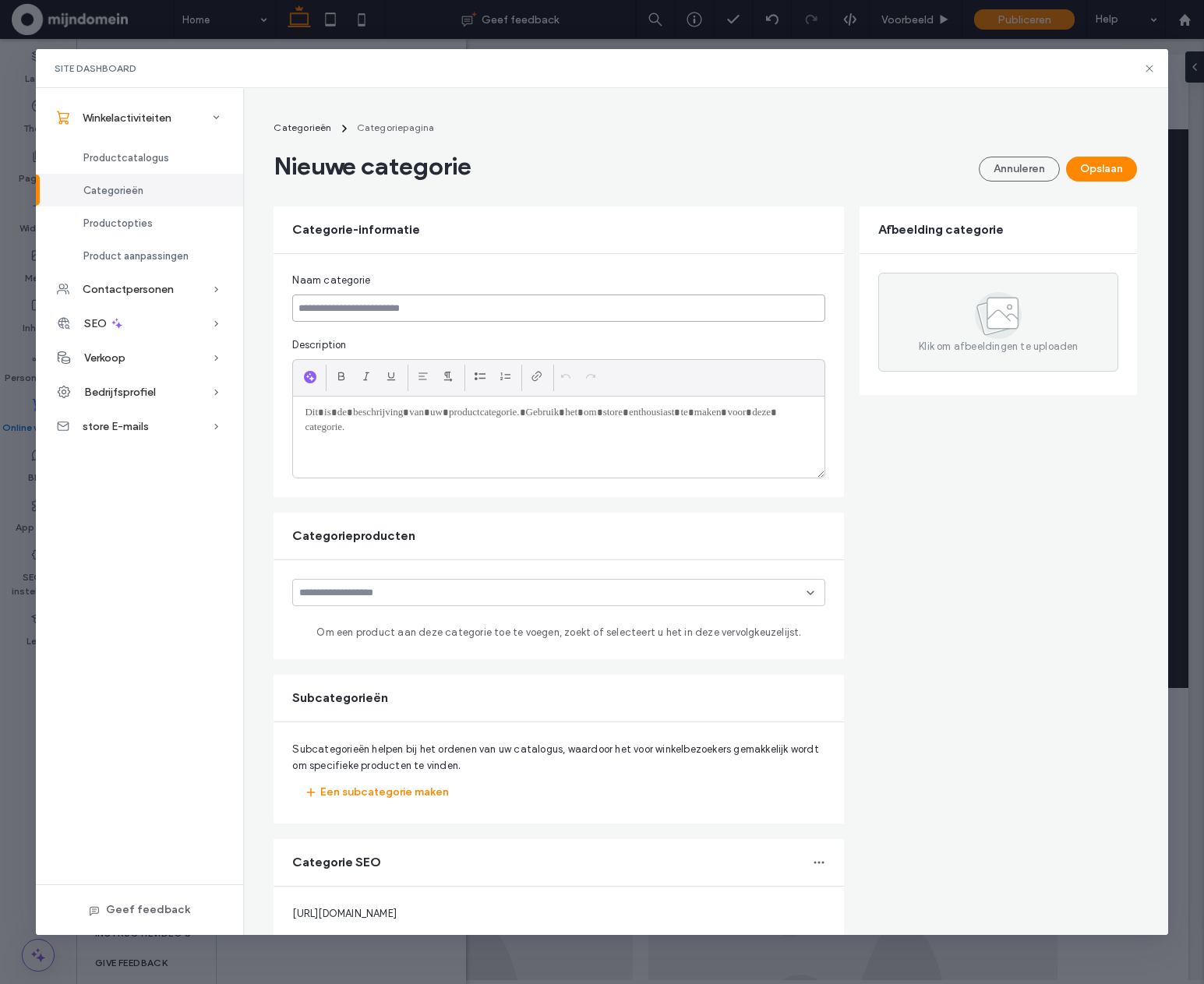
click at [449, 311] on input at bounding box center [559, 308] width 533 height 27
type input "******"
click at [433, 435] on div at bounding box center [559, 437] width 531 height 81
click at [301, 380] on div at bounding box center [312, 376] width 22 height 24
click at [307, 379] on use "button" at bounding box center [311, 377] width 8 height 8
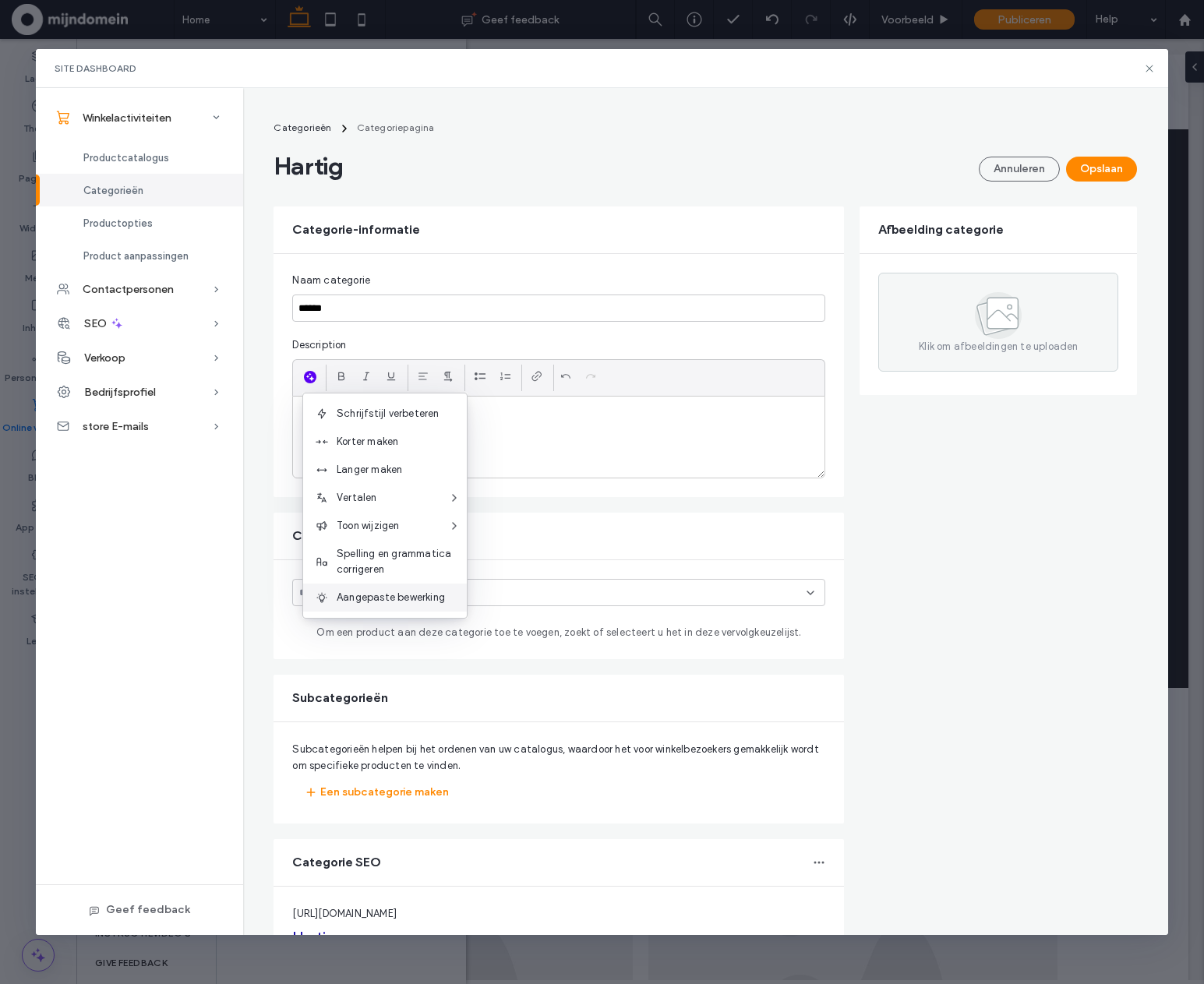
click at [346, 592] on span "Aangepaste bewerking" at bounding box center [402, 597] width 130 height 16
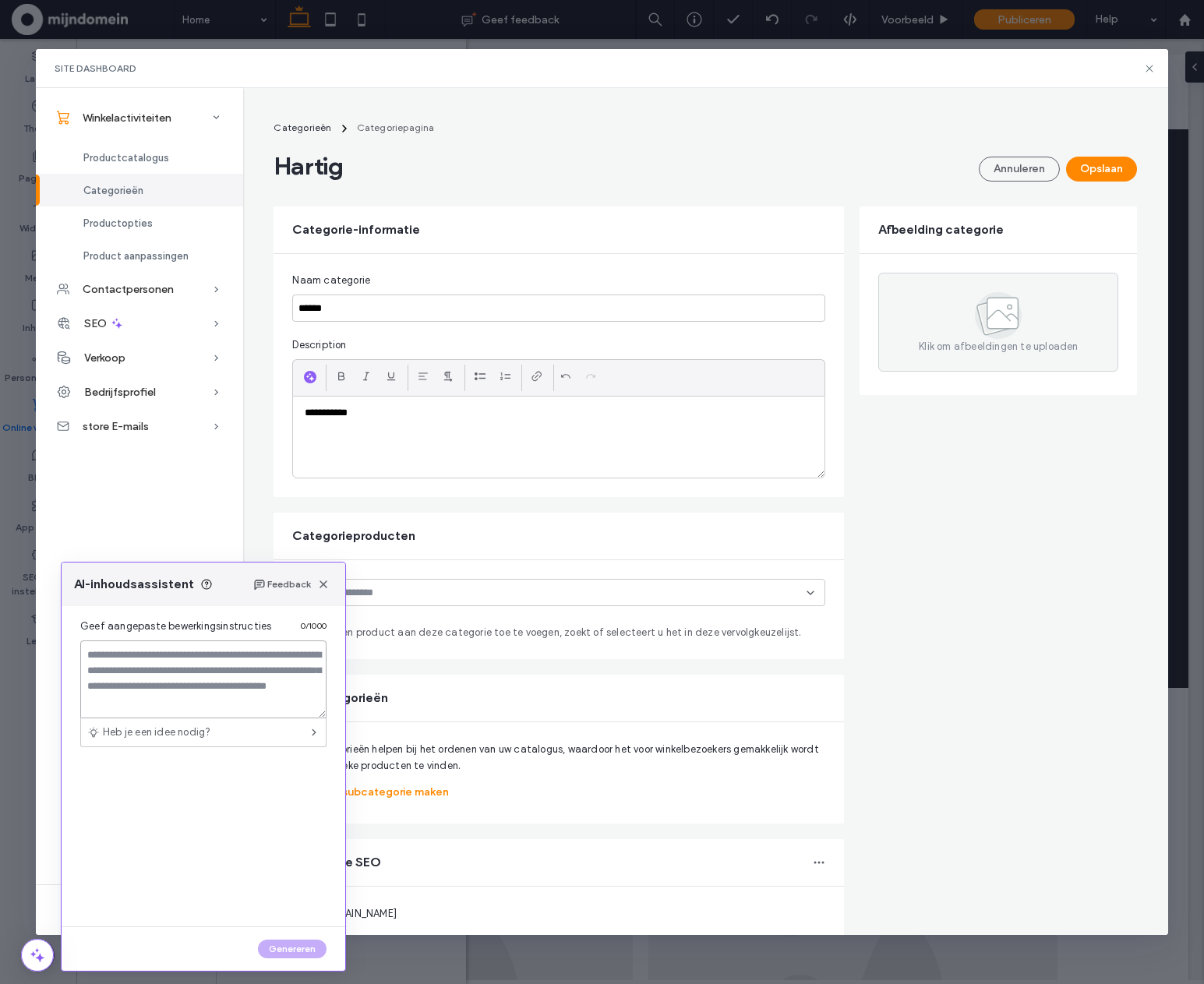
click at [209, 674] on textarea at bounding box center [203, 679] width 246 height 78
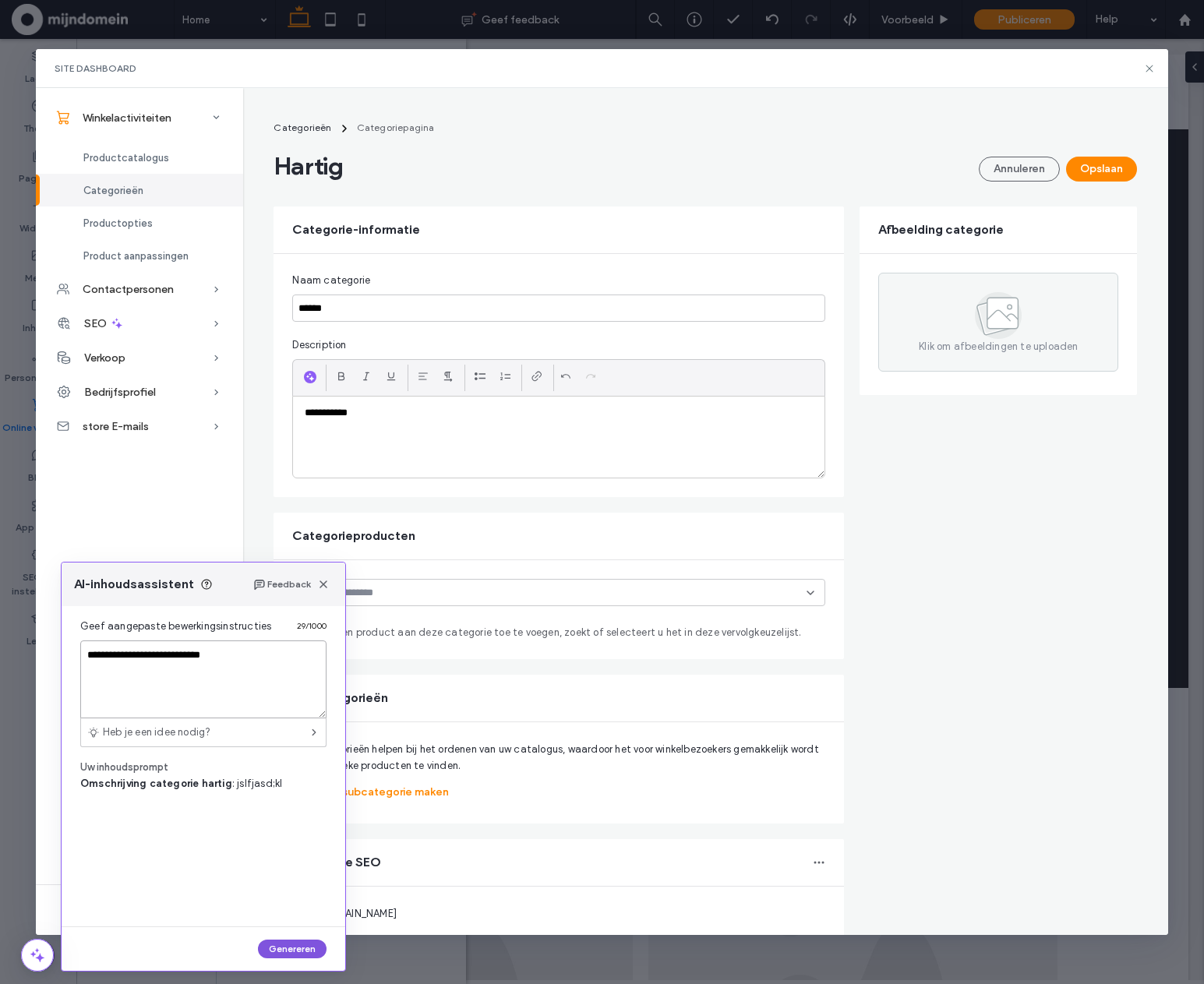
type textarea "**********"
click at [297, 951] on button "Genereren" at bounding box center [293, 949] width 69 height 19
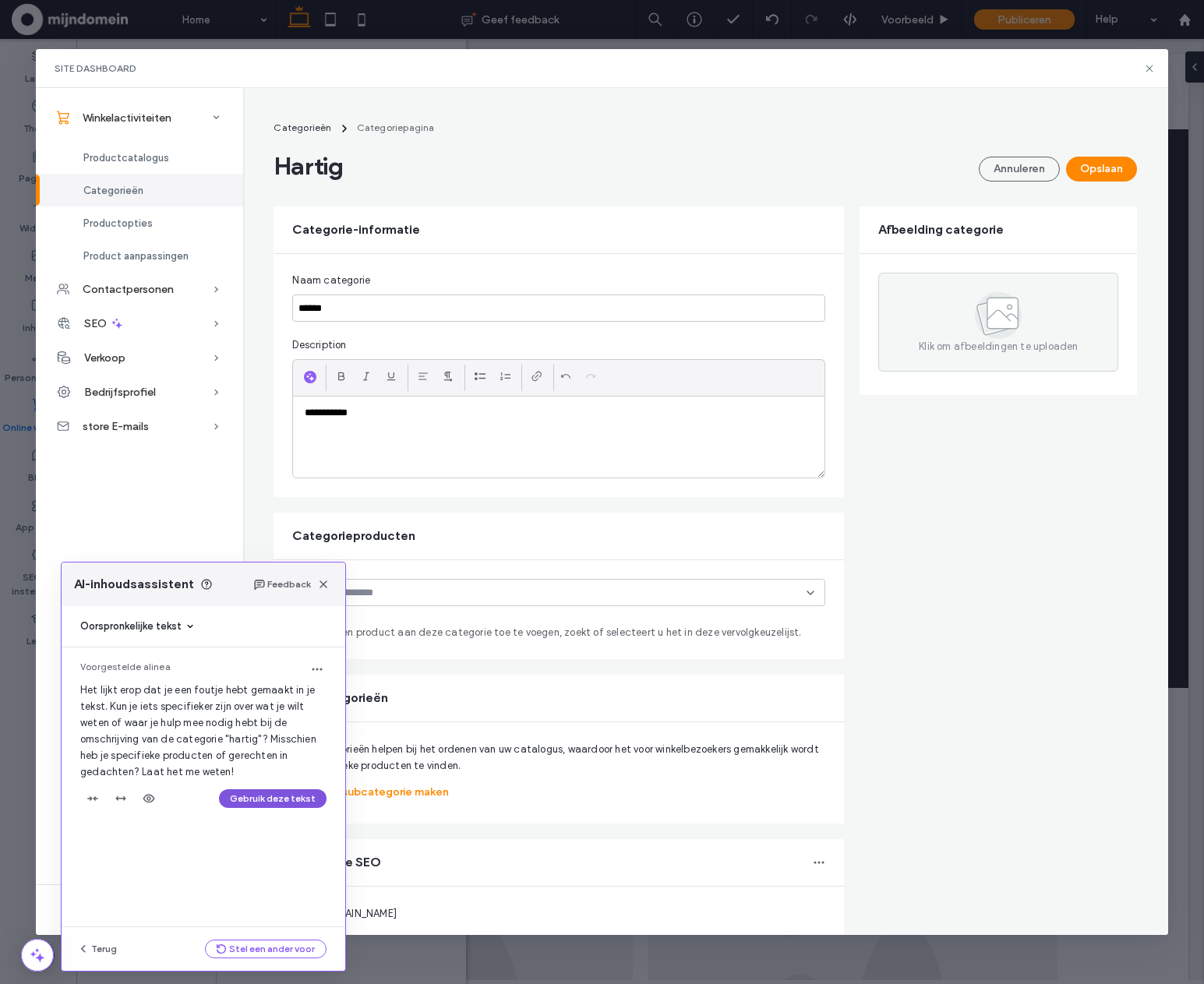
click at [277, 795] on button "Gebruik deze tekst" at bounding box center [272, 799] width 107 height 19
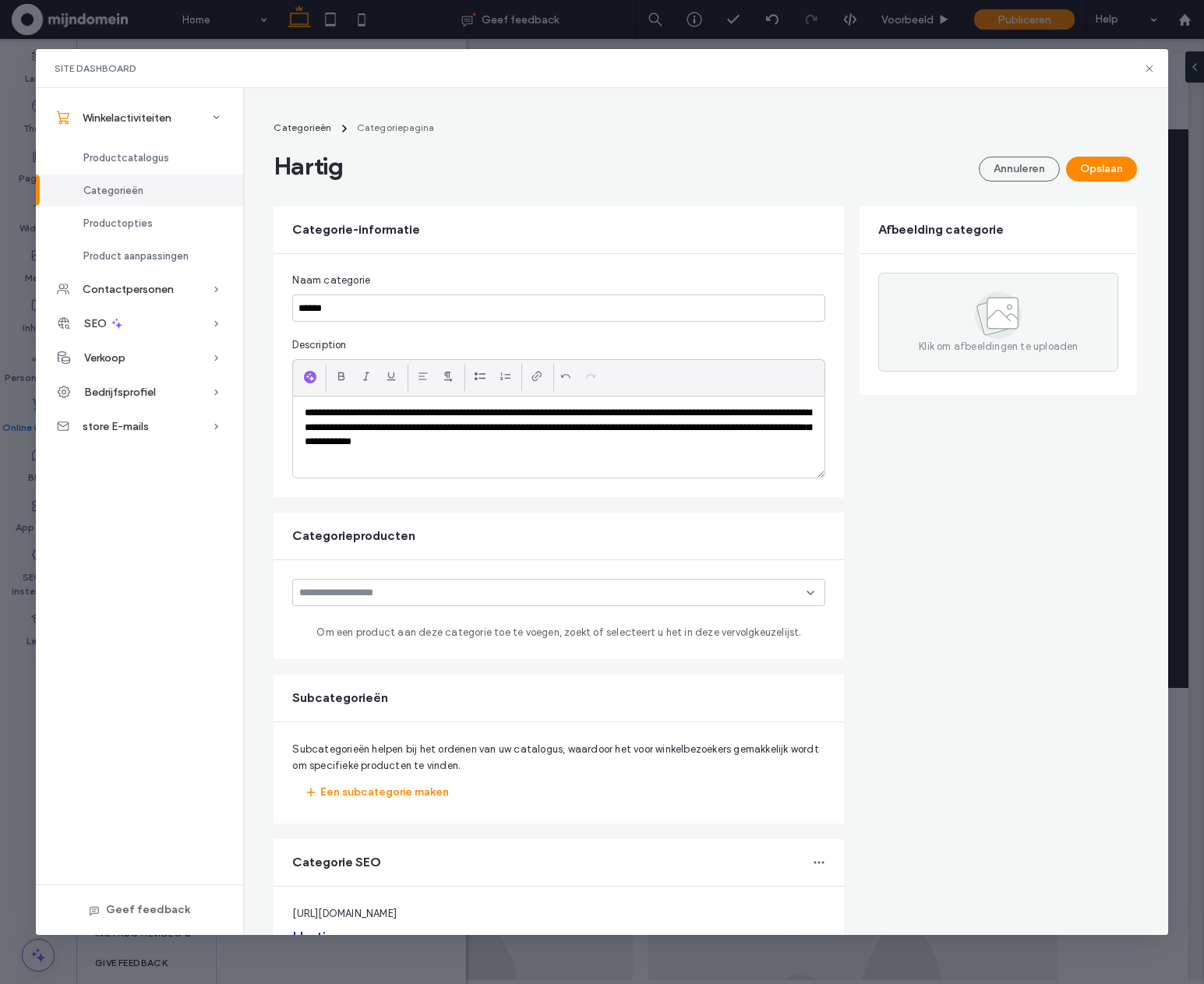
click at [652, 458] on div "**********" at bounding box center [559, 437] width 531 height 81
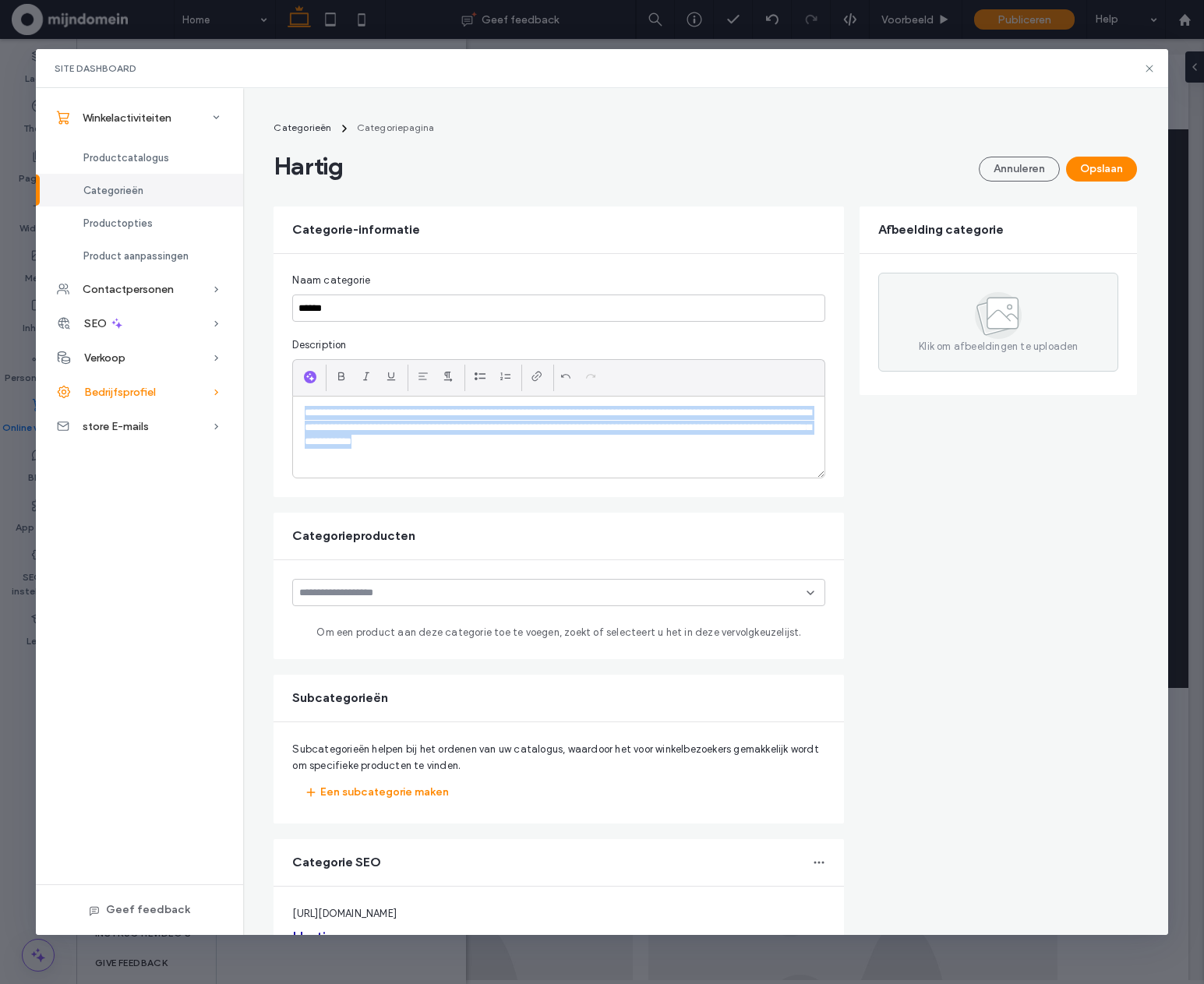
drag, startPoint x: 605, startPoint y: 448, endPoint x: 203, endPoint y: 390, distance: 406.2
click at [203, 390] on div "**********" at bounding box center [602, 511] width 1132 height 847
click at [308, 380] on icon "button" at bounding box center [310, 376] width 11 height 12
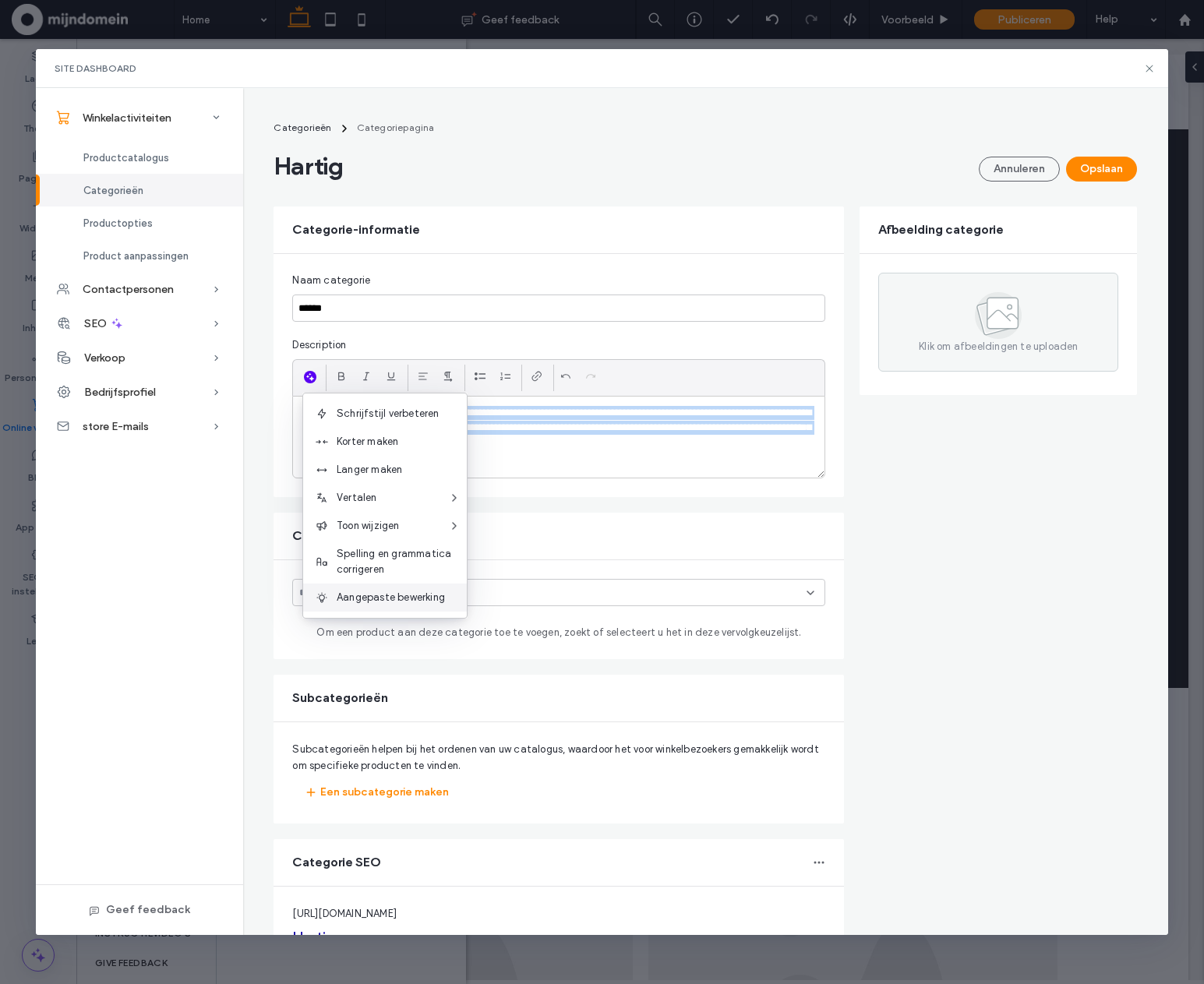
click at [357, 601] on span "Aangepaste bewerking" at bounding box center [402, 597] width 130 height 16
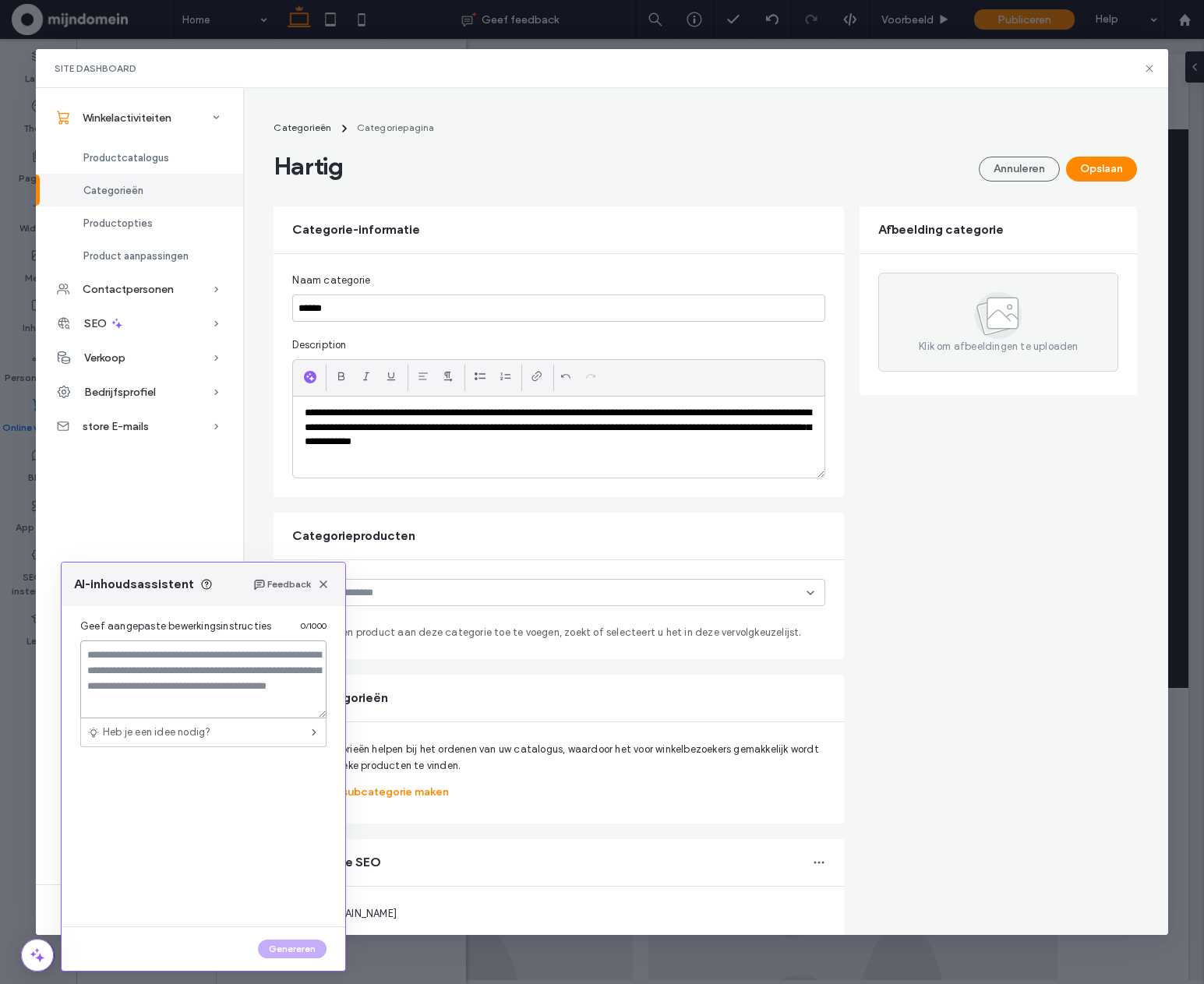
click at [194, 681] on textarea at bounding box center [203, 679] width 246 height 78
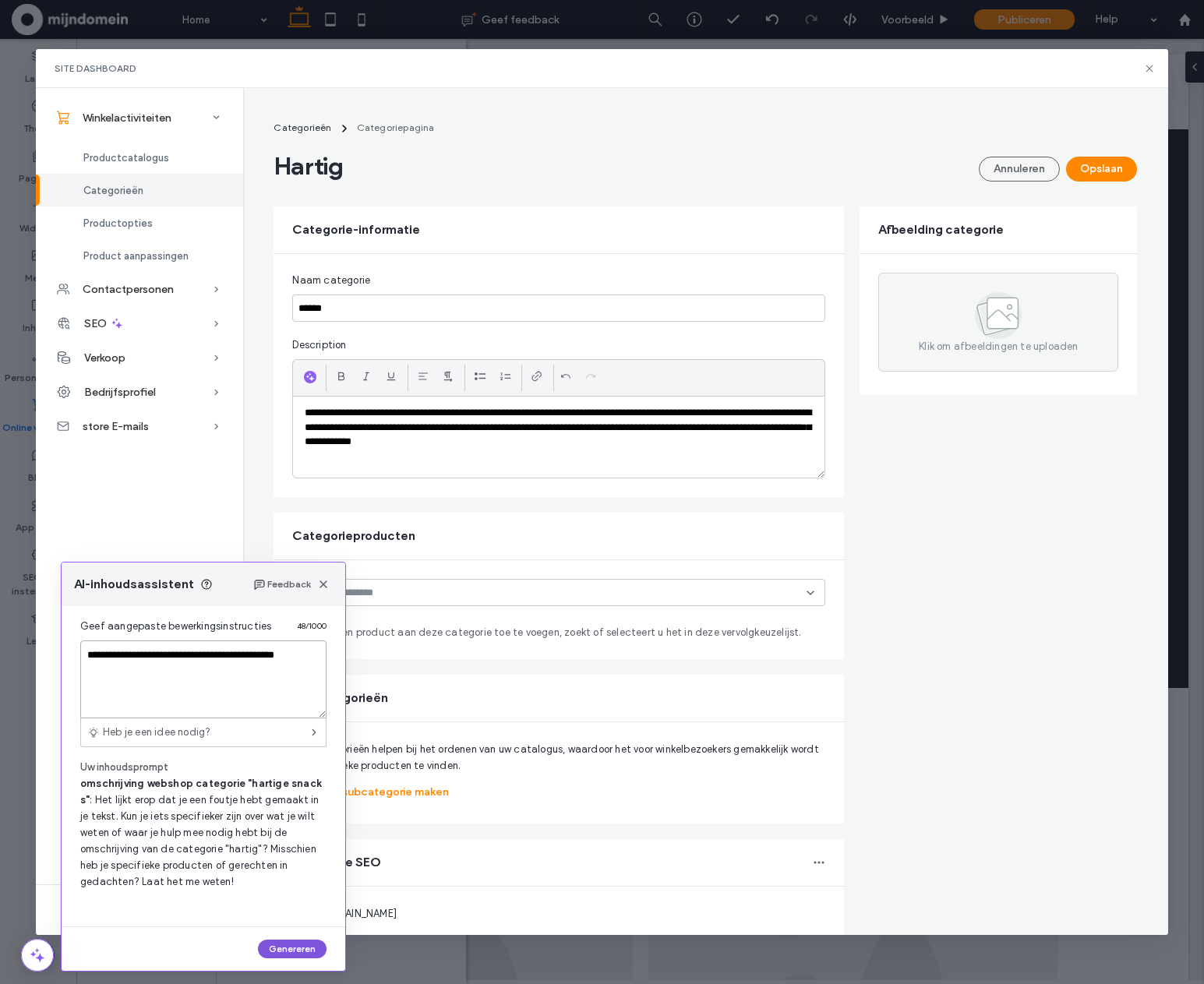
type textarea "**********"
click at [274, 956] on button "Genereren" at bounding box center [293, 949] width 69 height 19
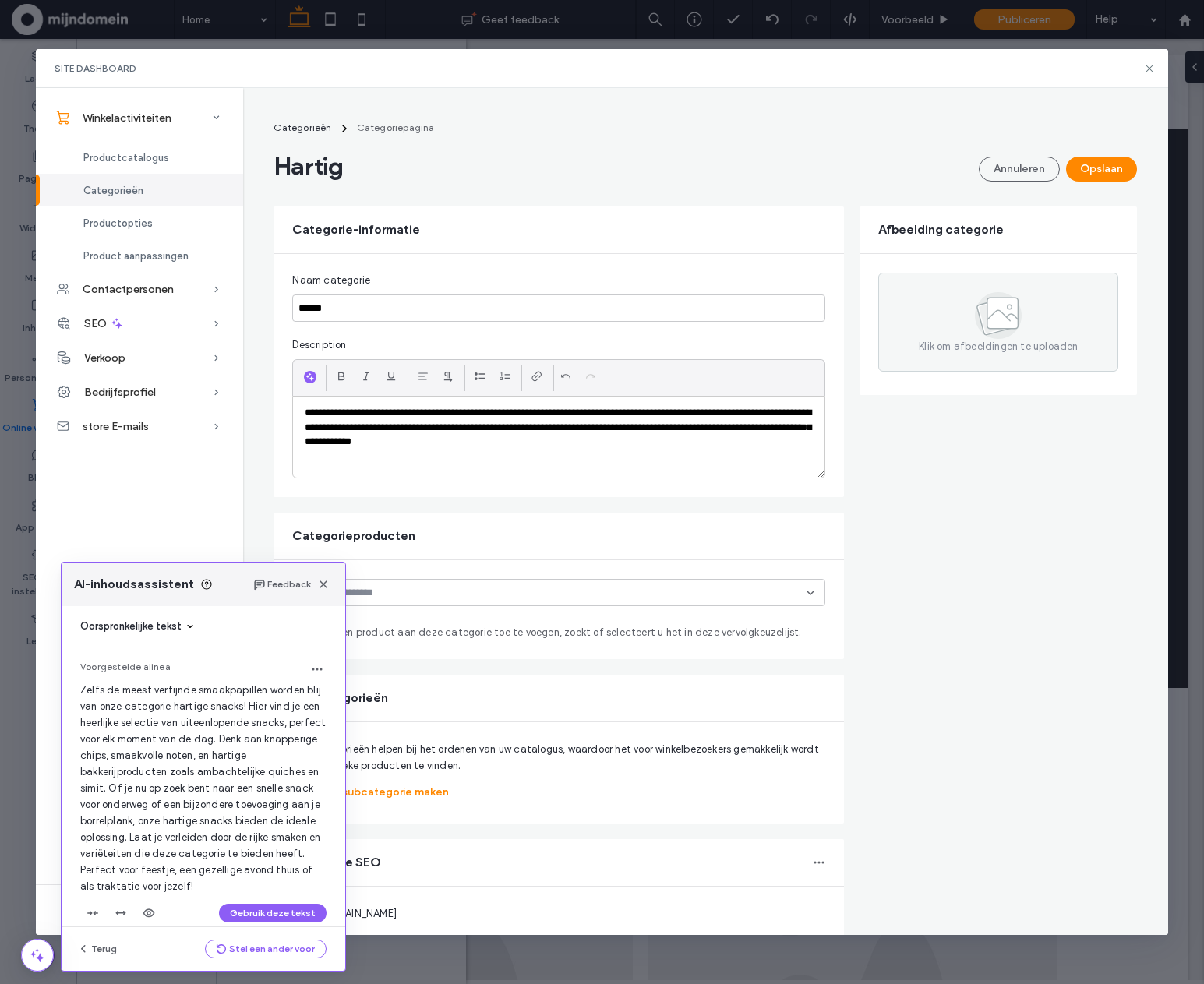
scroll to position [18, 0]
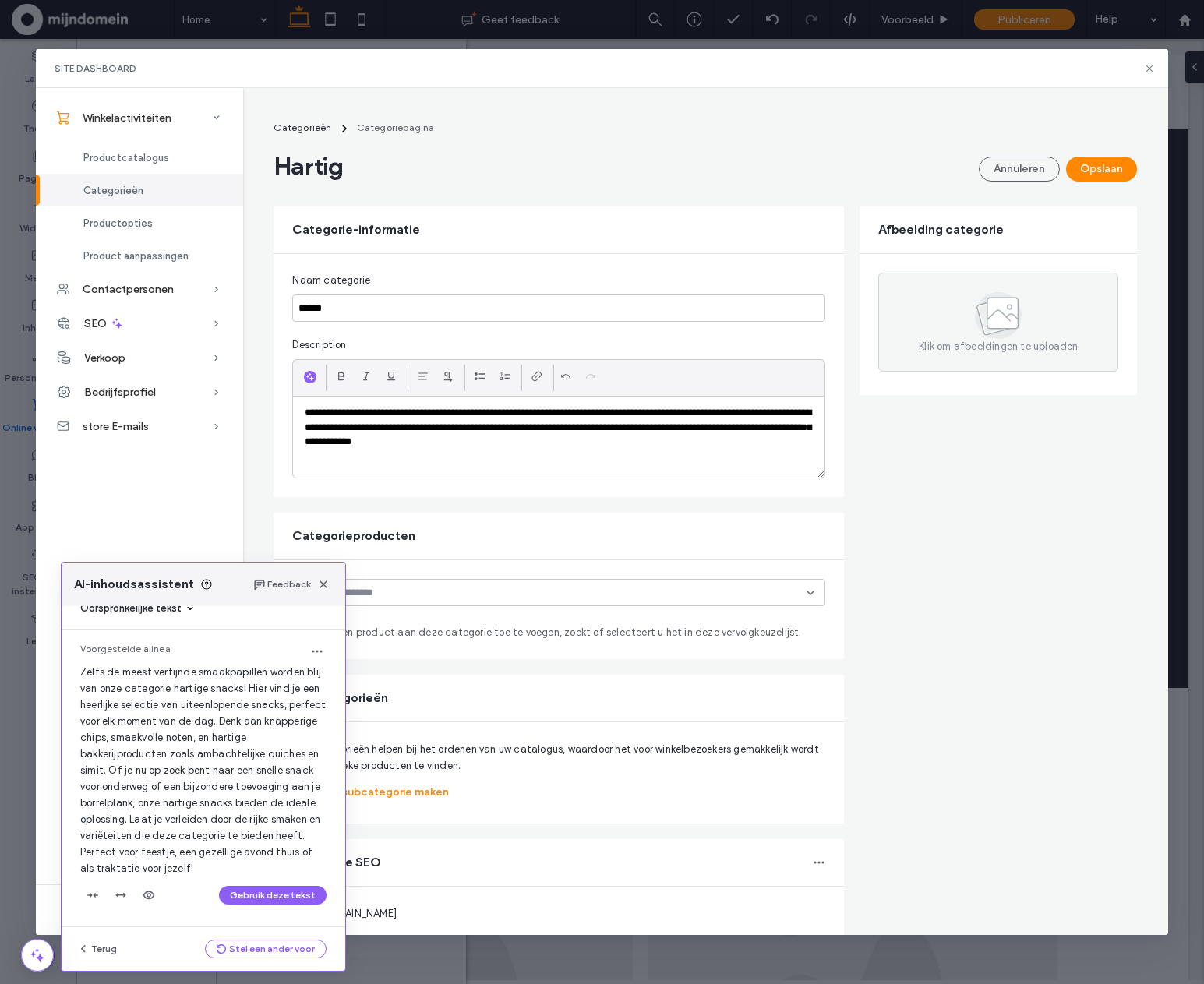
drag, startPoint x: 244, startPoint y: 895, endPoint x: 370, endPoint y: 840, distance: 137.5
click at [244, 895] on button "Gebruik deze tekst" at bounding box center [272, 895] width 107 height 19
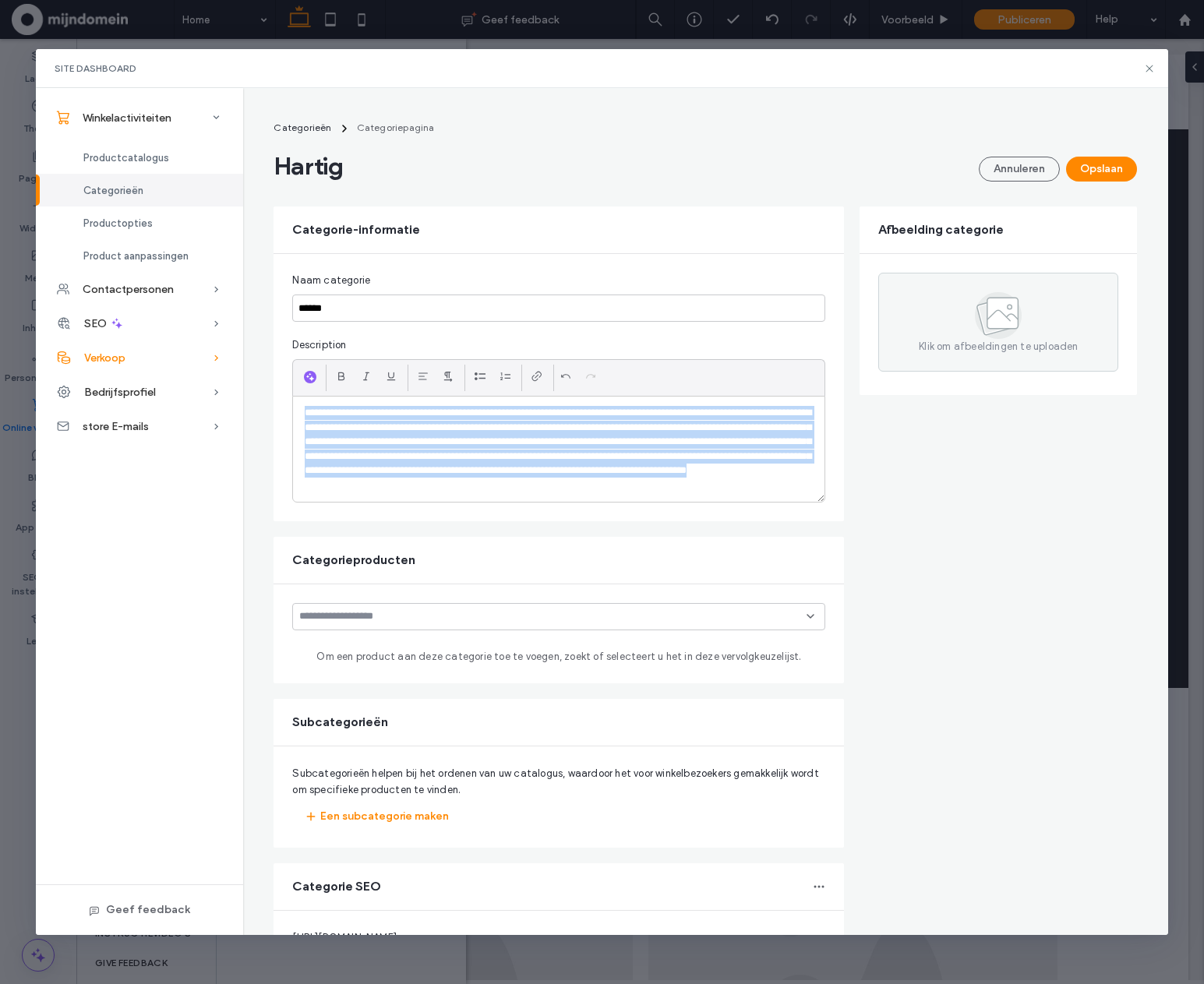
drag, startPoint x: 707, startPoint y: 489, endPoint x: 201, endPoint y: 353, distance: 524.0
click at [201, 353] on div "Winkelactiviteiten Productcatalogus Categorieën Productopties Product aanpassin…" at bounding box center [602, 511] width 1132 height 847
click at [732, 484] on p "**********" at bounding box center [559, 449] width 509 height 86
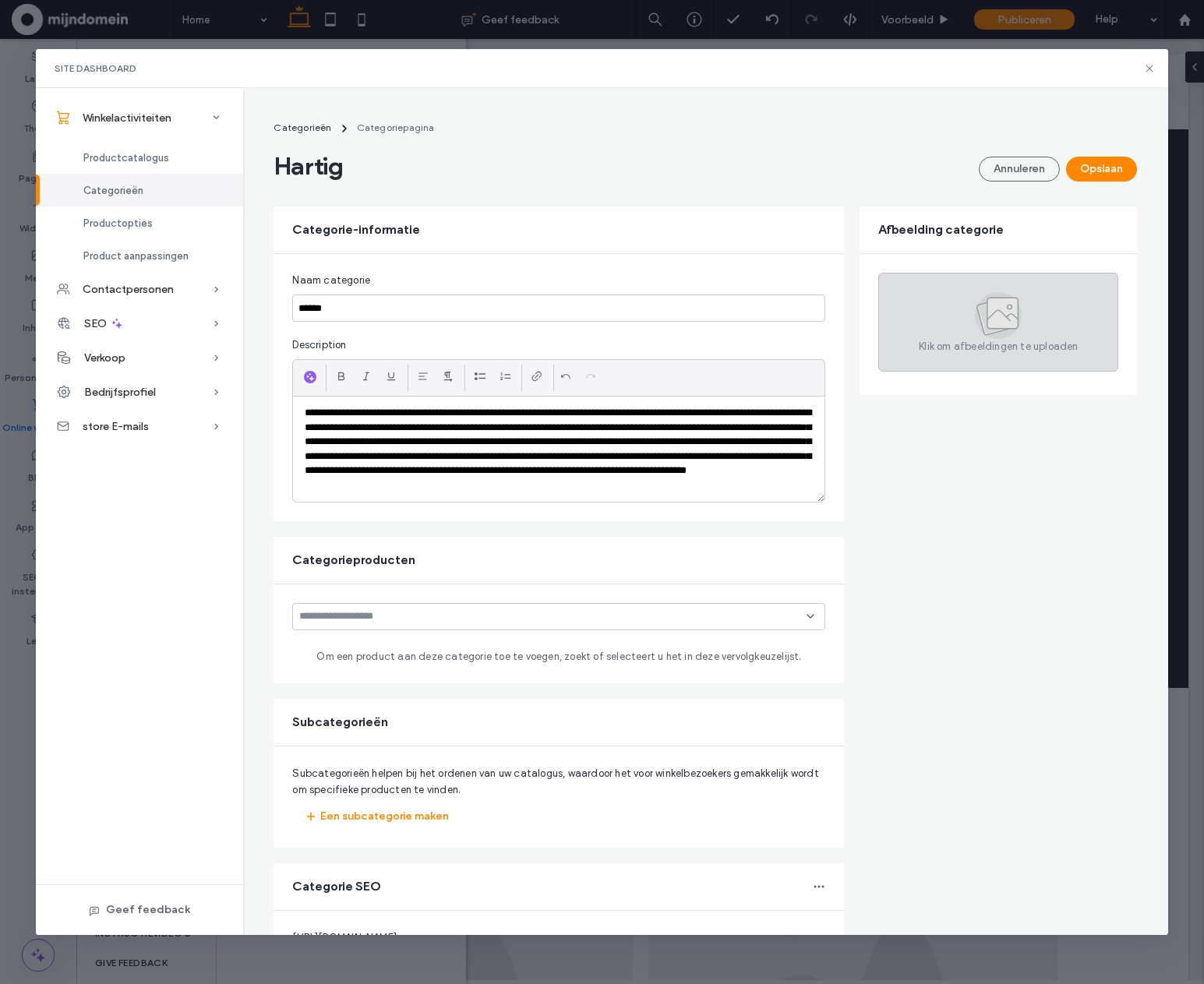
click at [1019, 317] on div "Klik om afbeeldingen te uploaden" at bounding box center [998, 322] width 240 height 99
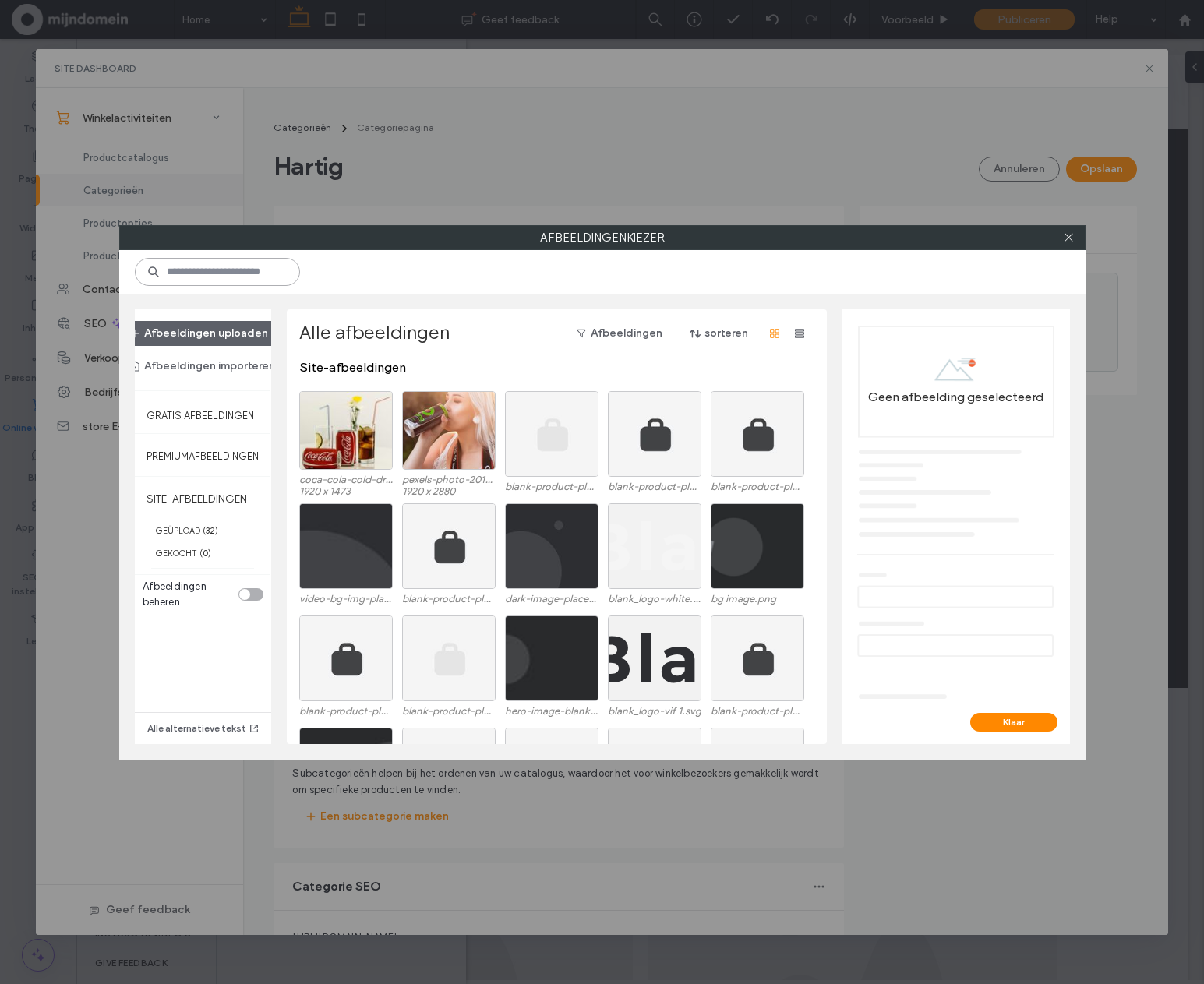
click at [239, 282] on input at bounding box center [217, 272] width 165 height 28
type input "*****"
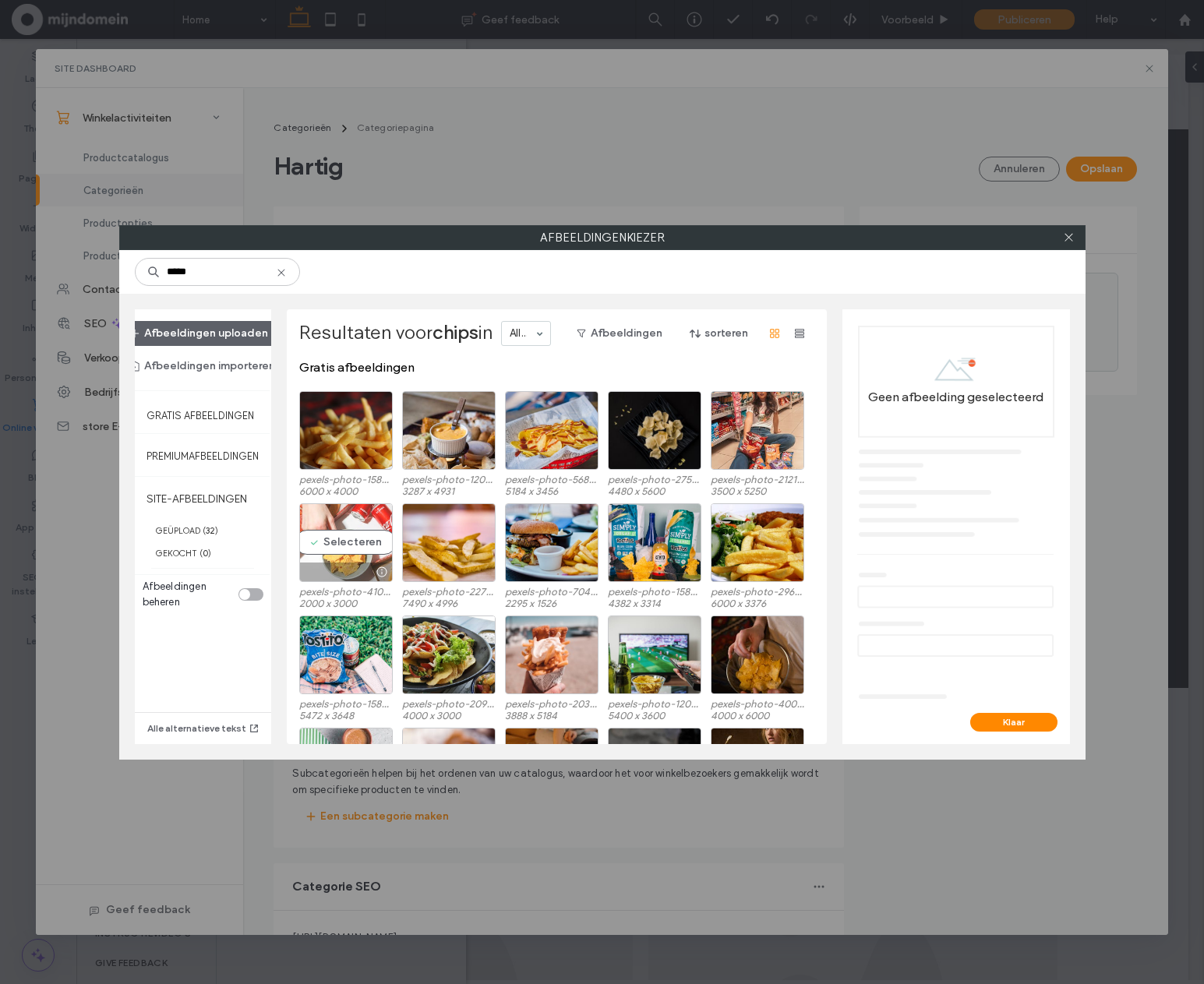
click at [371, 546] on div "Selecteren" at bounding box center [346, 543] width 93 height 79
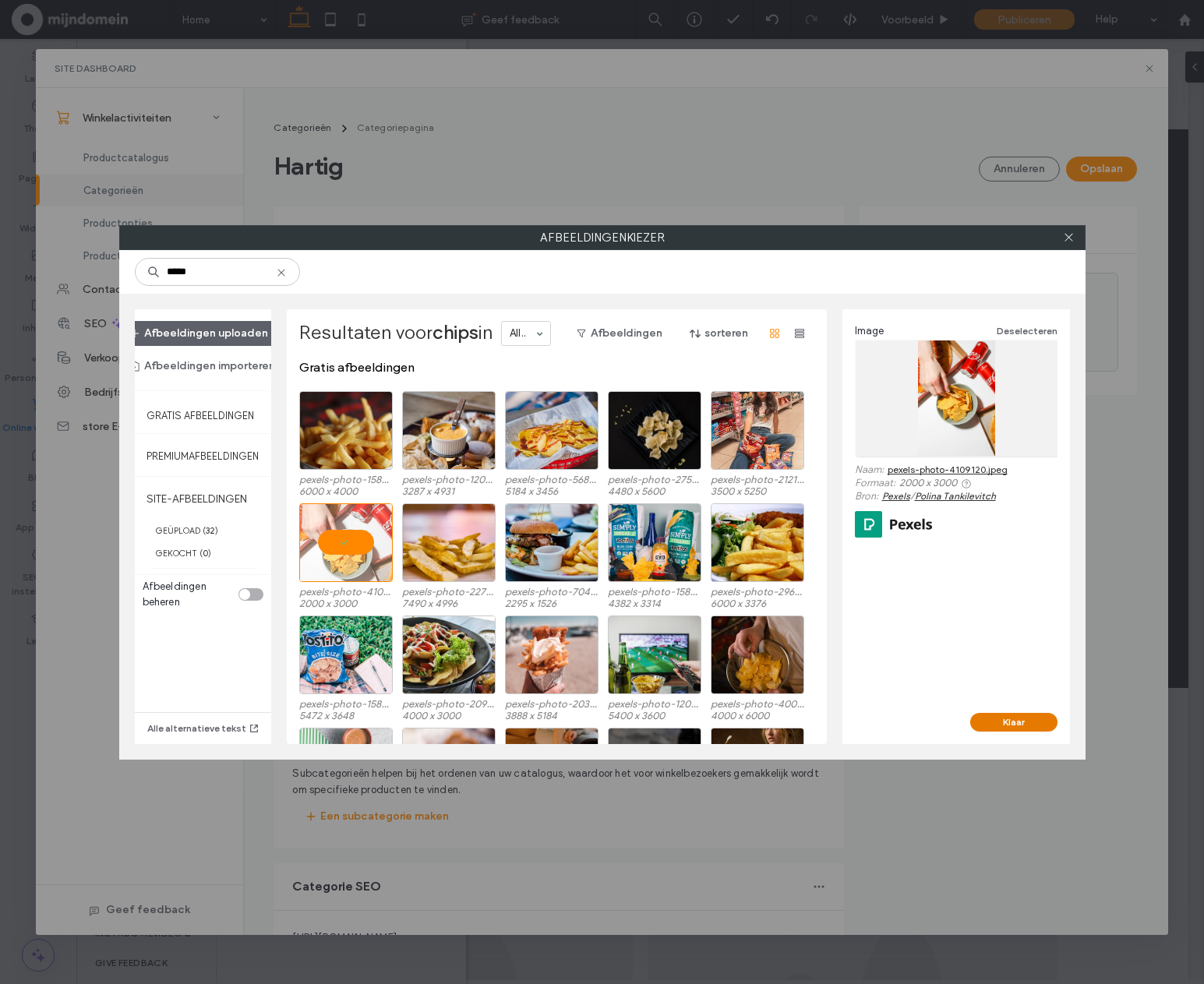
click at [1025, 720] on button "Klaar" at bounding box center [1014, 722] width 87 height 19
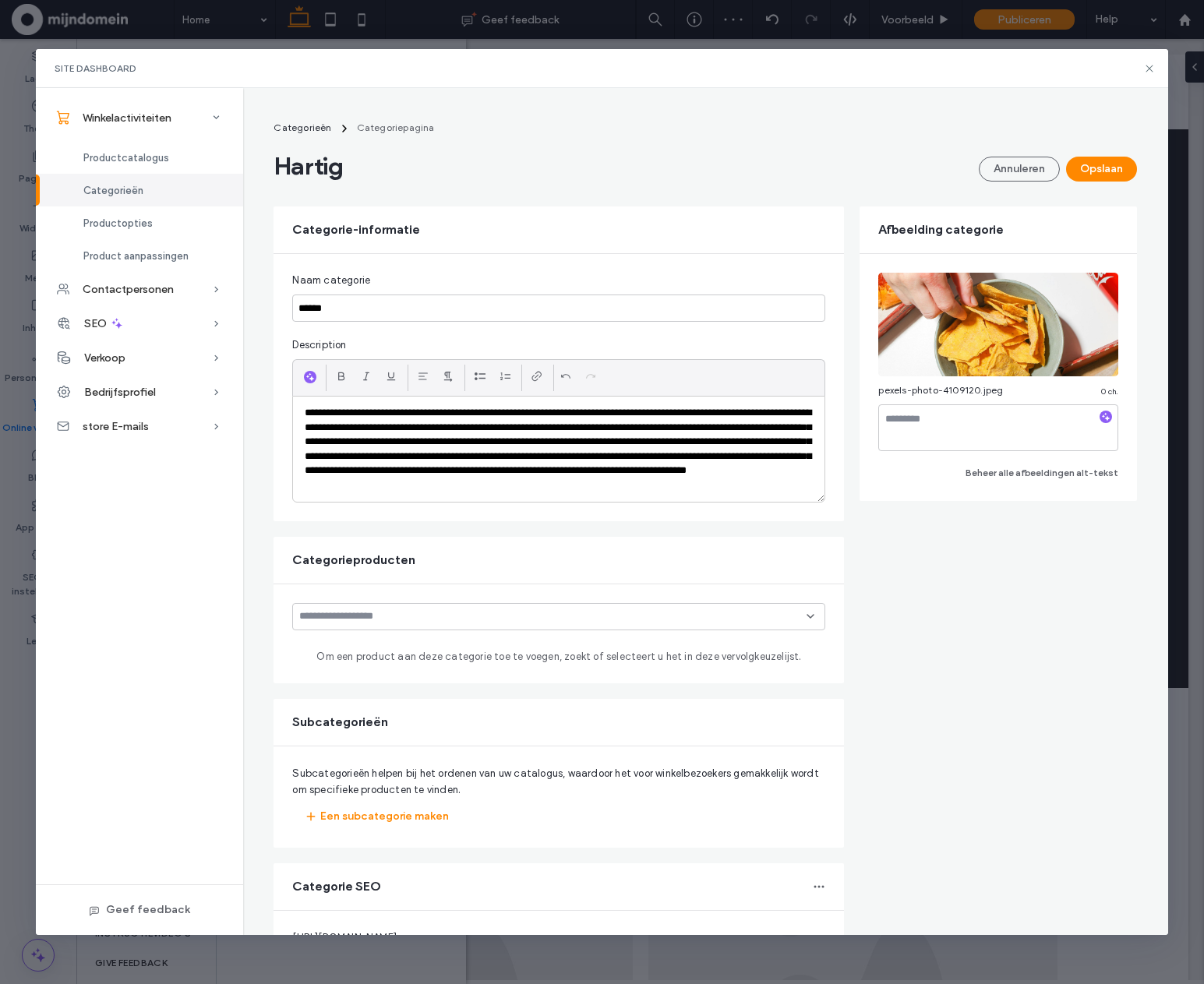
click at [1103, 183] on main "**********" at bounding box center [705, 631] width 864 height 1026
click at [1098, 170] on button "Opslaan" at bounding box center [1101, 169] width 71 height 25
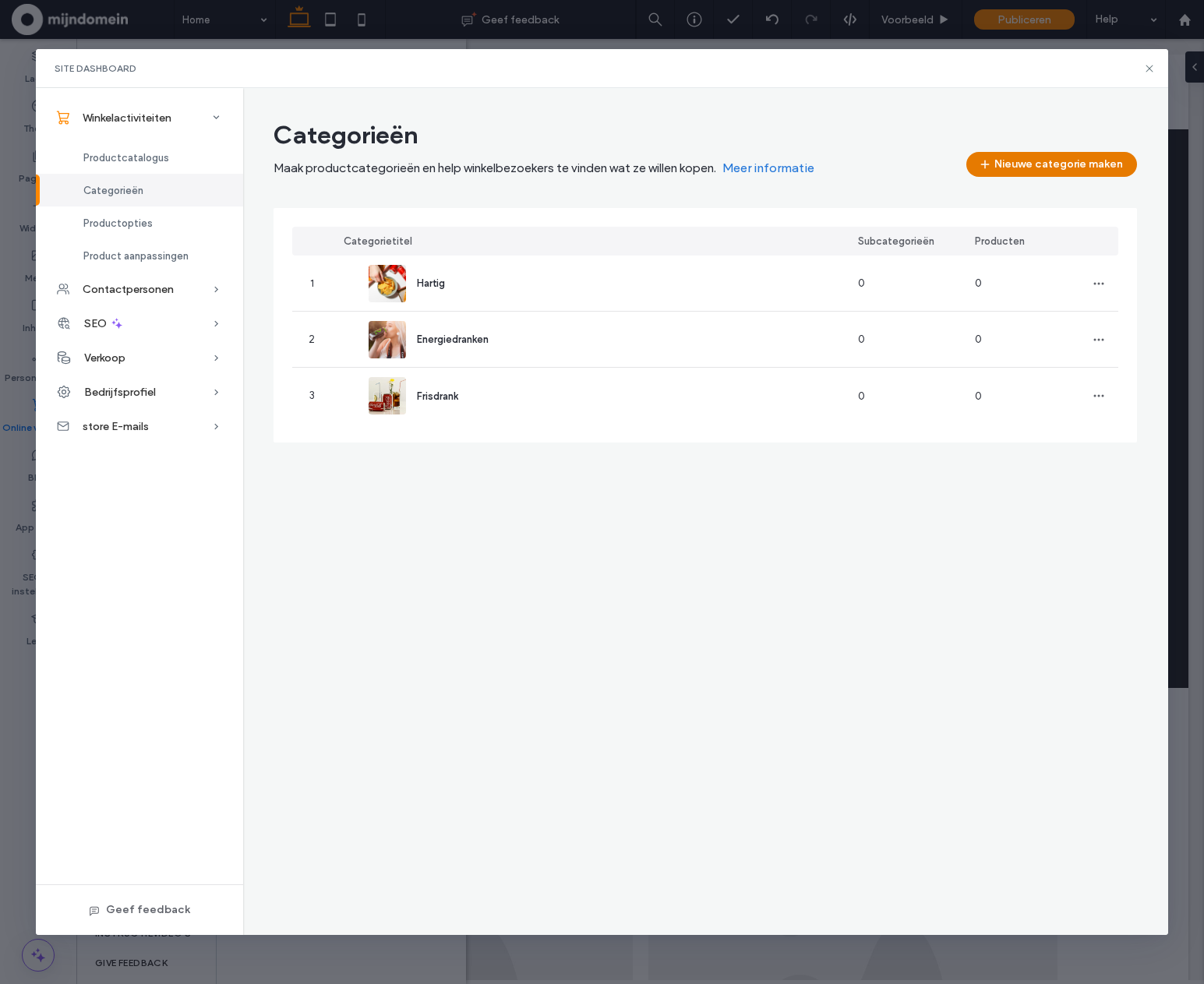
click at [1040, 170] on button "Nieuwe categorie maken" at bounding box center [1052, 164] width 171 height 25
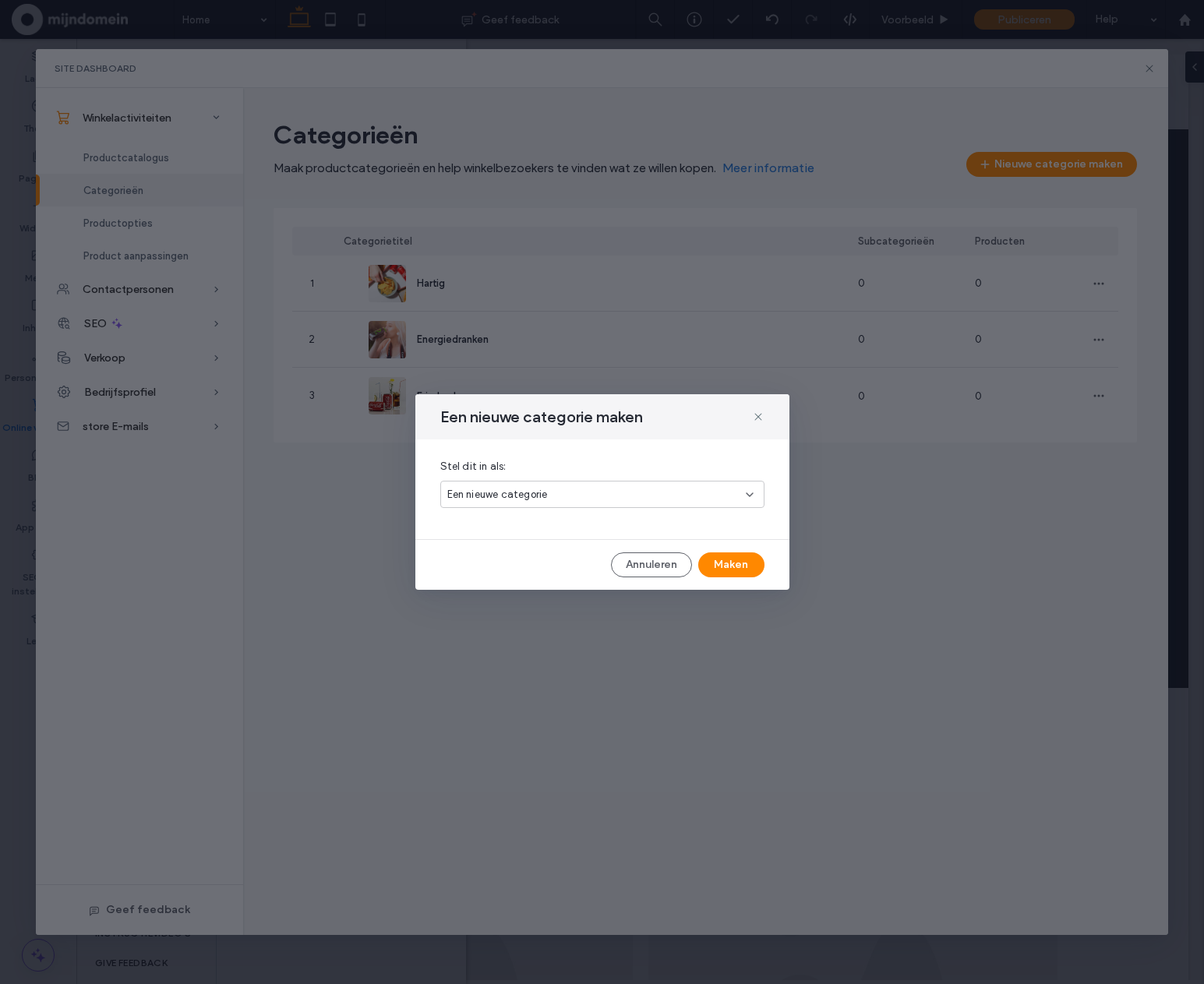
click at [579, 502] on div "Een nieuwe categorie" at bounding box center [602, 494] width 324 height 27
click at [568, 530] on div "Een nieuwe categorie" at bounding box center [602, 522] width 322 height 27
click at [730, 574] on button "Maken" at bounding box center [732, 565] width 66 height 25
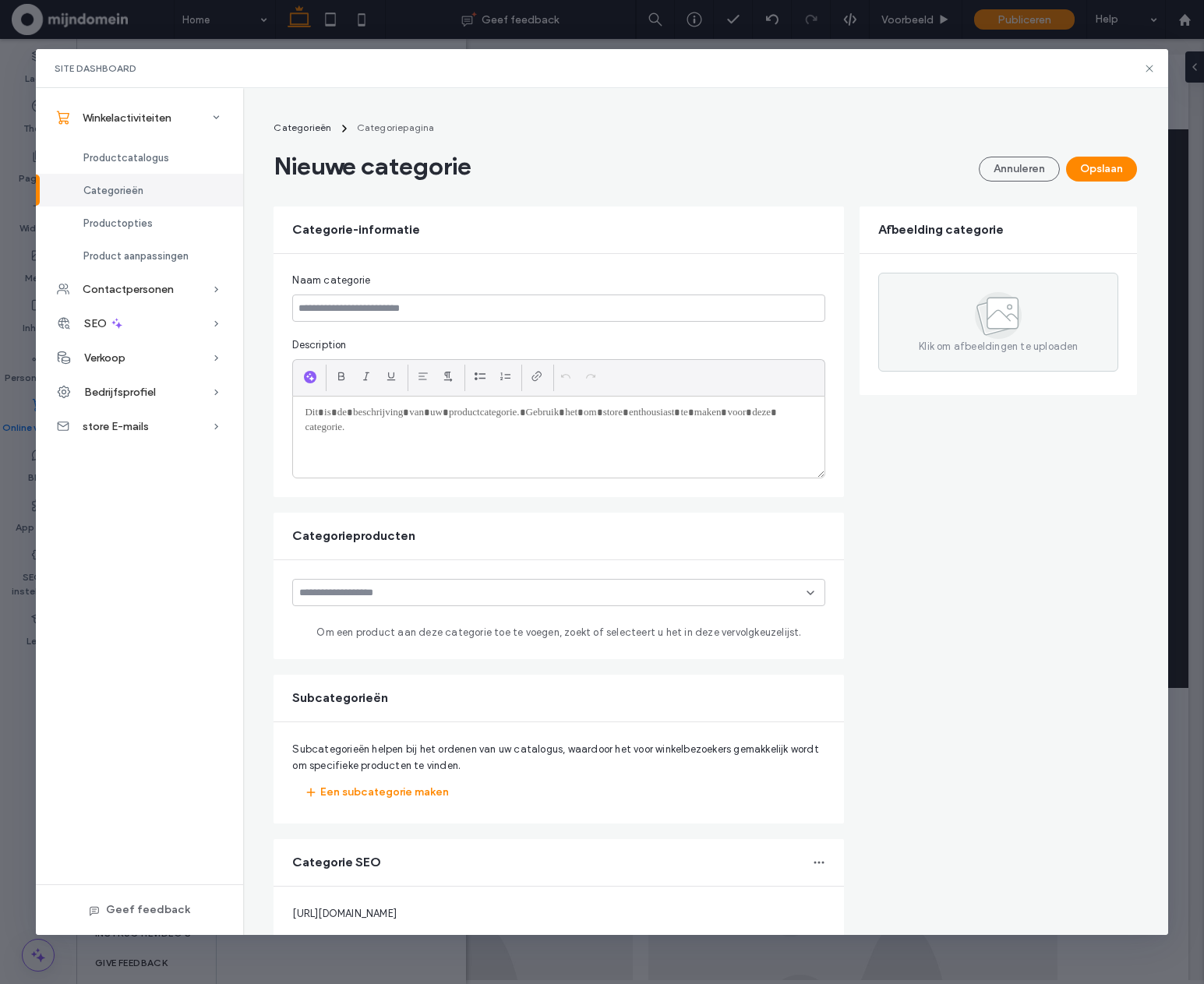
click at [383, 285] on div "Naam categorie" at bounding box center [559, 280] width 533 height 16
click at [390, 317] on input at bounding box center [559, 308] width 533 height 27
type input "**********"
click at [365, 431] on div at bounding box center [559, 437] width 531 height 81
drag, startPoint x: 385, startPoint y: 430, endPoint x: 261, endPoint y: 407, distance: 126.1
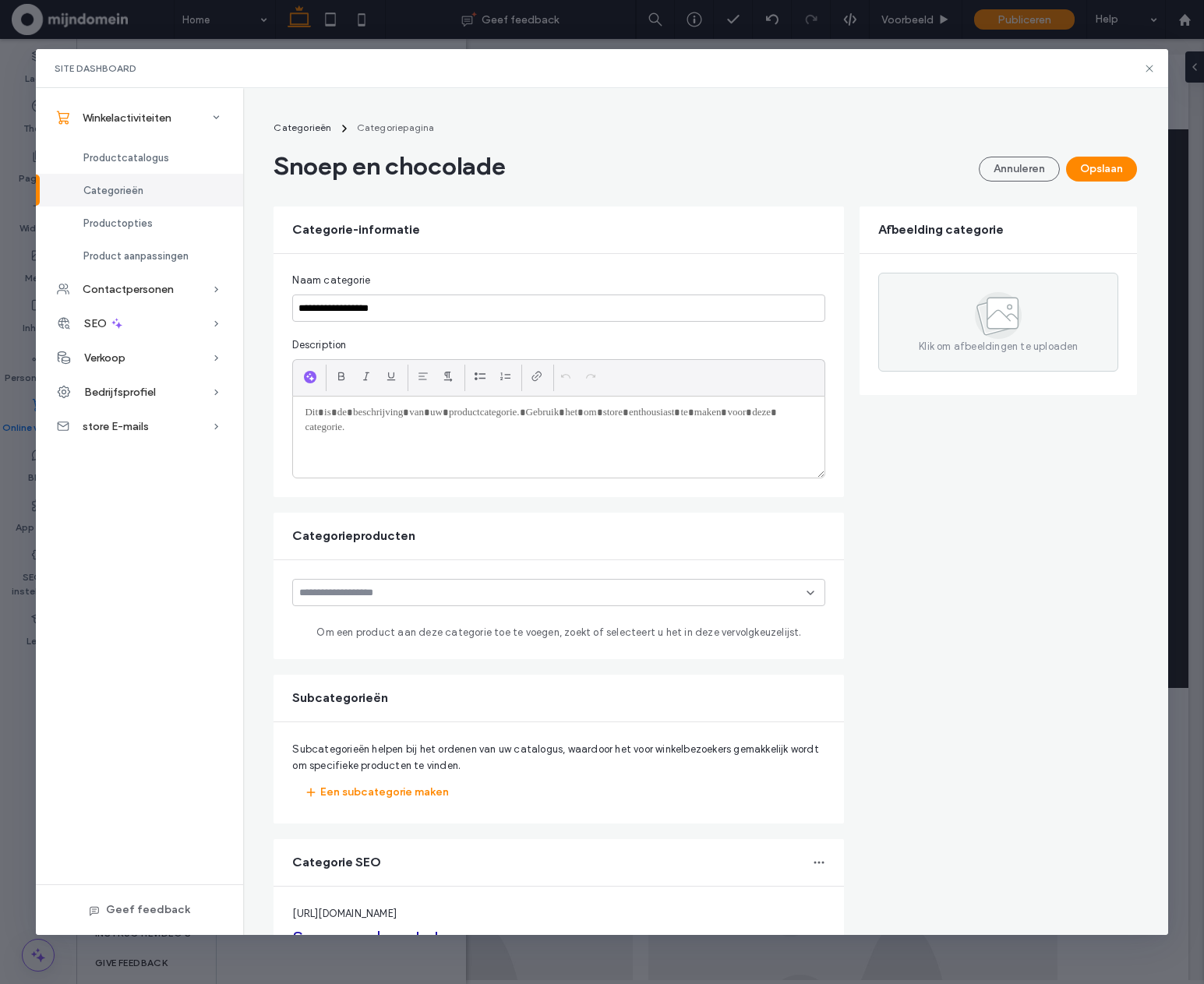
click at [261, 407] on div "**********" at bounding box center [705, 577] width 901 height 928
click at [307, 377] on use "button" at bounding box center [311, 377] width 8 height 8
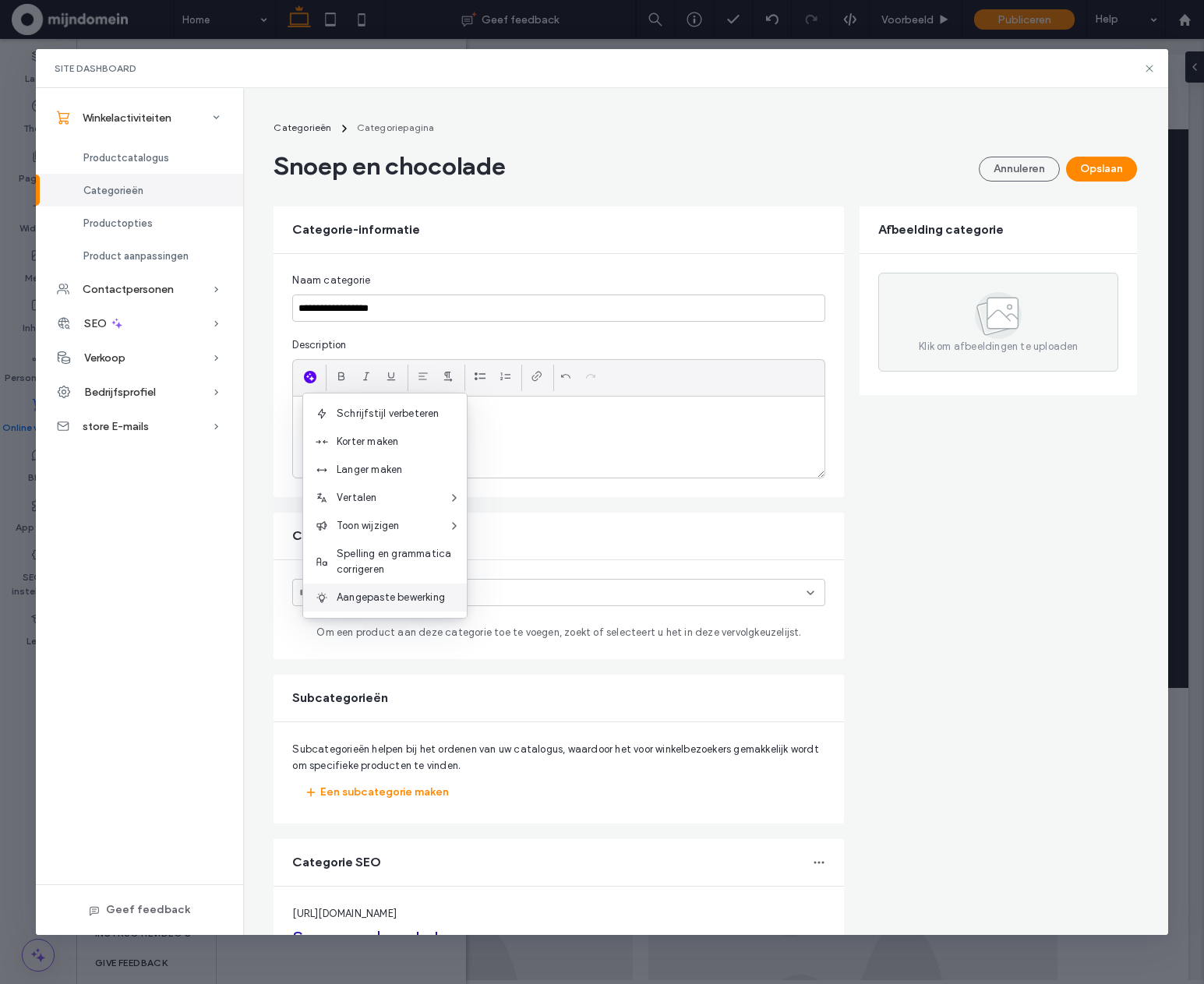
click at [429, 606] on div "Aangepaste bewerking" at bounding box center [385, 598] width 164 height 28
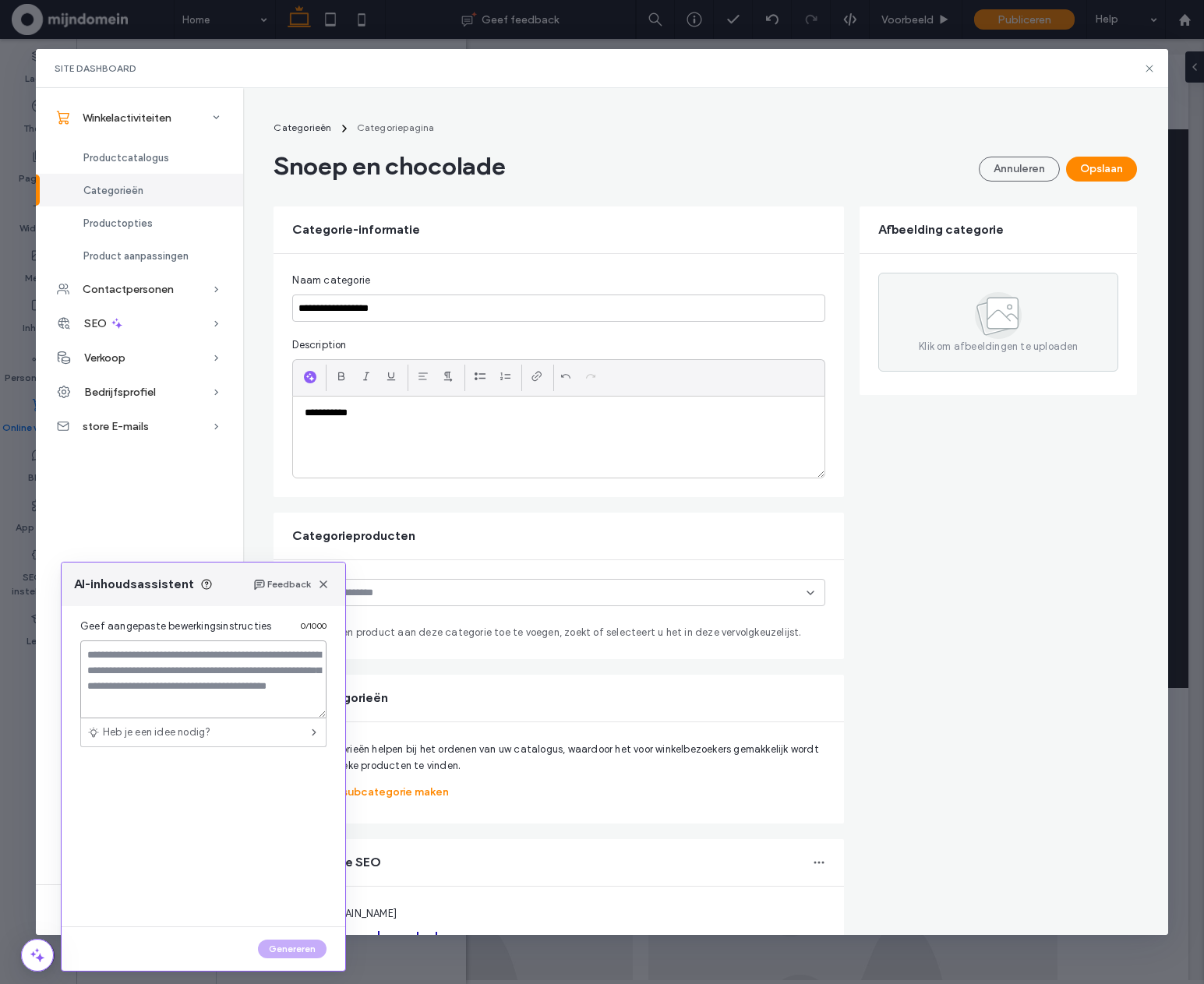
click at [203, 669] on textarea at bounding box center [203, 679] width 246 height 78
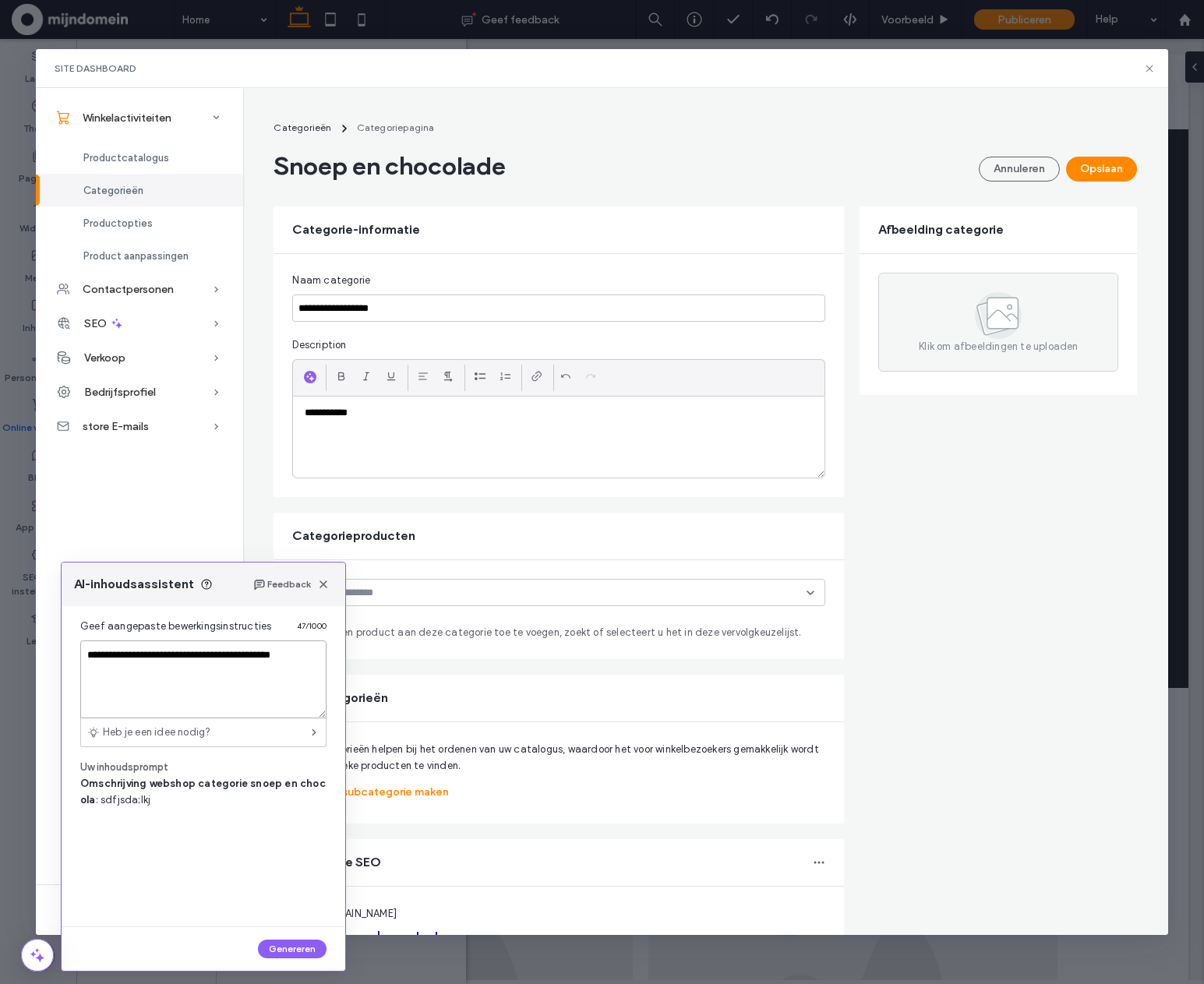
type textarea "**********"
click at [303, 944] on button "Genereren" at bounding box center [293, 949] width 69 height 19
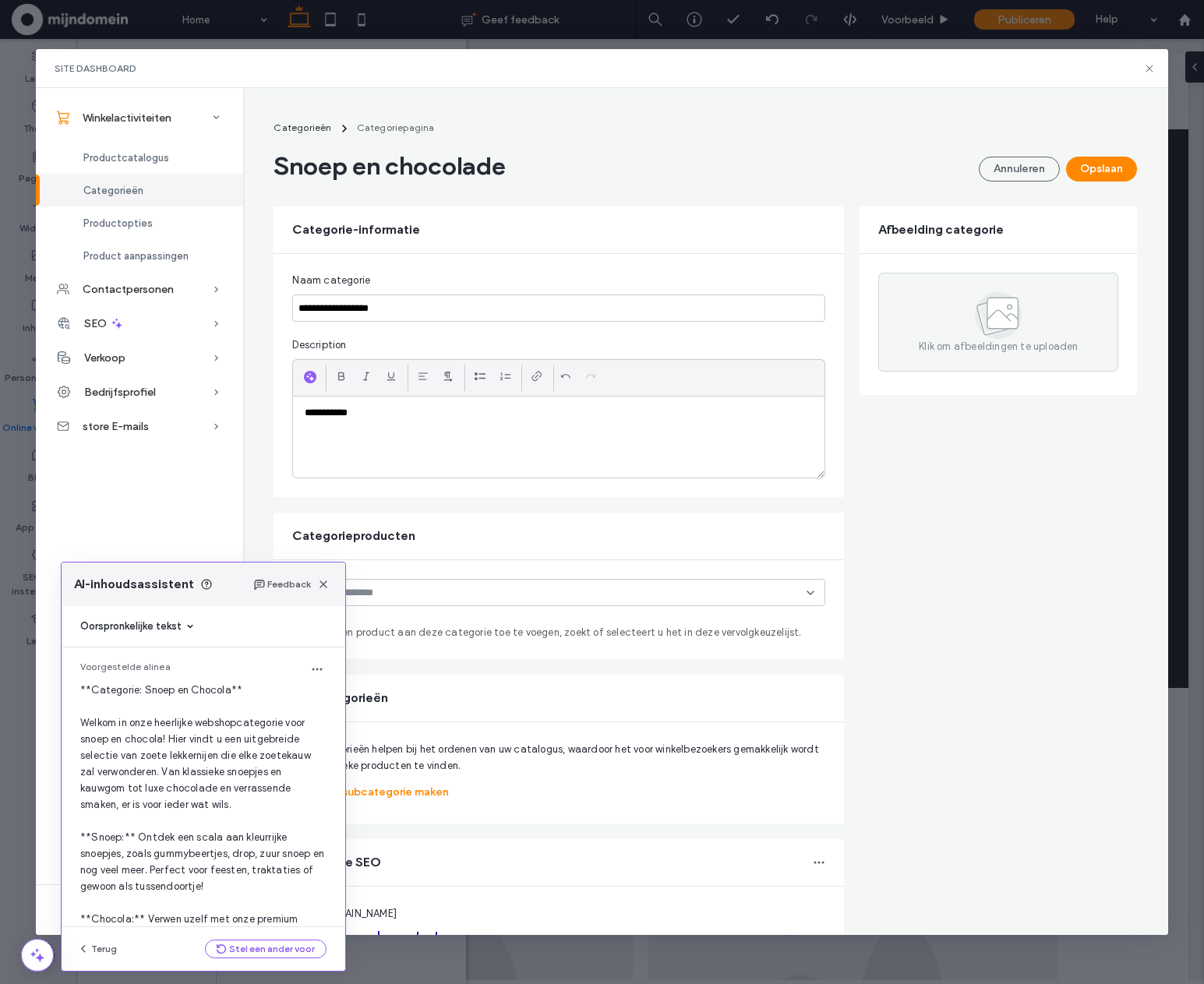
scroll to position [41, 0]
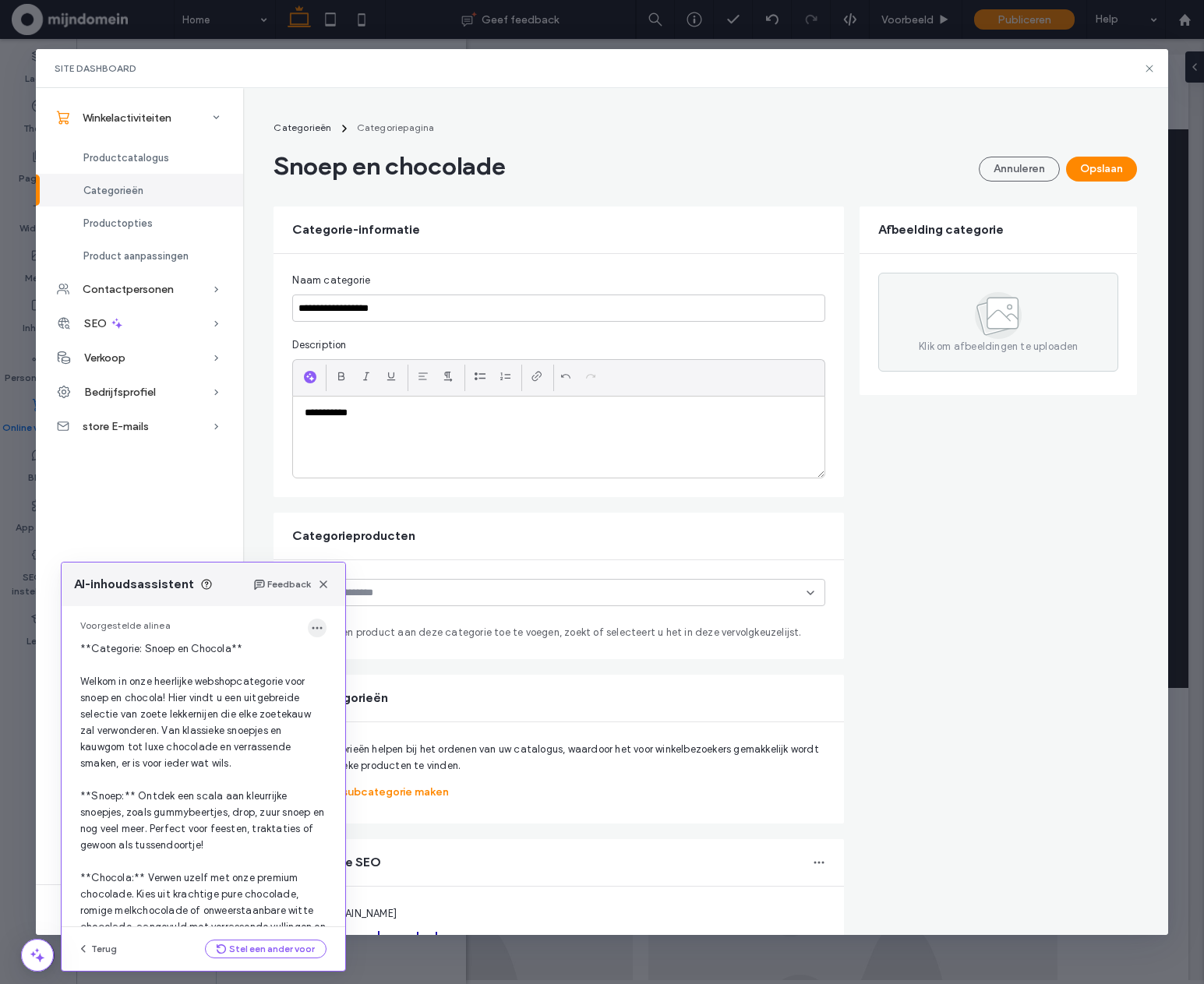
click at [312, 631] on icon "button" at bounding box center [317, 627] width 12 height 12
click at [361, 640] on span "Kopiëren" at bounding box center [376, 640] width 40 height 16
click at [402, 449] on div "**********" at bounding box center [559, 437] width 531 height 81
drag, startPoint x: 367, startPoint y: 407, endPoint x: 267, endPoint y: 397, distance: 100.5
click at [274, 397] on div "**********" at bounding box center [559, 376] width 571 height 244
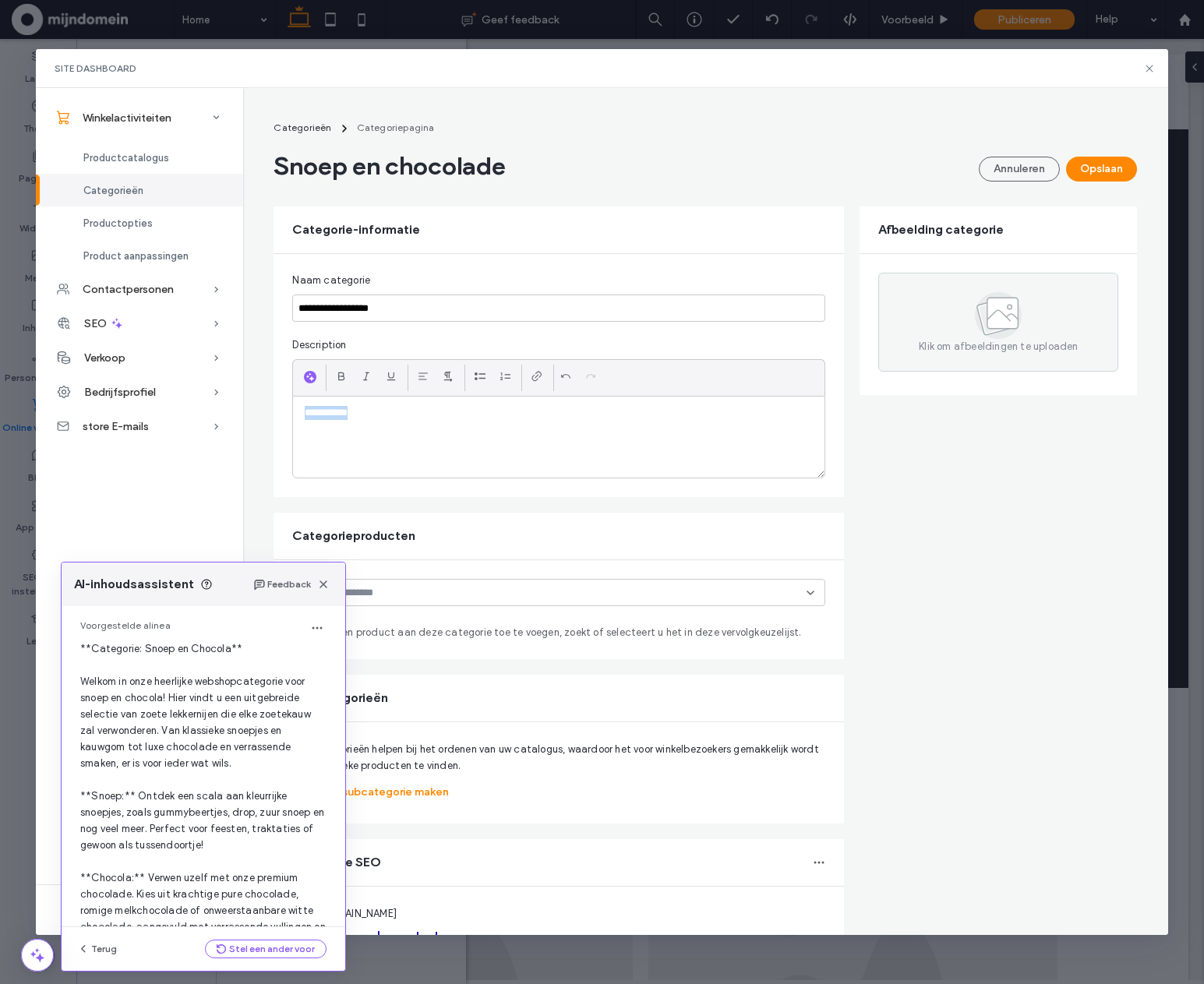
paste div
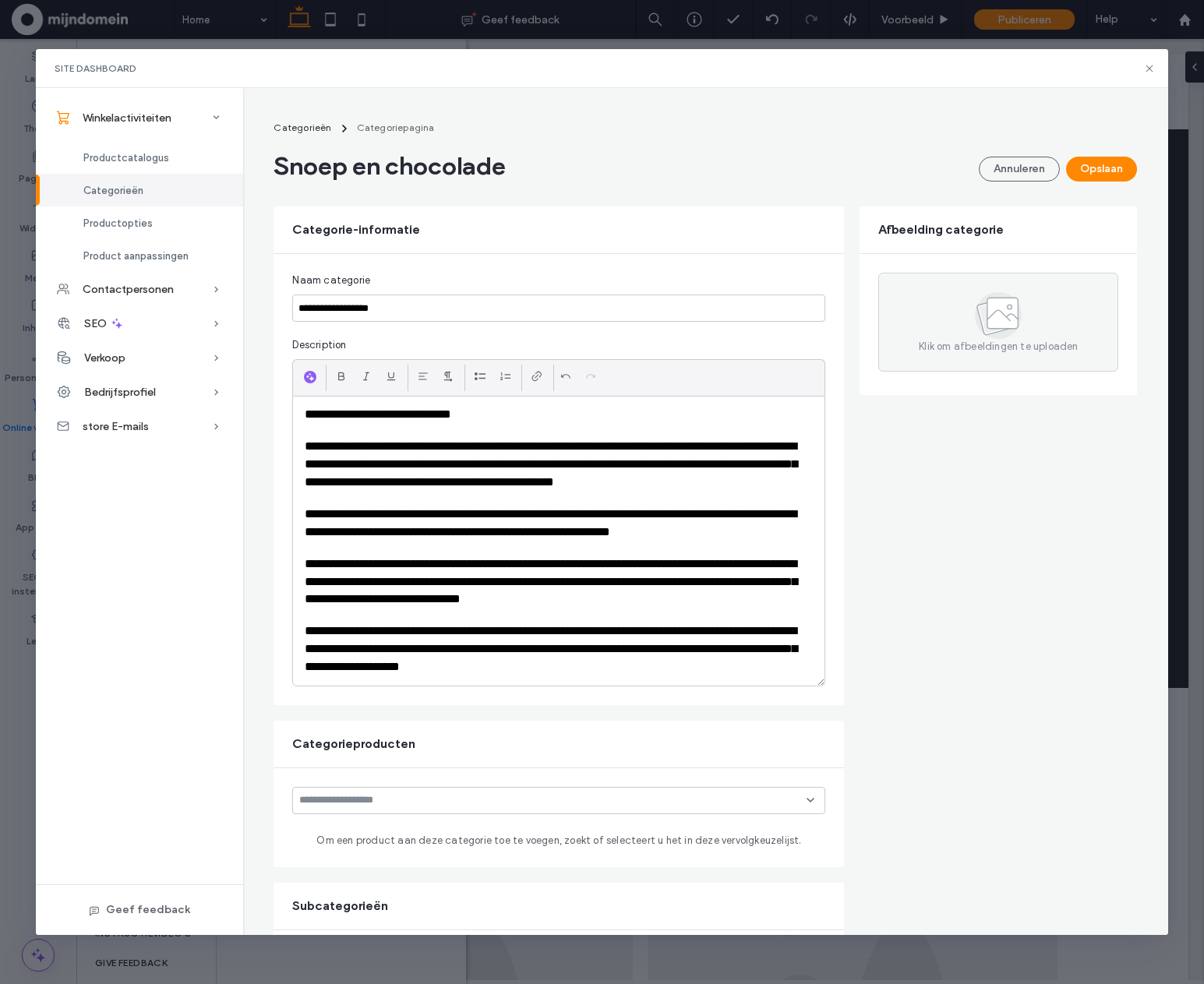
scroll to position [0, 0]
drag, startPoint x: 454, startPoint y: 414, endPoint x: 208, endPoint y: 397, distance: 246.6
click at [208, 397] on div "**********" at bounding box center [602, 511] width 1132 height 847
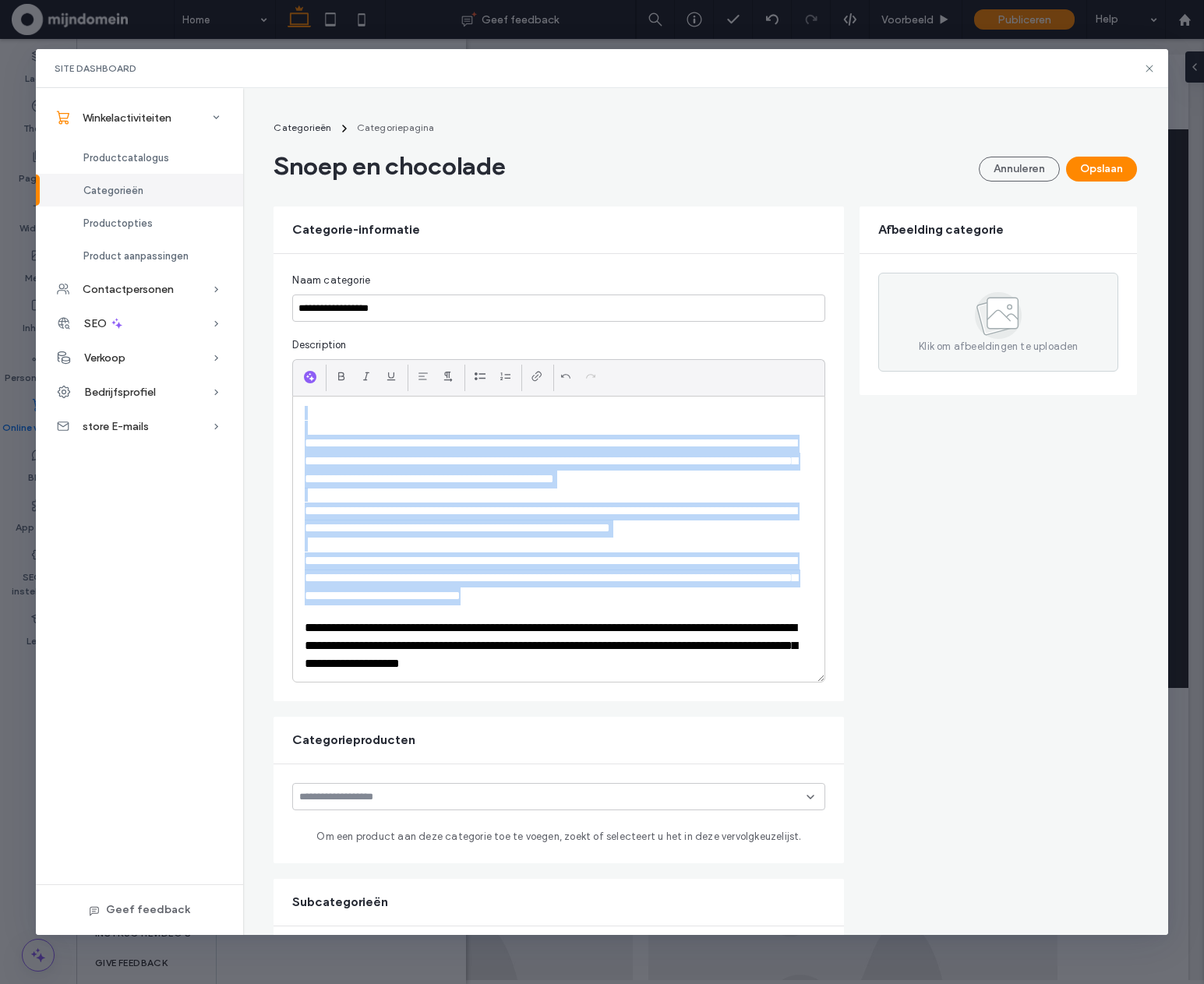
drag, startPoint x: 719, startPoint y: 602, endPoint x: 276, endPoint y: 401, distance: 486.5
click at [276, 401] on div "**********" at bounding box center [559, 478] width 571 height 448
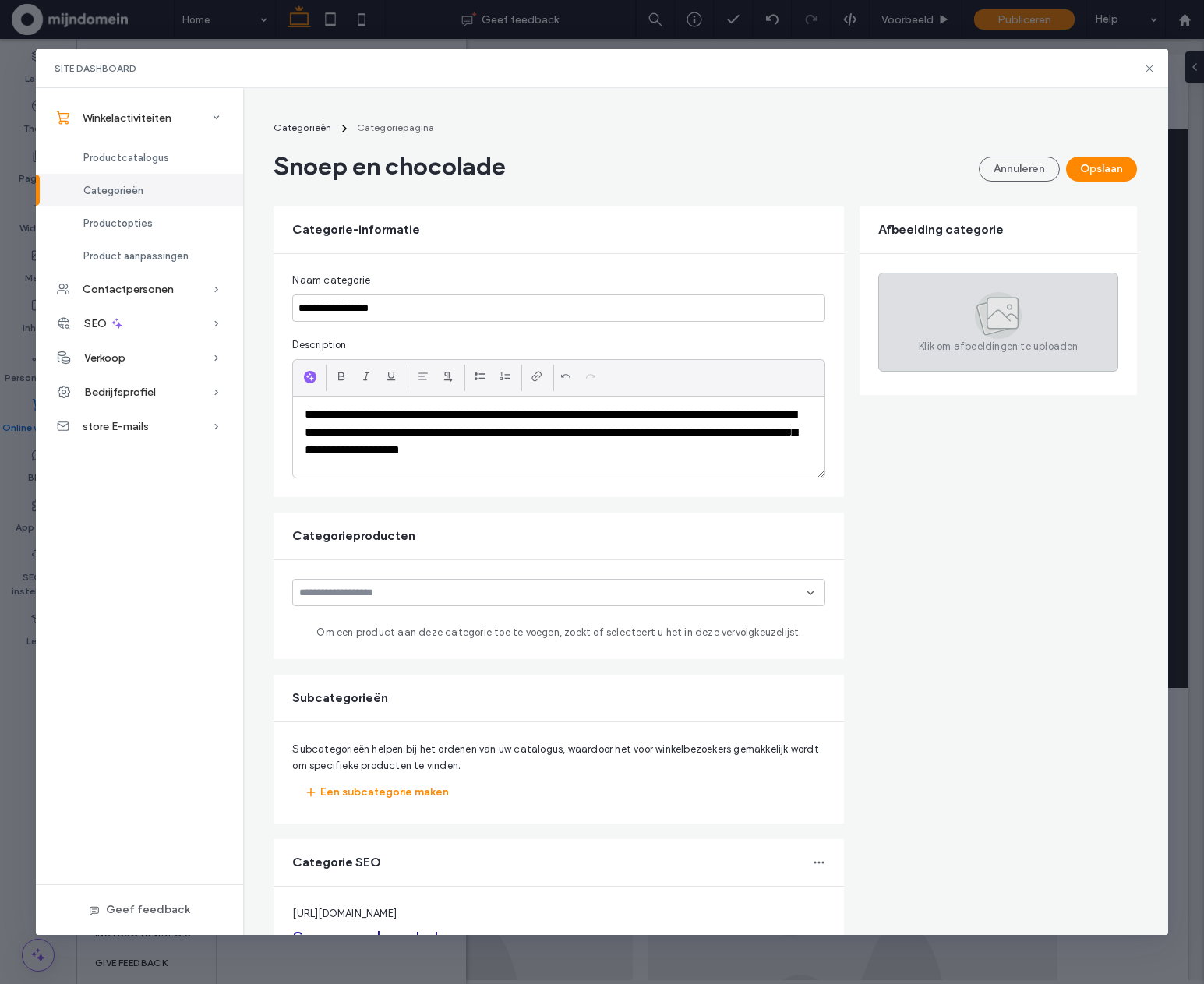
click at [991, 295] on icon at bounding box center [998, 315] width 47 height 47
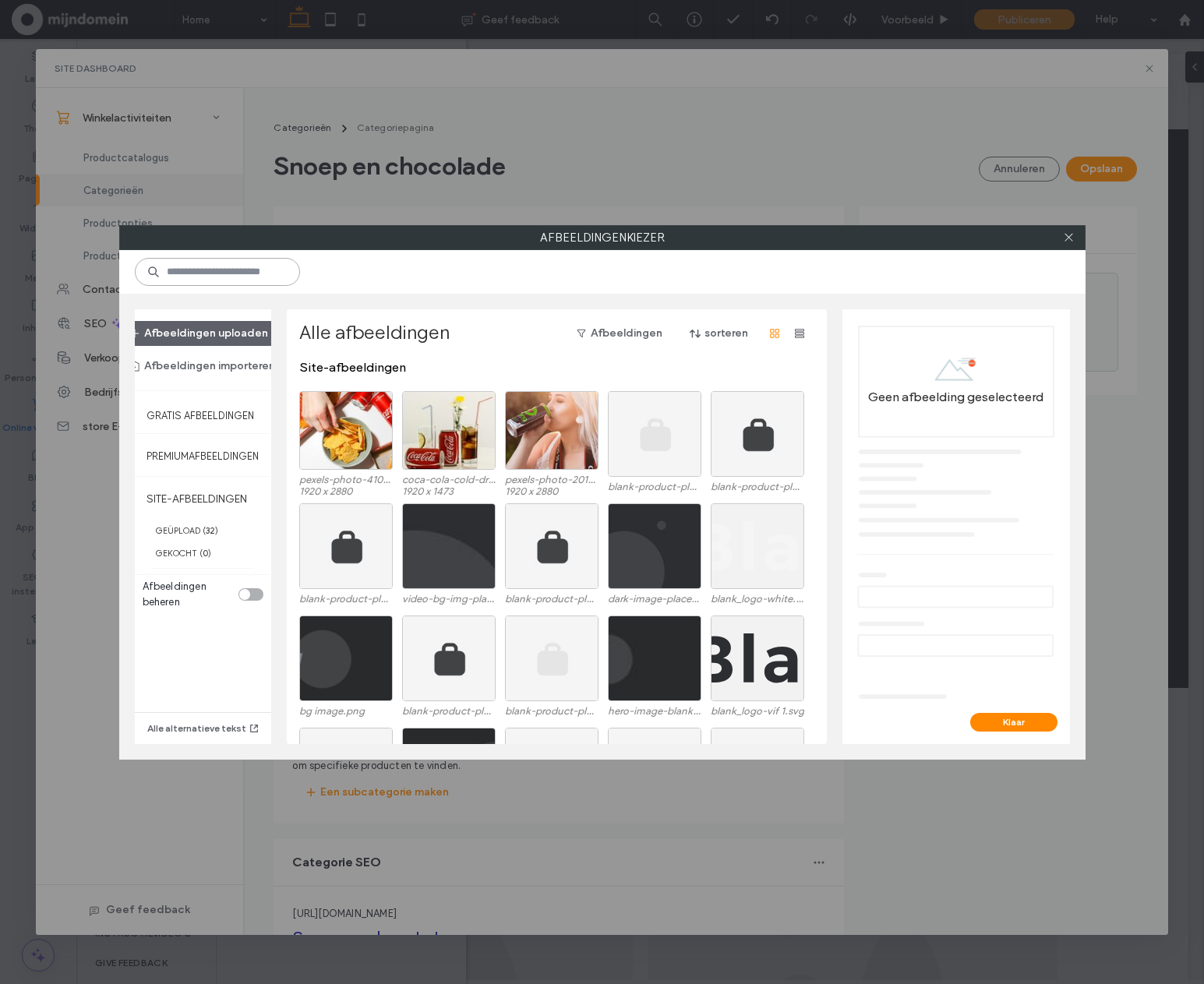
click at [257, 278] on input at bounding box center [217, 272] width 165 height 28
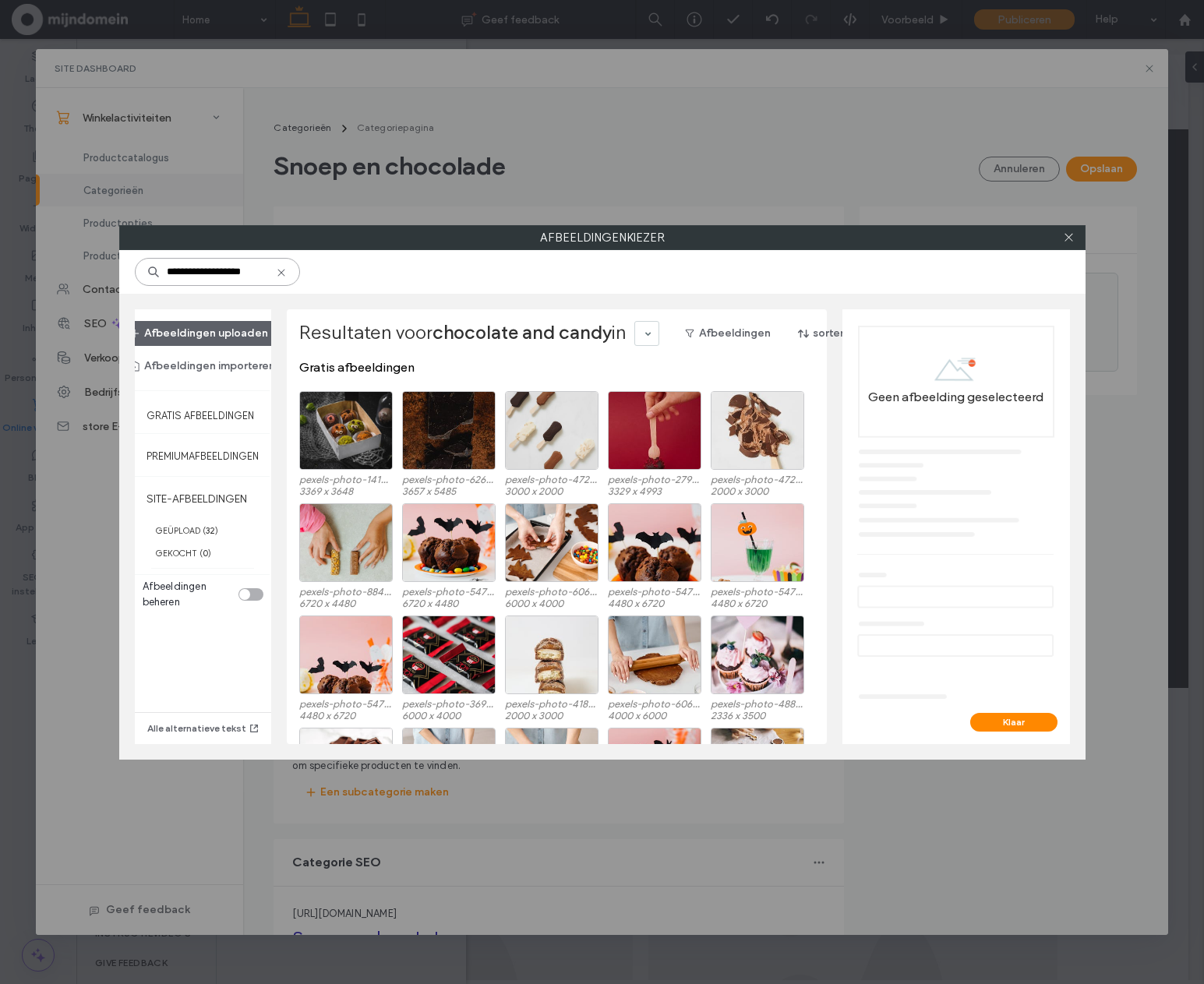
drag, startPoint x: 212, startPoint y: 274, endPoint x: 412, endPoint y: 303, distance: 202.1
click at [412, 303] on div "**********" at bounding box center [602, 505] width 967 height 510
type input "*********"
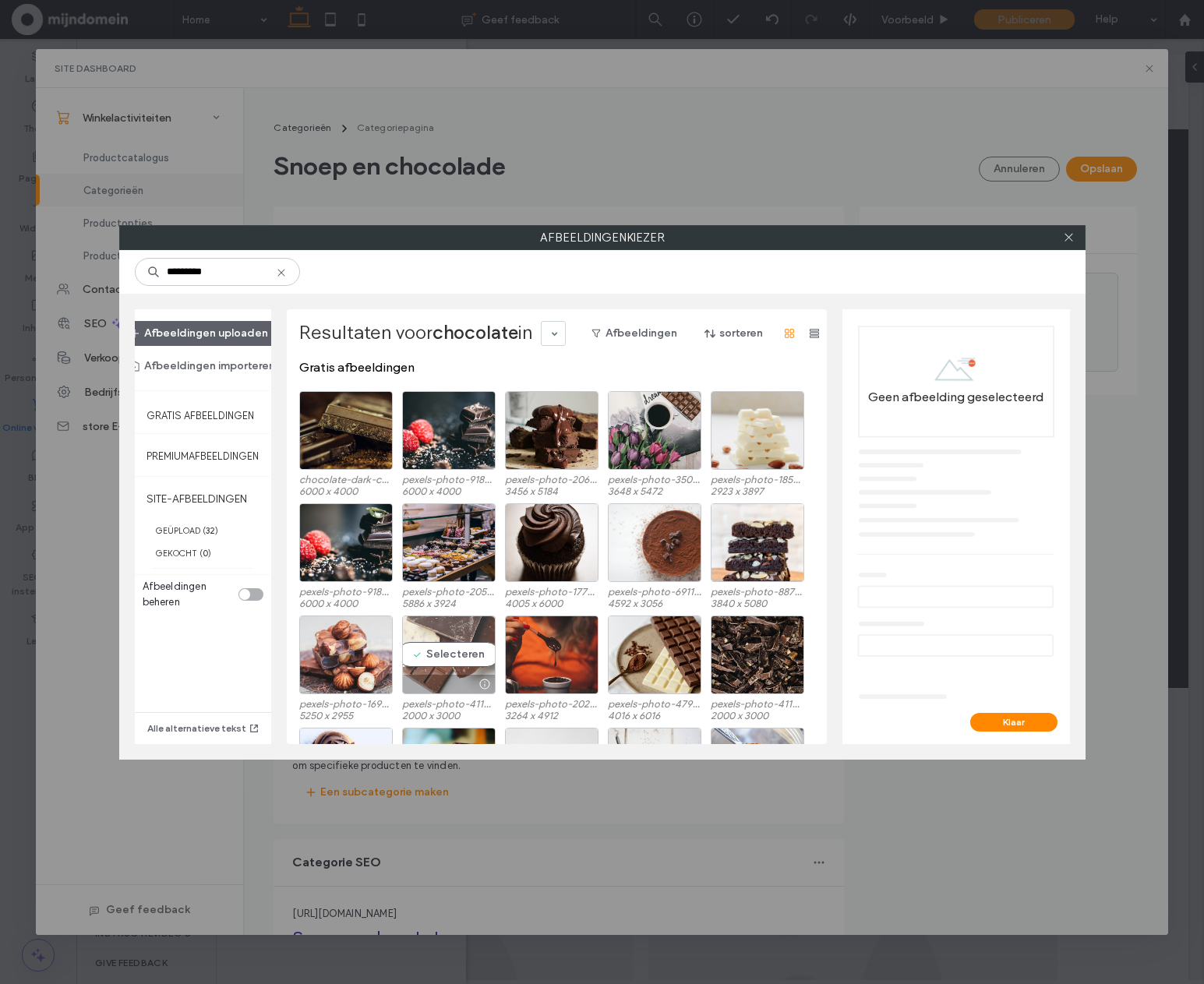
click at [450, 648] on div "Selecteren" at bounding box center [449, 655] width 93 height 79
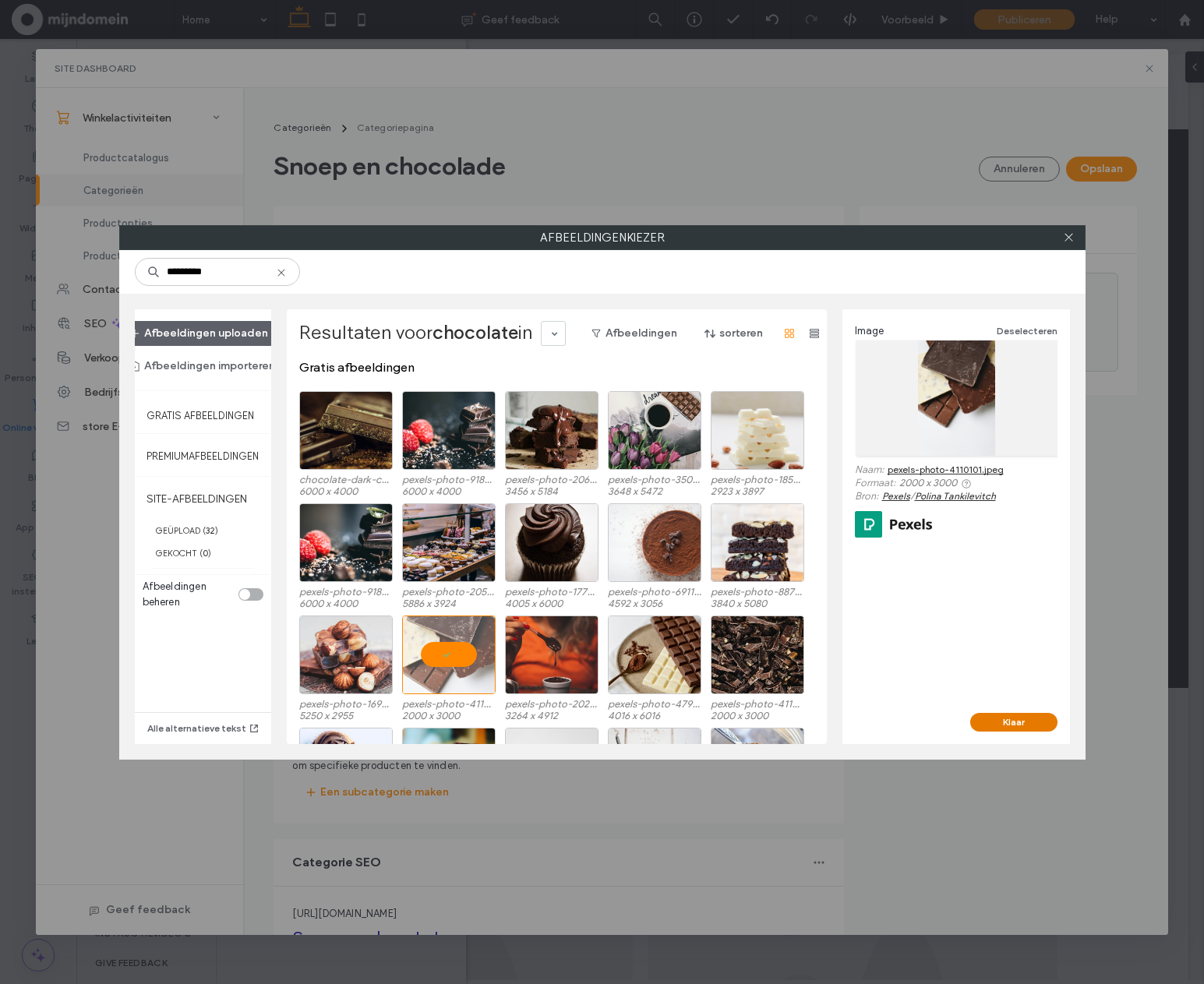
click at [1025, 722] on button "Klaar" at bounding box center [1014, 722] width 87 height 19
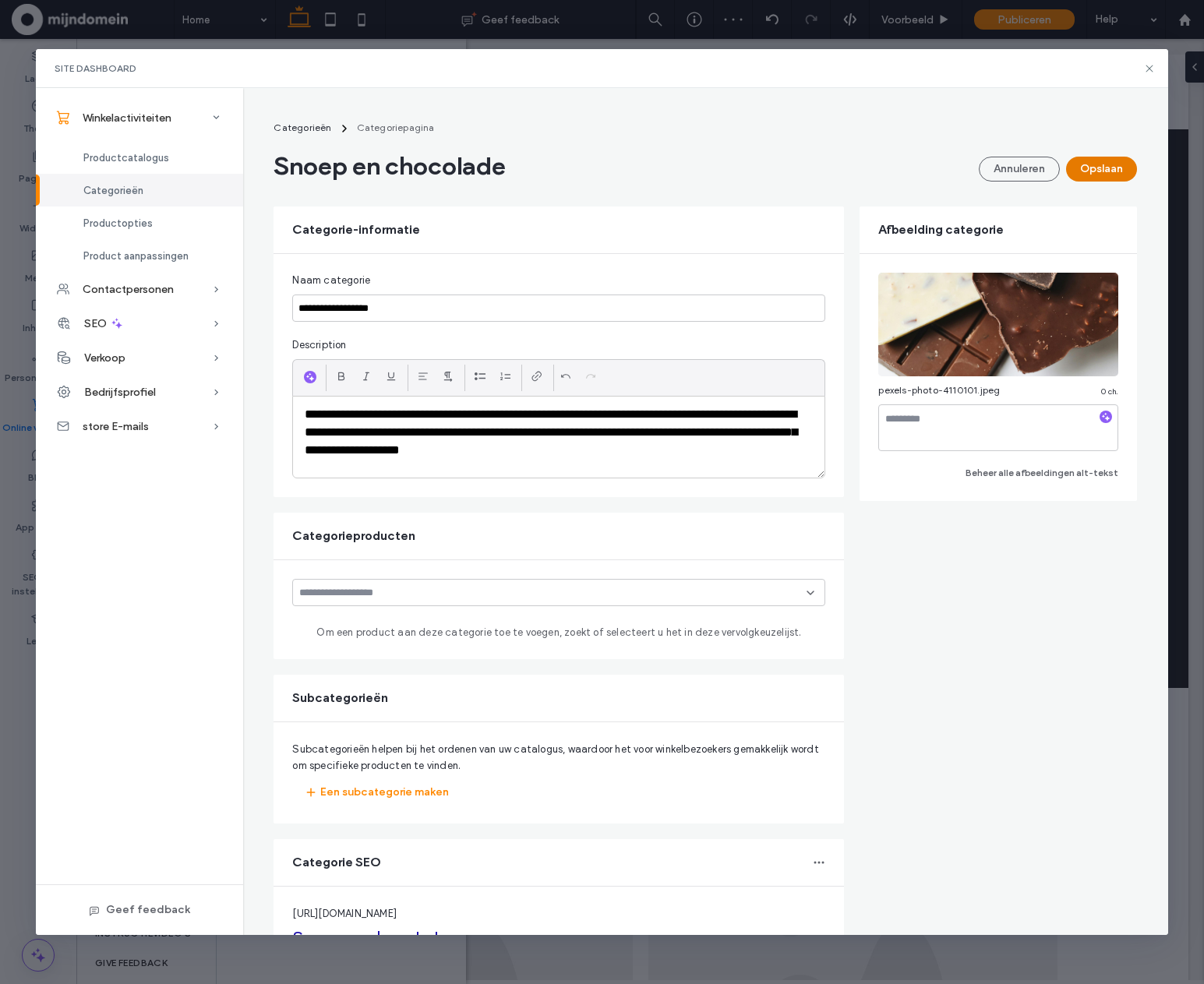
click at [1102, 173] on button "Opslaan" at bounding box center [1101, 169] width 71 height 25
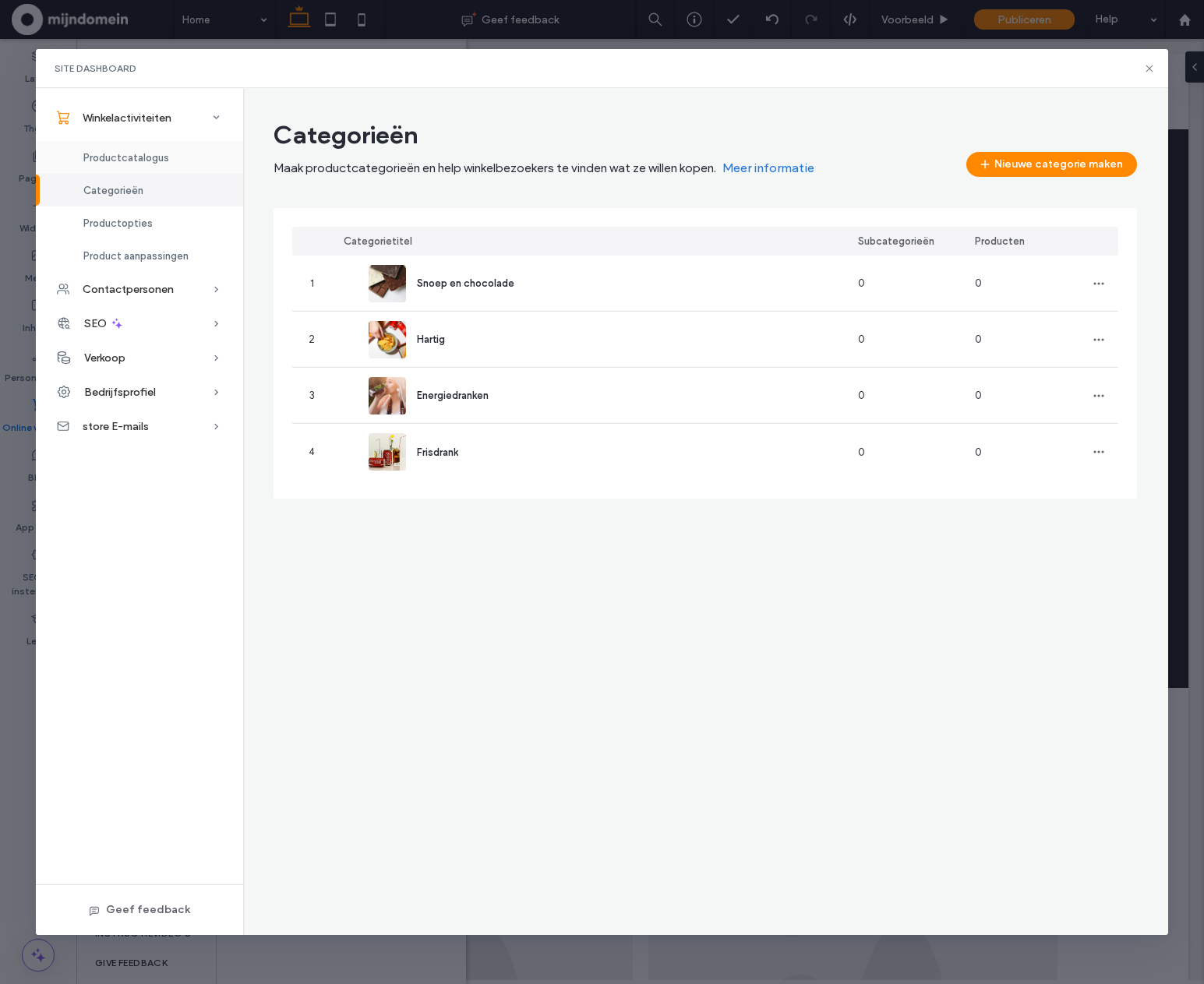
click at [131, 154] on span "Productcatalogus" at bounding box center [126, 157] width 86 height 11
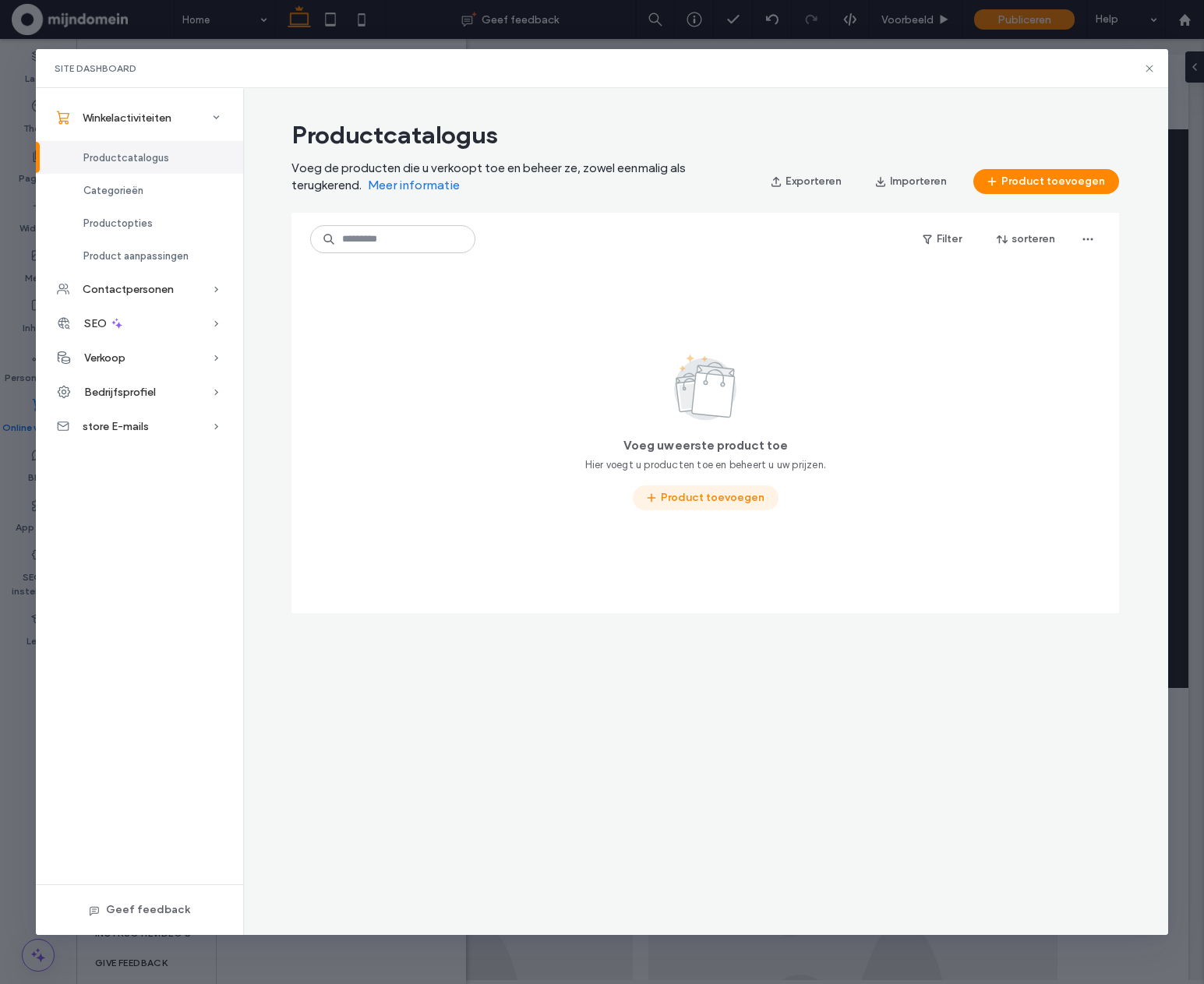
click at [695, 493] on button "Product toevoegen" at bounding box center [706, 498] width 146 height 25
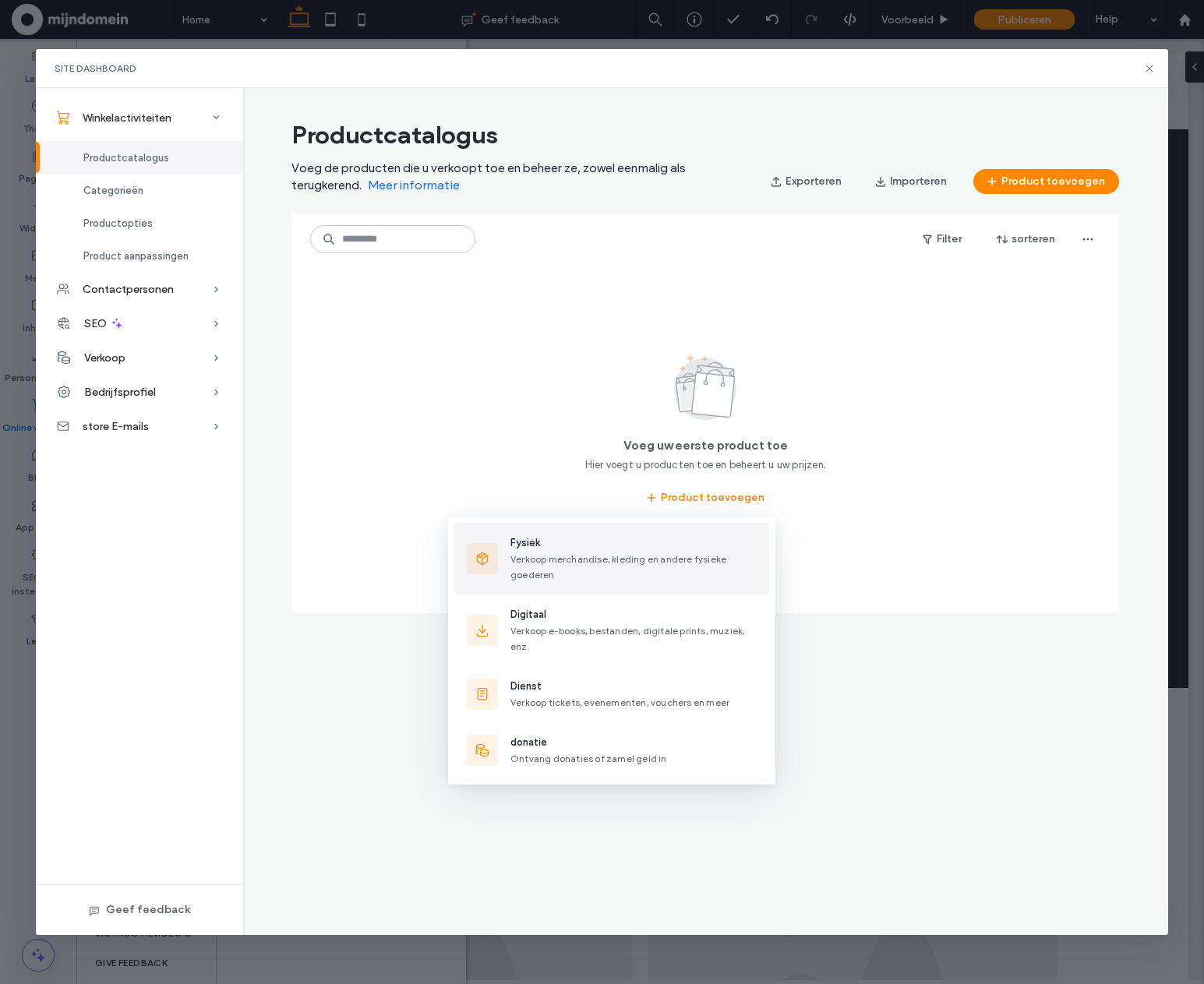
click at [645, 572] on div "Fysiek Verkoop merchandise, kleding en andere fysieke goederen" at bounding box center [634, 558] width 246 height 47
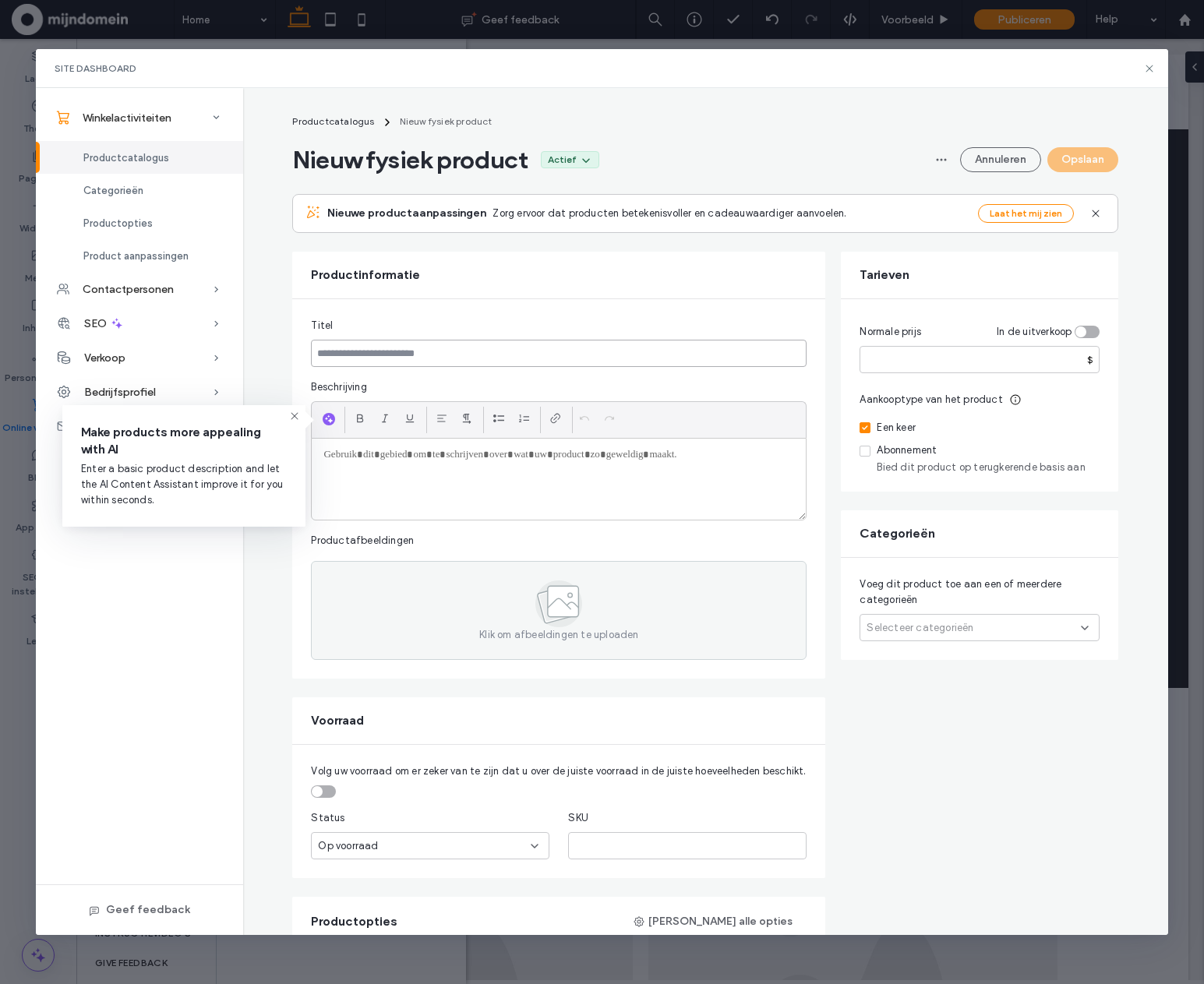
click at [668, 352] on input at bounding box center [559, 353] width 495 height 27
type input "**********"
click at [885, 363] on input "number" at bounding box center [979, 359] width 240 height 27
type input "****"
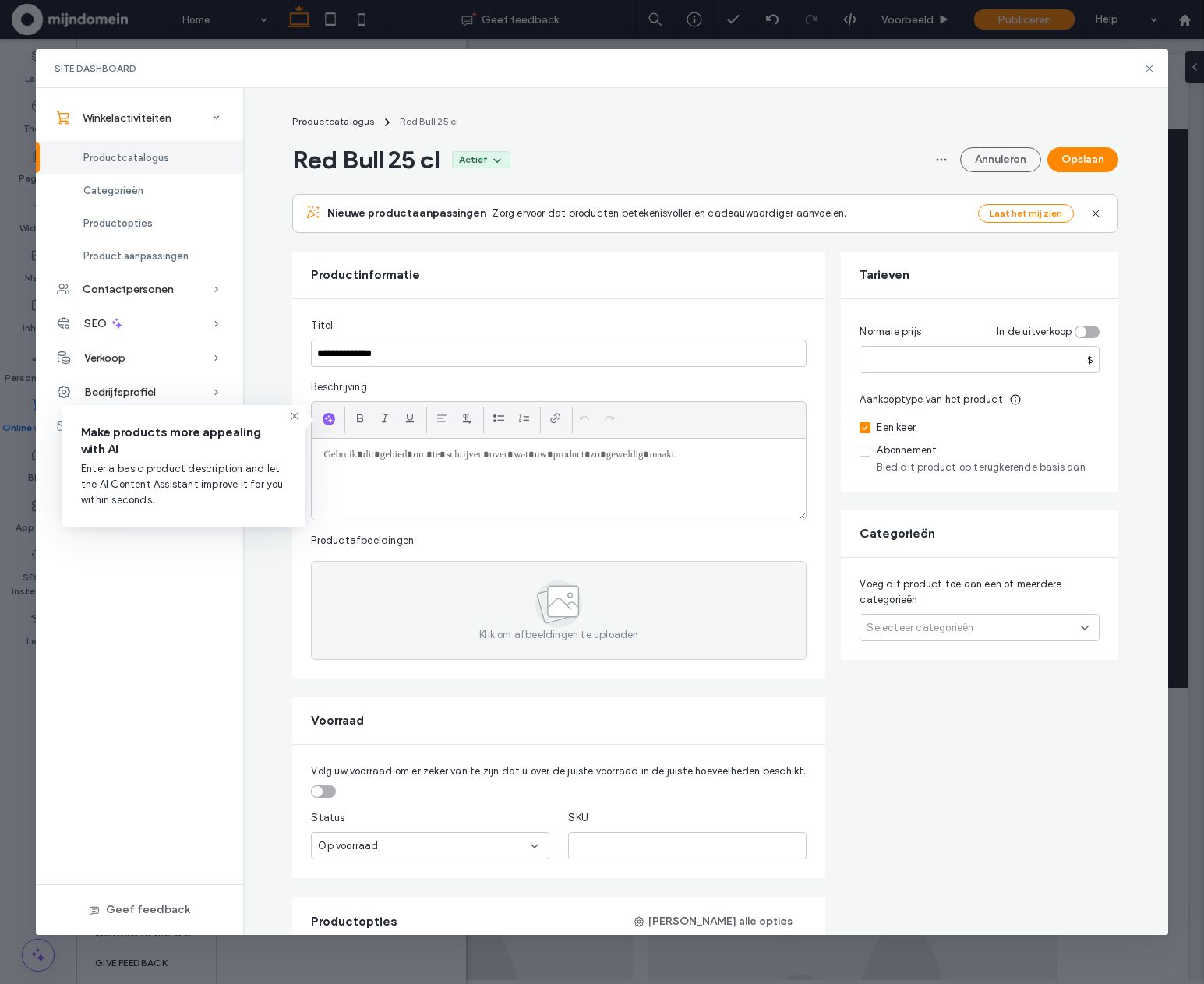
click at [867, 622] on span "Selecteer categorieën" at bounding box center [920, 628] width 107 height 16
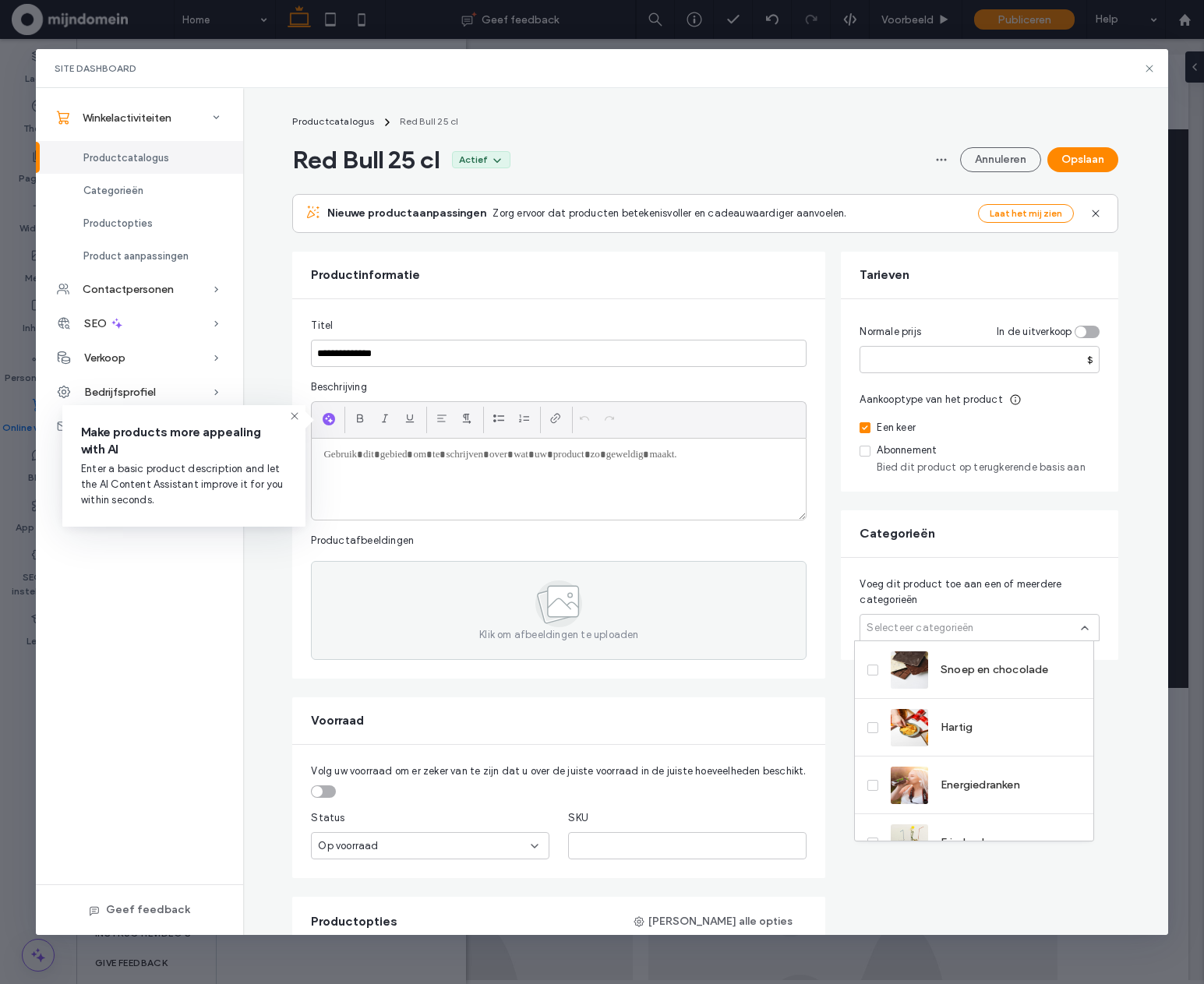
scroll to position [31, 0]
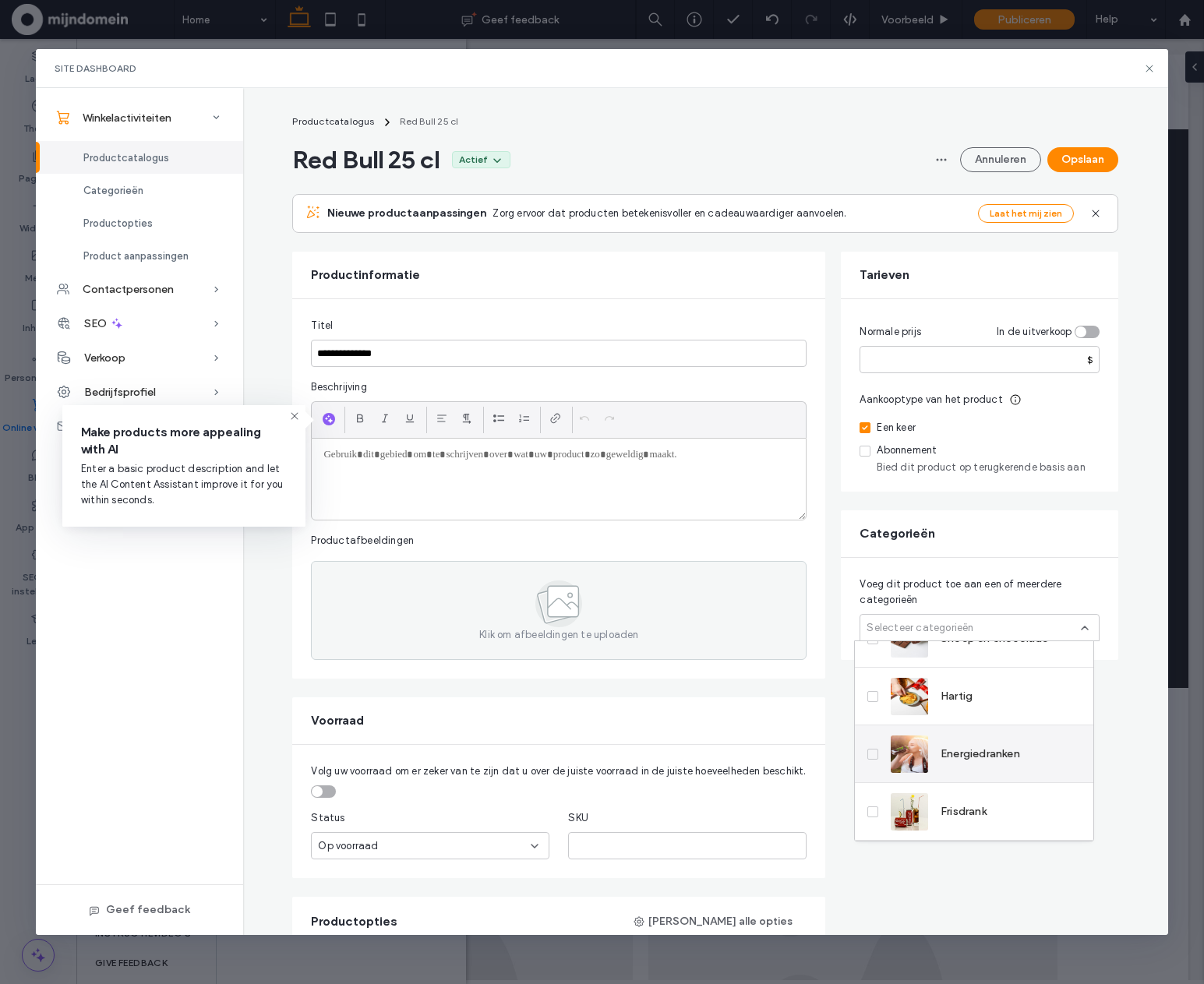
click at [1019, 754] on span "Energiedranken" at bounding box center [980, 754] width 80 height 16
click at [1073, 167] on button "Opslaan" at bounding box center [1083, 160] width 71 height 25
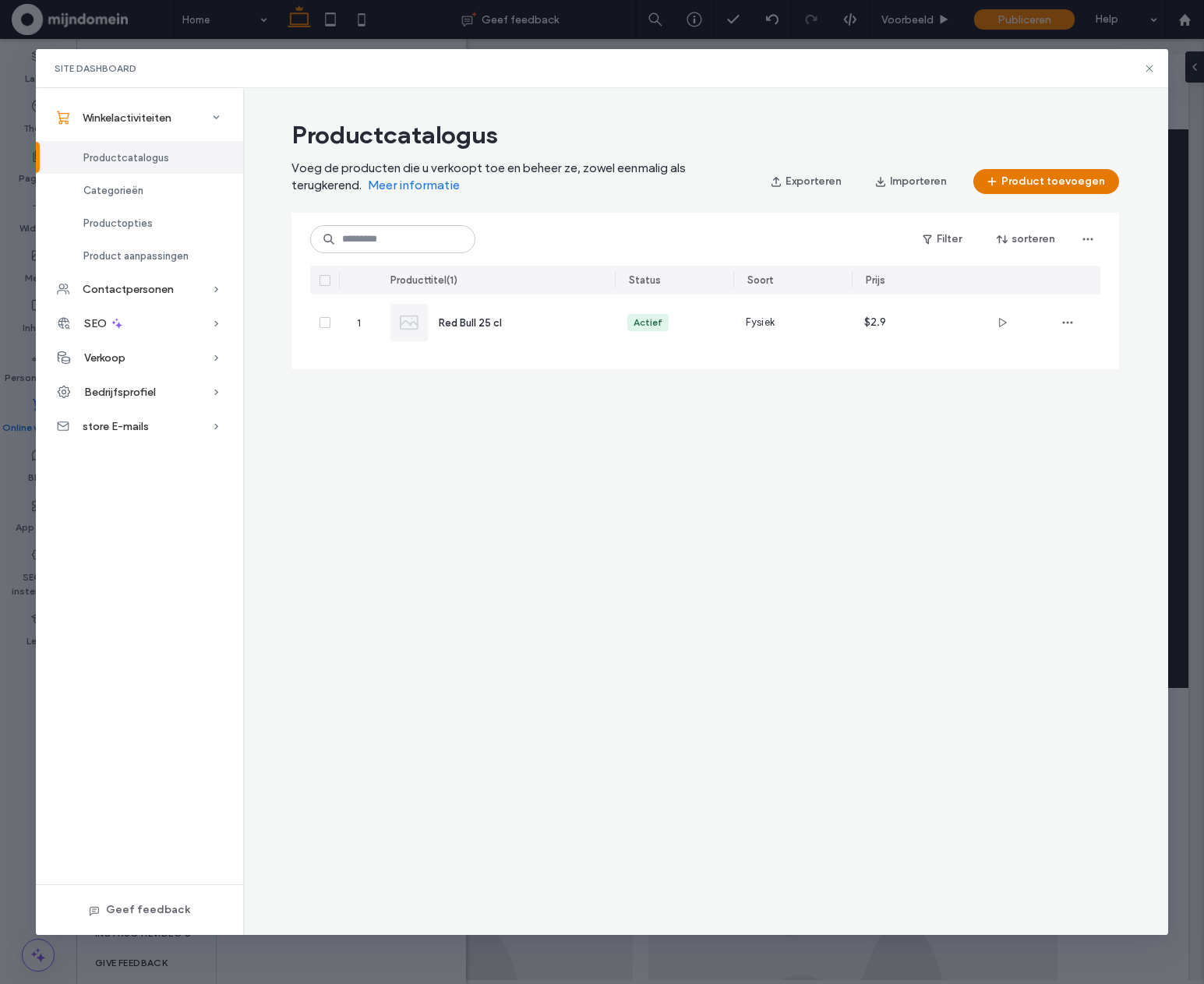
click at [1034, 188] on button "Product toevoegen" at bounding box center [1047, 181] width 146 height 25
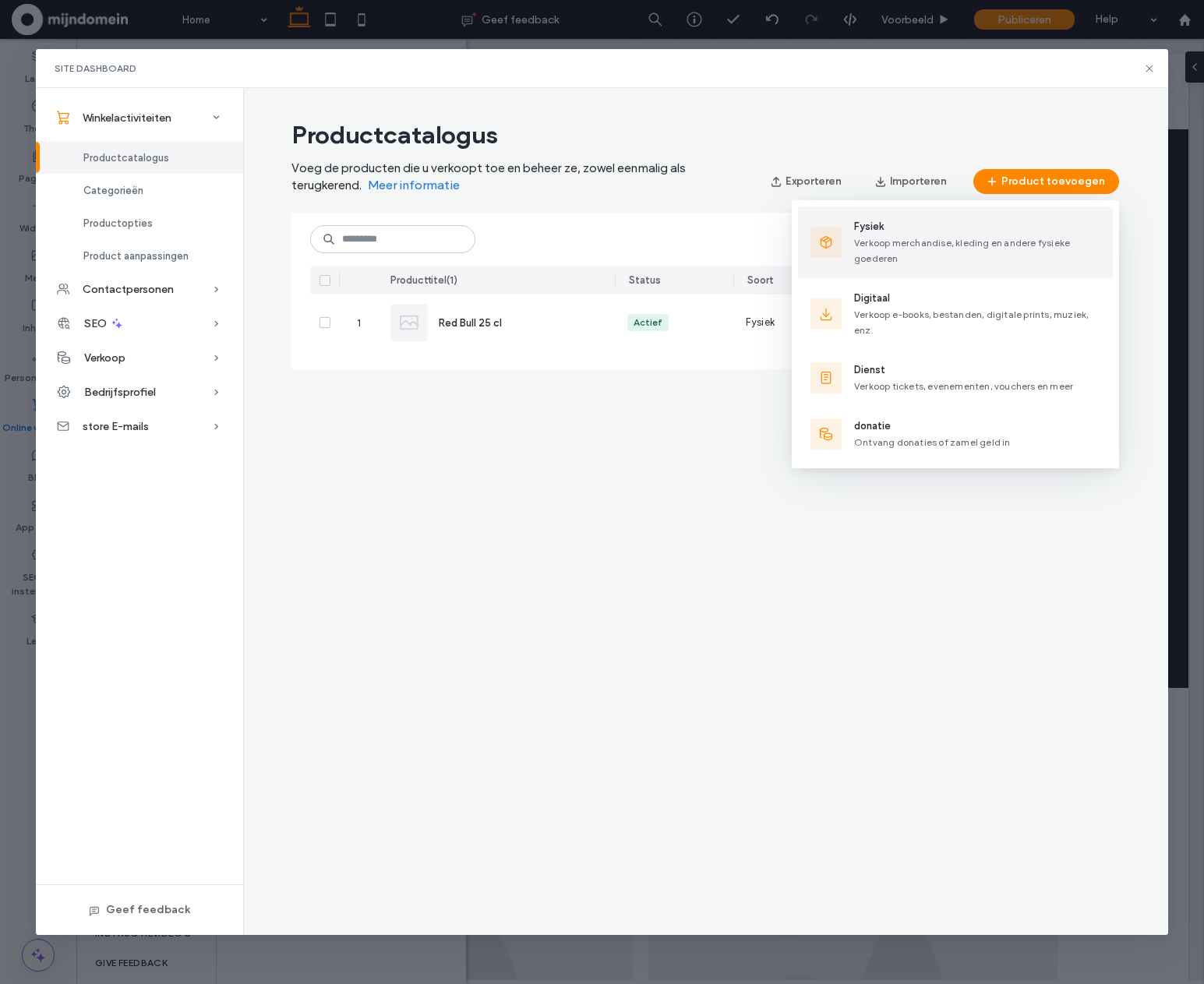
click at [933, 248] on div "Fysiek Verkoop merchandise, kleding en andere fysieke goederen" at bounding box center [978, 242] width 246 height 47
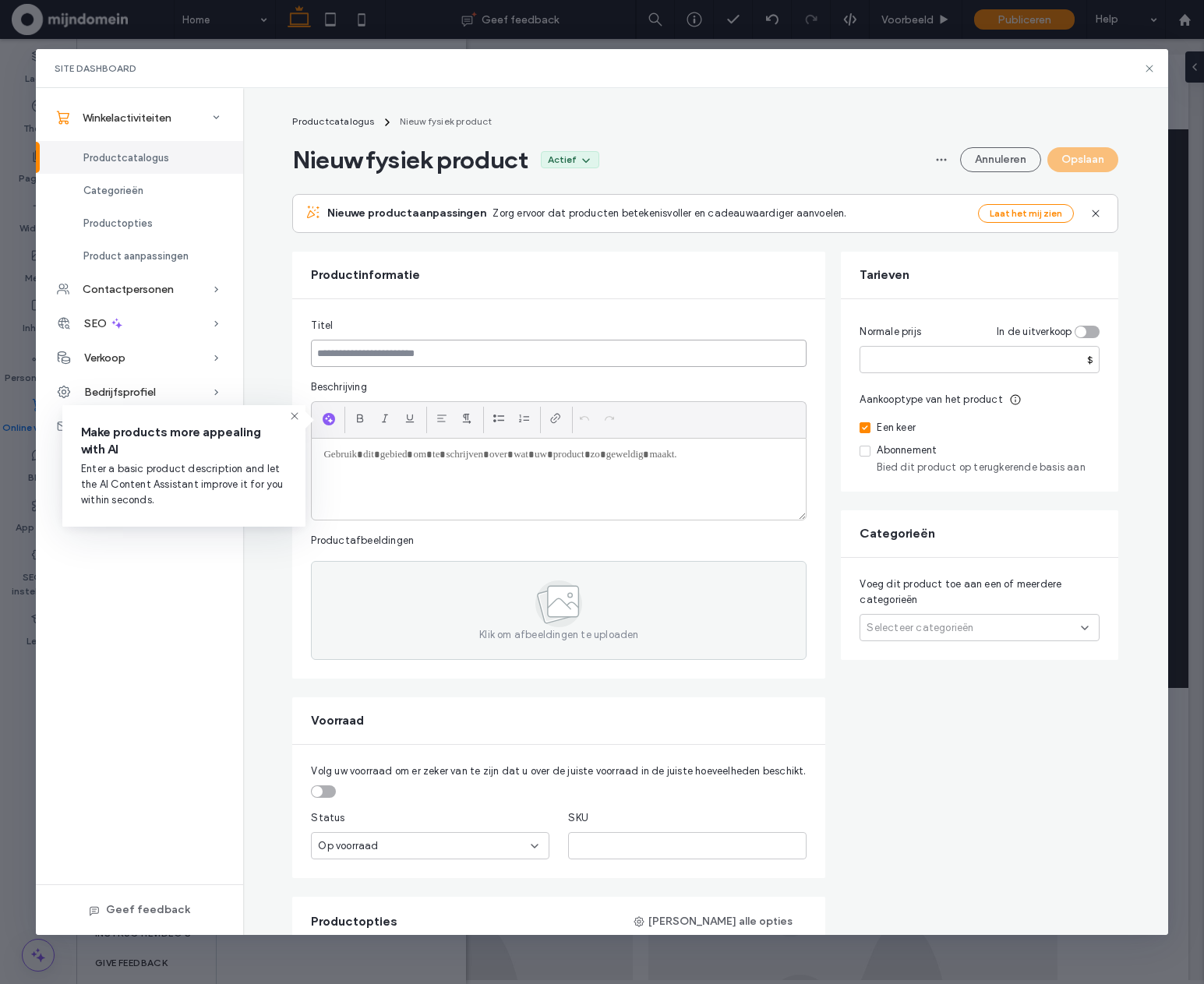
click at [536, 364] on input at bounding box center [559, 353] width 495 height 27
type input "**********"
click at [911, 364] on input "number" at bounding box center [979, 359] width 240 height 27
type input "****"
click at [1094, 168] on button "Opslaan" at bounding box center [1083, 160] width 71 height 25
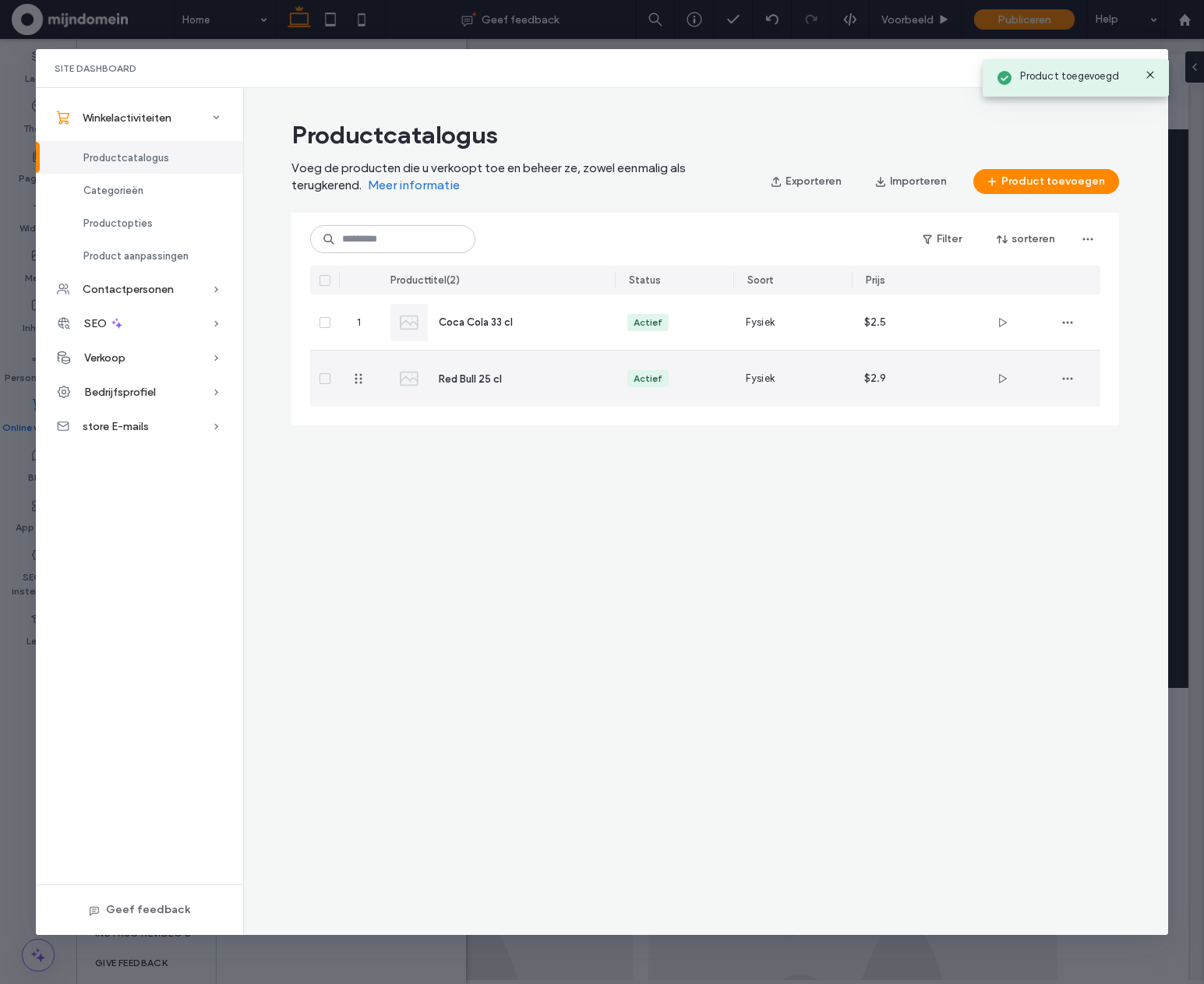
click at [942, 380] on div "$2.9" at bounding box center [911, 378] width 93 height 11
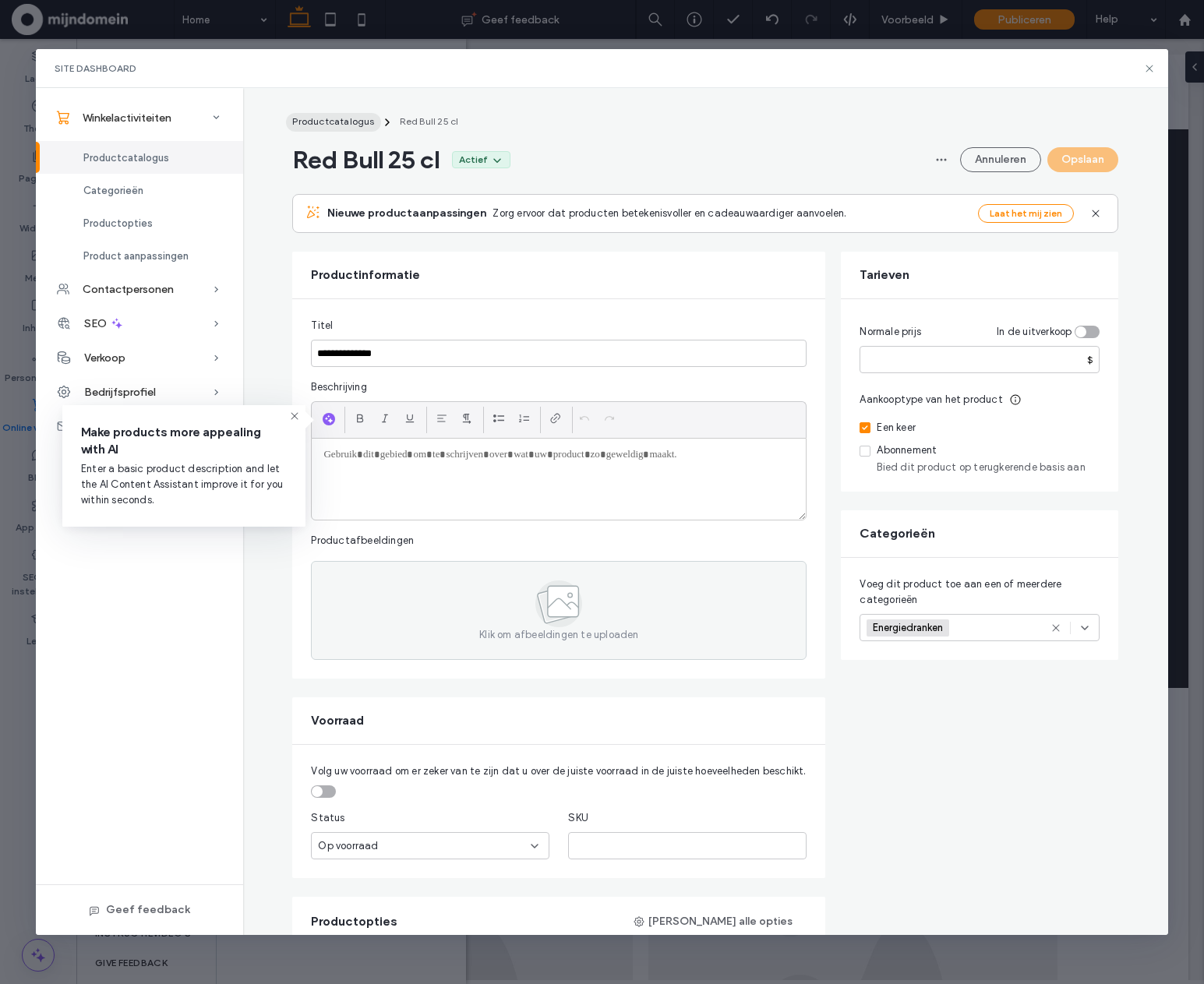
click at [329, 123] on span "Productcatalogus" at bounding box center [333, 121] width 82 height 11
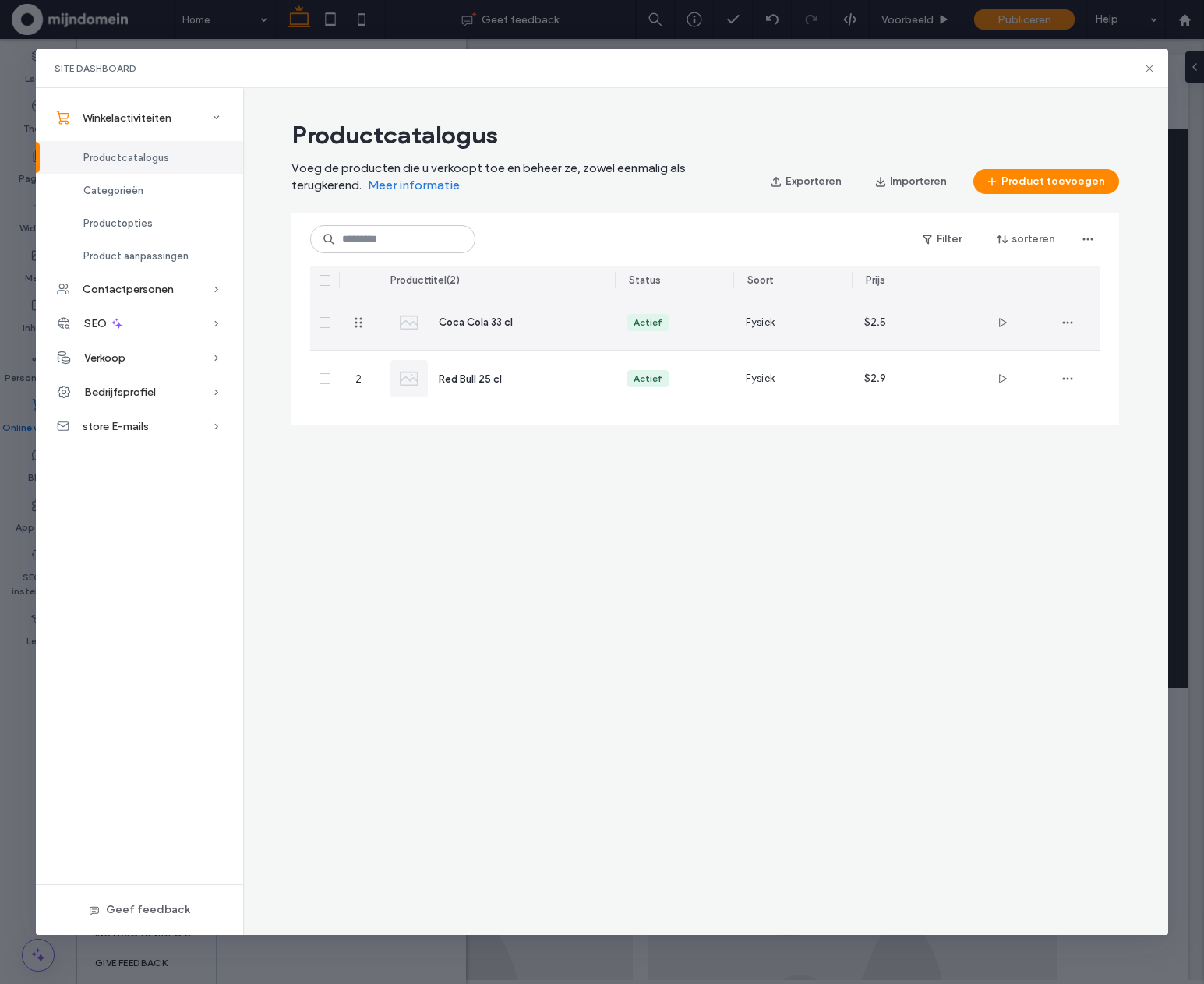
click at [580, 319] on div "Coca Cola 33 cl" at bounding box center [514, 322] width 151 height 16
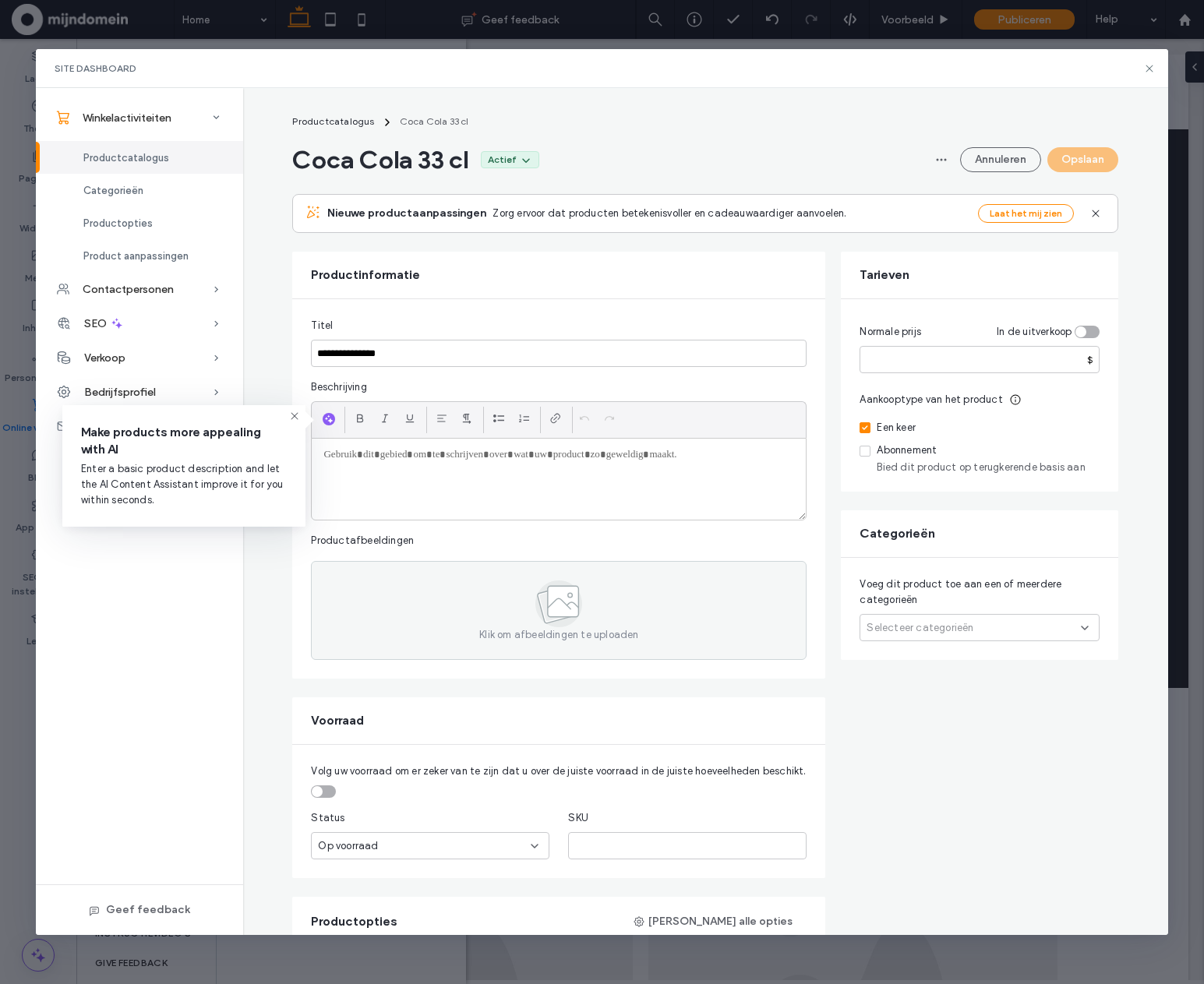
click at [961, 627] on span "Selecteer categorieën" at bounding box center [920, 628] width 107 height 16
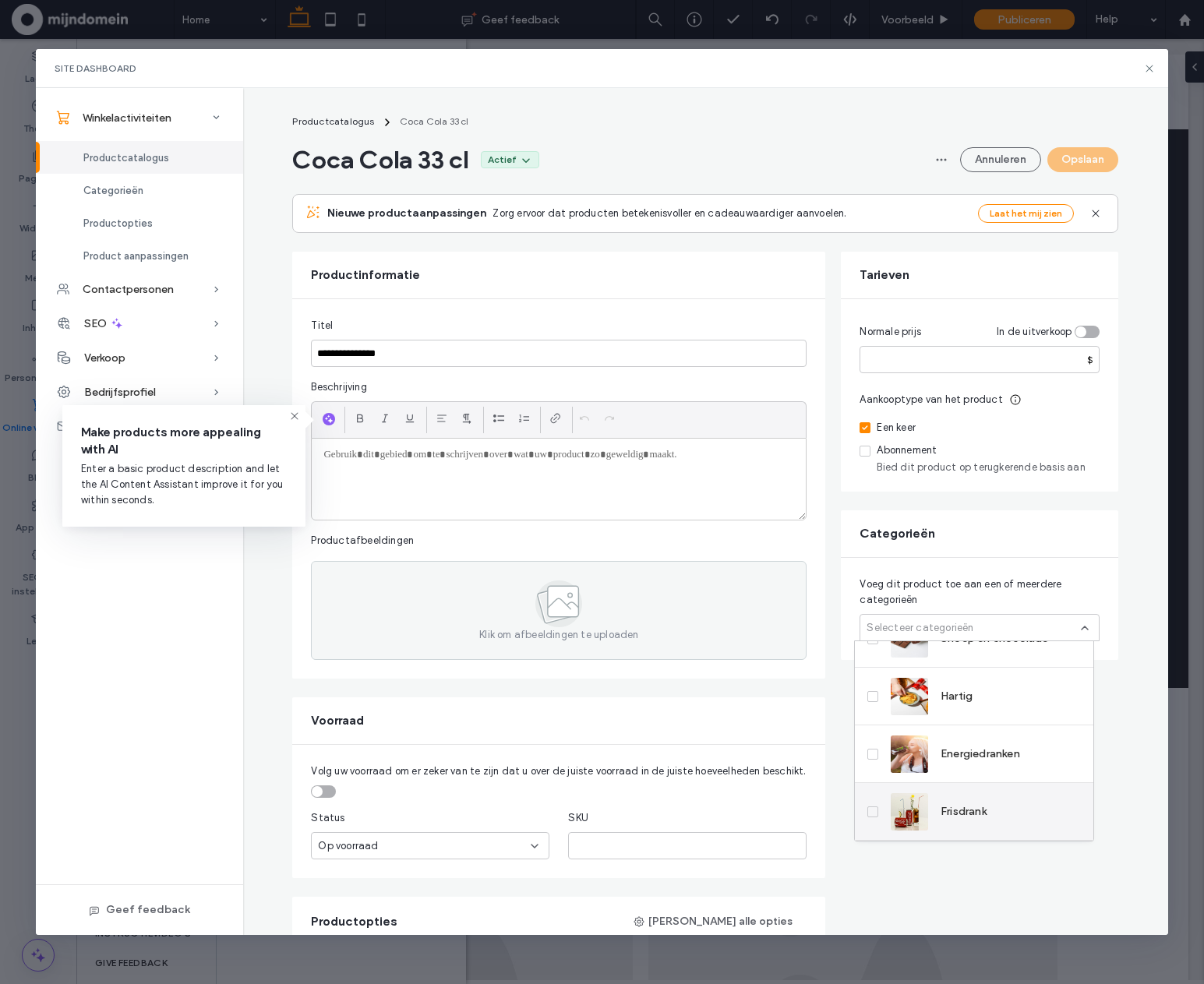
click at [973, 829] on div "Frisdrank" at bounding box center [938, 813] width 96 height 38
click at [1065, 161] on button "Opslaan" at bounding box center [1083, 160] width 71 height 25
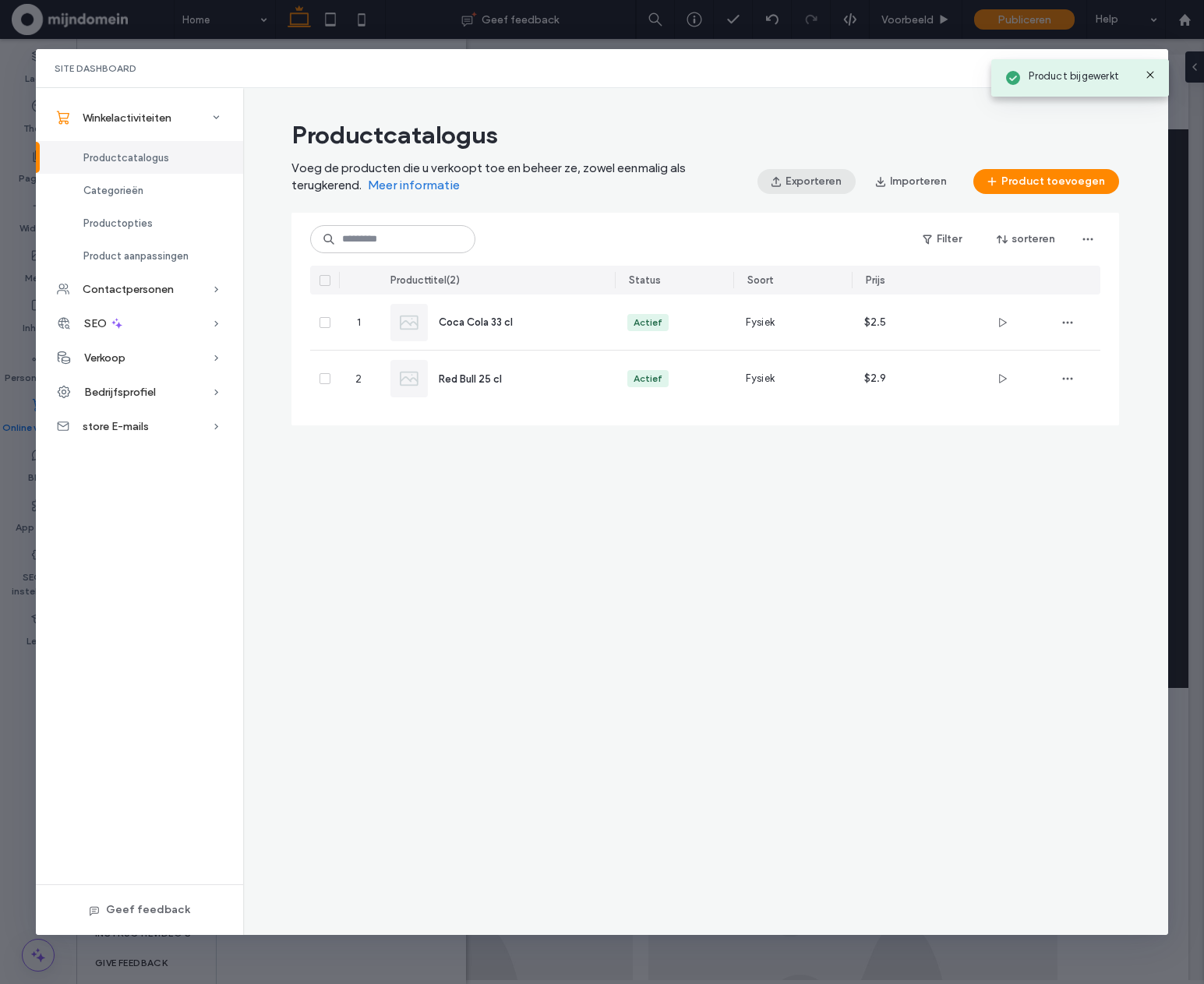
click at [826, 180] on button "Exporteren" at bounding box center [807, 181] width 98 height 25
click at [919, 181] on button "Importeren" at bounding box center [911, 181] width 99 height 25
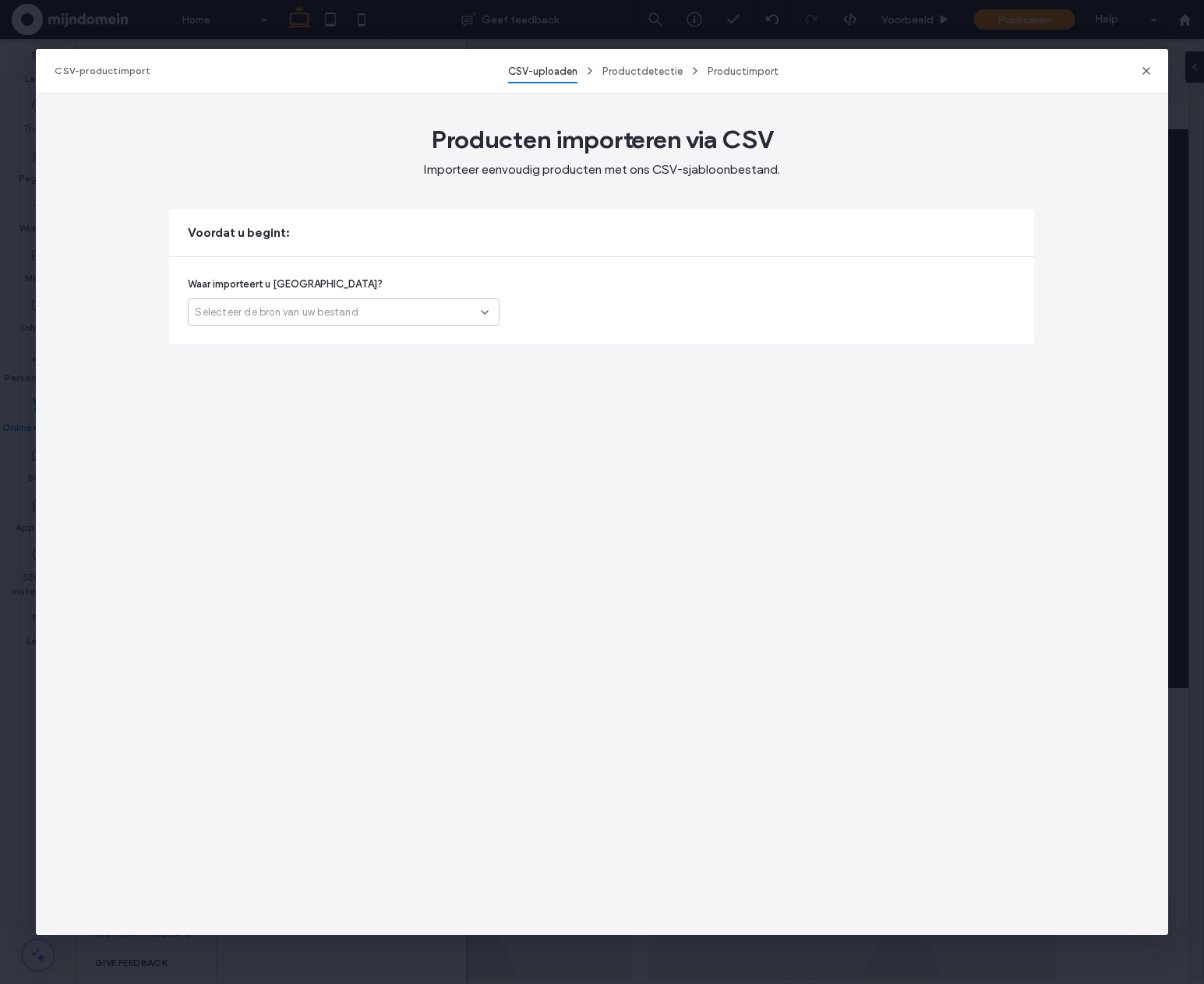
click at [359, 316] on div "Selecteer de bron van uw bestand" at bounding box center [338, 312] width 286 height 16
click at [357, 345] on div "Een ander platform" at bounding box center [344, 339] width 310 height 27
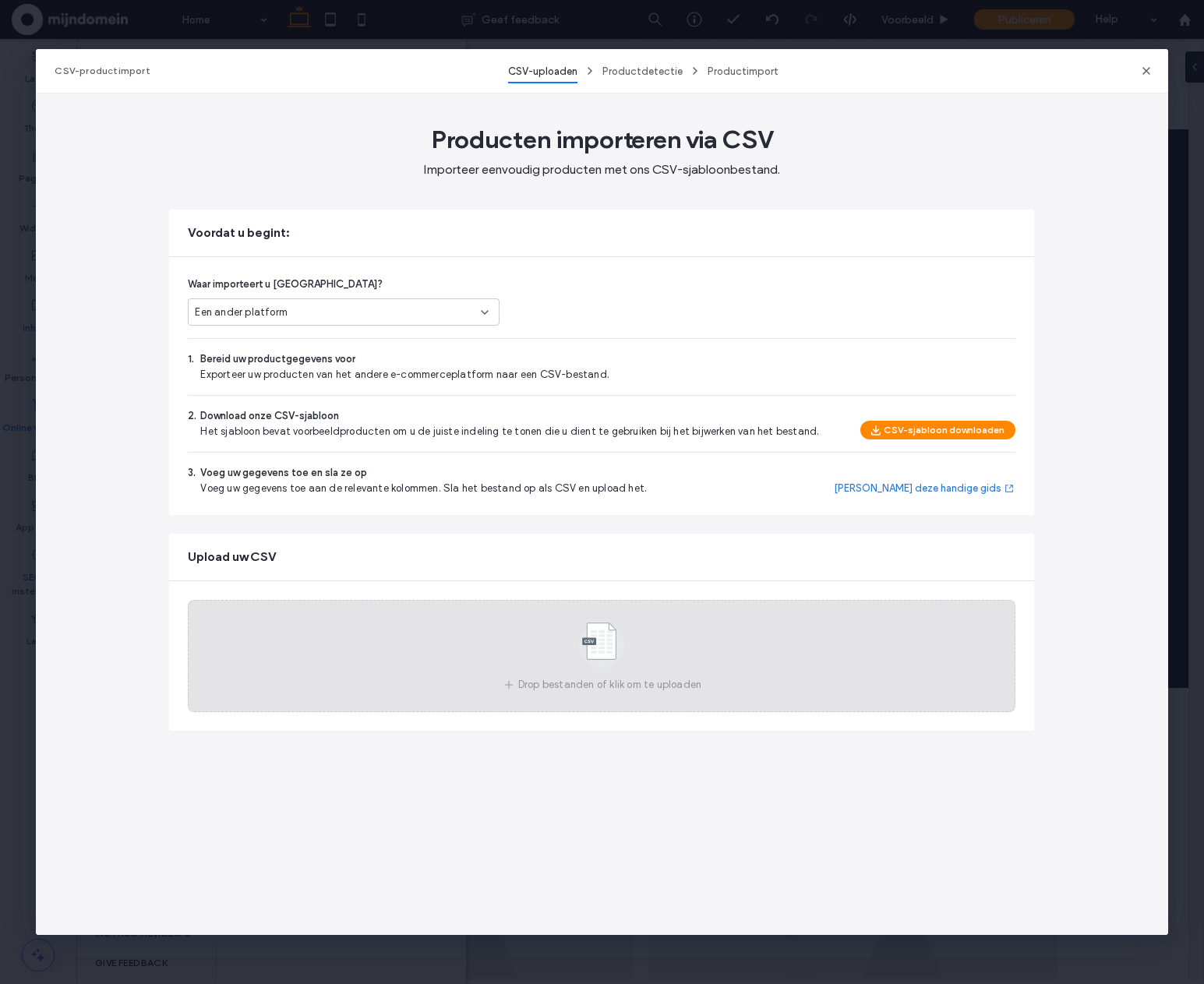
click at [602, 638] on use at bounding box center [602, 645] width 45 height 45
click at [613, 640] on use at bounding box center [602, 645] width 45 height 45
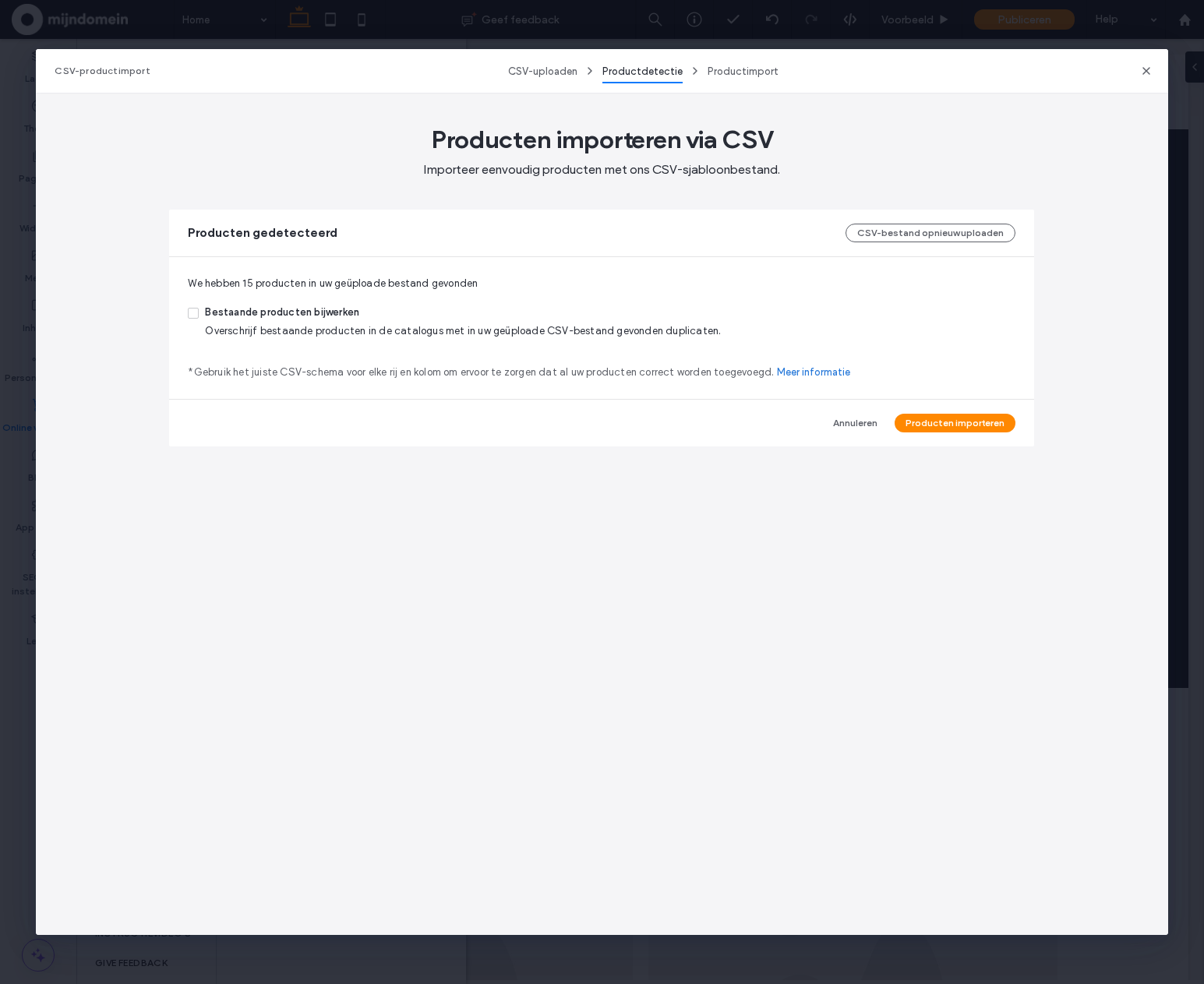
click at [308, 317] on span "Bestaande producten bijwerken" at bounding box center [463, 314] width 516 height 19
click at [914, 419] on button "Producten importeren" at bounding box center [955, 423] width 121 height 19
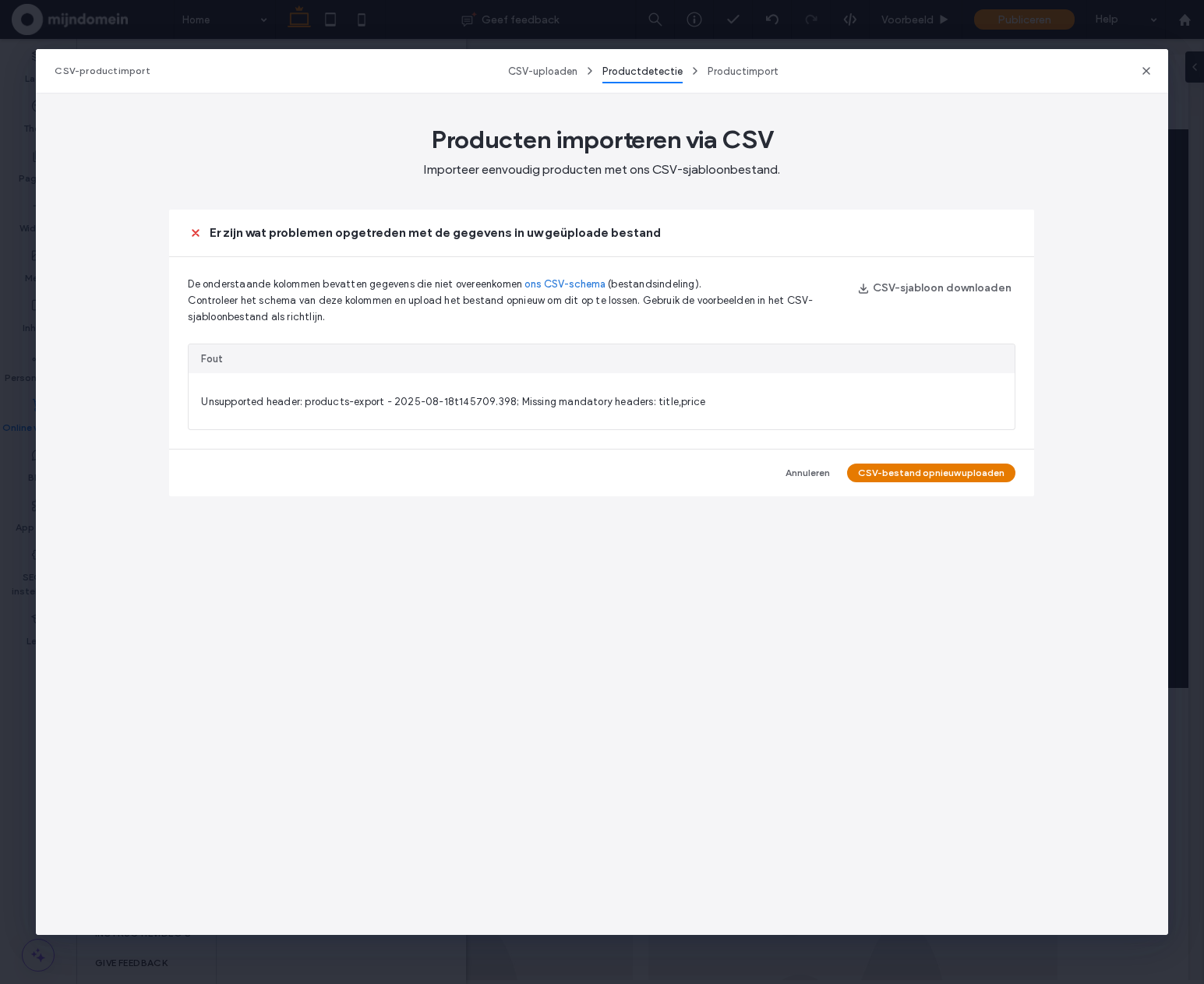
click at [930, 472] on button "CSV-bestand opnieuw uploaden" at bounding box center [931, 473] width 168 height 19
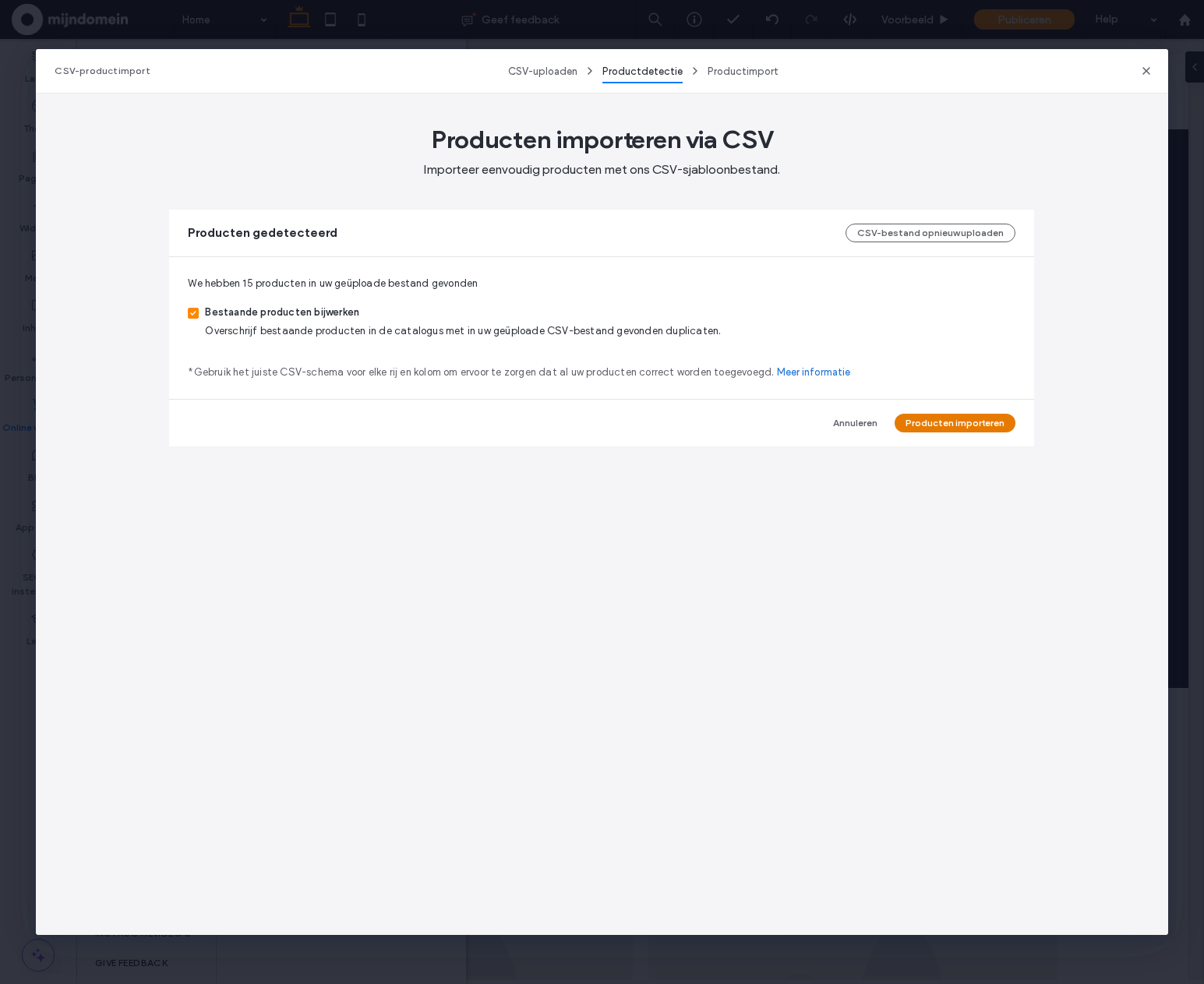
click at [931, 424] on button "Producten importeren" at bounding box center [955, 423] width 121 height 19
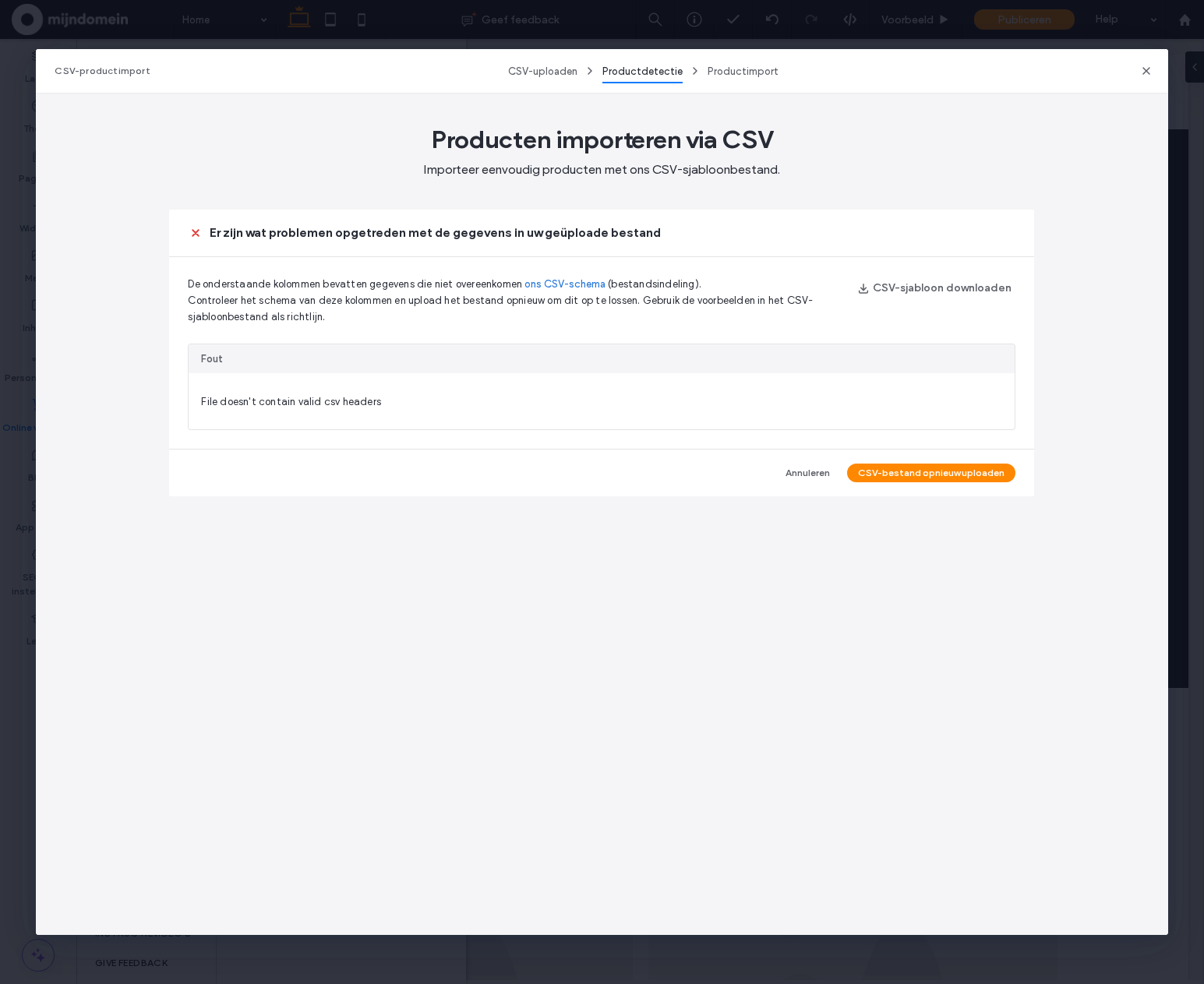
drag, startPoint x: 992, startPoint y: 469, endPoint x: 1203, endPoint y: 464, distance: 211.1
click at [993, 469] on button "CSV-bestand opnieuw uploaden" at bounding box center [931, 473] width 168 height 19
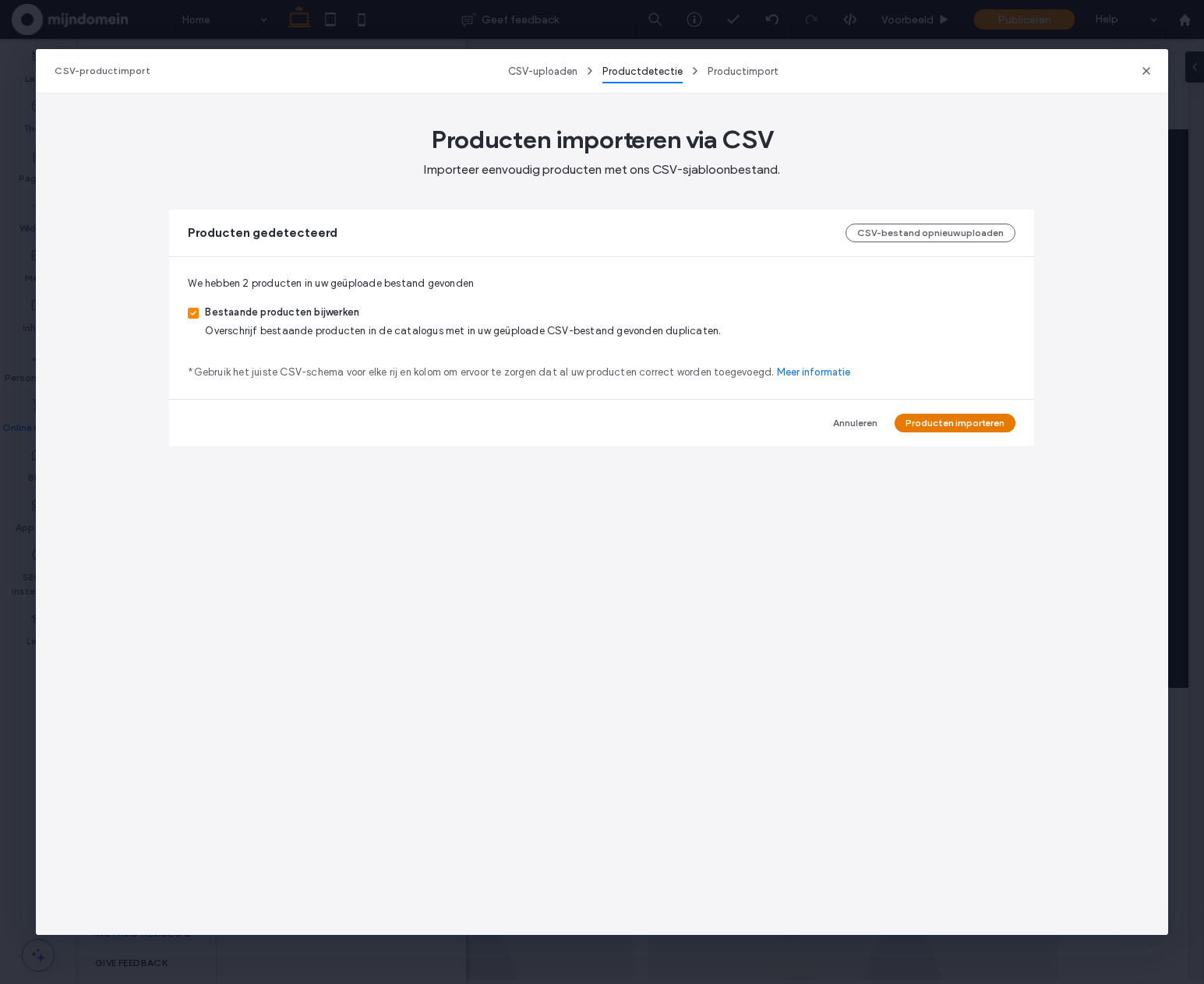
click at [946, 428] on button "Producten importeren" at bounding box center [955, 423] width 121 height 19
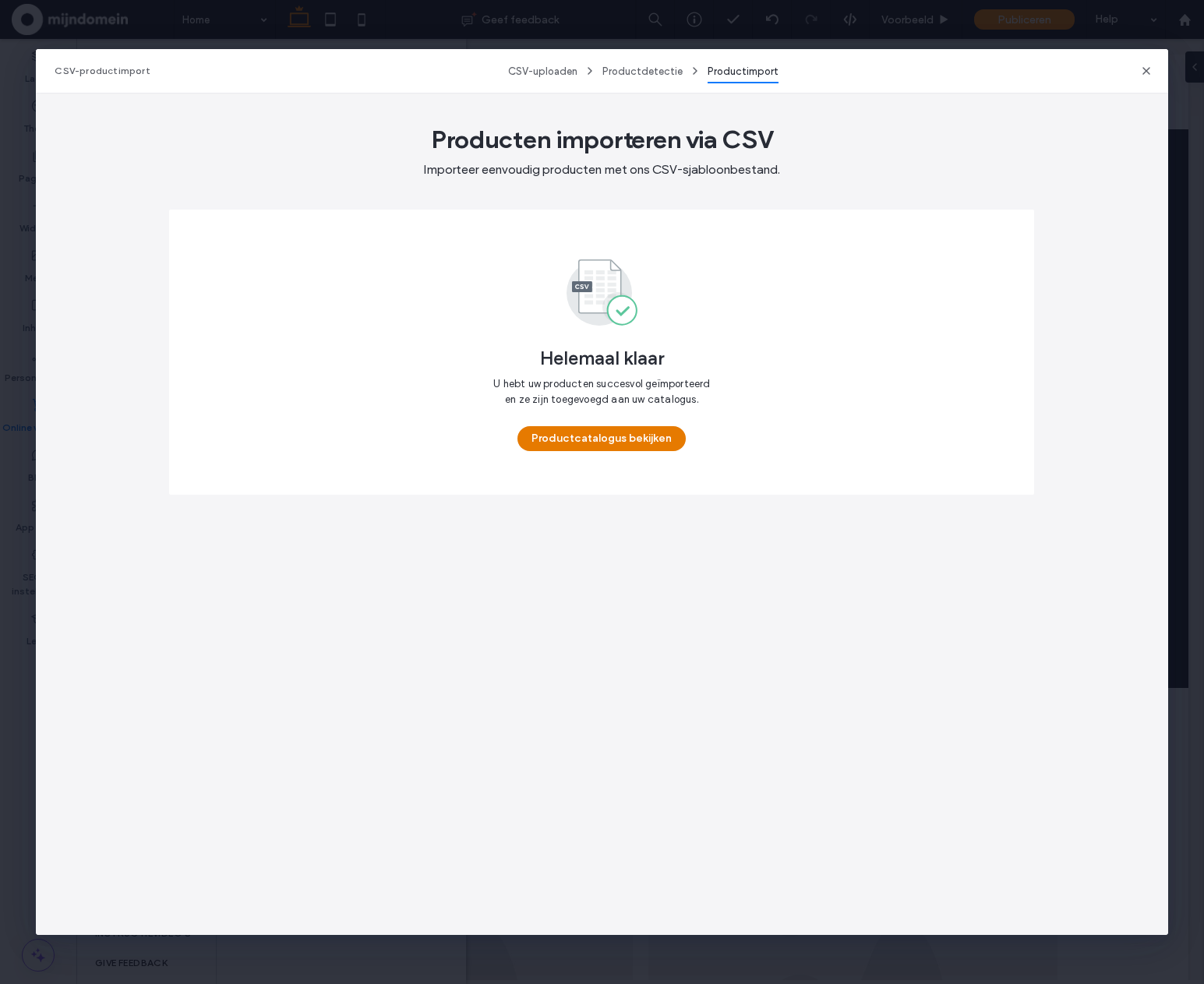
click at [623, 445] on button "Productcatalogus bekijken" at bounding box center [601, 439] width 168 height 25
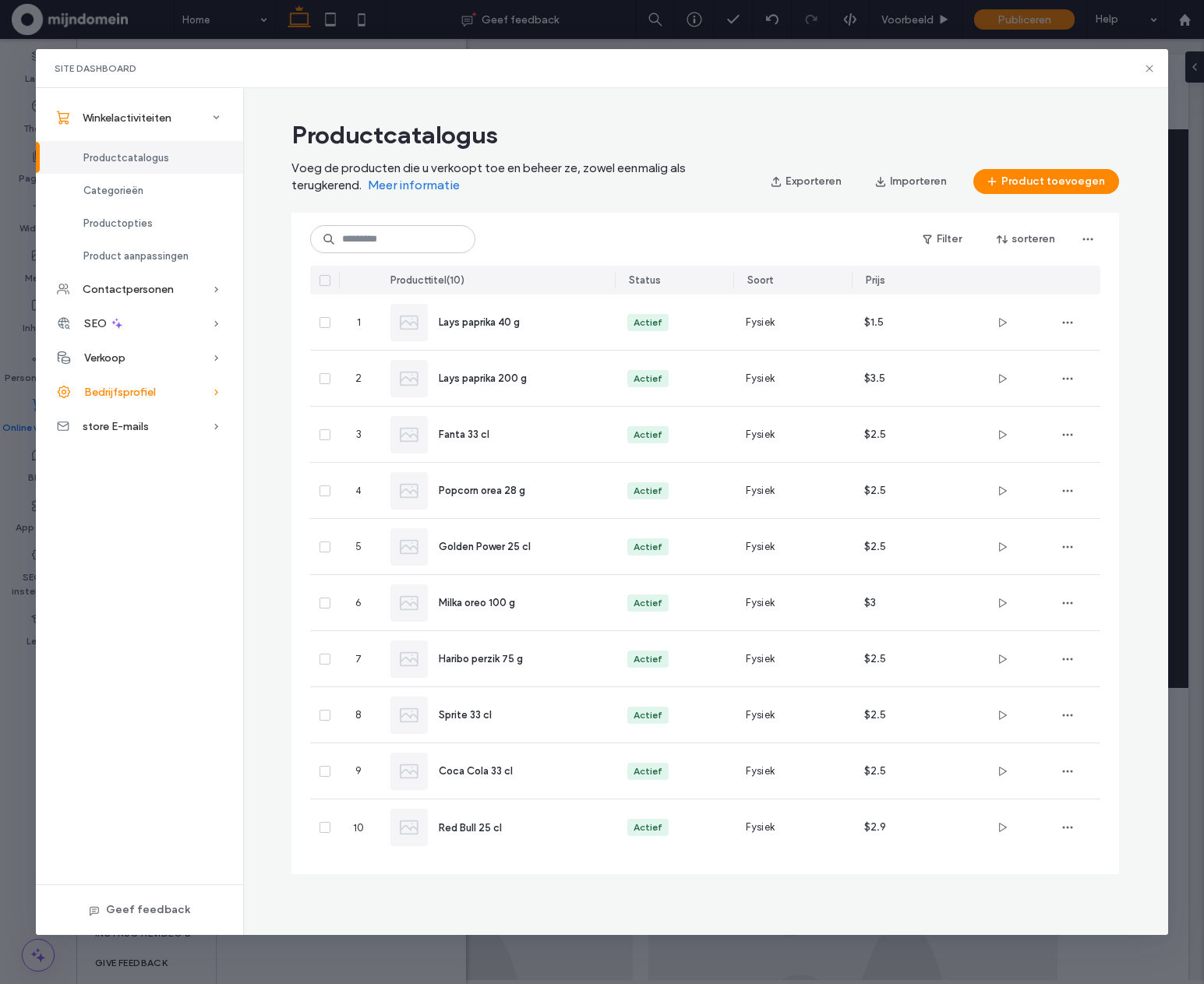
click at [115, 386] on span "Bedrijfsprofiel" at bounding box center [120, 392] width 71 height 13
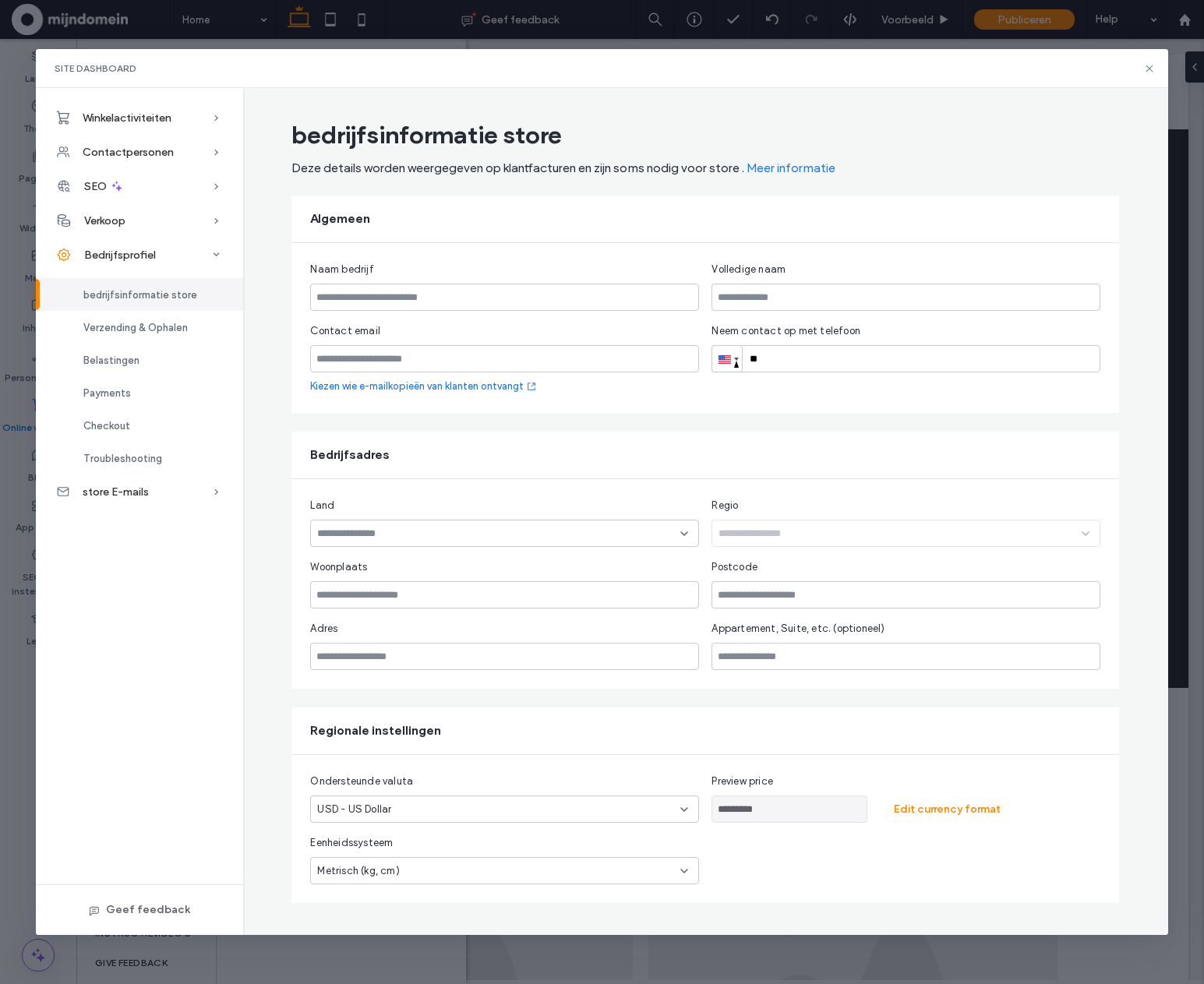
click at [139, 298] on span "bedrijfsinformatie store" at bounding box center [140, 295] width 114 height 11
click at [386, 303] on input "text" at bounding box center [504, 297] width 389 height 27
click at [422, 360] on input "email" at bounding box center [504, 358] width 389 height 27
paste input "**********"
type input "**********"
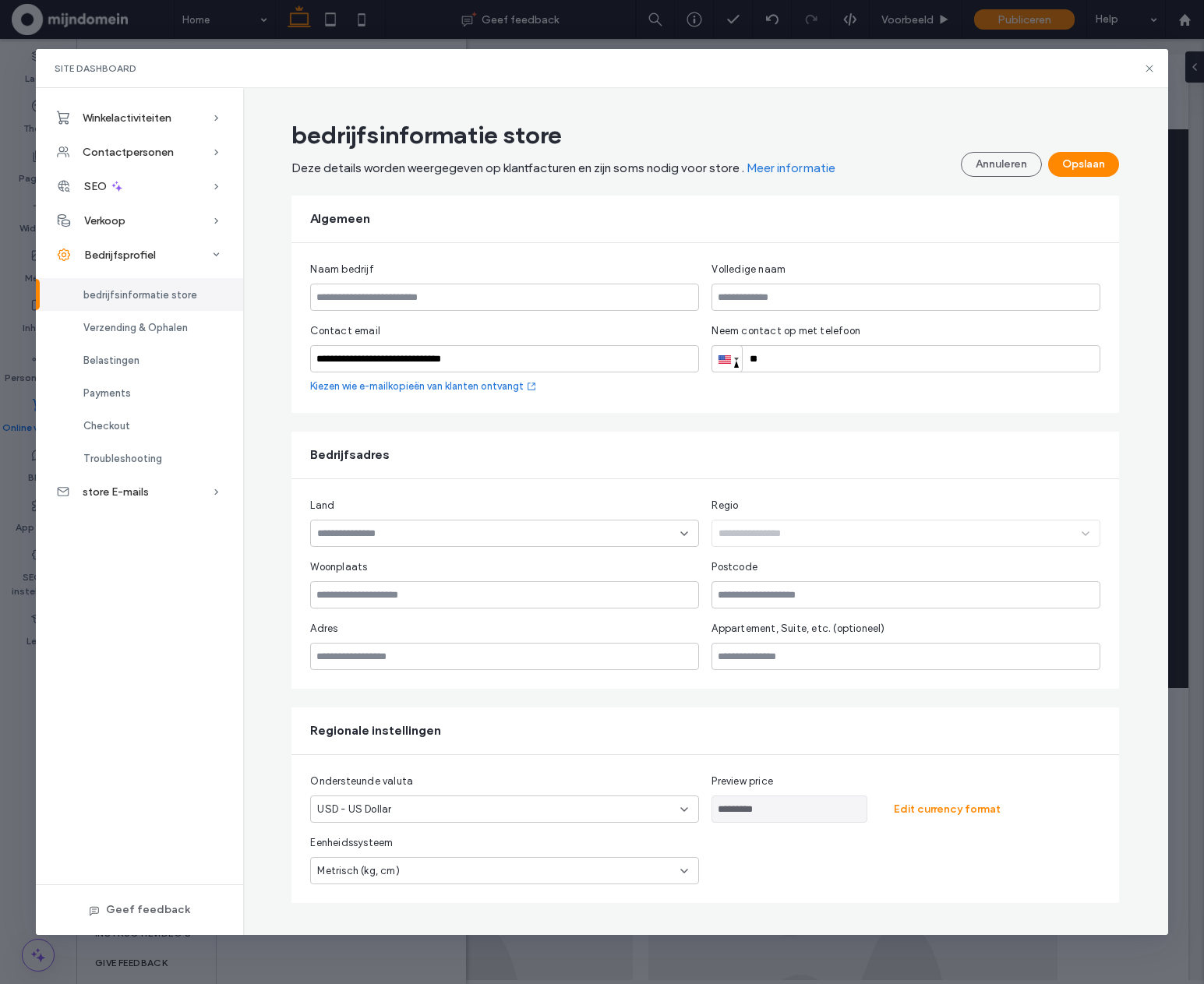
click at [795, 367] on input "**" at bounding box center [906, 358] width 389 height 27
type input "**********"
click at [577, 286] on input "text" at bounding box center [504, 297] width 389 height 27
type input "**********"
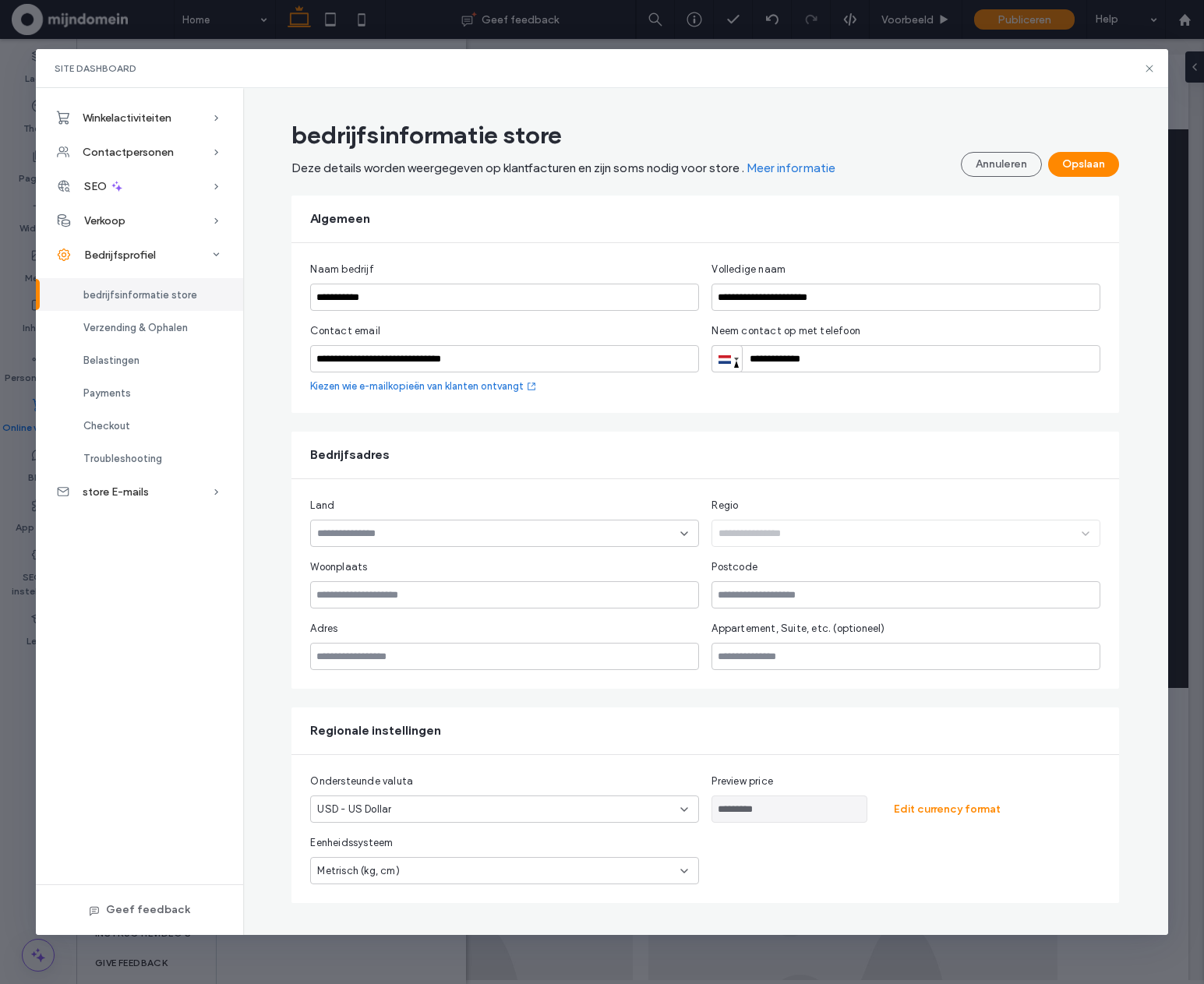
click at [406, 527] on input at bounding box center [499, 533] width 363 height 12
type input "******"
click at [400, 558] on div "[GEOGRAPHIC_DATA]" at bounding box center [504, 560] width 387 height 27
click at [373, 583] on input "text" at bounding box center [504, 594] width 389 height 27
type input "*********"
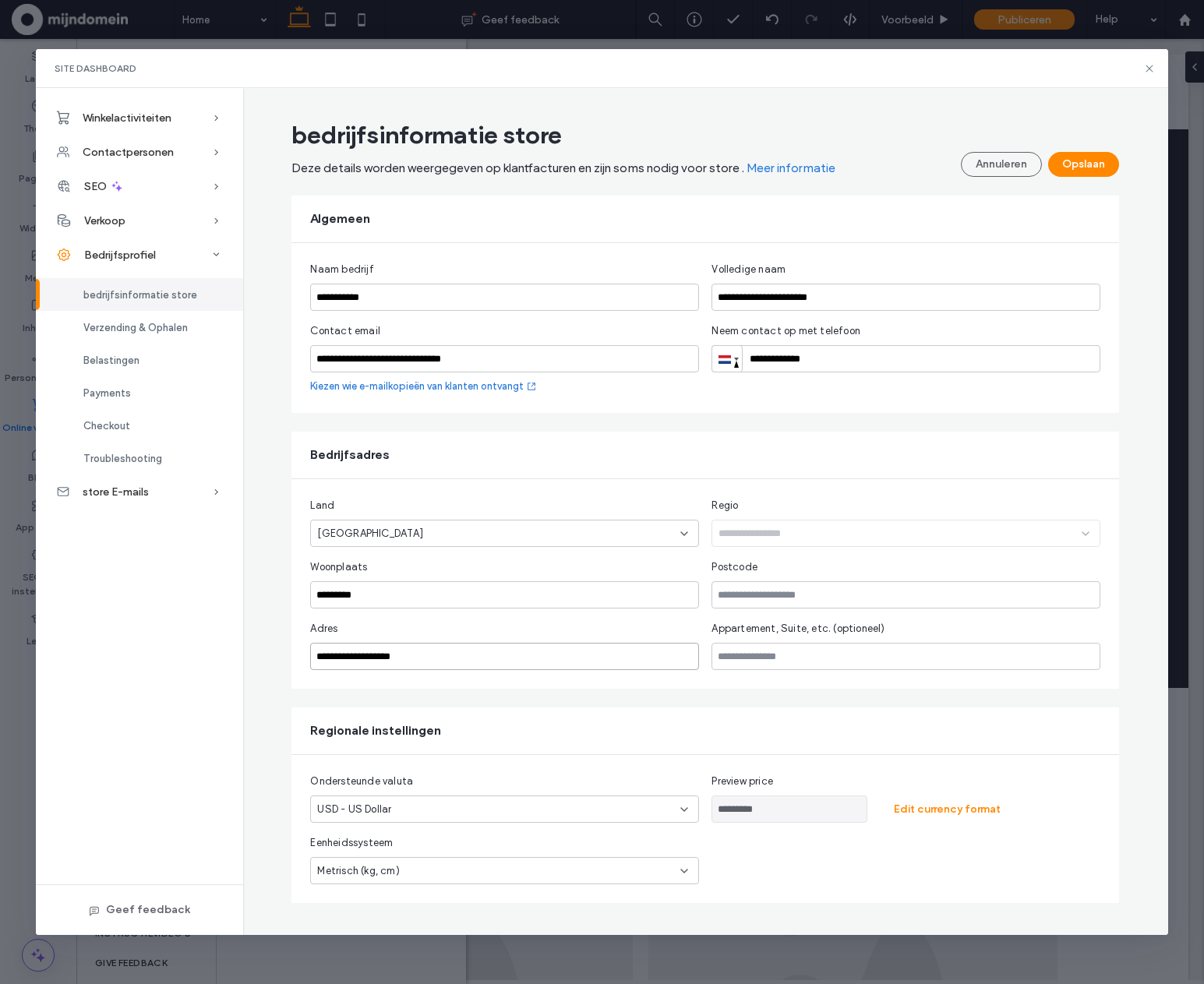
click at [325, 656] on input "**********" at bounding box center [504, 656] width 389 height 27
click at [432, 657] on input "**********" at bounding box center [504, 656] width 389 height 27
type input "**********"
click at [775, 597] on input "text" at bounding box center [906, 594] width 389 height 27
type input "*******"
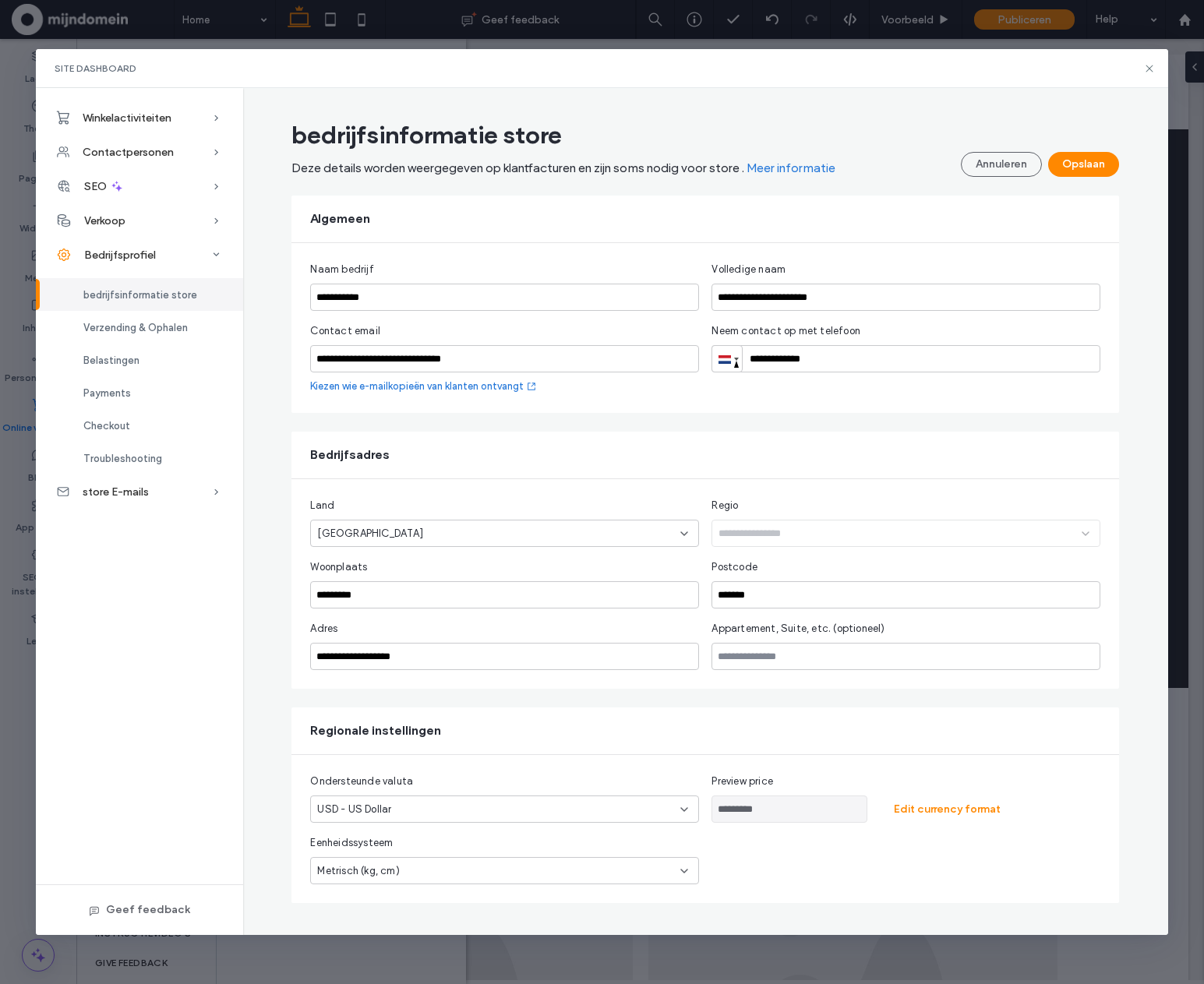
click at [464, 822] on div "USD - US Dollar" at bounding box center [504, 809] width 389 height 27
click at [577, 781] on div "EUR - Euro" at bounding box center [504, 778] width 387 height 27
type input "*********"
click at [1075, 172] on button "Opslaan" at bounding box center [1083, 164] width 71 height 25
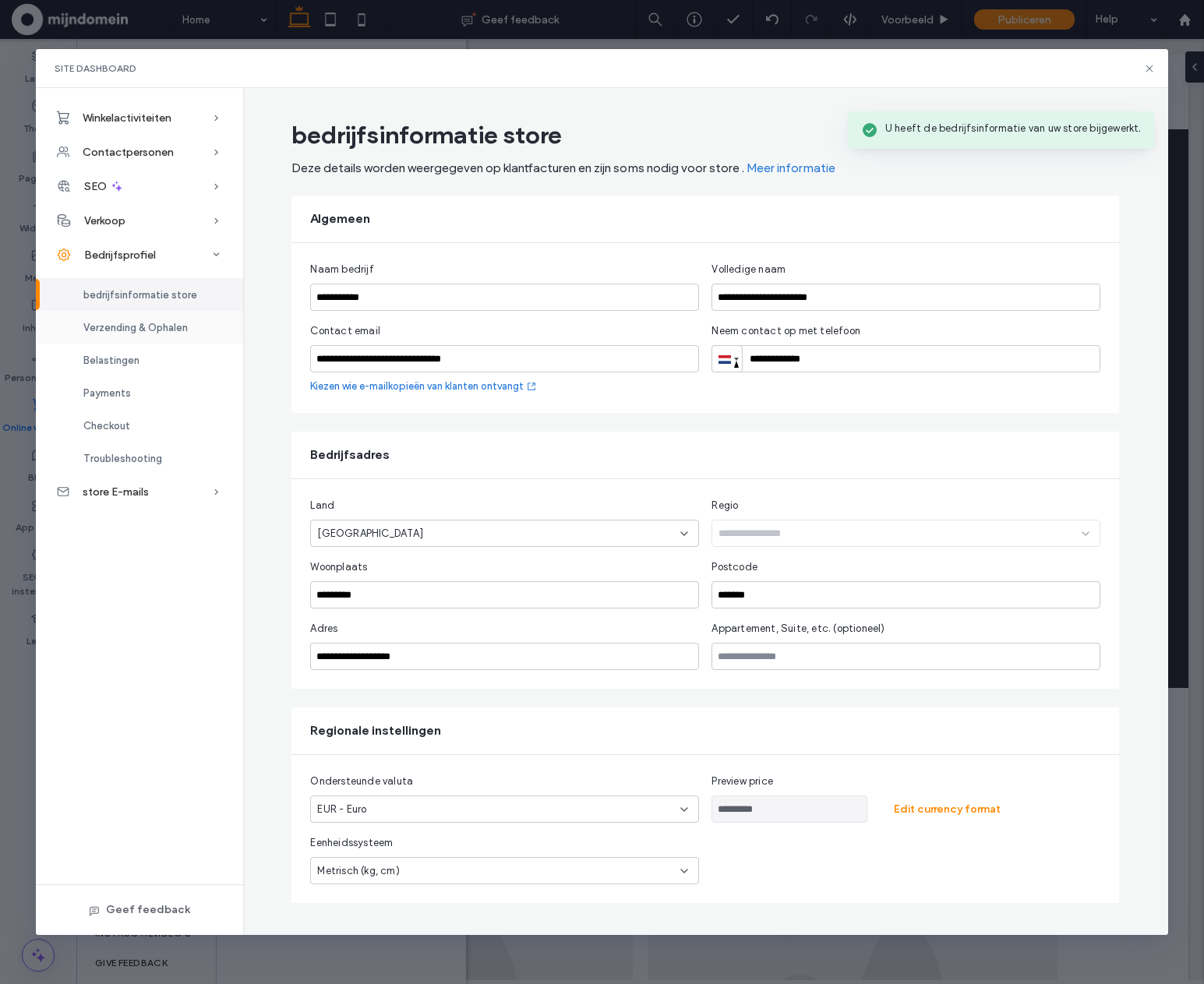
click at [203, 335] on div "Verzending & Ophalen" at bounding box center [139, 327] width 208 height 33
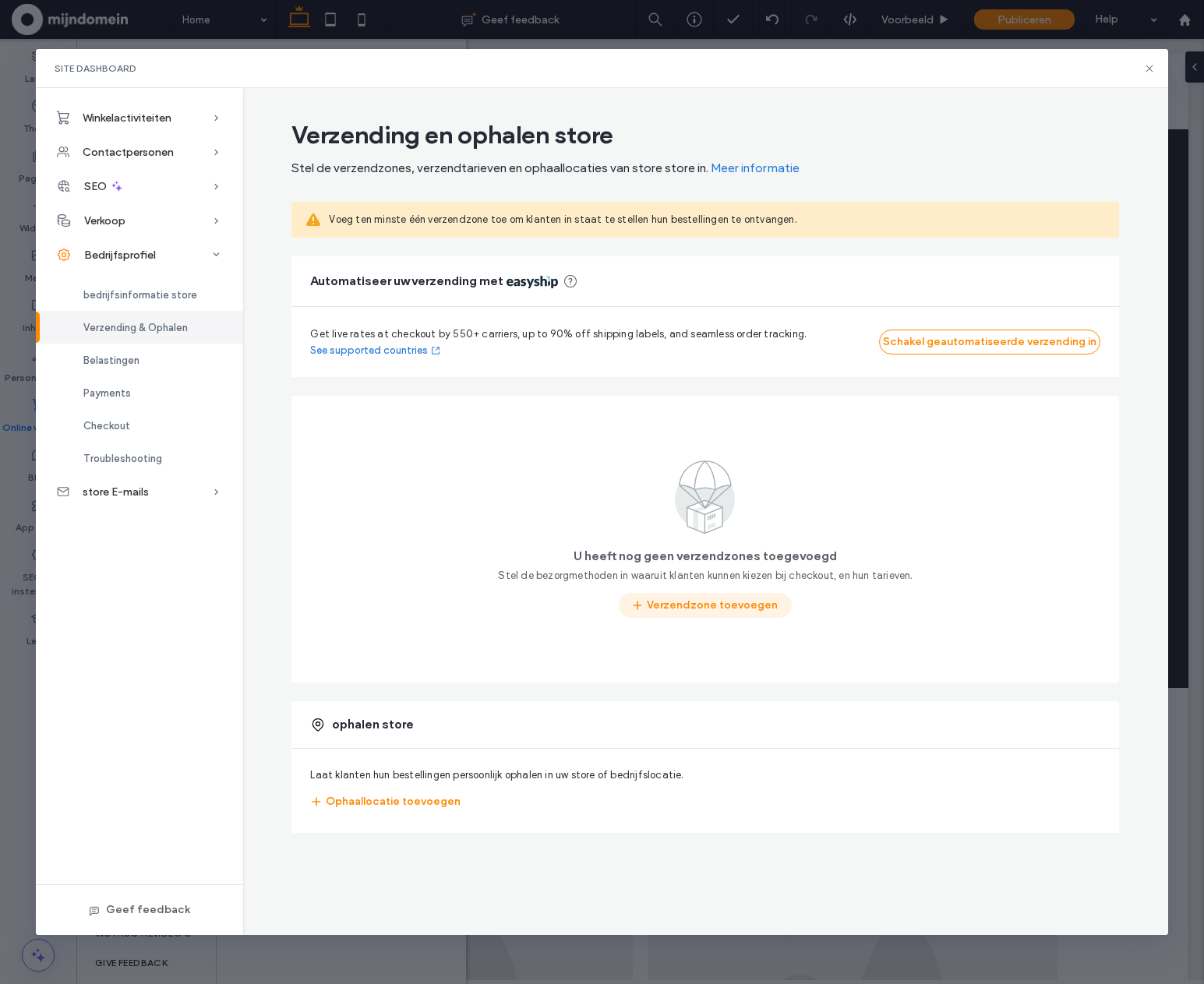
click at [732, 604] on button "Verzendzone toevoegen" at bounding box center [705, 605] width 173 height 25
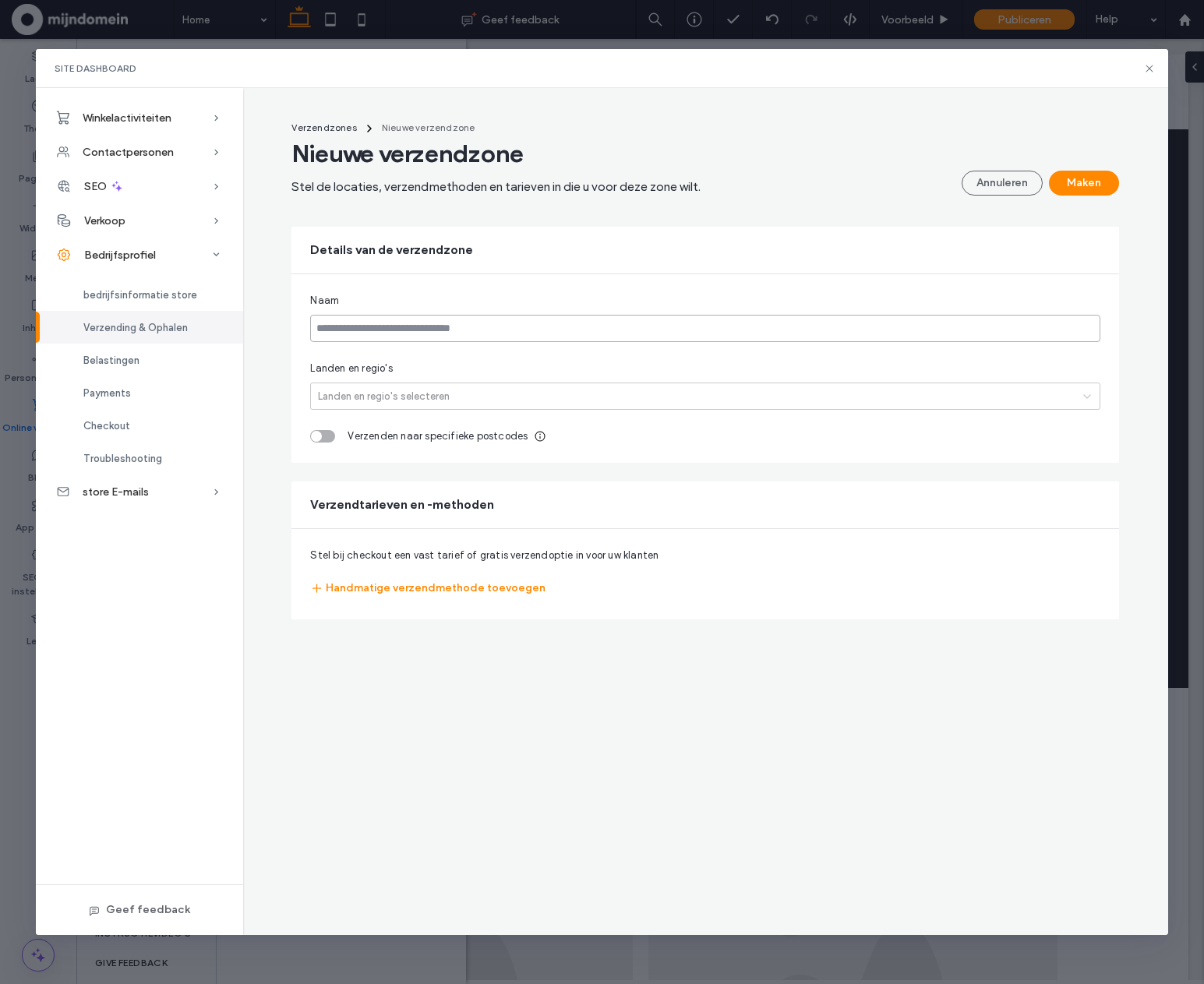
click at [369, 327] on input at bounding box center [705, 328] width 791 height 27
type input "*********"
click at [354, 399] on div at bounding box center [693, 396] width 758 height 16
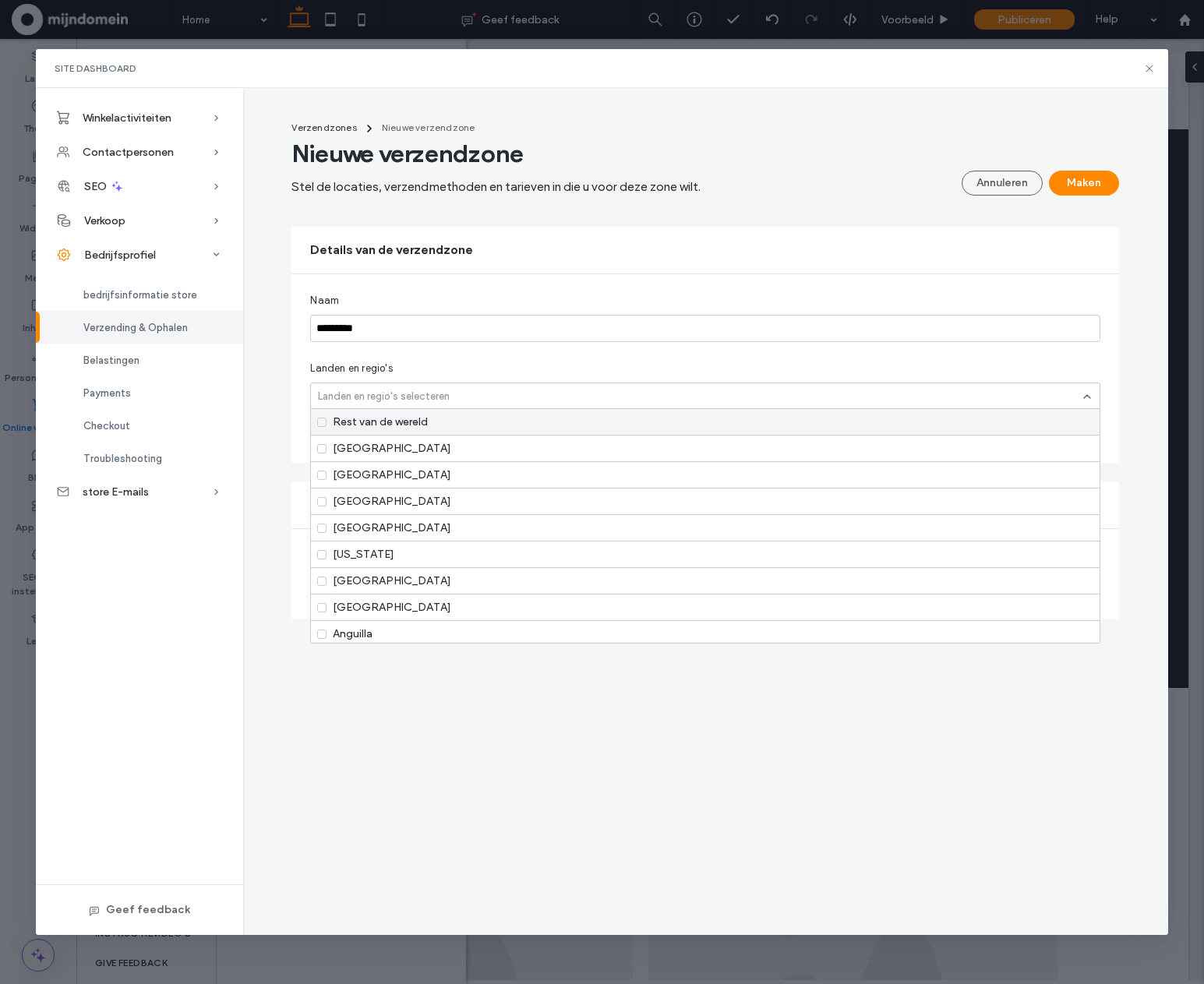
type input "*"
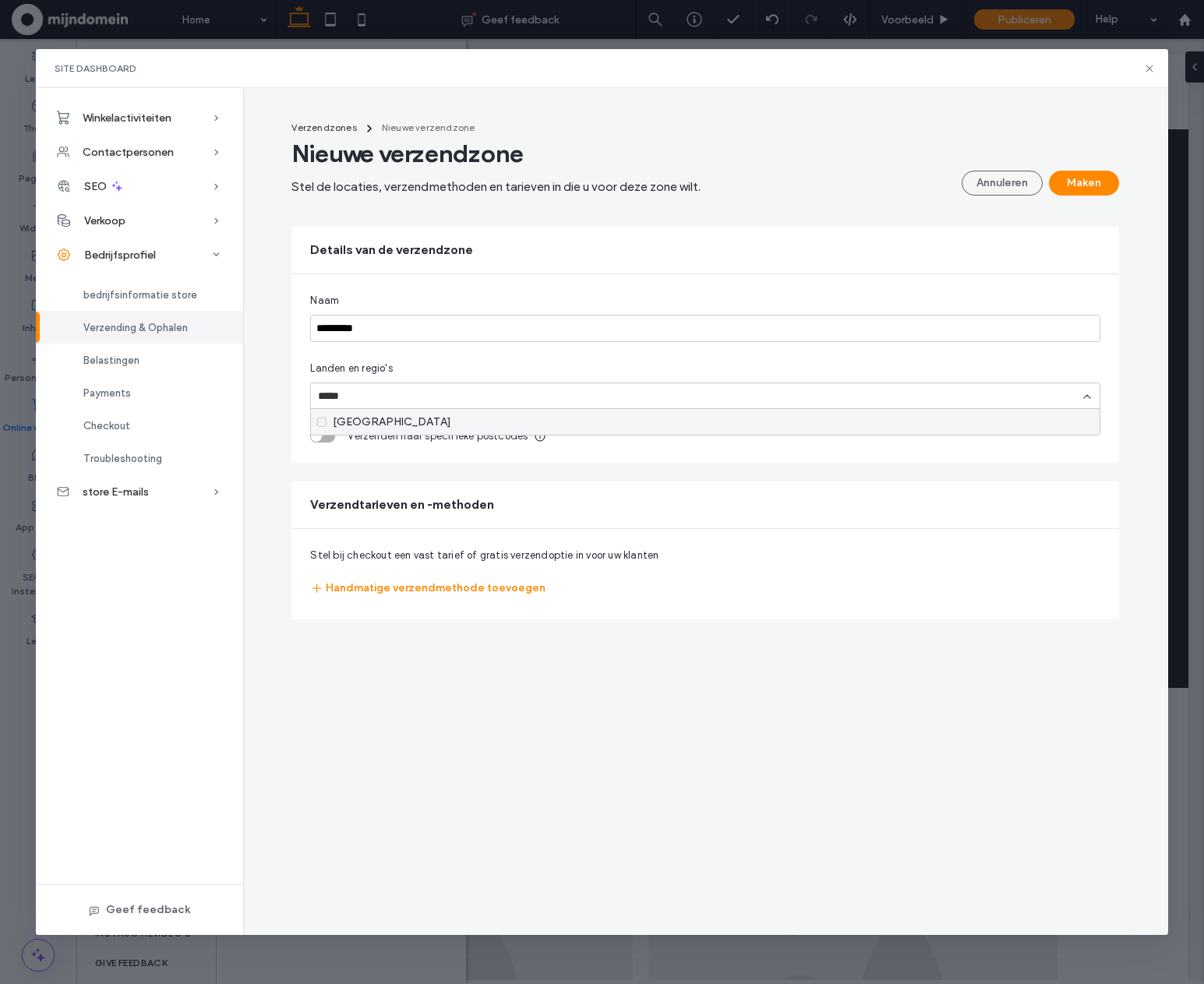
type input "******"
click at [361, 417] on div "[GEOGRAPHIC_DATA]" at bounding box center [705, 421] width 789 height 25
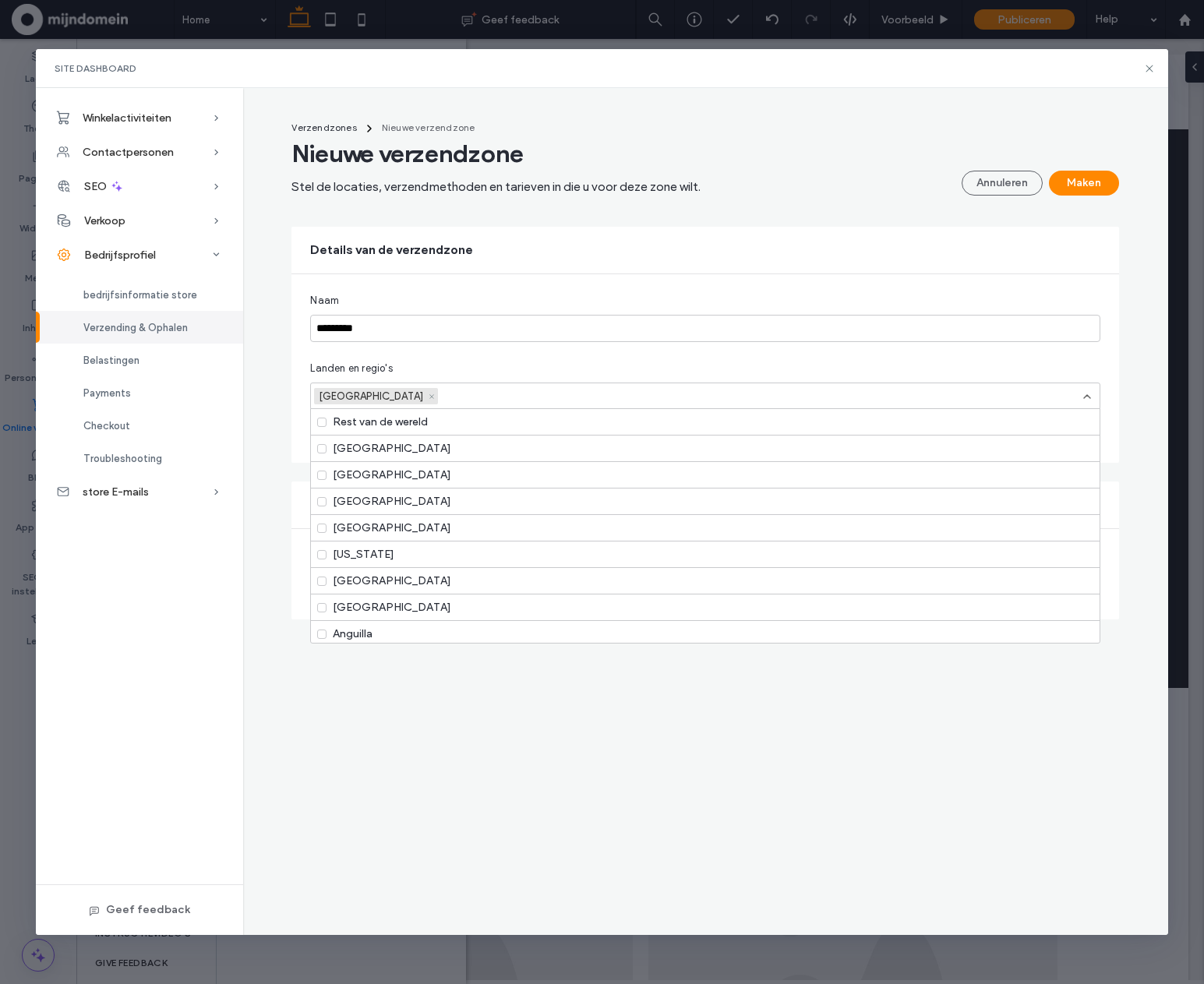
click at [448, 367] on div "Landen en regio's" at bounding box center [705, 368] width 791 height 16
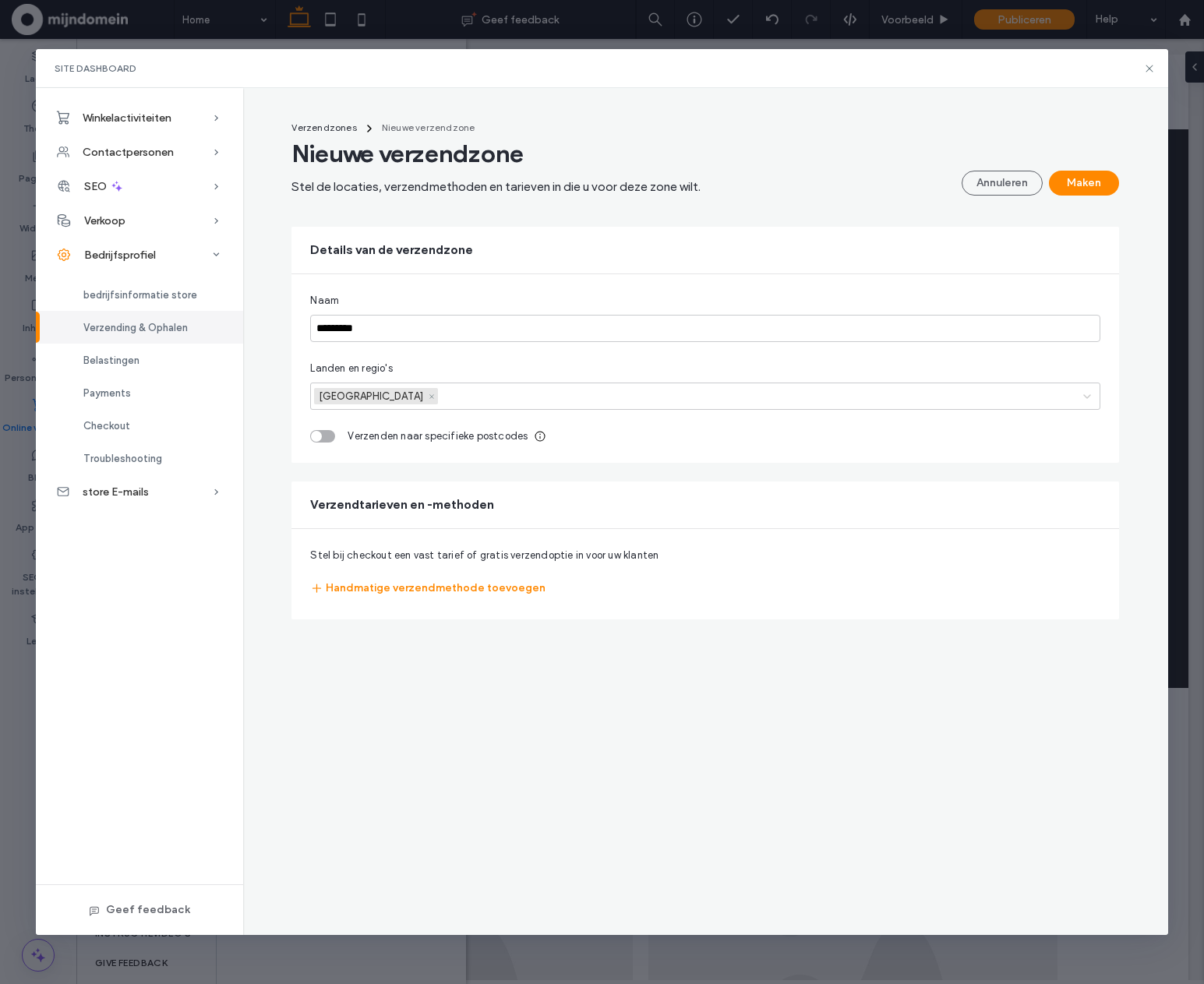
click at [330, 437] on div "toggle" at bounding box center [322, 436] width 25 height 12
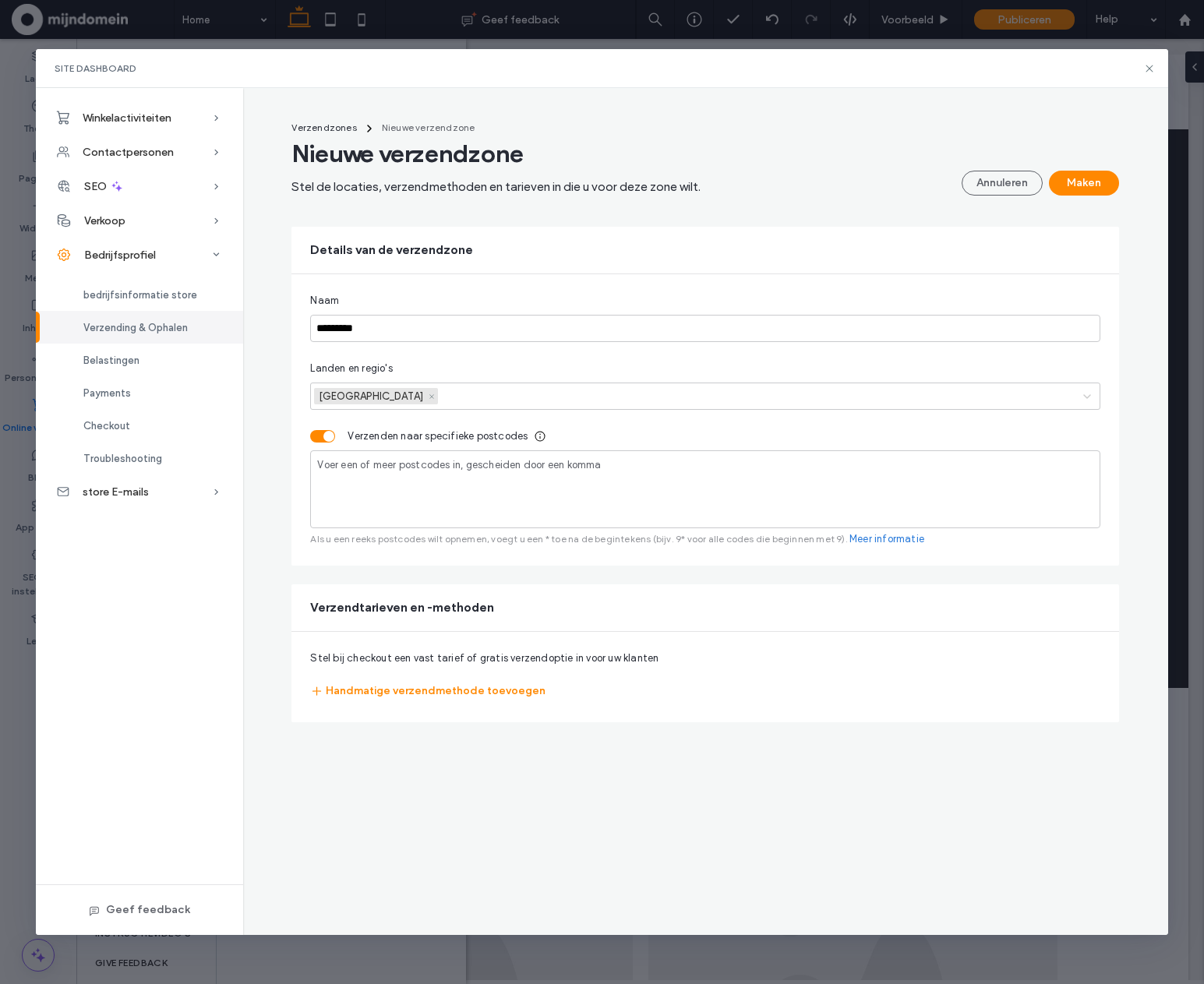
click at [399, 490] on div "Voer een of meer postcodes in, gescheiden door een komma" at bounding box center [705, 489] width 791 height 78
type input "*"
